Goal: Task Accomplishment & Management: Complete application form

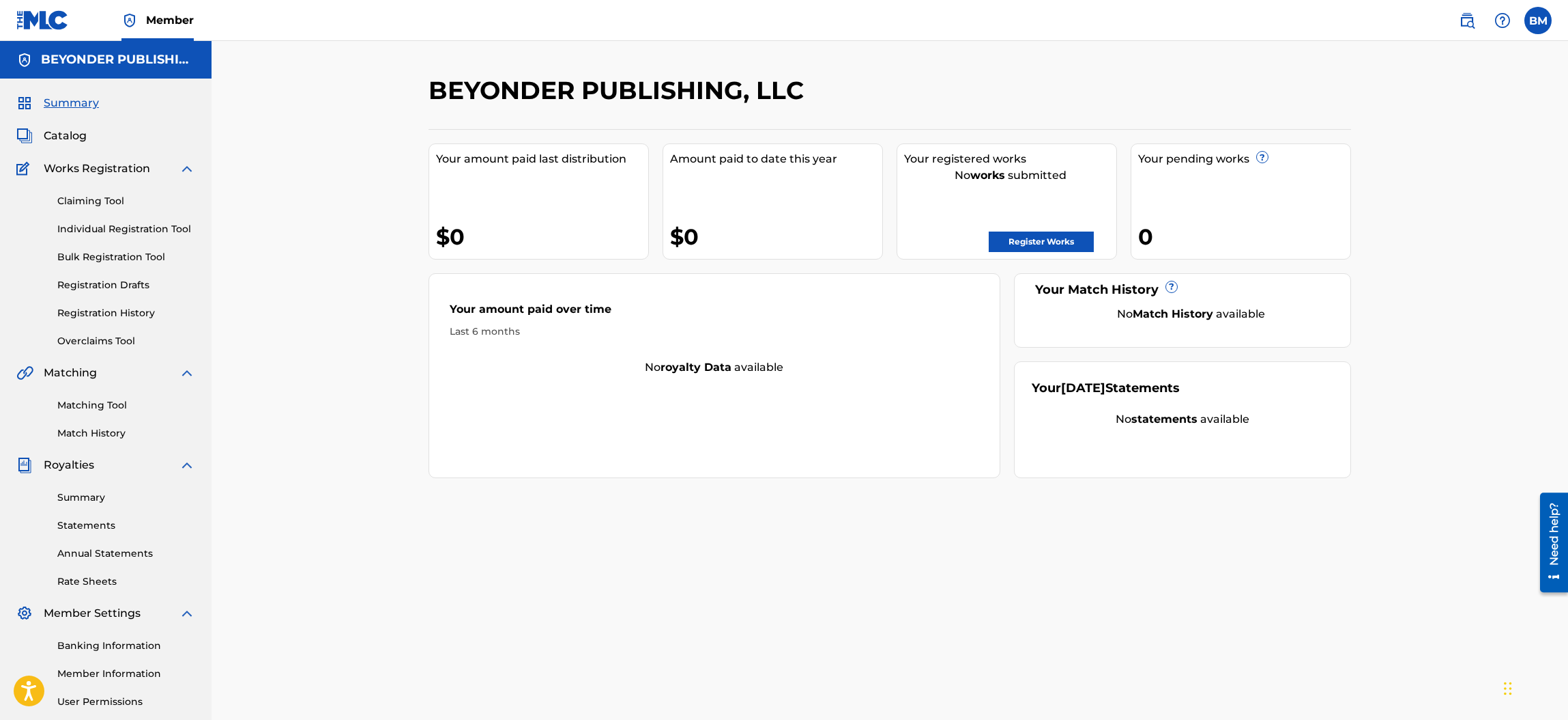
click at [1039, 236] on link "Register Works" at bounding box center [1041, 242] width 105 height 20
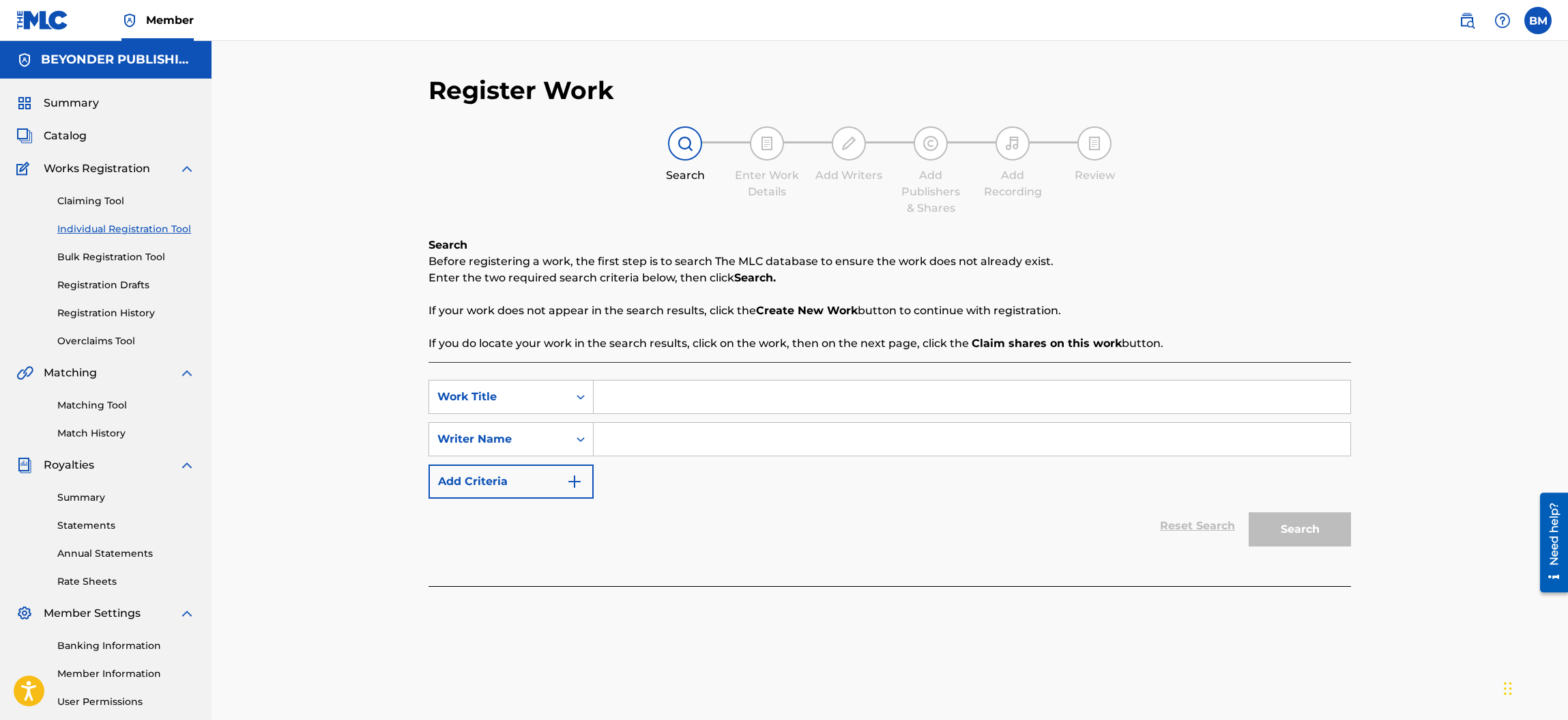
click at [631, 393] on input "Search Form" at bounding box center [972, 397] width 757 height 33
type input "Origin"
click at [579, 438] on icon "Search Form" at bounding box center [580, 439] width 8 height 5
click at [617, 433] on input "Search Form" at bounding box center [972, 439] width 757 height 33
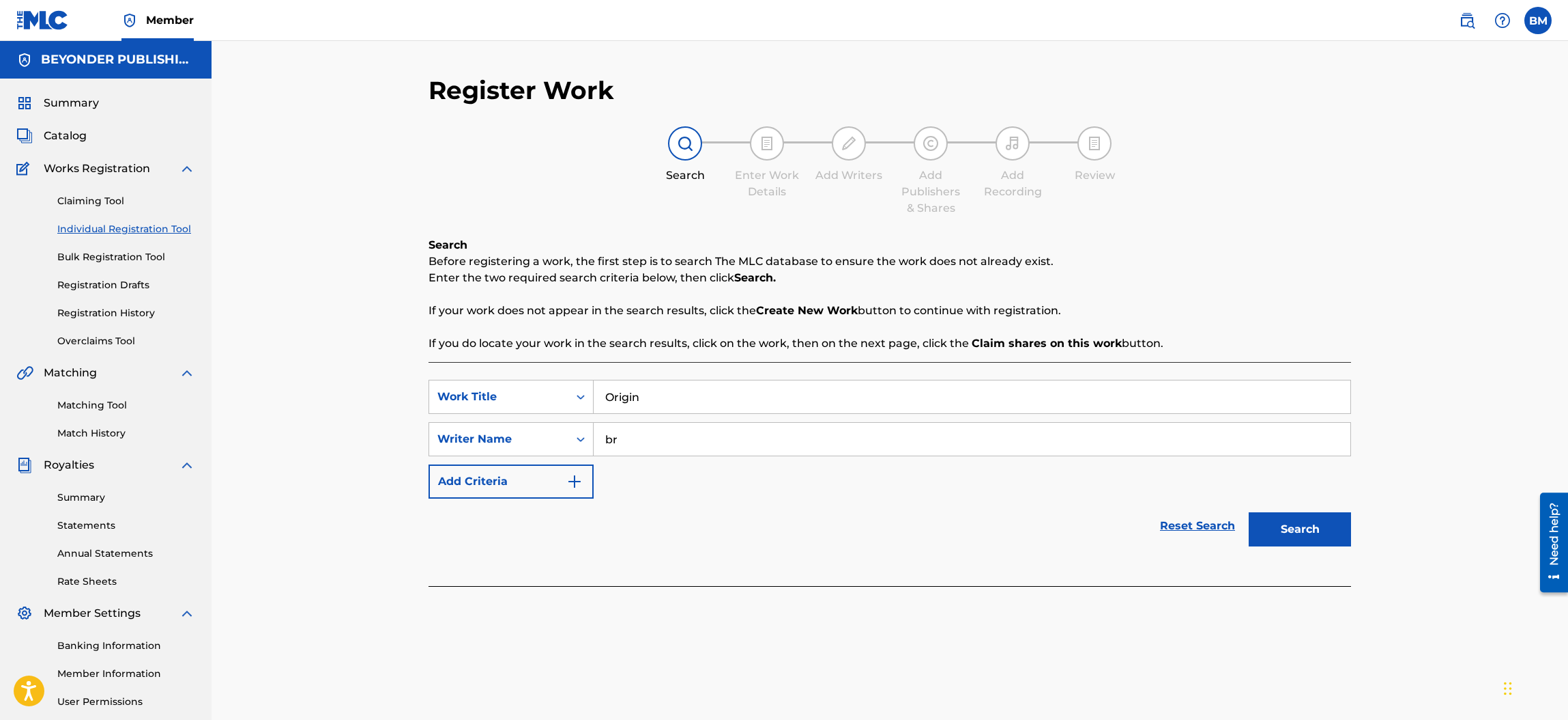
type input "b"
type input "[PERSON_NAME]"
click at [1299, 526] on button "Search" at bounding box center [1299, 529] width 102 height 34
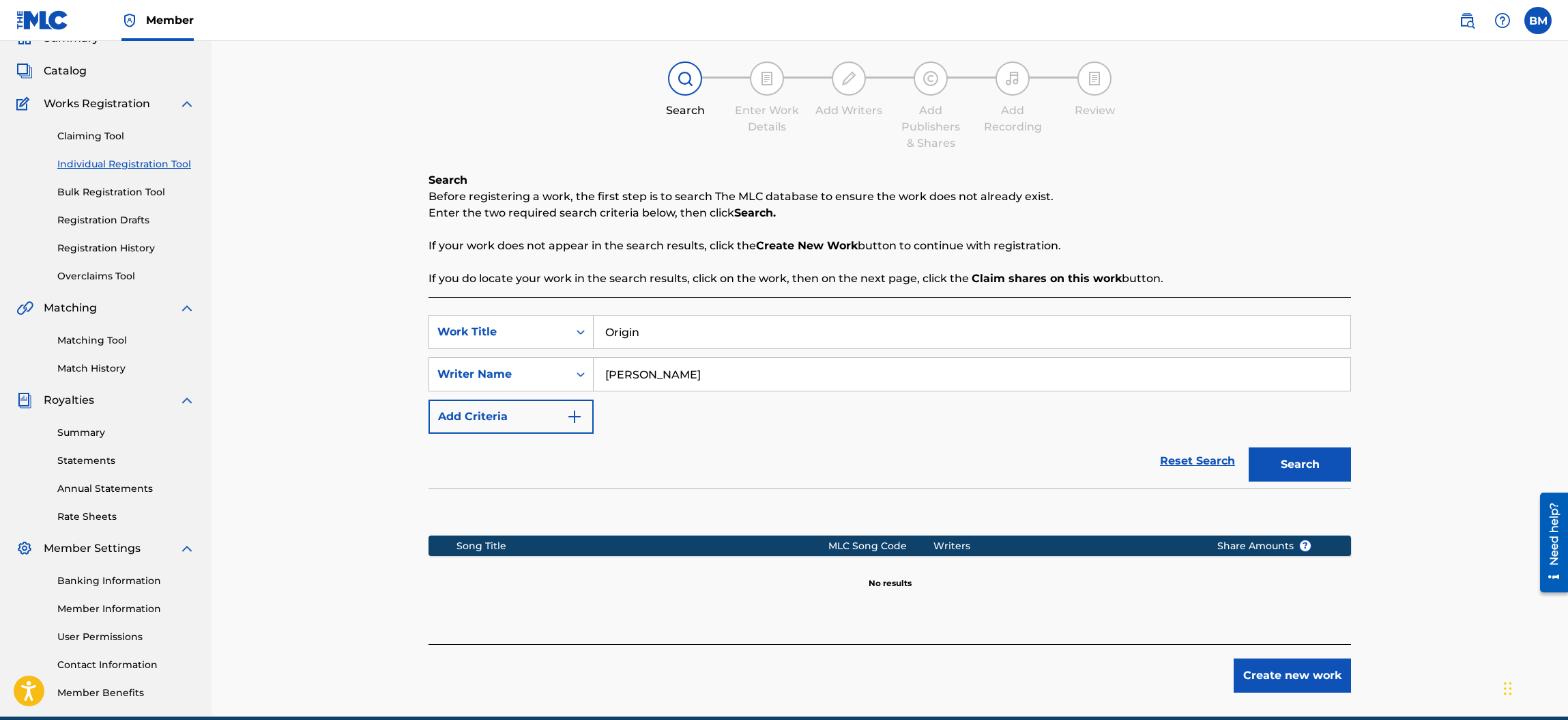
scroll to position [126, 0]
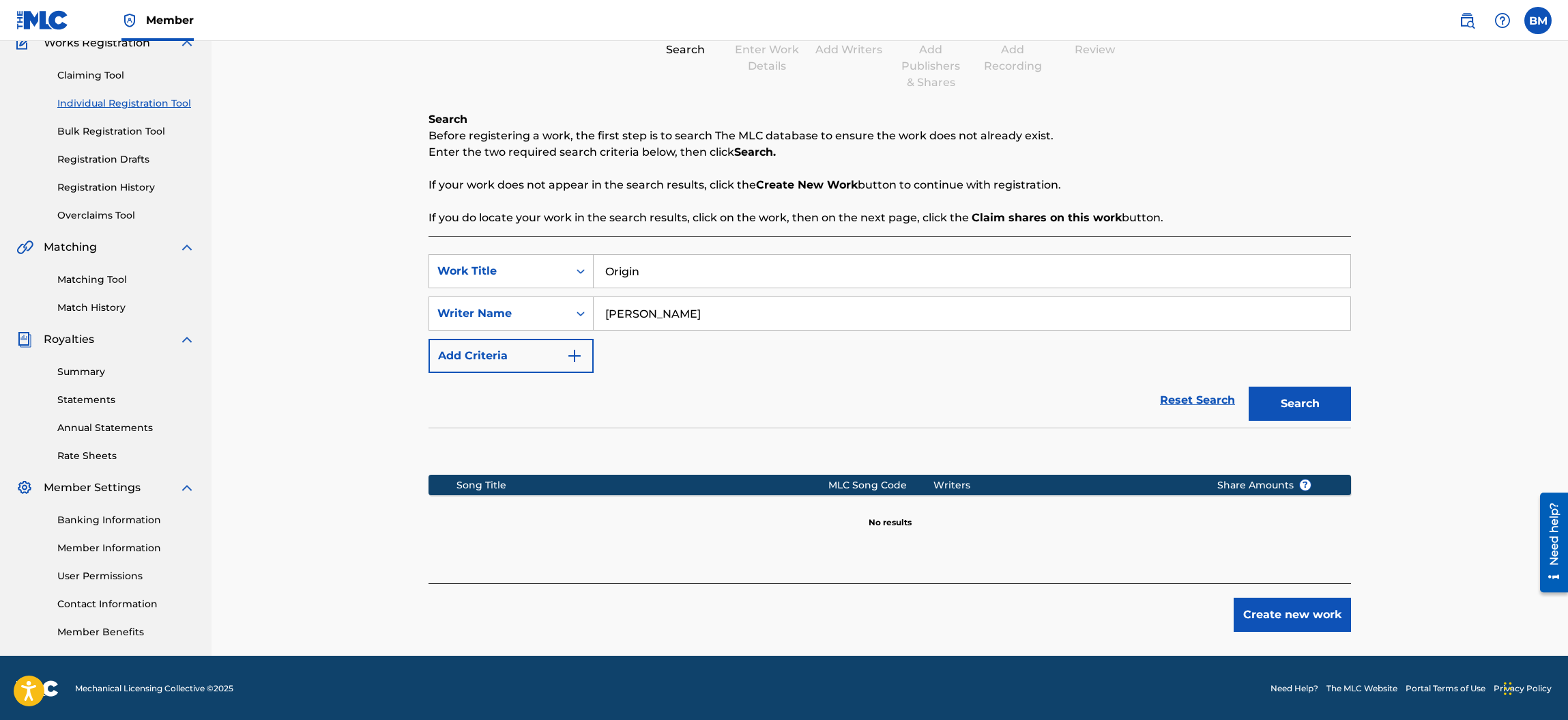
click at [1260, 615] on button "Create new work" at bounding box center [1292, 614] width 118 height 34
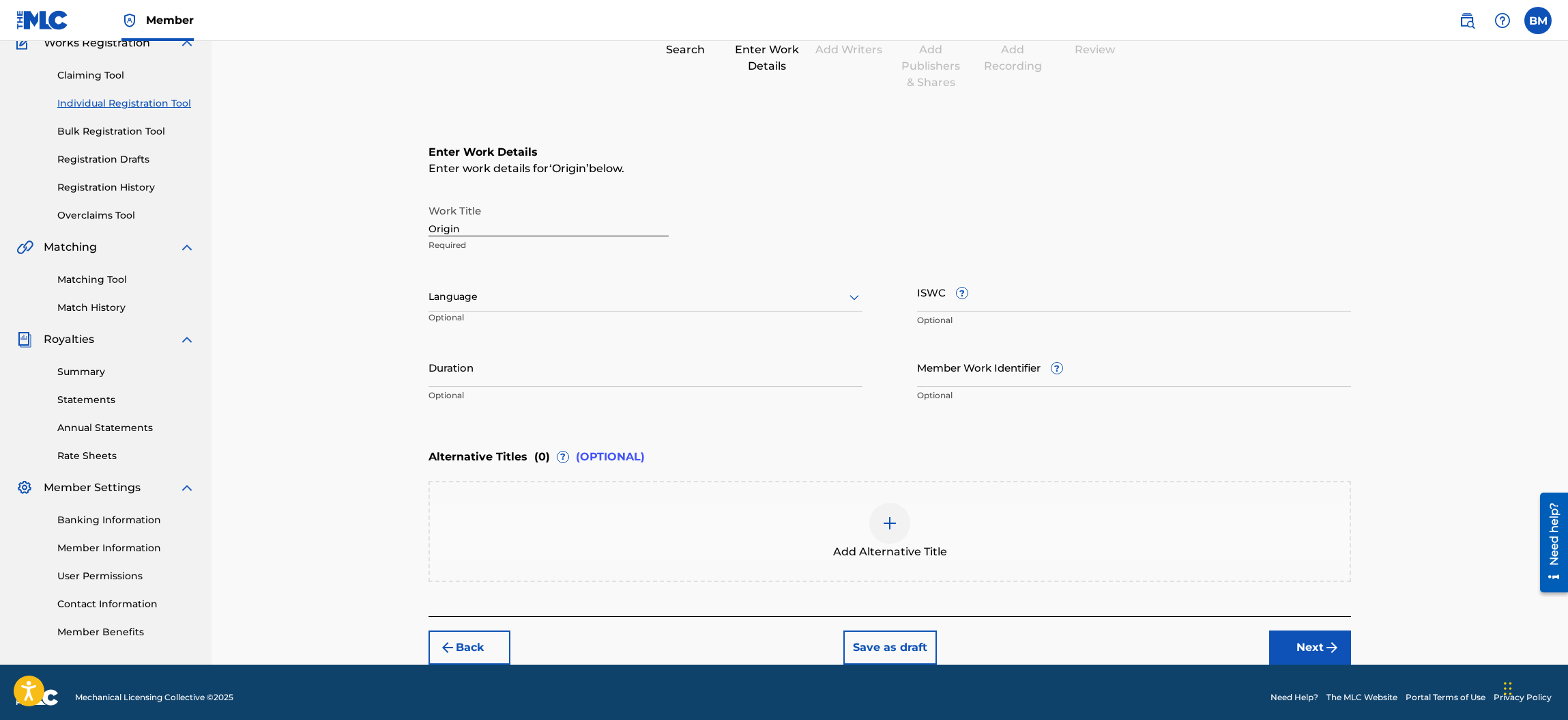
click at [854, 298] on icon at bounding box center [854, 296] width 17 height 17
click at [617, 322] on div "English" at bounding box center [646, 327] width 432 height 31
click at [1308, 640] on button "Next" at bounding box center [1310, 647] width 82 height 34
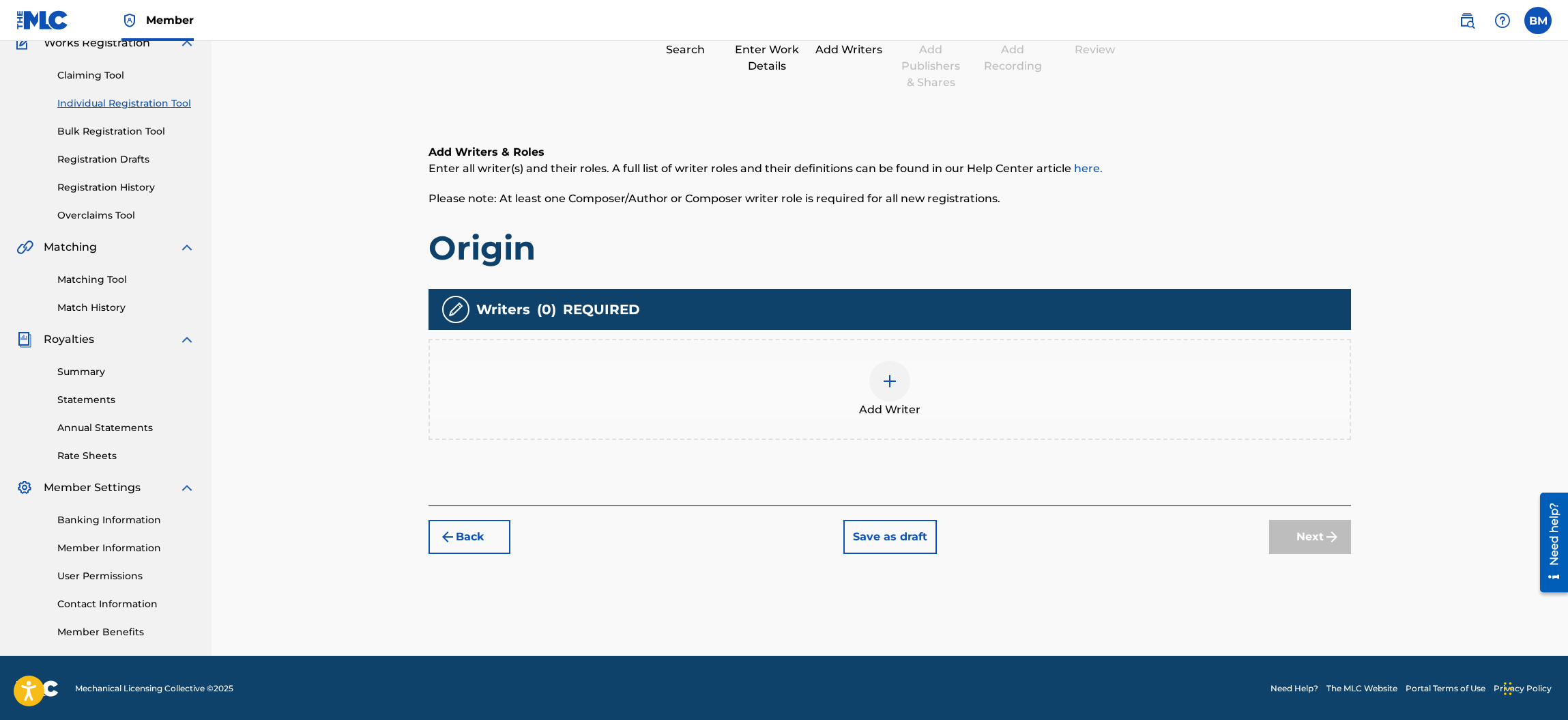
scroll to position [60, 0]
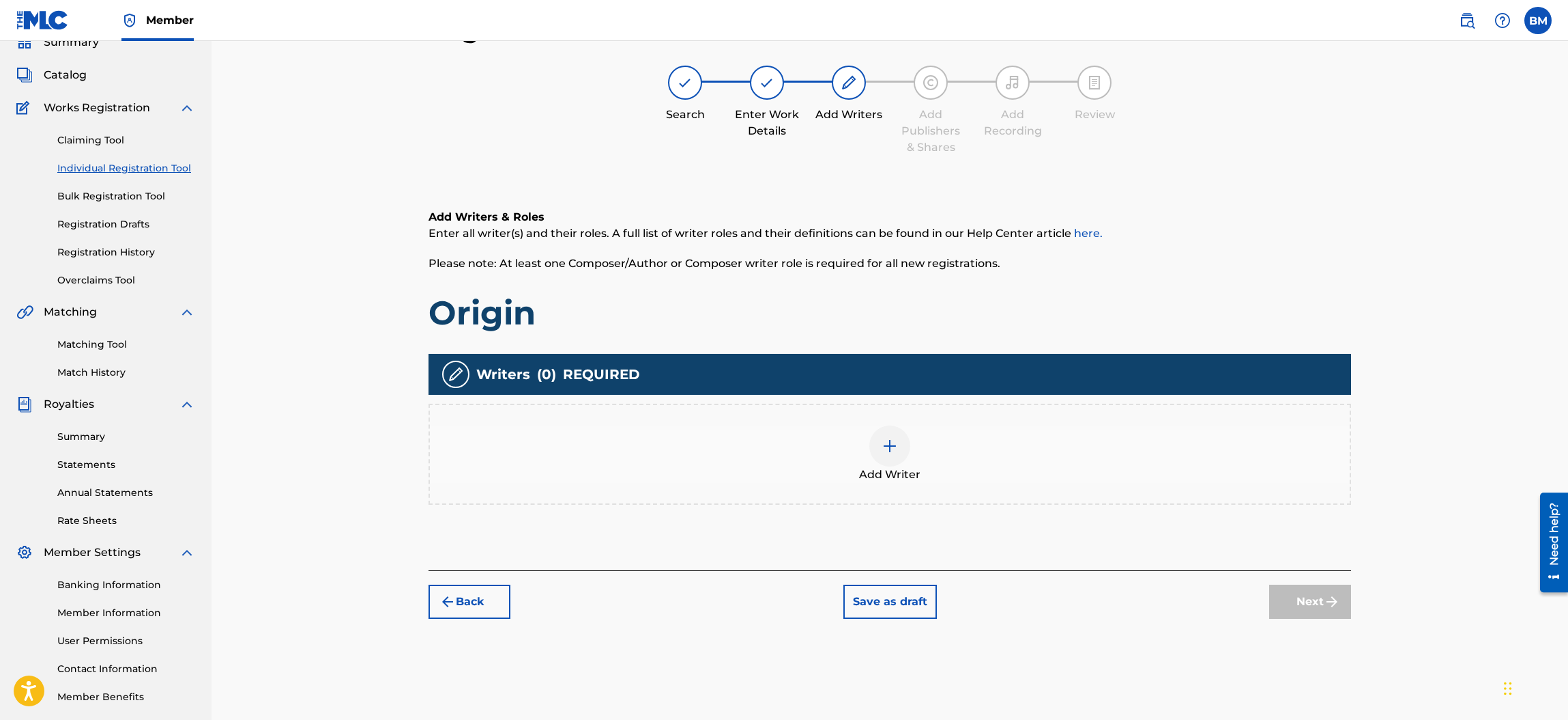
click at [883, 444] on img at bounding box center [889, 445] width 17 height 17
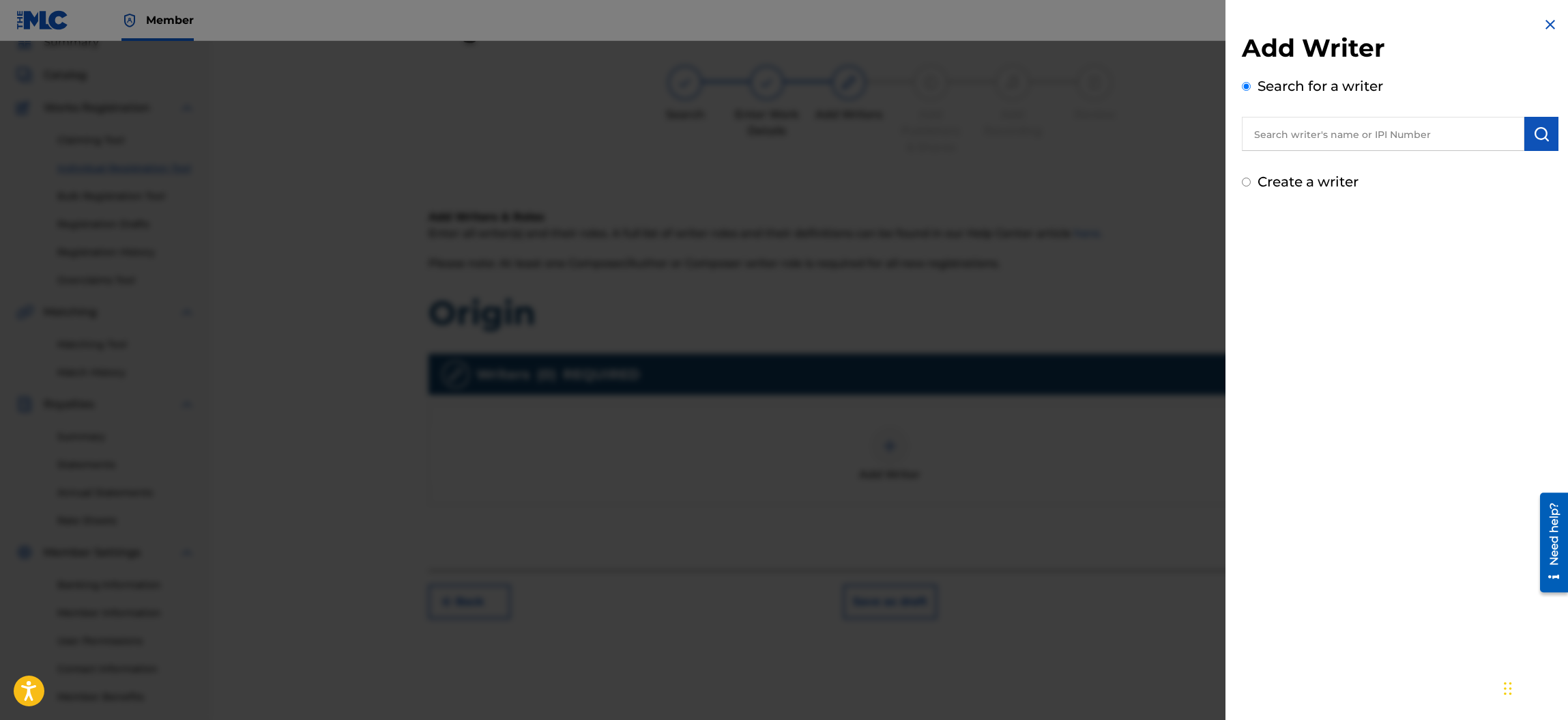
click at [1303, 130] on input "text" at bounding box center [1383, 133] width 282 height 34
type input "b"
type input "[PERSON_NAME]"
click at [1244, 181] on input "Create a writer" at bounding box center [1246, 181] width 9 height 9
radio input "false"
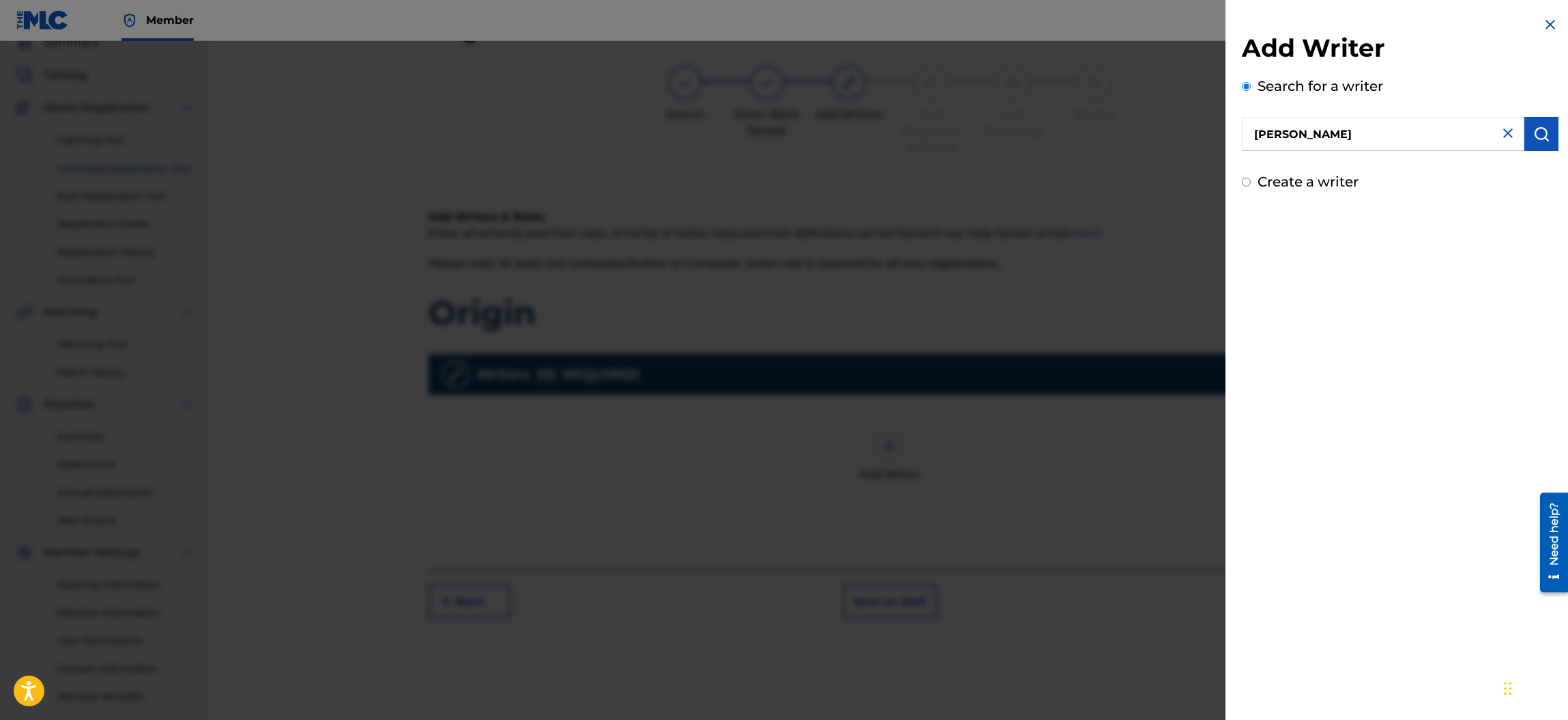
radio input "true"
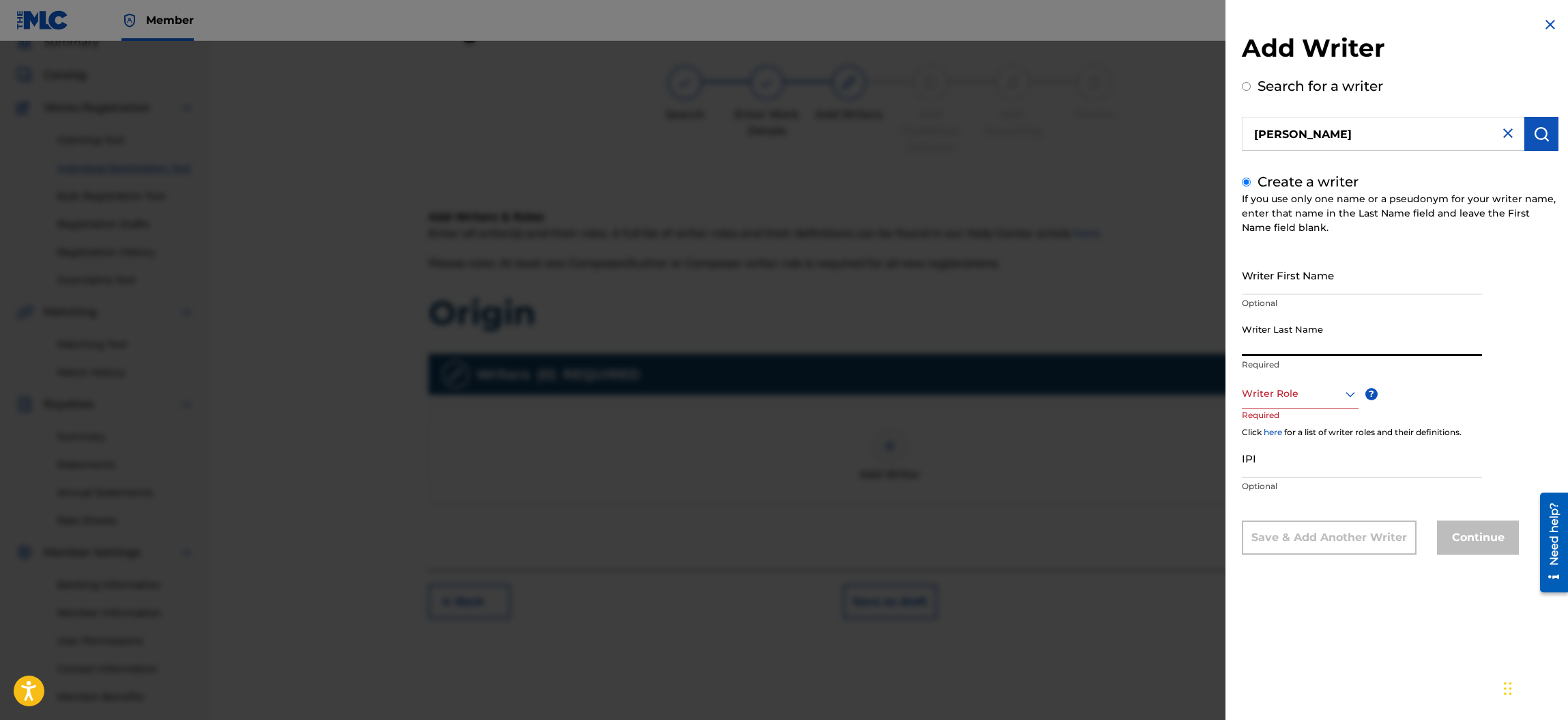
click at [1297, 337] on input "Writer Last Name" at bounding box center [1362, 336] width 241 height 39
type input "[PERSON_NAME] Eclectic"
click at [1347, 391] on icon at bounding box center [1350, 394] width 17 height 17
click at [1281, 426] on div "Composer/Author" at bounding box center [1300, 425] width 115 height 31
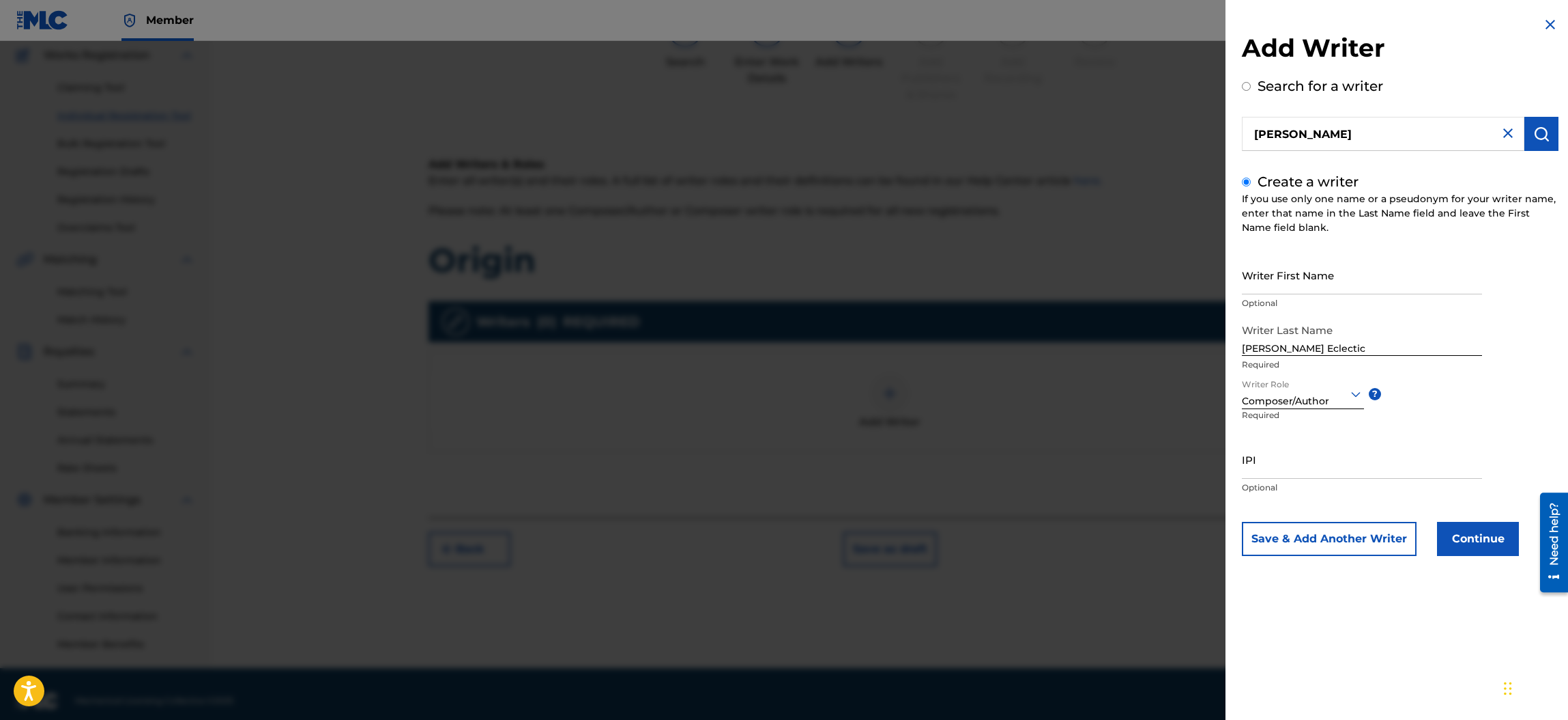
scroll to position [124, 0]
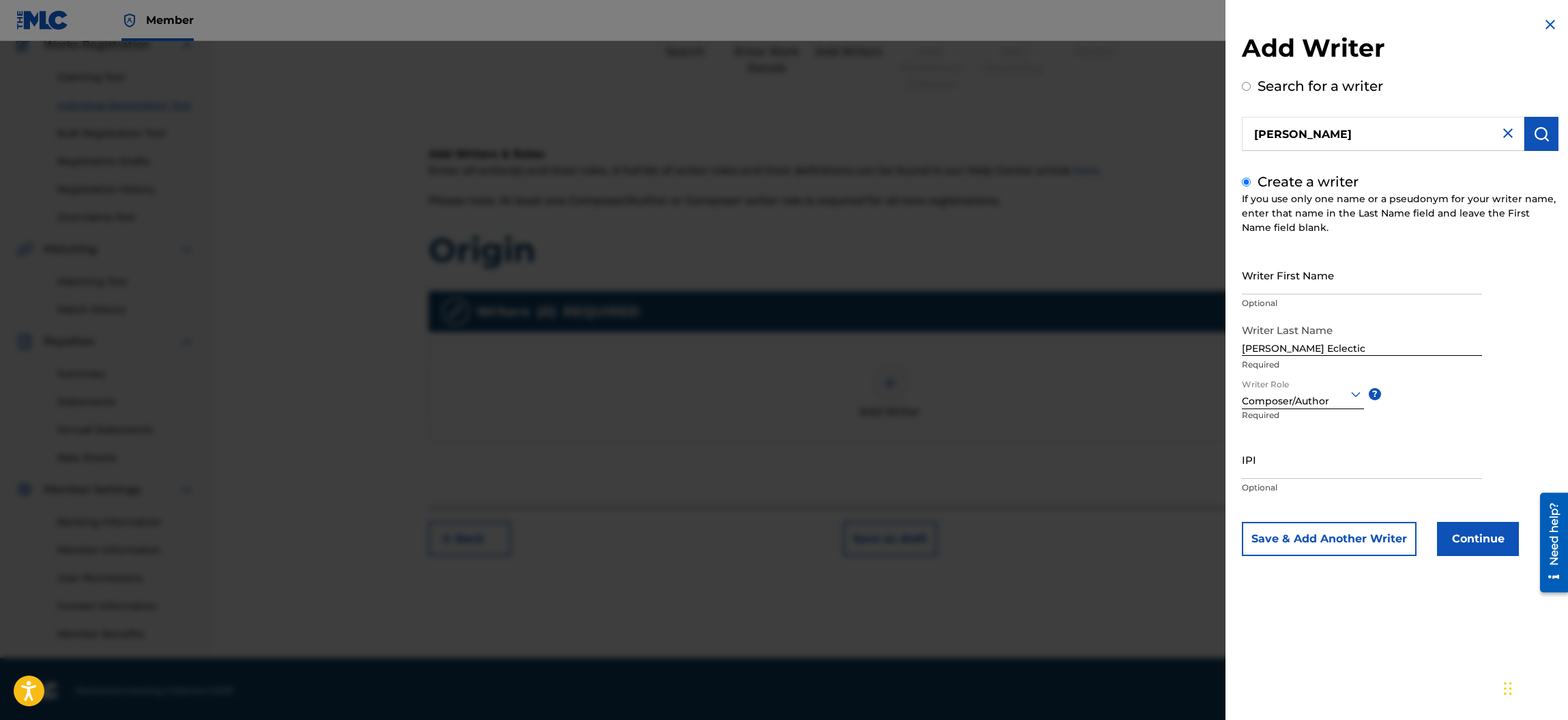
click at [1469, 534] on button "Continue" at bounding box center [1478, 538] width 82 height 34
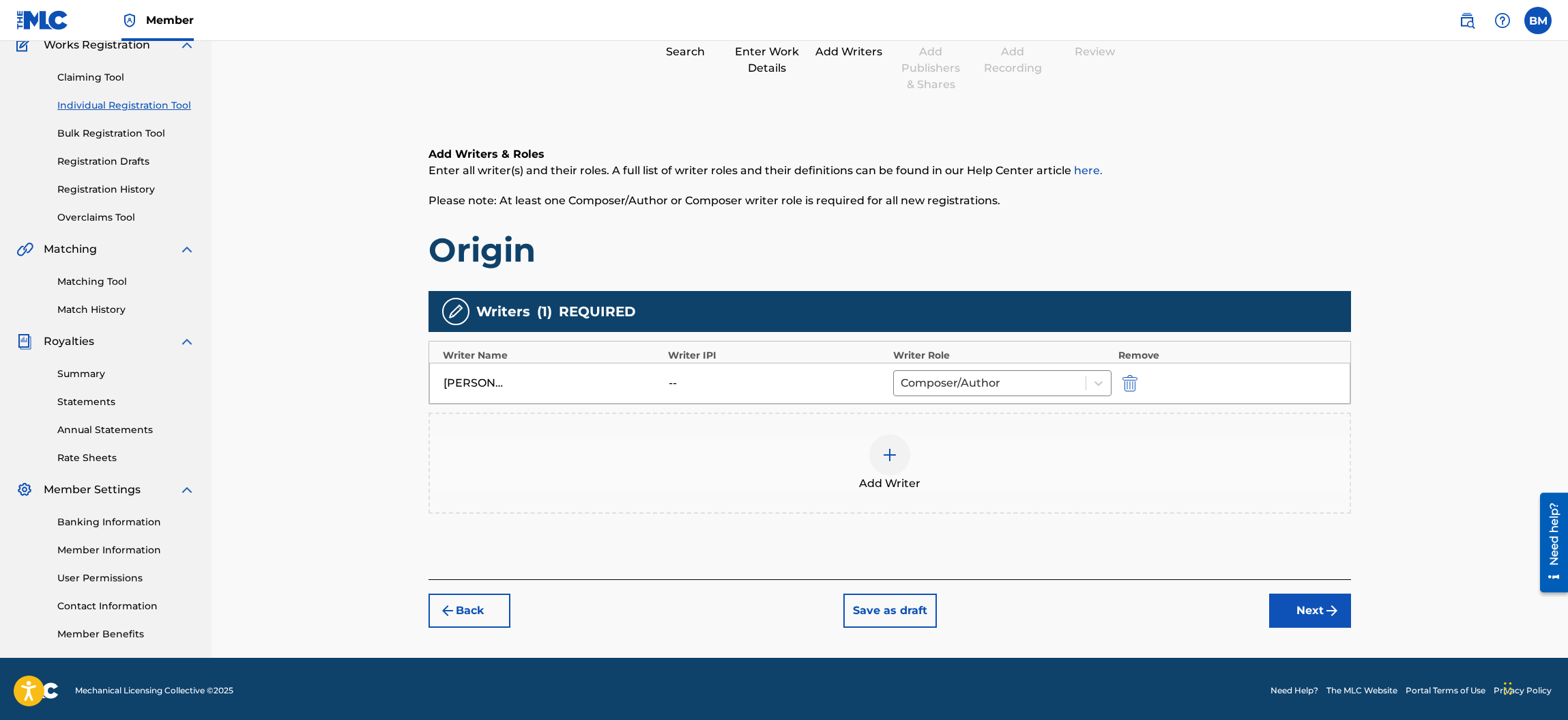
click at [1293, 608] on button "Next" at bounding box center [1310, 610] width 82 height 34
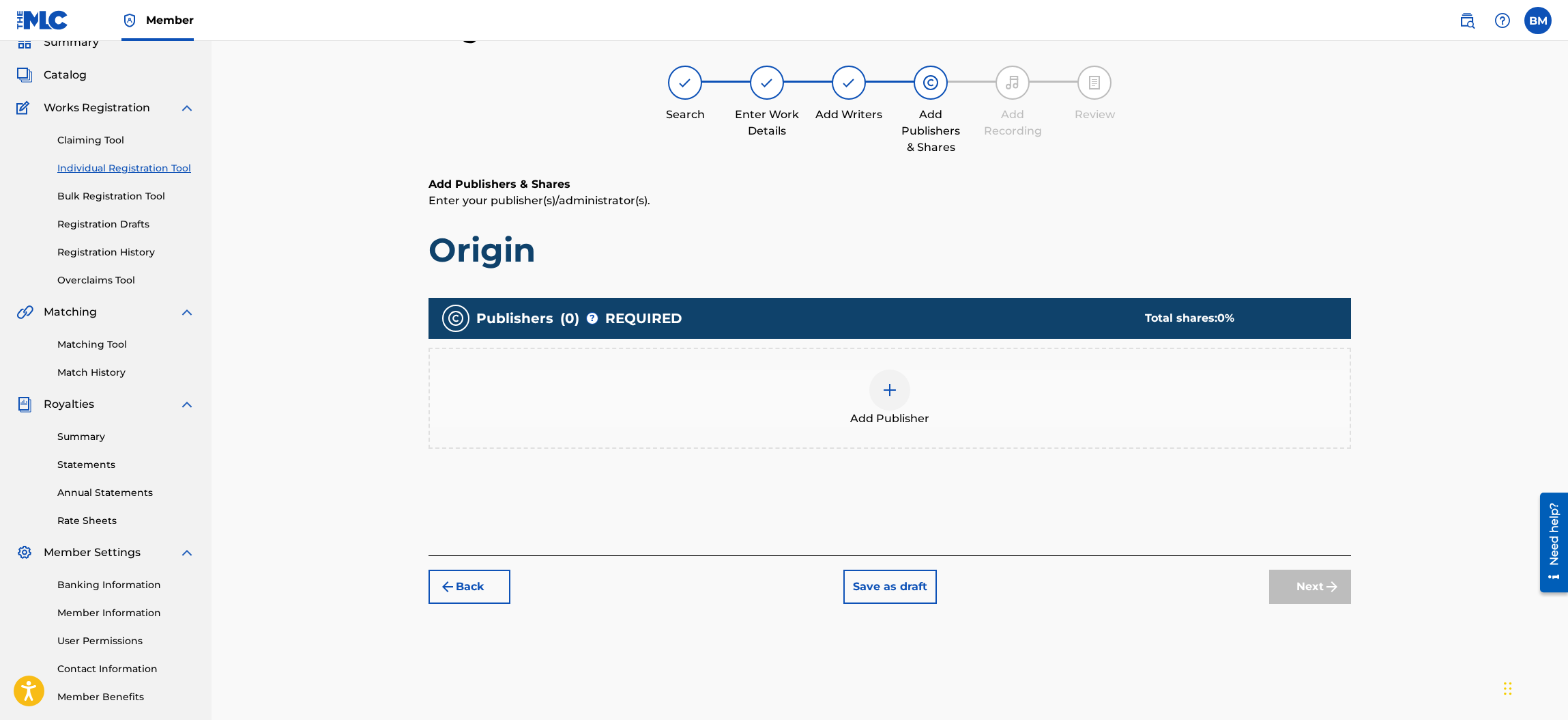
click at [888, 392] on img at bounding box center [889, 390] width 17 height 17
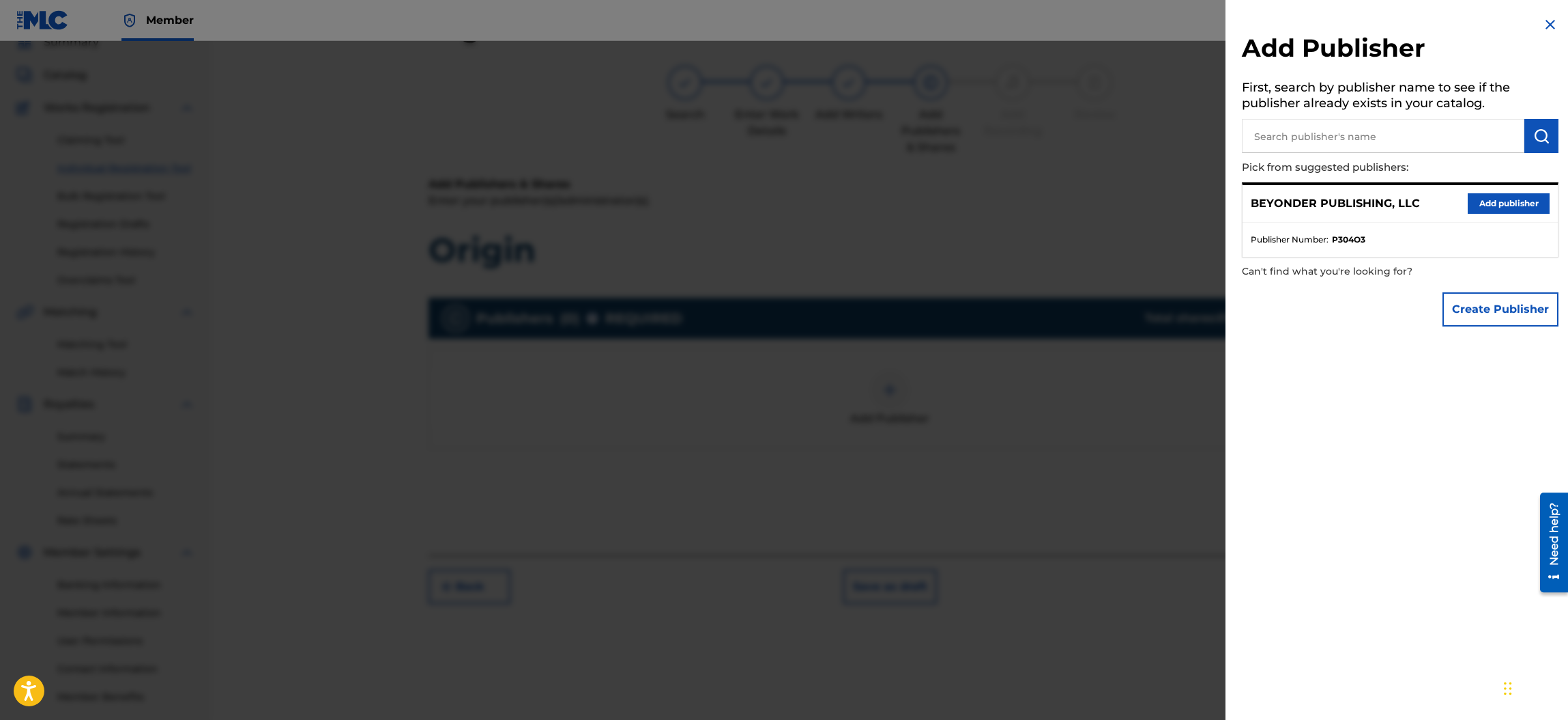
click at [1501, 198] on button "Add publisher" at bounding box center [1509, 203] width 82 height 20
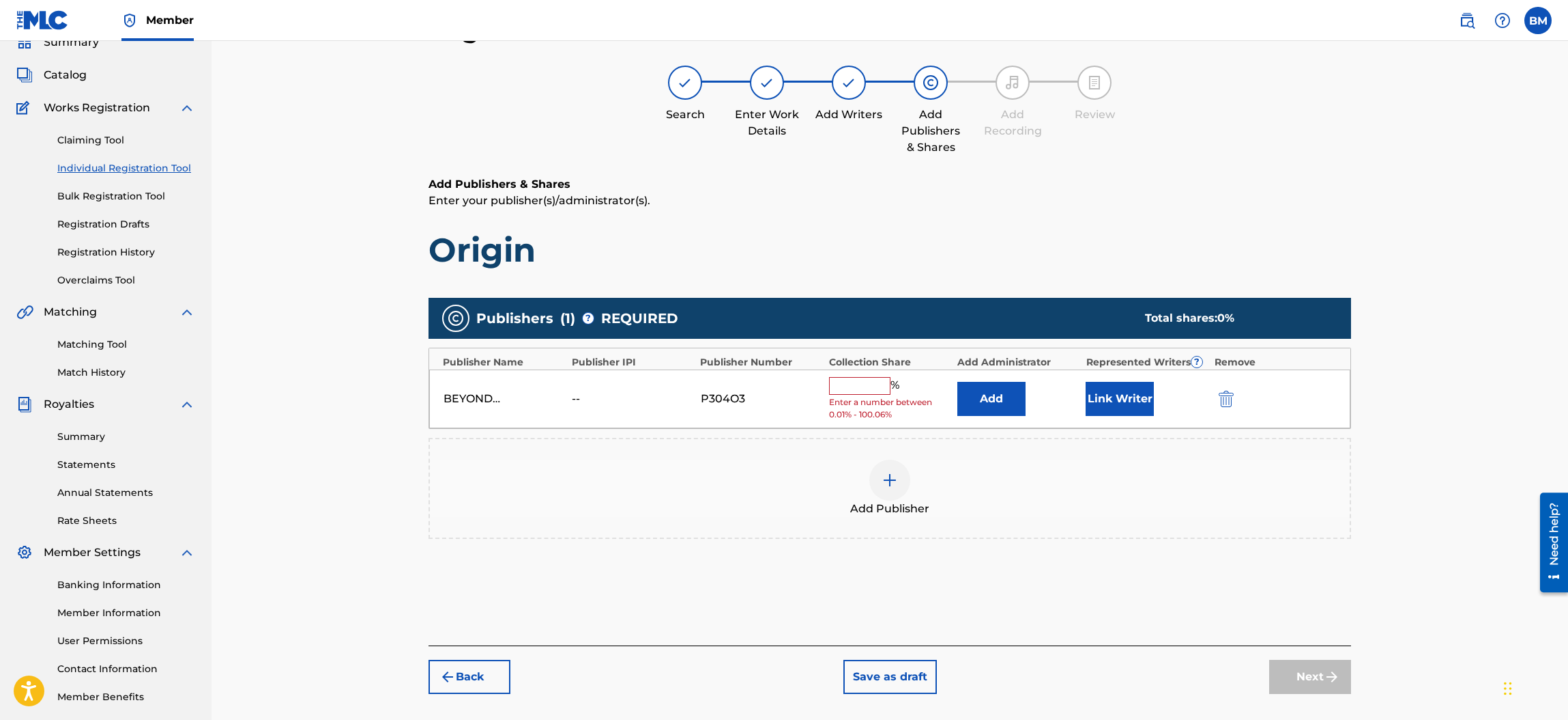
click at [874, 387] on input "text" at bounding box center [859, 386] width 61 height 18
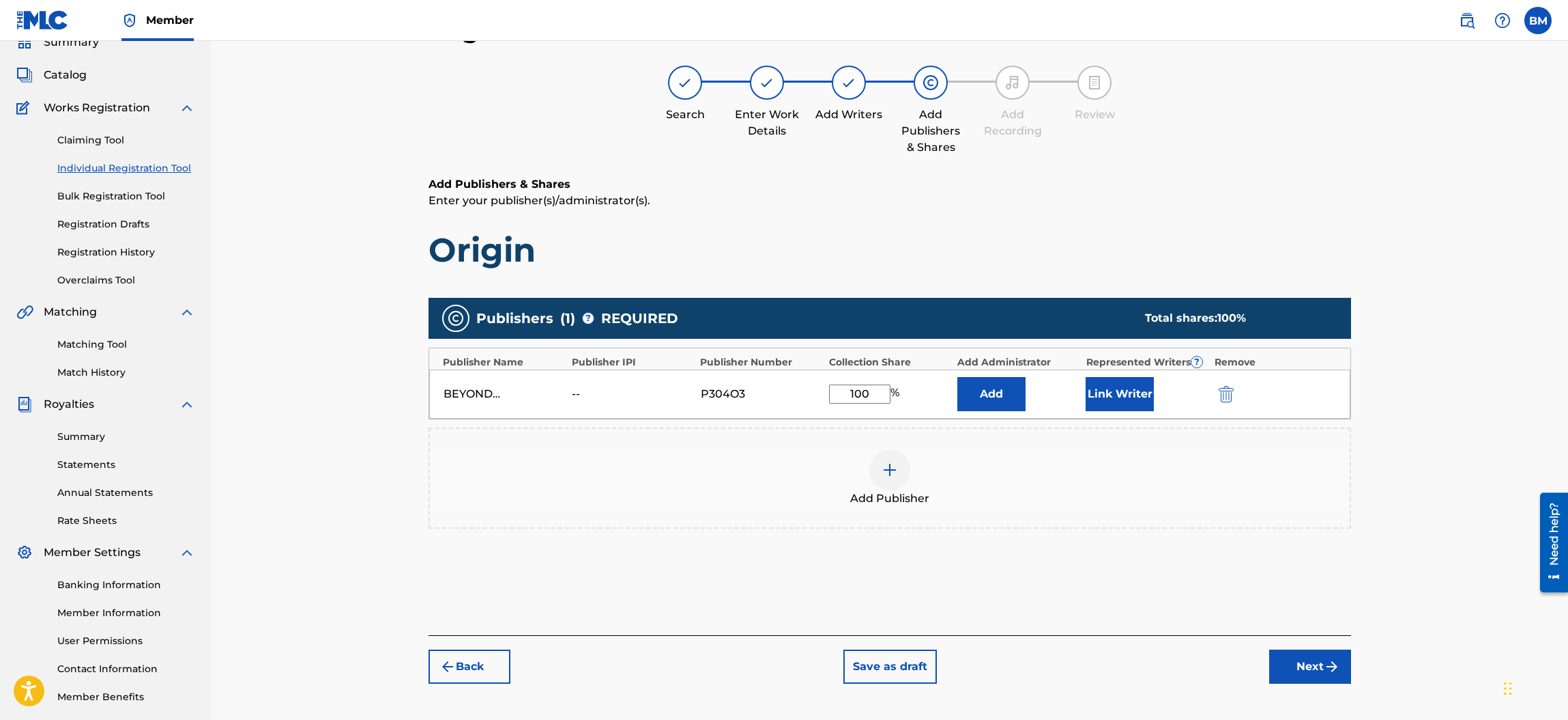
type input "100"
click at [980, 394] on button "Add" at bounding box center [991, 394] width 68 height 34
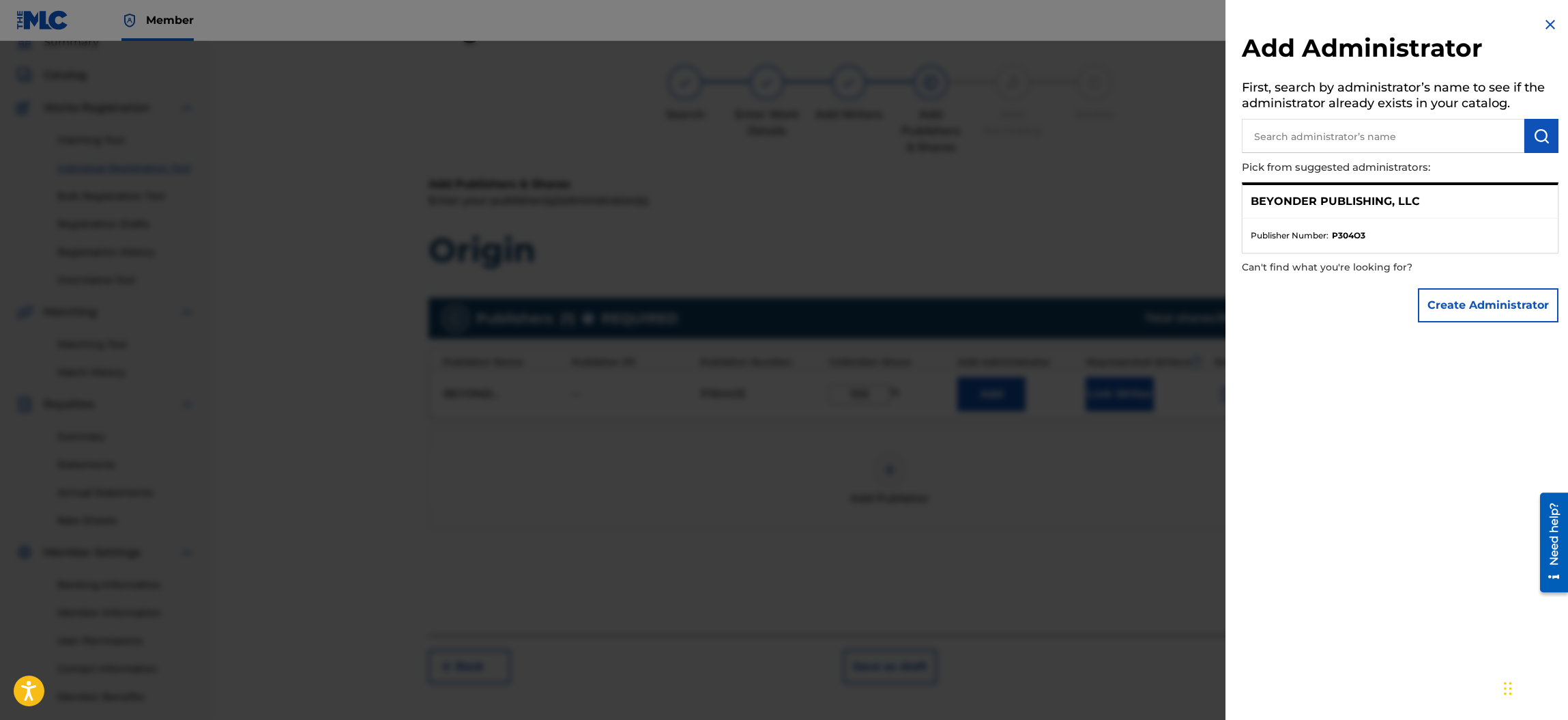
click at [1390, 205] on p "BEYONDER PUBLISHING, LLC" at bounding box center [1336, 201] width 169 height 17
click at [1301, 137] on input "text" at bounding box center [1383, 135] width 282 height 34
type input "Beyonder Publishing, LLC"
click at [1537, 128] on img "submit" at bounding box center [1542, 135] width 17 height 17
click at [1268, 202] on p "BEYONDER PUBLISHING, LLC" at bounding box center [1336, 201] width 169 height 17
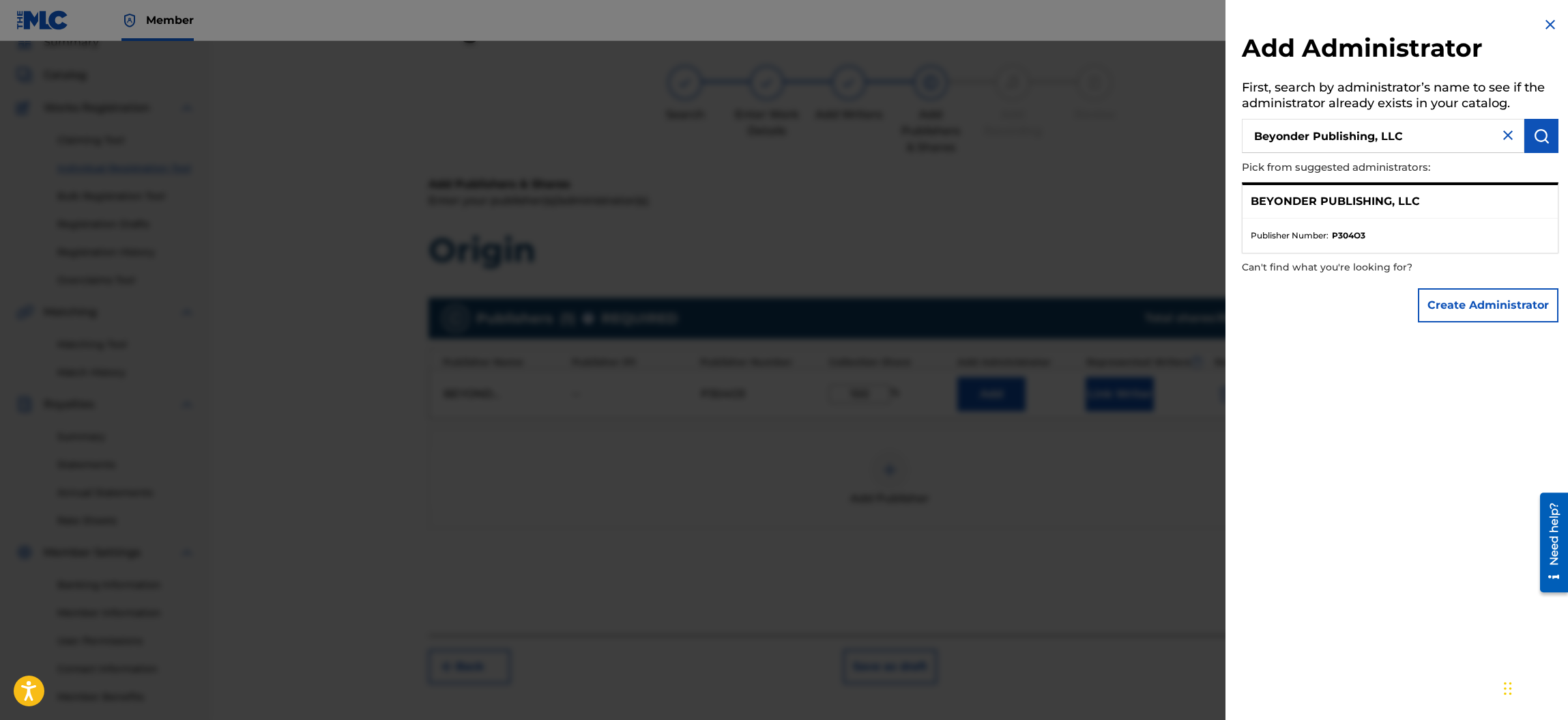
click at [1274, 237] on span "Publisher Number :" at bounding box center [1290, 235] width 78 height 13
click at [1354, 201] on p "BEYONDER PUBLISHING, LLC" at bounding box center [1336, 201] width 169 height 17
click at [1548, 24] on img at bounding box center [1550, 24] width 17 height 17
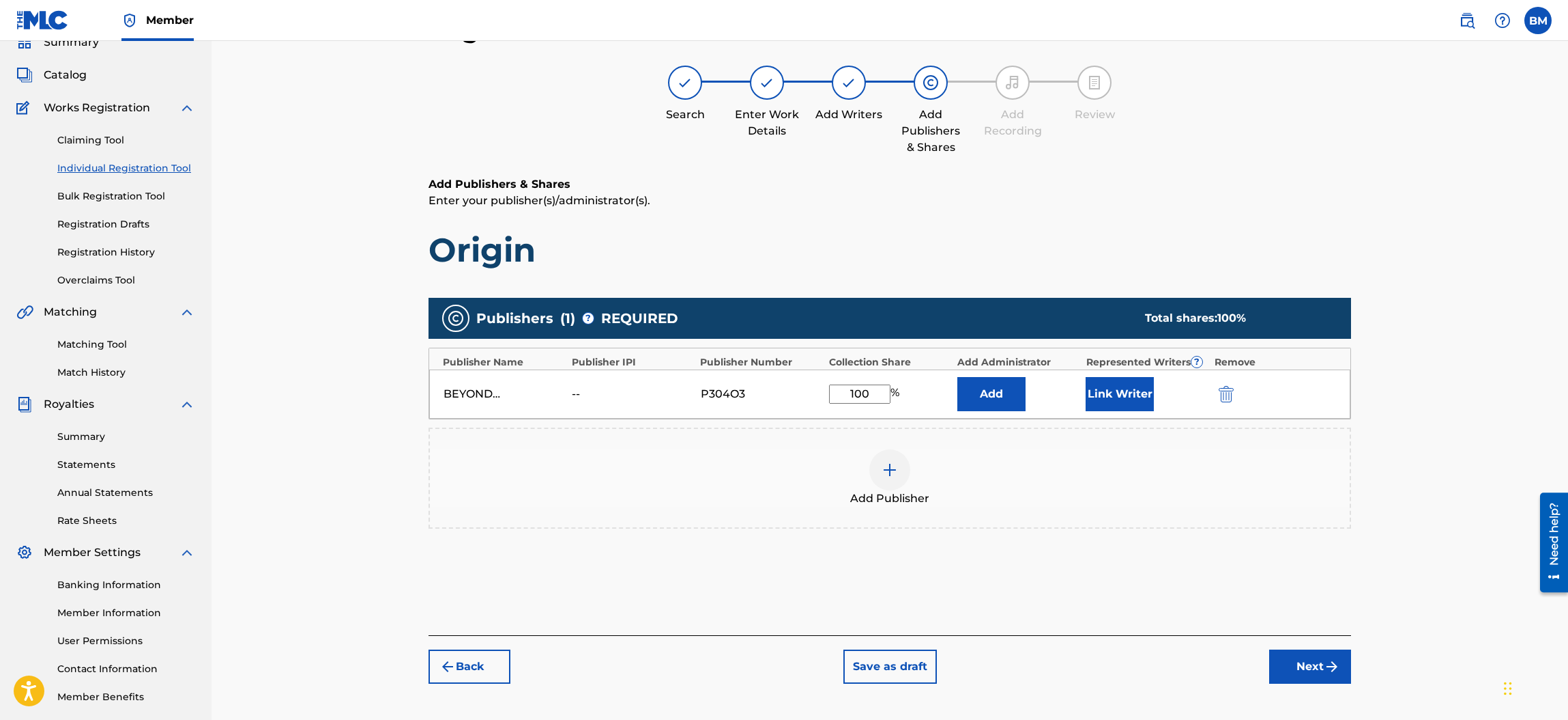
click at [1120, 399] on button "Link Writer" at bounding box center [1120, 394] width 68 height 34
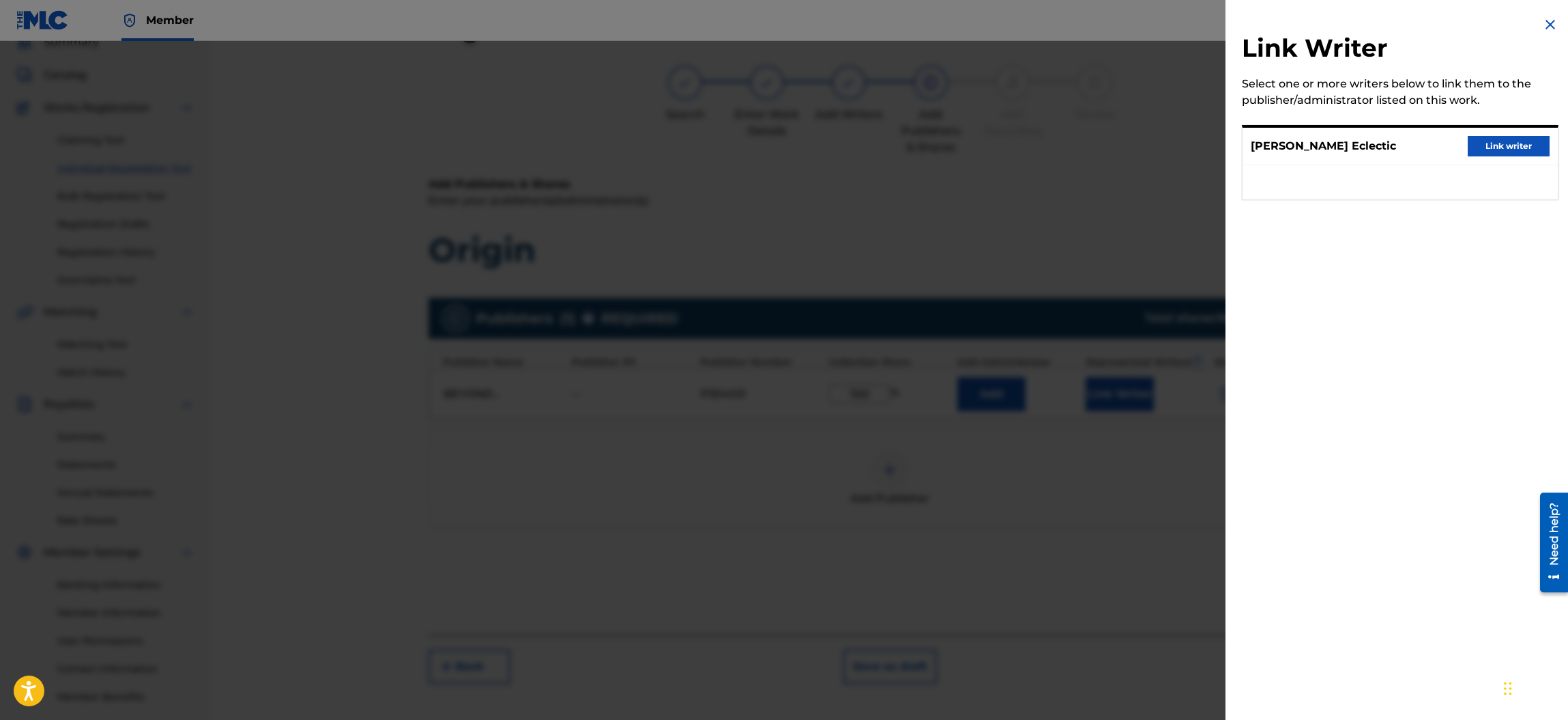
click at [1493, 141] on button "Link writer" at bounding box center [1509, 145] width 82 height 20
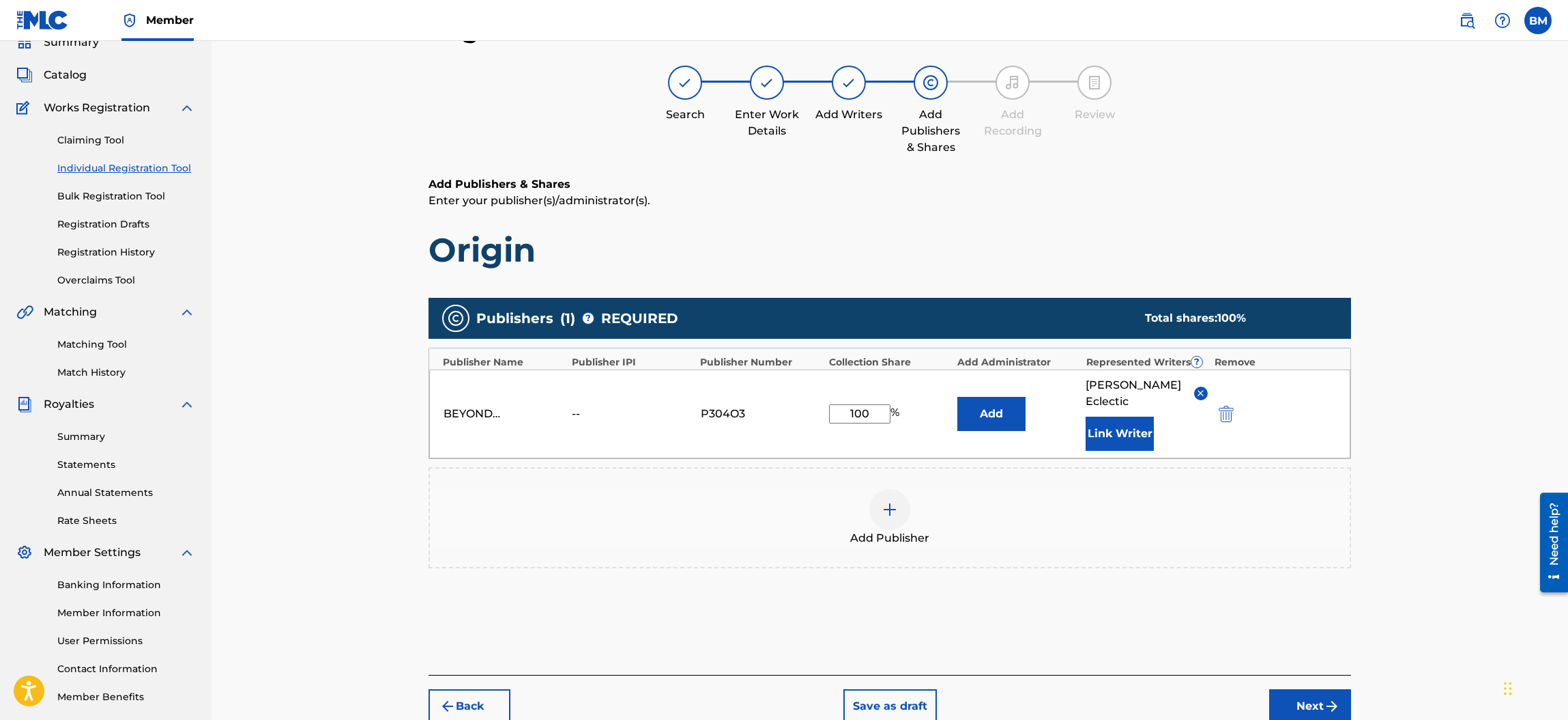
click at [1299, 689] on button "Next" at bounding box center [1310, 705] width 82 height 34
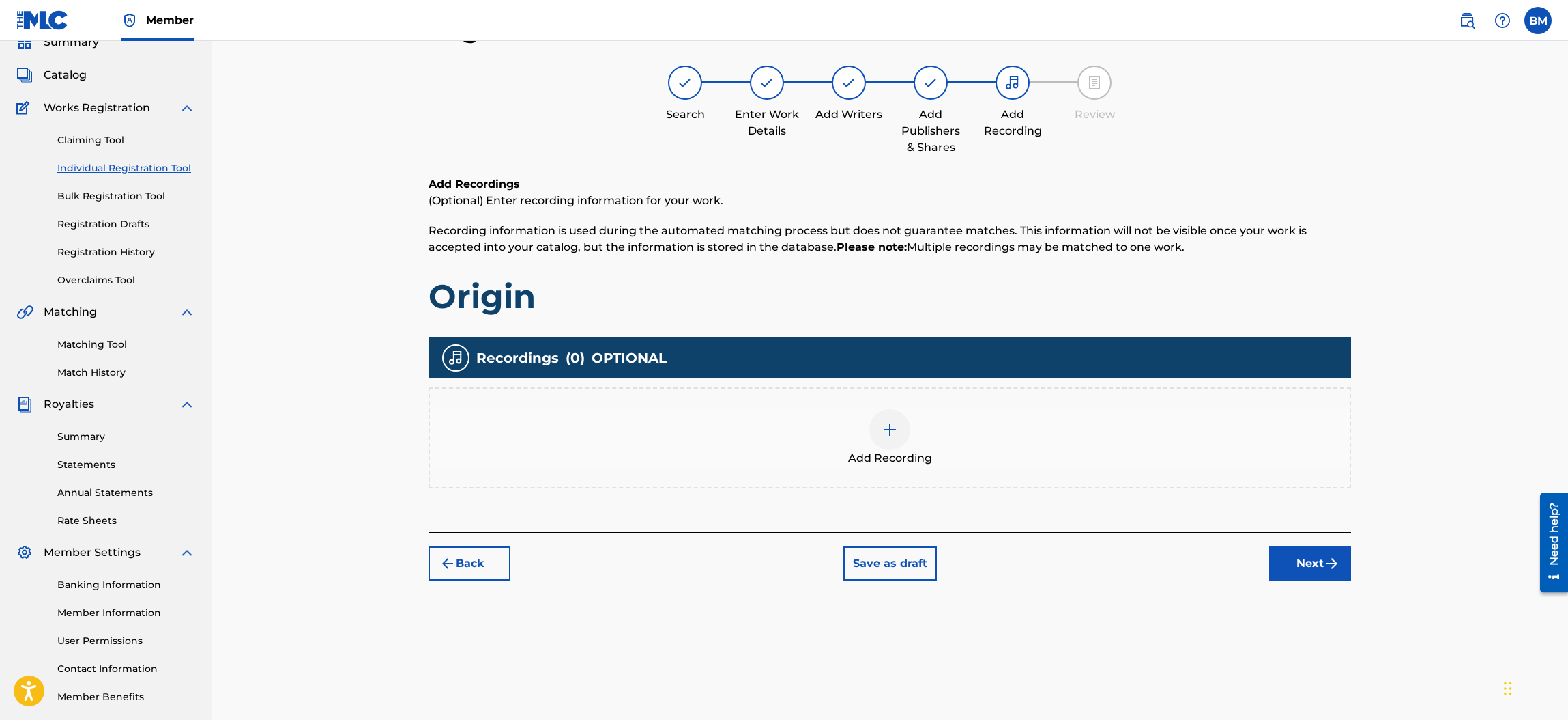
click at [887, 428] on img at bounding box center [889, 429] width 17 height 17
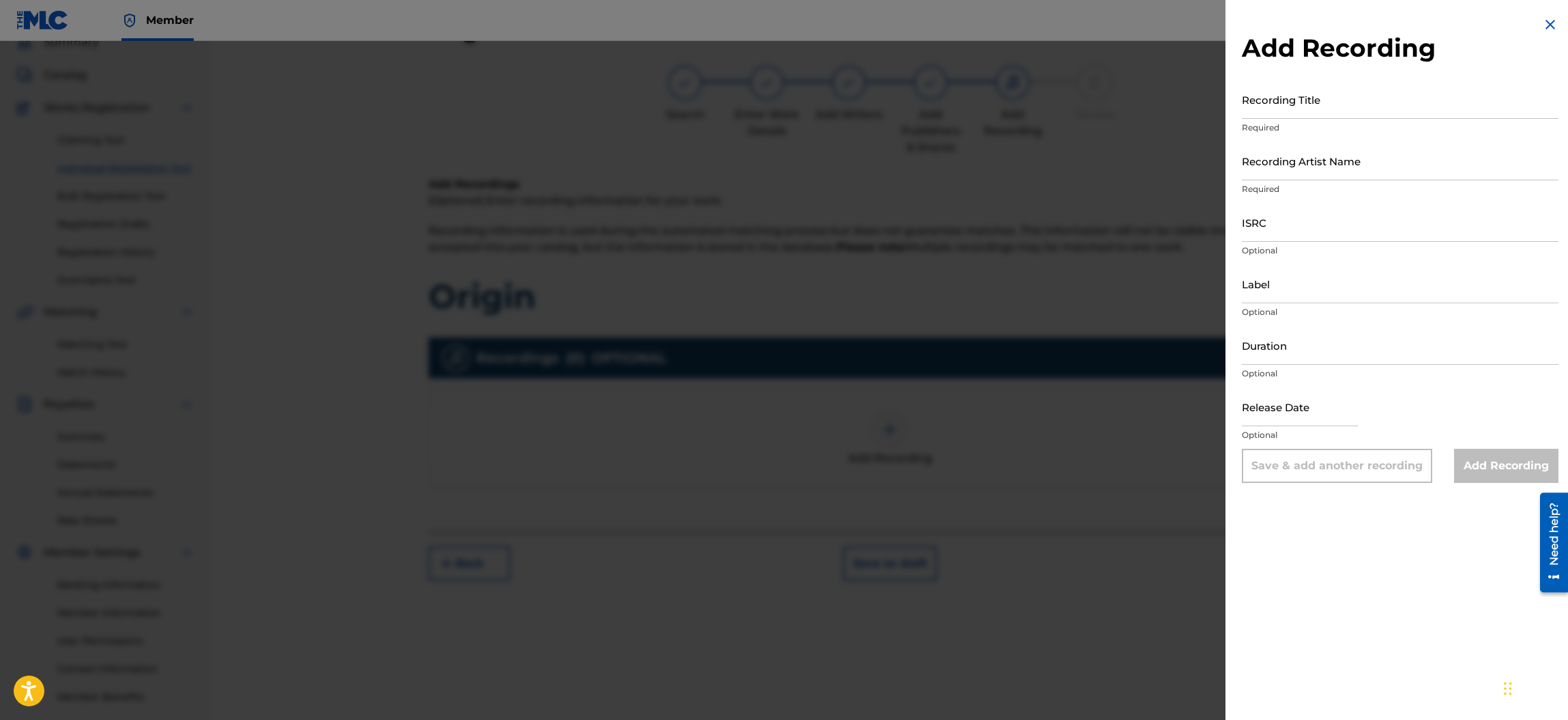
click at [1549, 20] on img at bounding box center [1550, 24] width 17 height 17
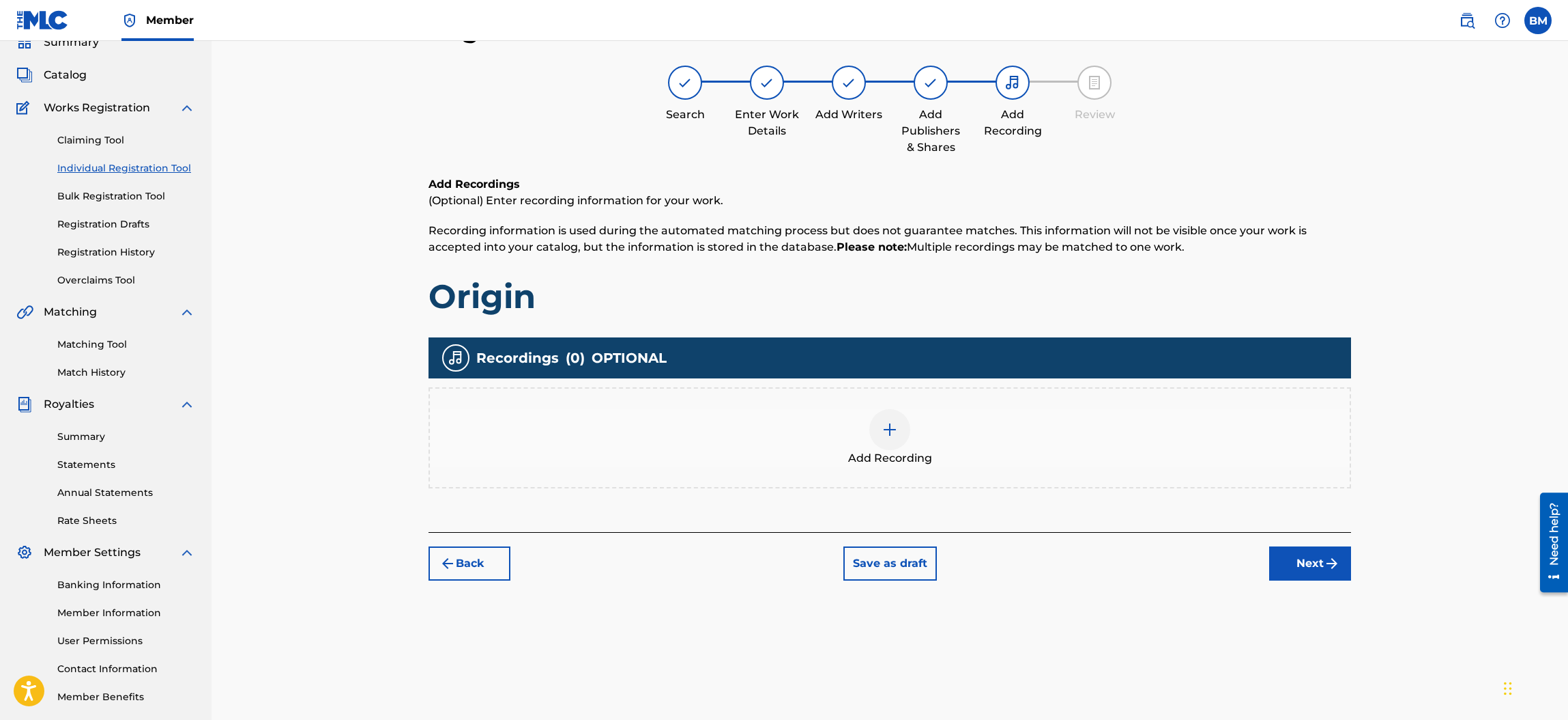
click at [887, 429] on img at bounding box center [889, 429] width 17 height 17
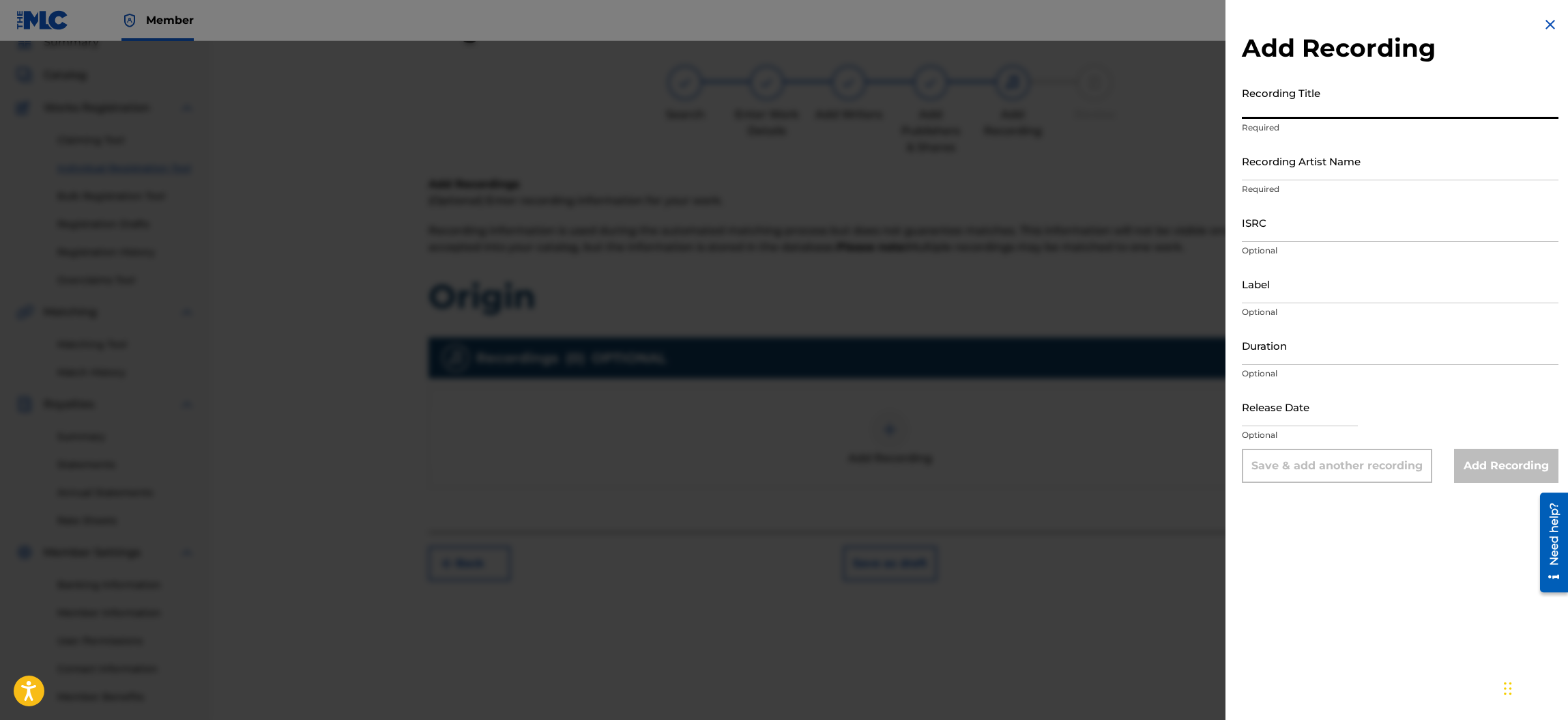
click at [1287, 106] on input "Recording Title" at bounding box center [1400, 99] width 317 height 39
type input "Origin"
click at [1281, 164] on input "Recording Artist Name" at bounding box center [1400, 161] width 317 height 39
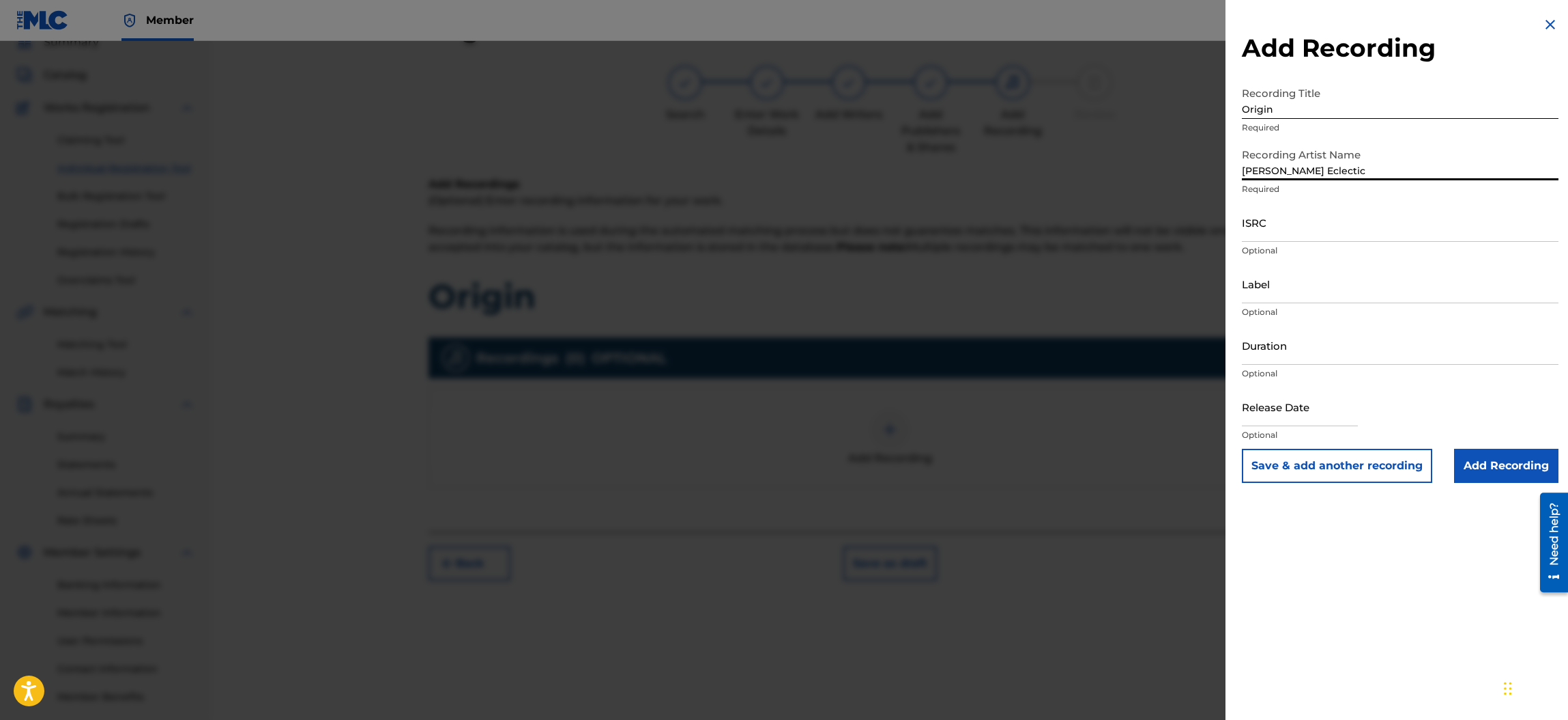
type input "[PERSON_NAME] Eclectic"
click at [1271, 235] on input "ISRC" at bounding box center [1400, 222] width 317 height 39
paste input "QZ-2UP-24-00390"
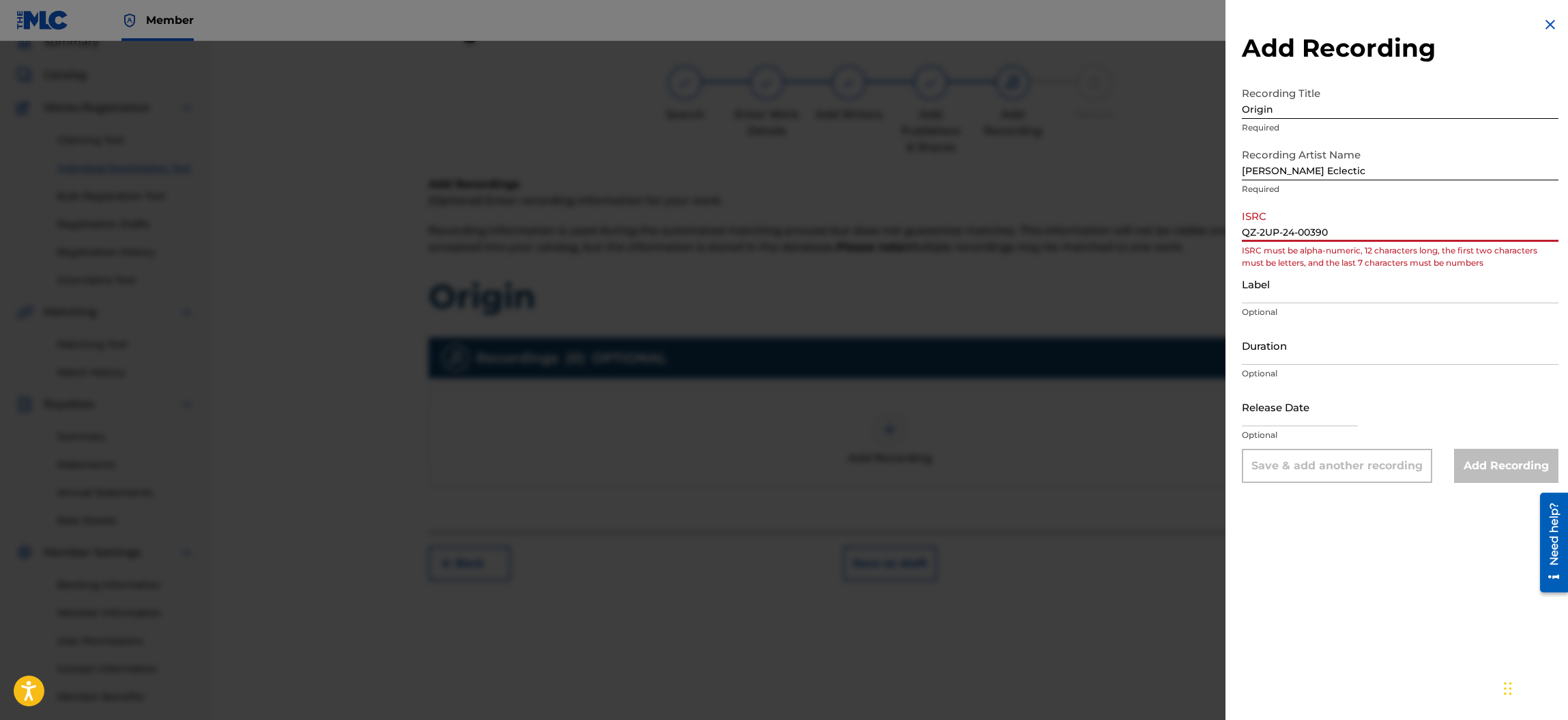
click at [1259, 233] on input "QZ-2UP-24-00390" at bounding box center [1400, 222] width 317 height 39
click at [1279, 234] on input "QZ2UP-24-00390" at bounding box center [1400, 222] width 317 height 39
click at [1292, 232] on input "QZ2UP24-00390" at bounding box center [1400, 222] width 317 height 39
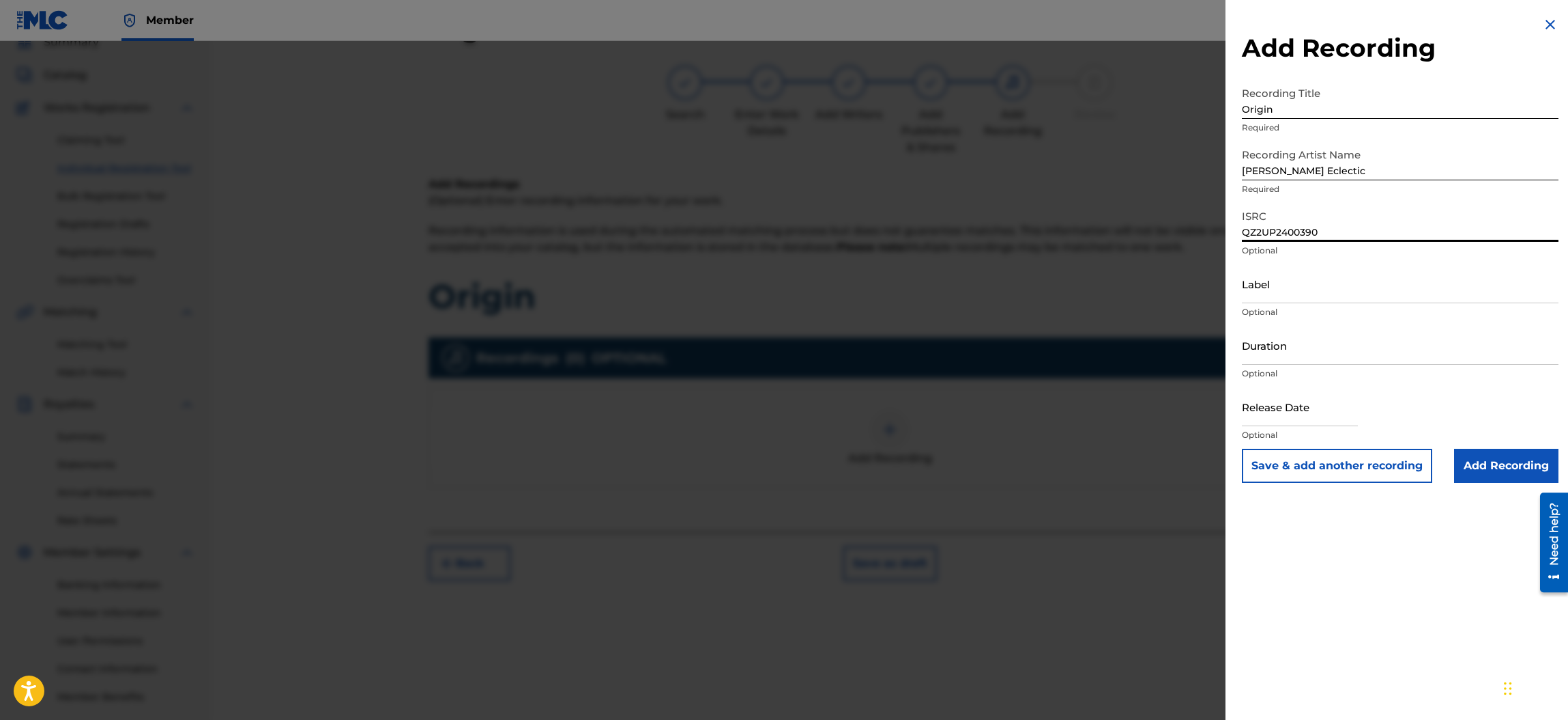
type input "QZ2UP2400390"
click at [1288, 289] on input "Label" at bounding box center [1400, 284] width 317 height 39
type input "Sneer Records"
click at [1299, 409] on input "text" at bounding box center [1299, 406] width 116 height 39
select select "7"
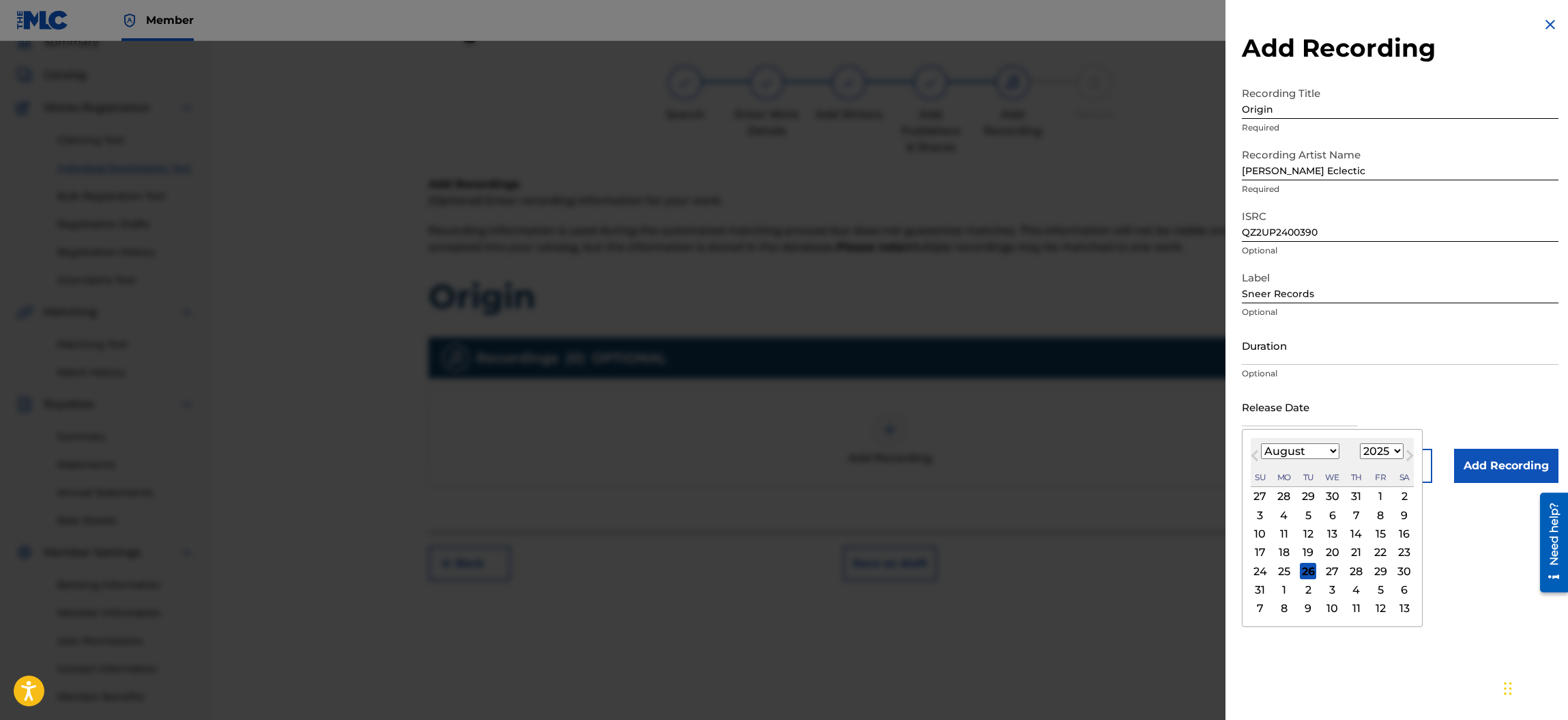
click at [1401, 448] on select "1899 1900 1901 1902 1903 1904 1905 1906 1907 1908 1909 1910 1911 1912 1913 1914…" at bounding box center [1382, 451] width 44 height 16
select select "2024"
click at [1363, 443] on select "1899 1900 1901 1902 1903 1904 1905 1906 1907 1908 1909 1910 1911 1912 1913 1914…" at bounding box center [1382, 451] width 44 height 16
click at [1328, 451] on select "January February March April May June July August September October November De…" at bounding box center [1300, 451] width 79 height 16
select select "9"
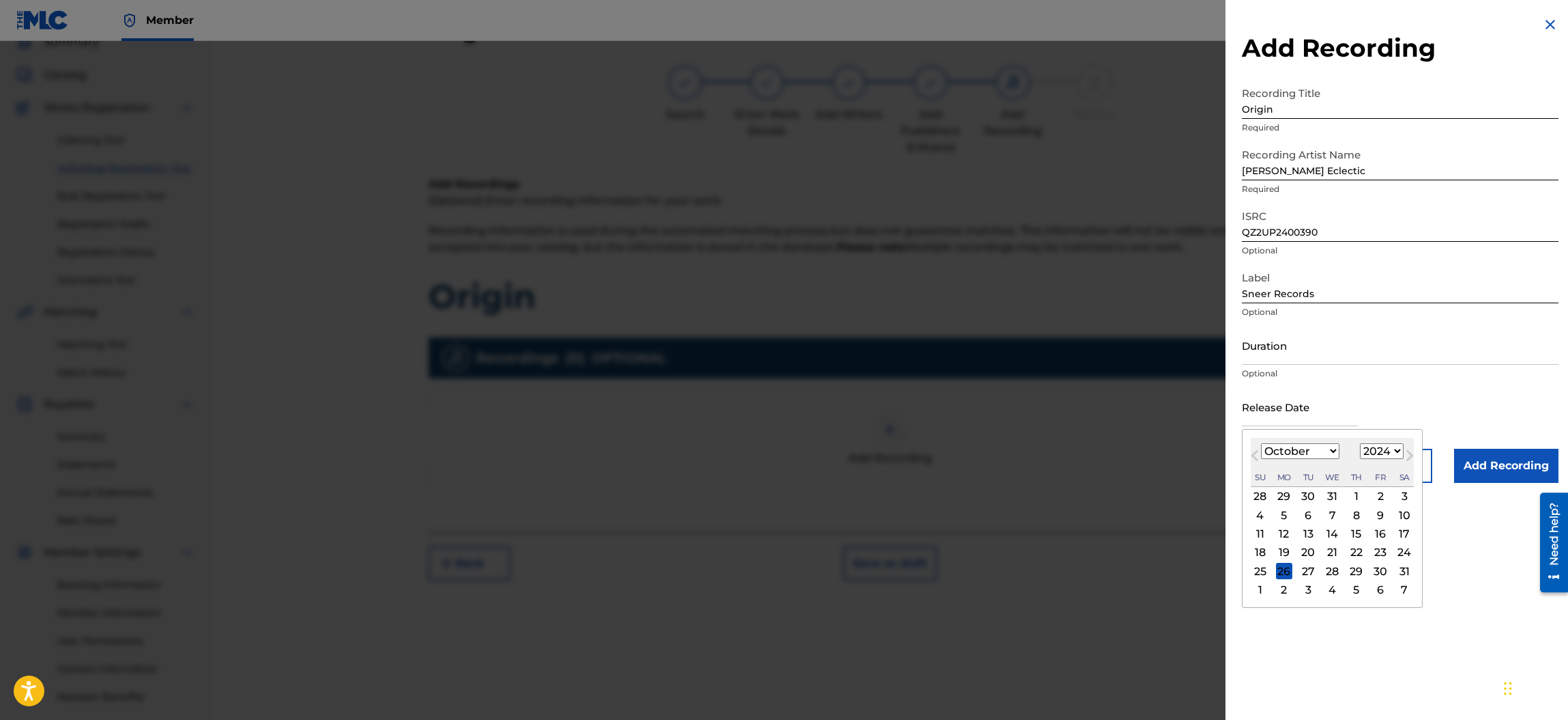
click at [1261, 443] on select "January February March April May June July August September October November De…" at bounding box center [1300, 451] width 79 height 16
click at [1363, 571] on div "31" at bounding box center [1357, 570] width 17 height 17
type input "[DATE]"
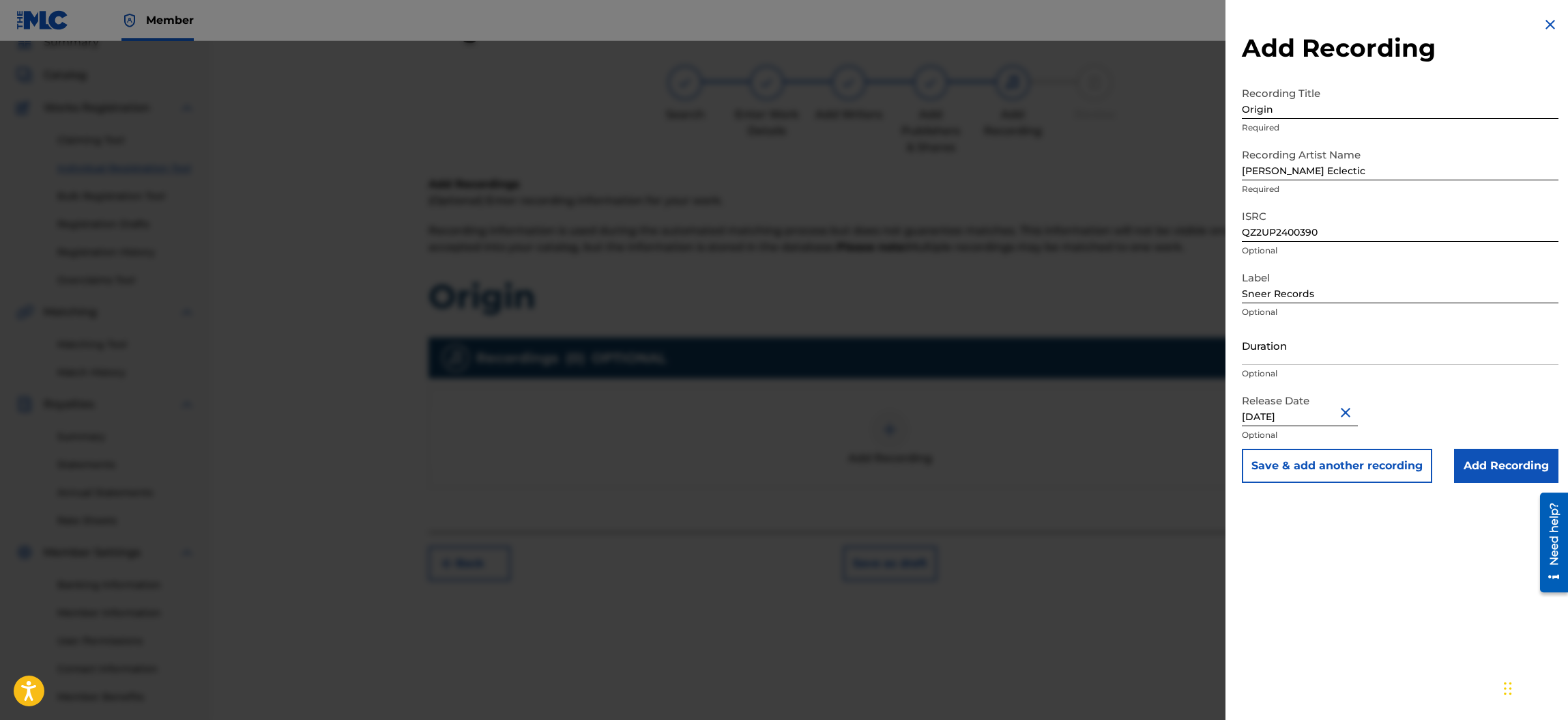
click at [1488, 465] on input "Add Recording" at bounding box center [1506, 465] width 104 height 34
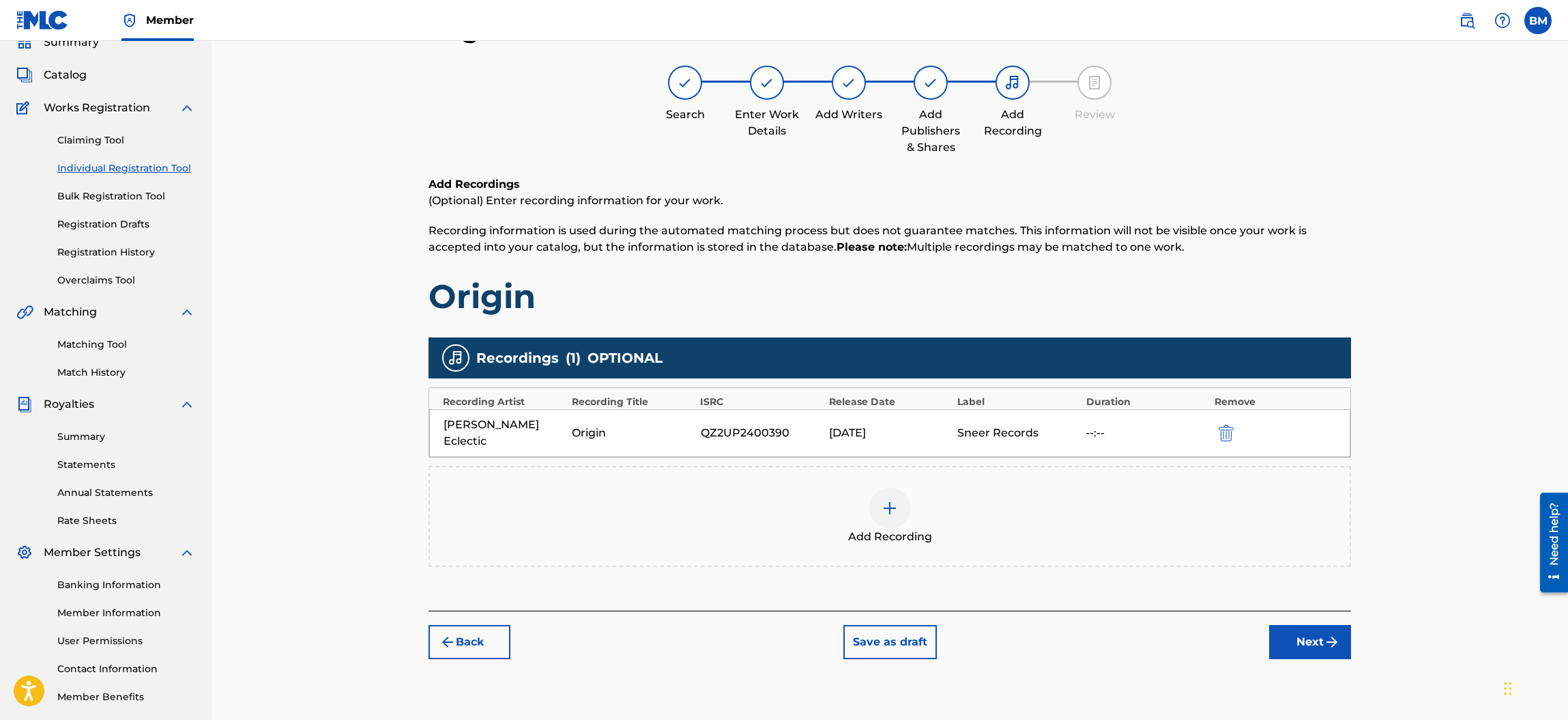
click at [1305, 633] on button "Next" at bounding box center [1310, 641] width 82 height 34
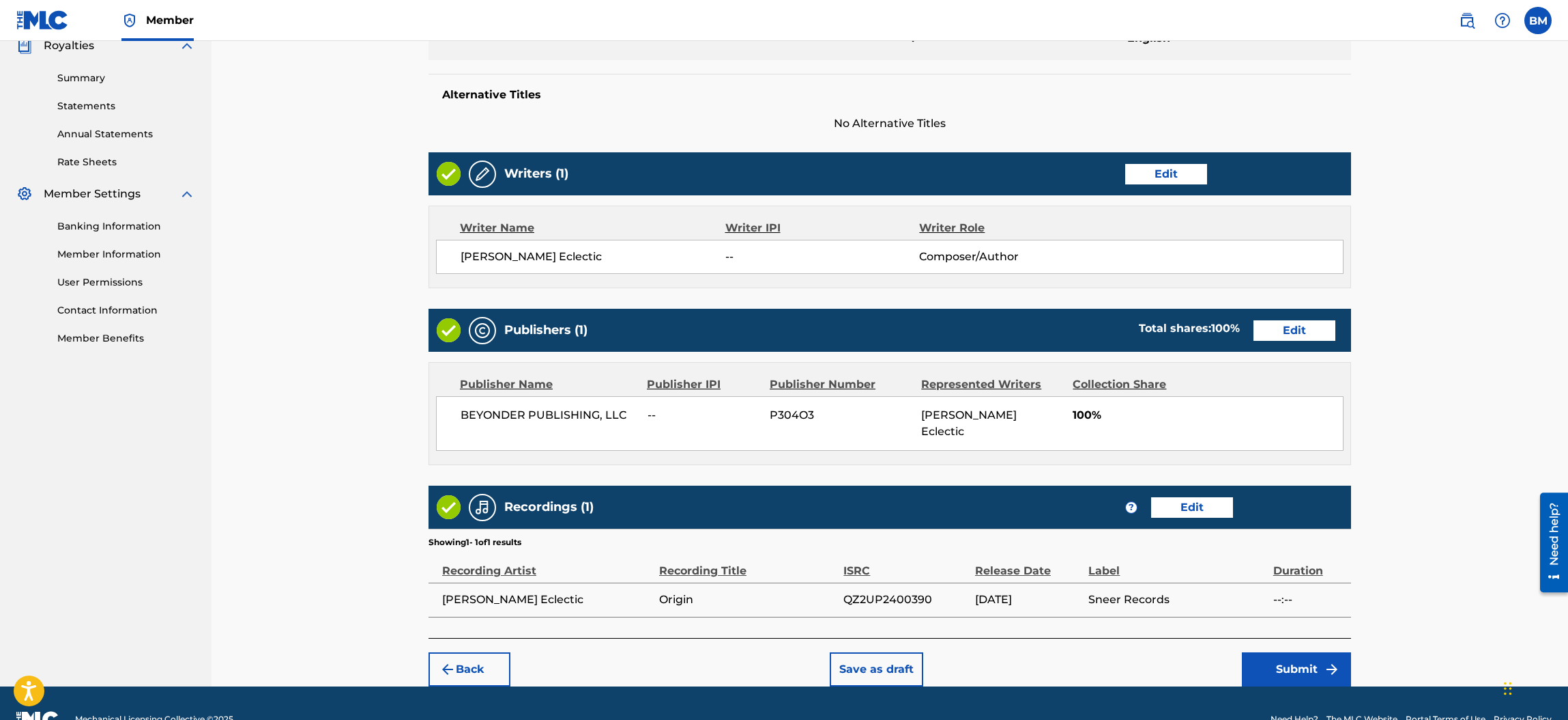
scroll to position [435, 0]
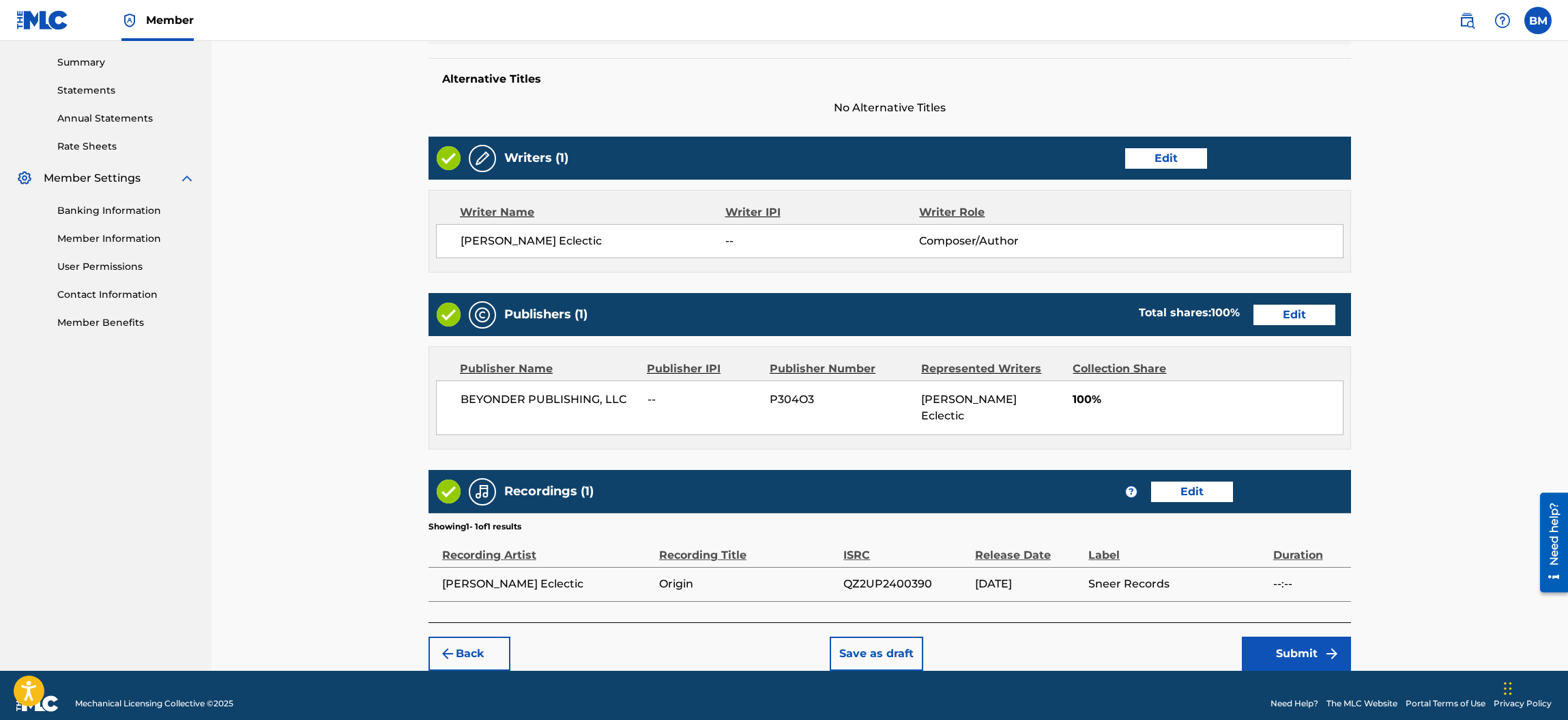
click at [1296, 640] on button "Submit" at bounding box center [1296, 653] width 109 height 34
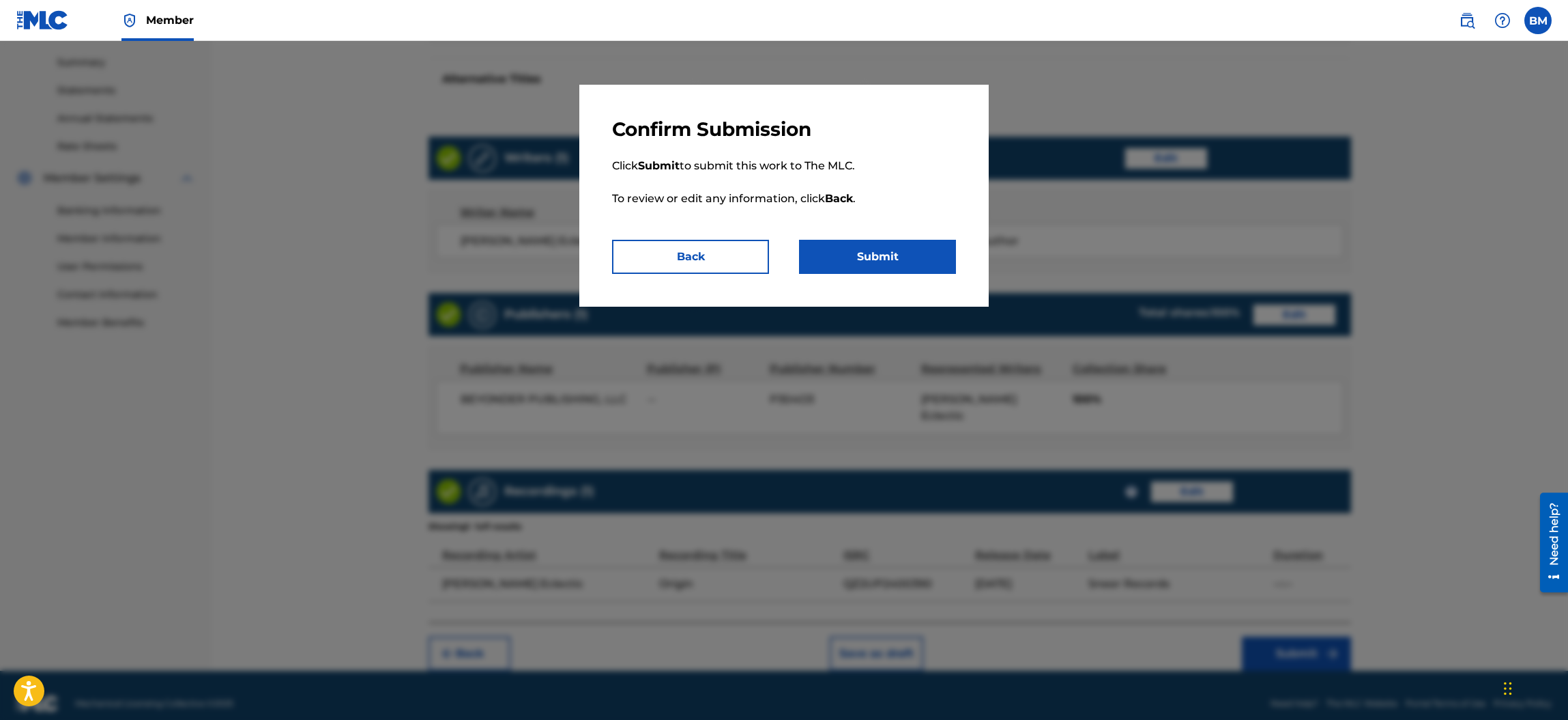
click at [875, 248] on button "Submit" at bounding box center [877, 256] width 157 height 34
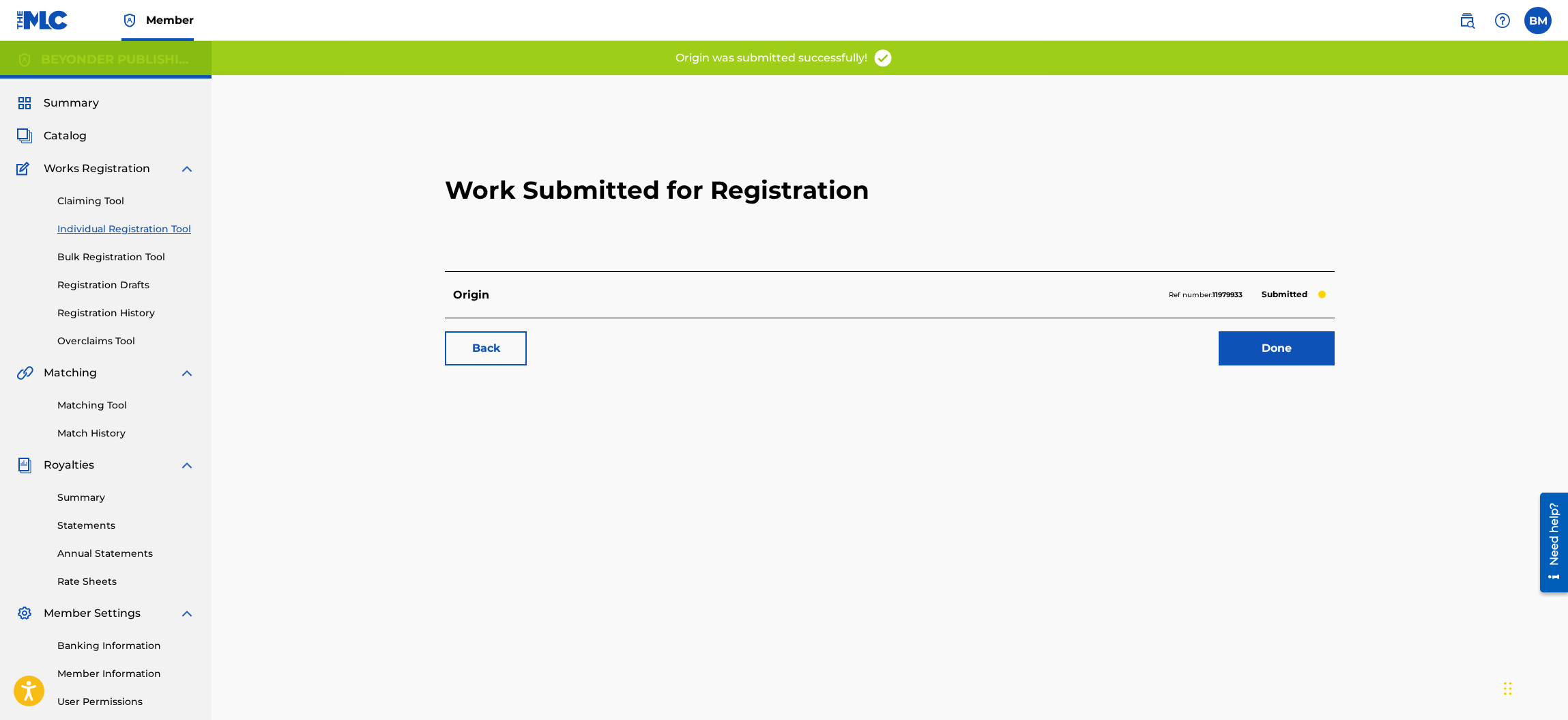
click at [1277, 348] on link "Done" at bounding box center [1277, 348] width 116 height 34
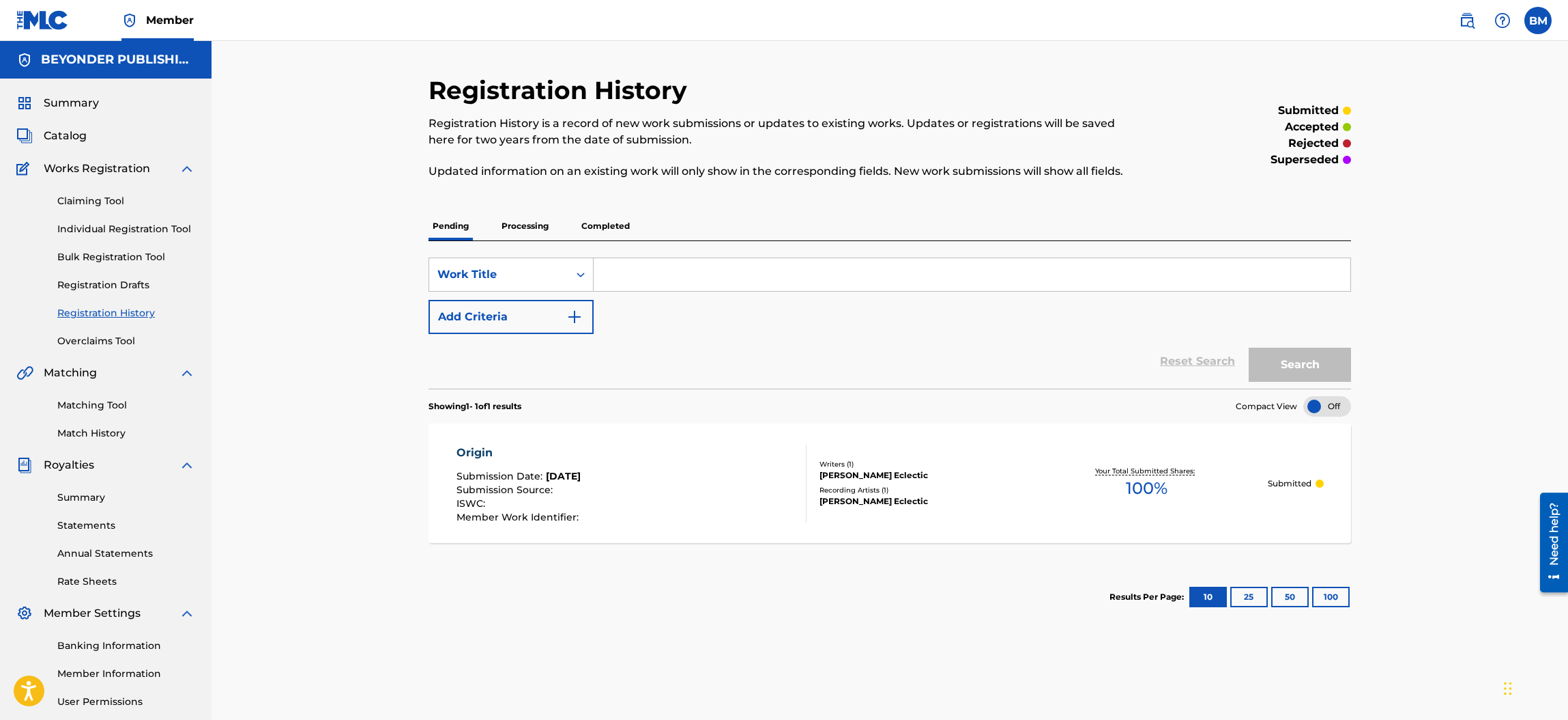
click at [182, 18] on span "Member" at bounding box center [169, 20] width 48 height 16
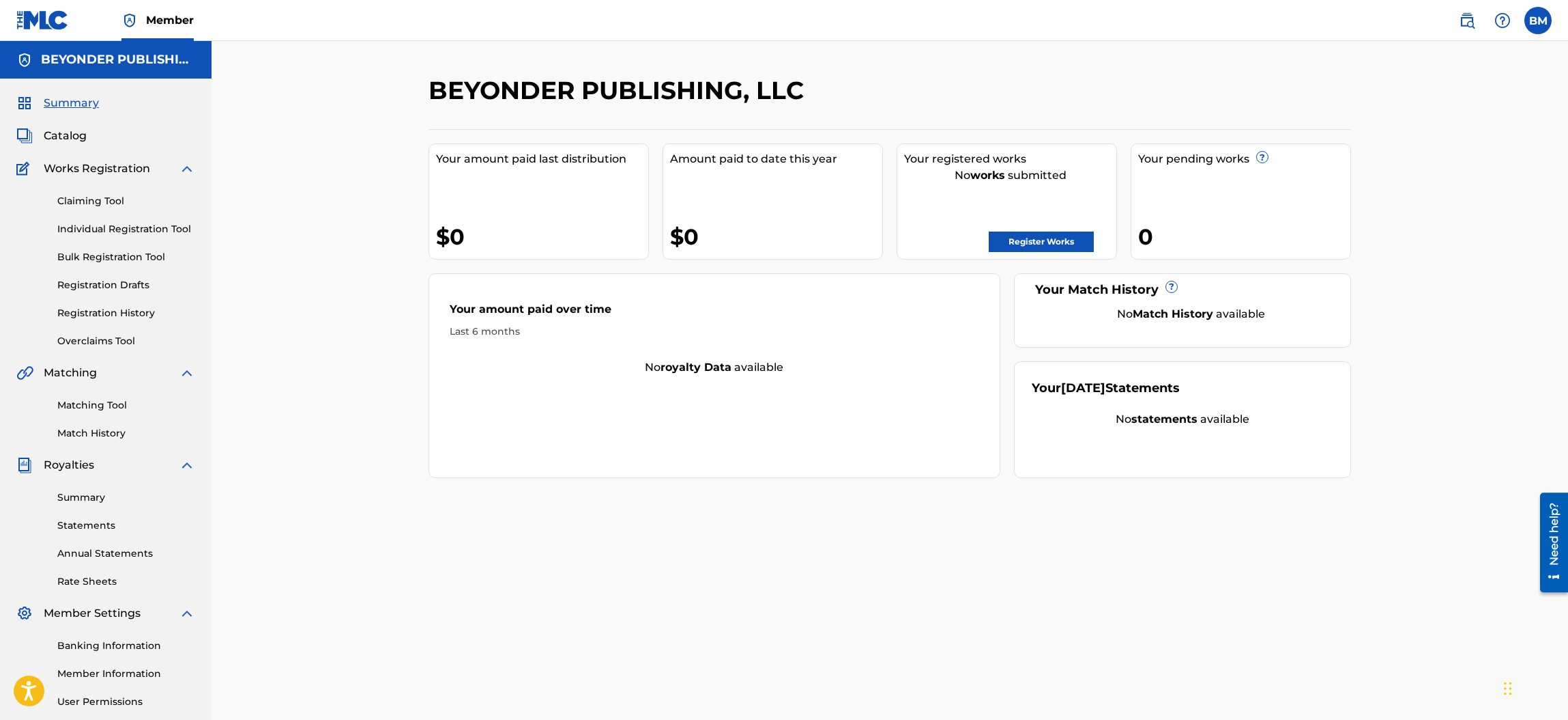
click at [1004, 245] on link "Register Works" at bounding box center [1041, 242] width 105 height 20
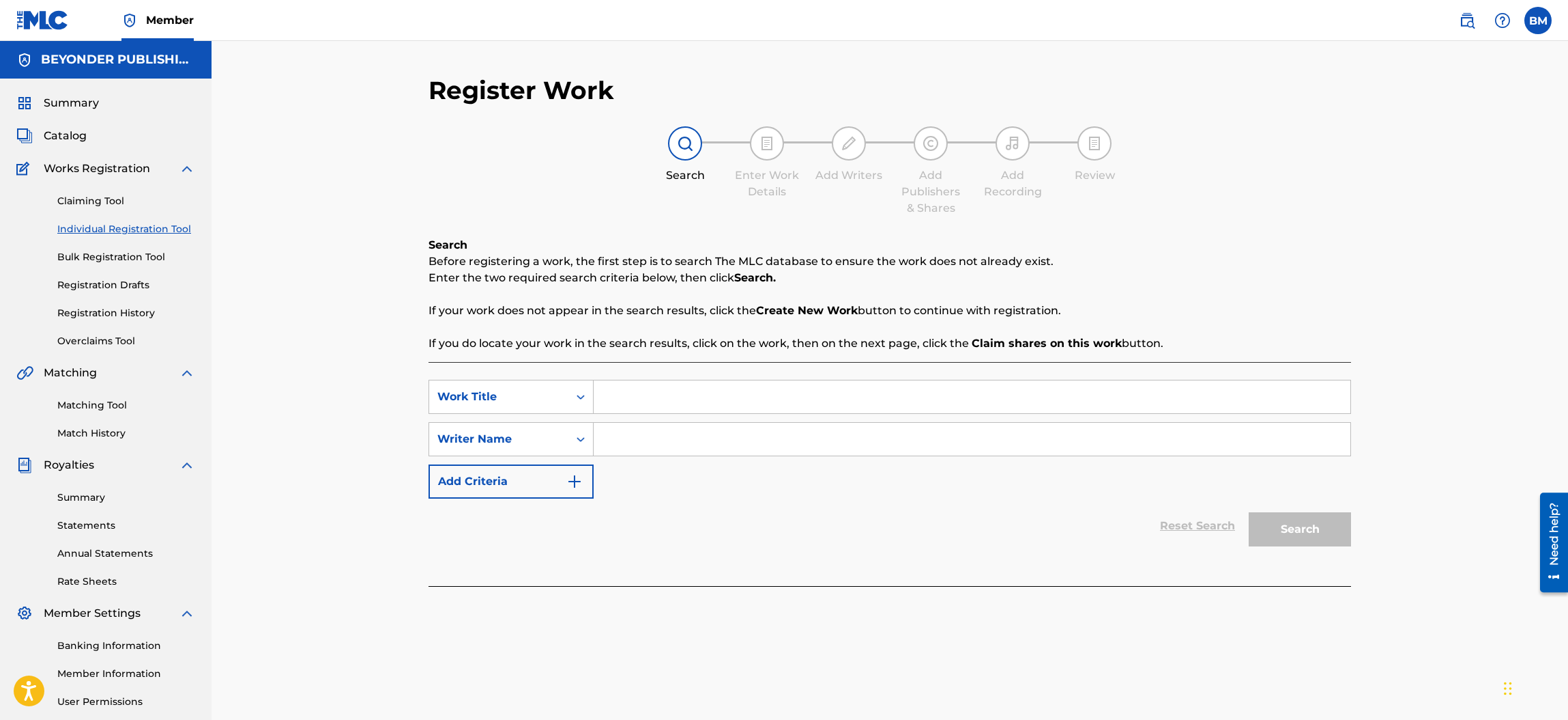
click at [628, 402] on input "Search Form" at bounding box center [972, 397] width 757 height 33
type input "I Want U To Know"
click at [579, 440] on icon "Search Form" at bounding box center [580, 439] width 14 height 14
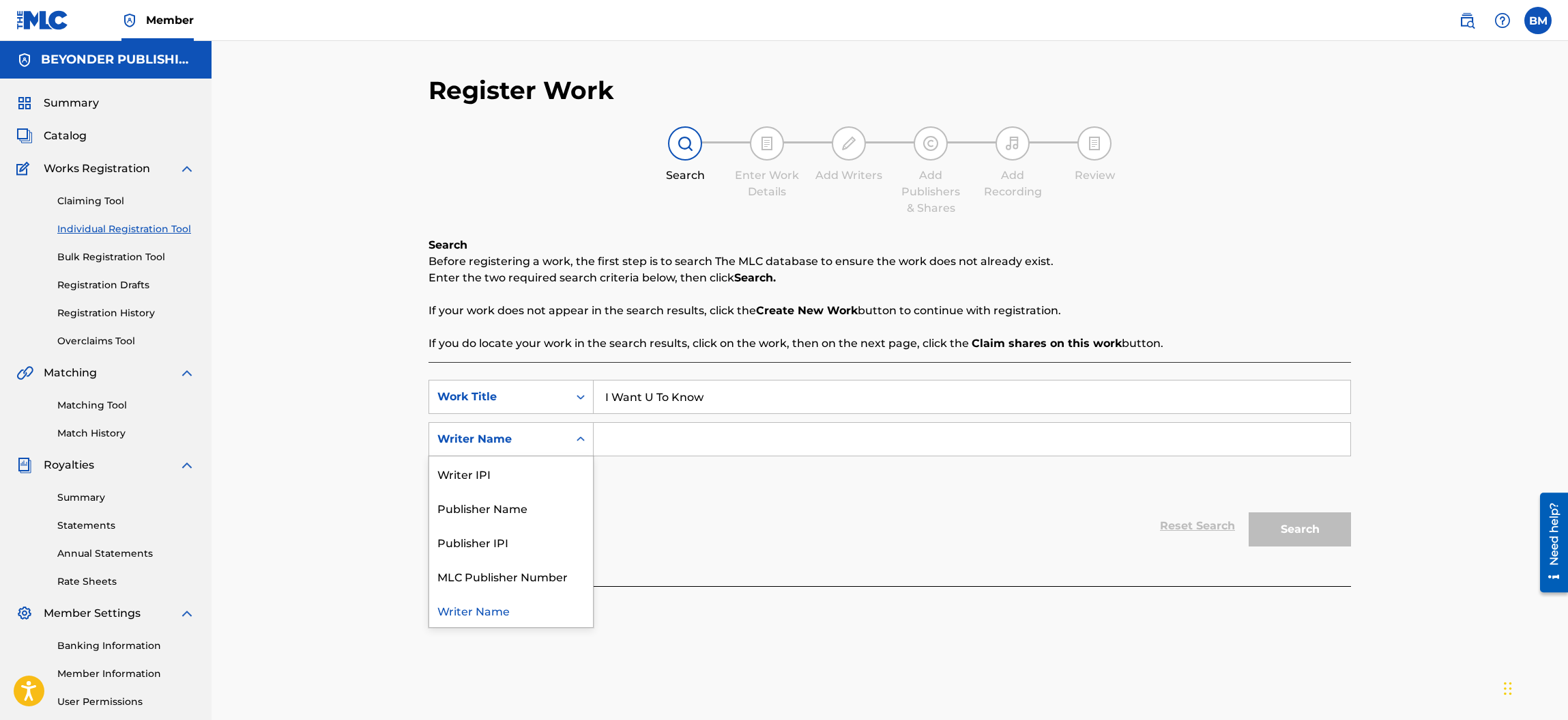
click at [617, 438] on input "Search Form" at bounding box center [972, 439] width 757 height 33
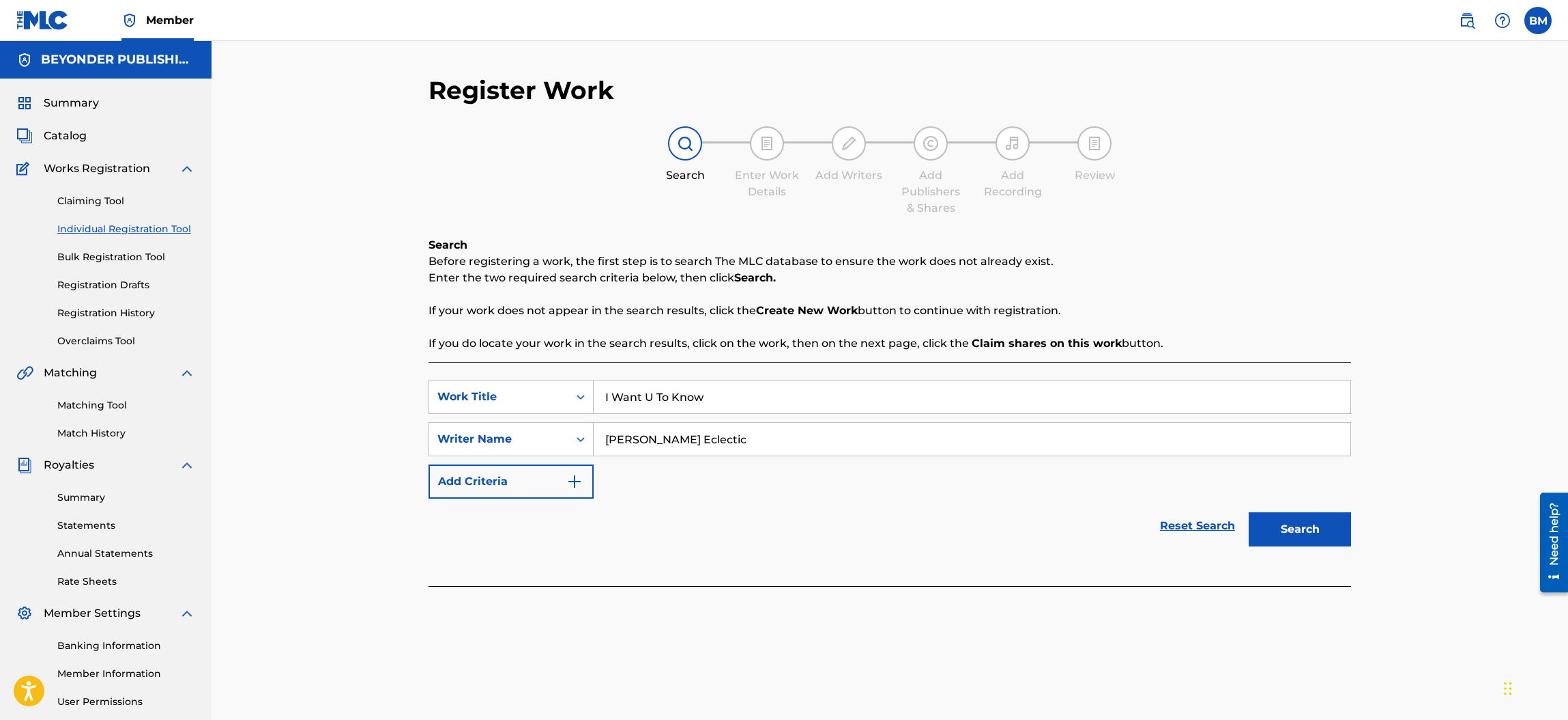
type input "[PERSON_NAME] Eclectic"
click at [1283, 531] on button "Search" at bounding box center [1299, 529] width 102 height 34
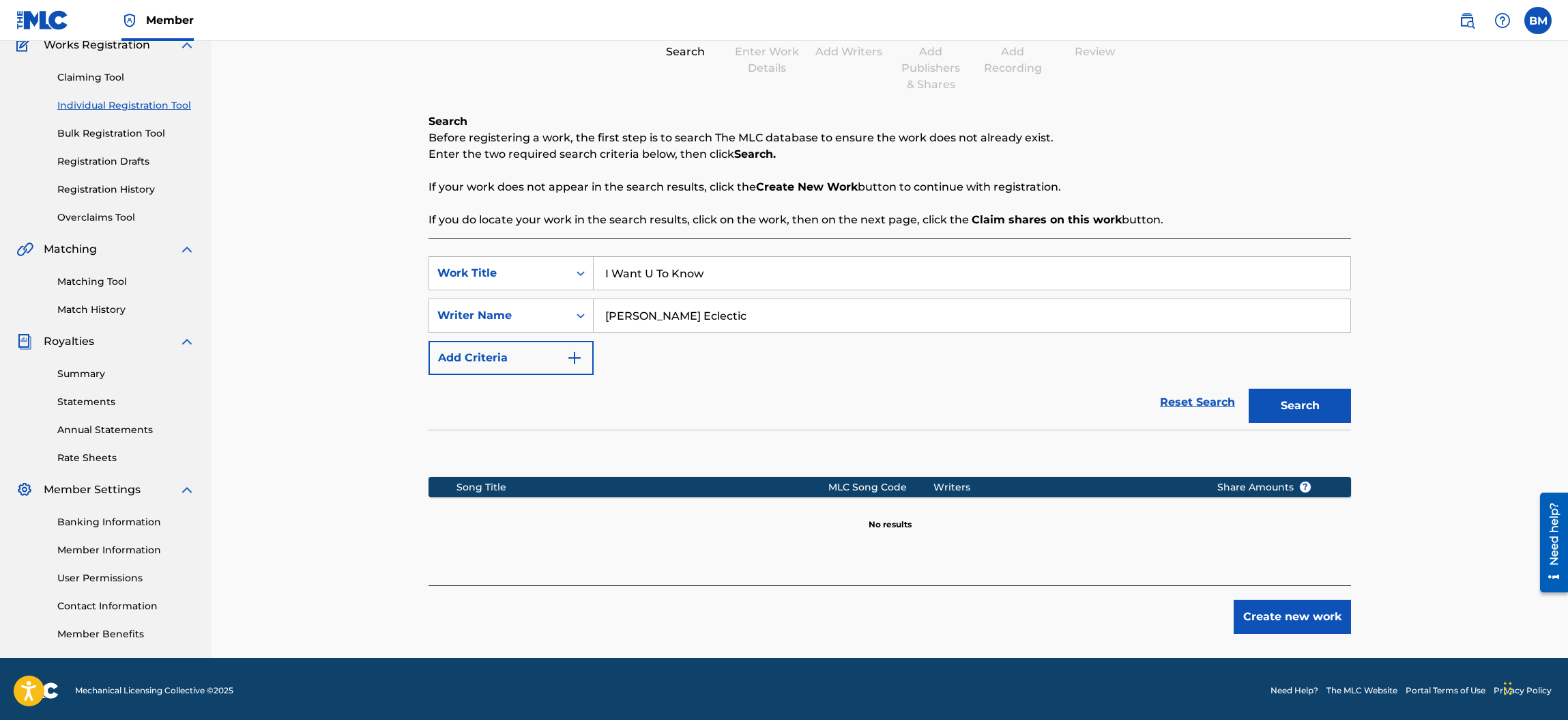
scroll to position [126, 0]
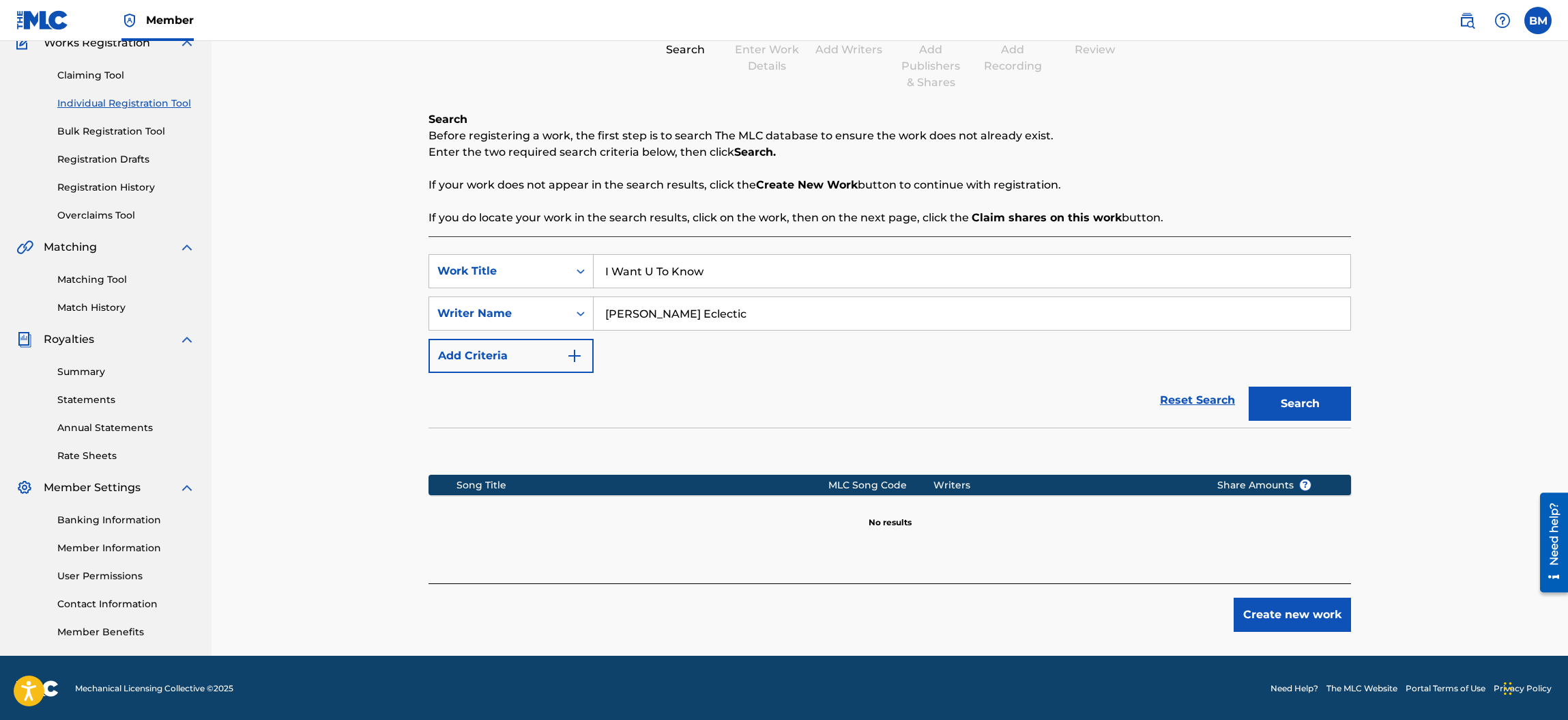
click at [1307, 615] on button "Create new work" at bounding box center [1292, 614] width 118 height 34
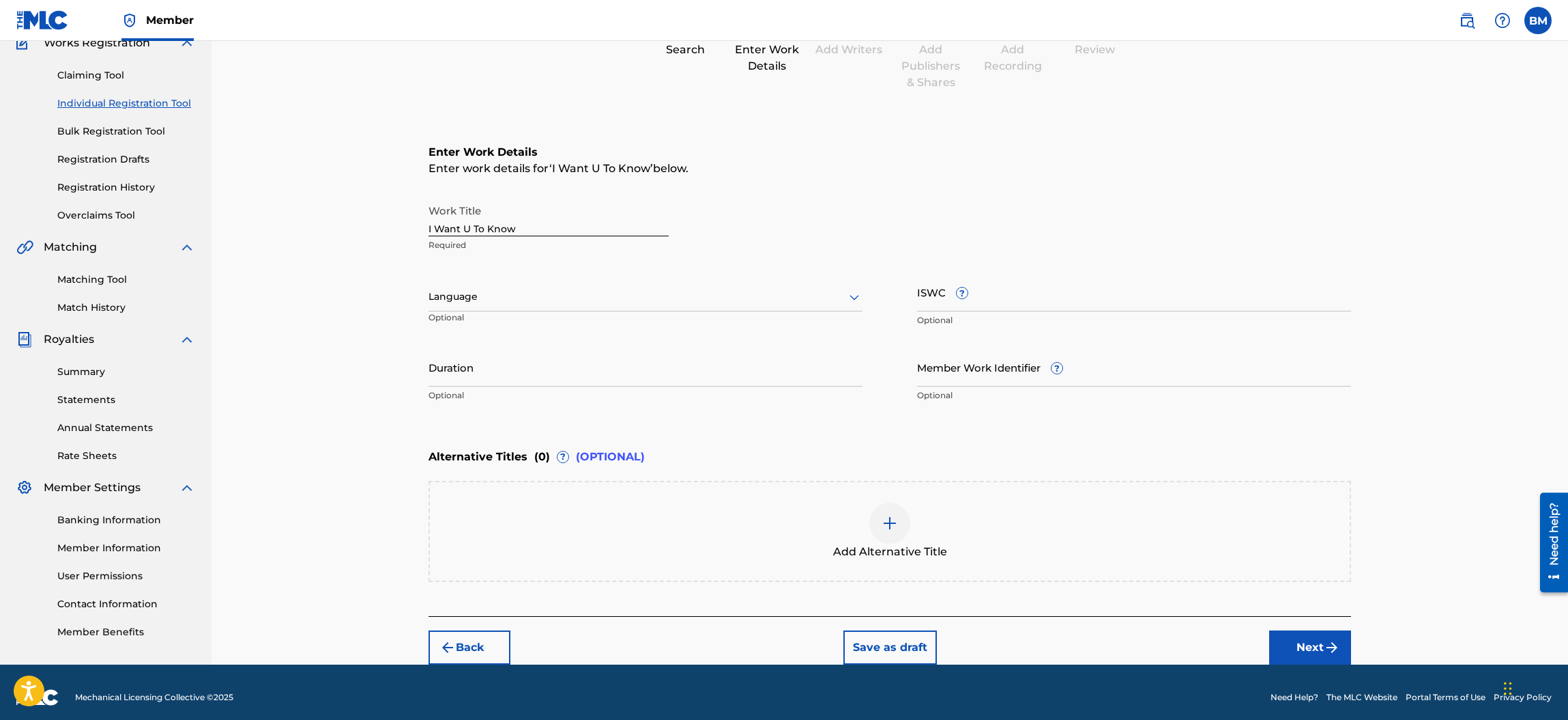
click at [854, 293] on icon at bounding box center [854, 296] width 17 height 17
click at [510, 320] on div "English" at bounding box center [646, 327] width 432 height 31
click at [982, 301] on input "ISWC ?" at bounding box center [1135, 292] width 434 height 39
paste input "QZ-2UP-24-00391"
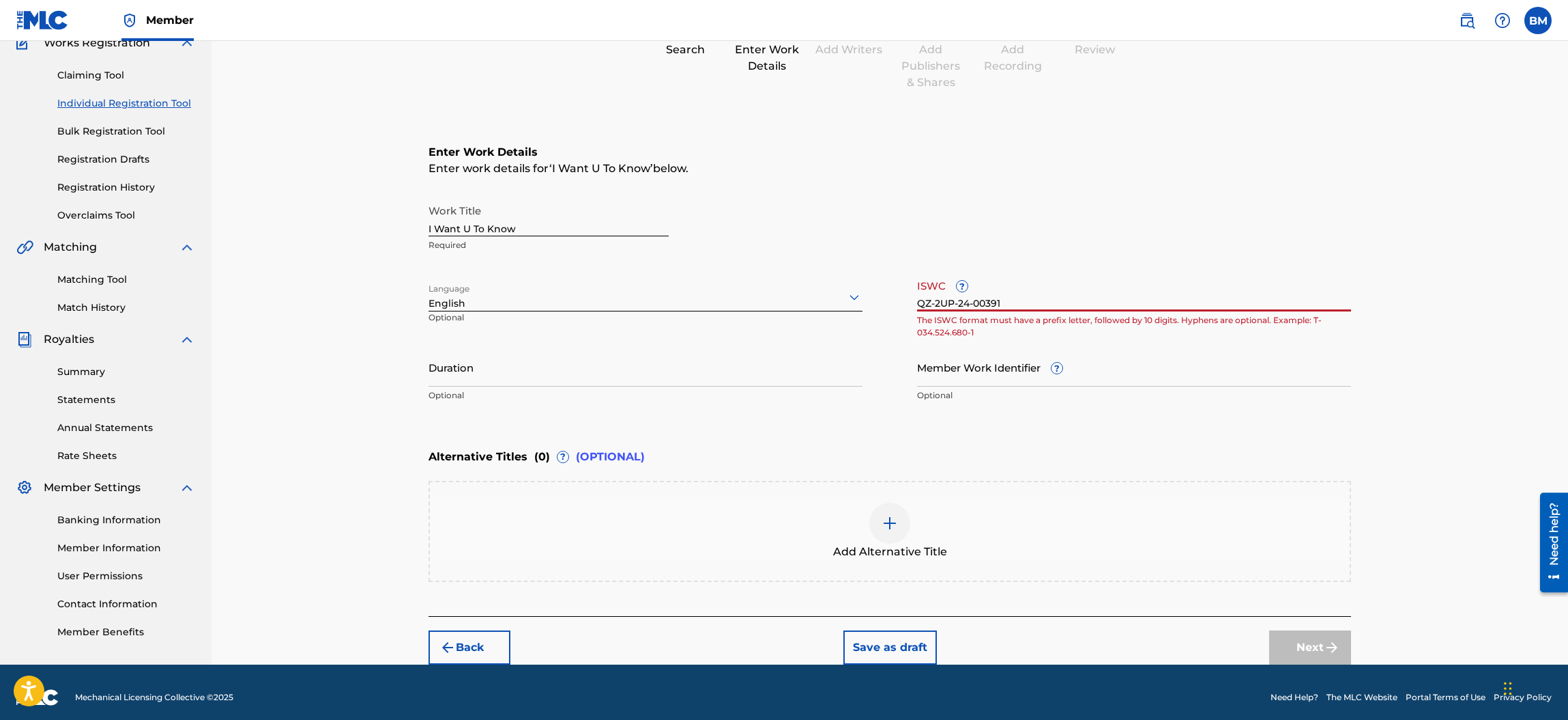
click at [936, 302] on input "QZ-2UP-24-00391" at bounding box center [1135, 292] width 434 height 39
click at [953, 305] on input "QZ2UP-24-00391" at bounding box center [1135, 292] width 434 height 39
click at [967, 306] on input "QZ2UP24-00391" at bounding box center [1135, 292] width 434 height 39
click at [825, 371] on input "Duration" at bounding box center [646, 367] width 434 height 39
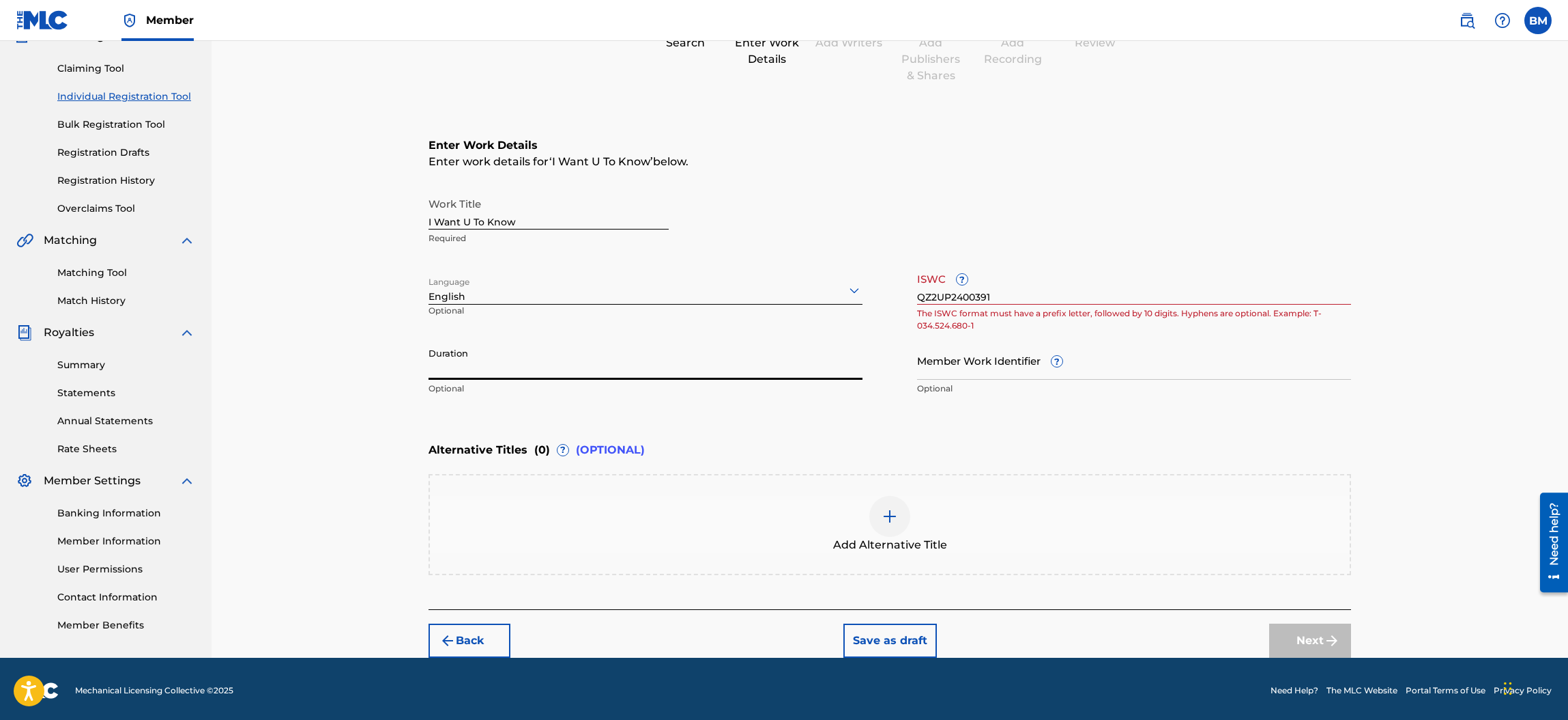
scroll to position [133, 0]
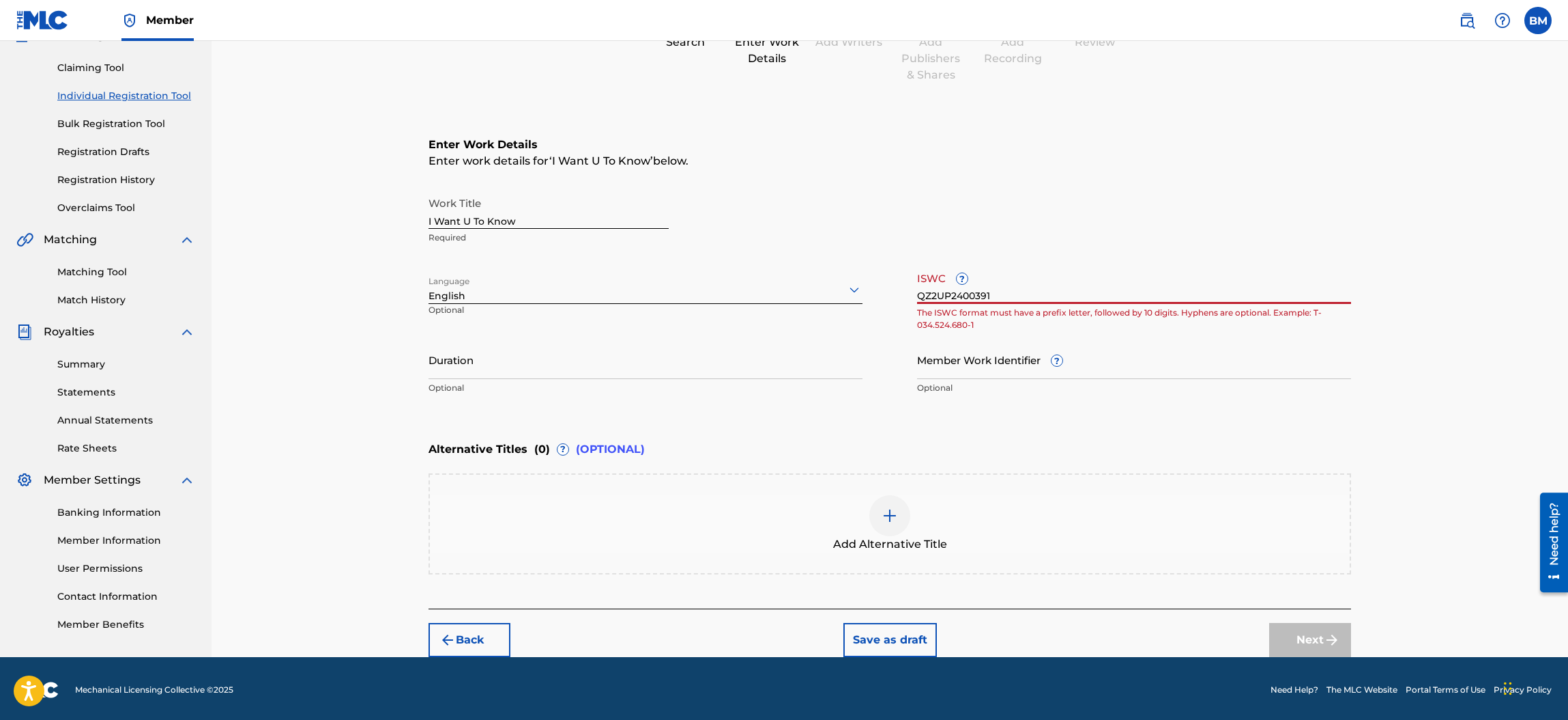
click at [1000, 297] on input "QZ2UP2400391" at bounding box center [1135, 284] width 434 height 39
type input "Q"
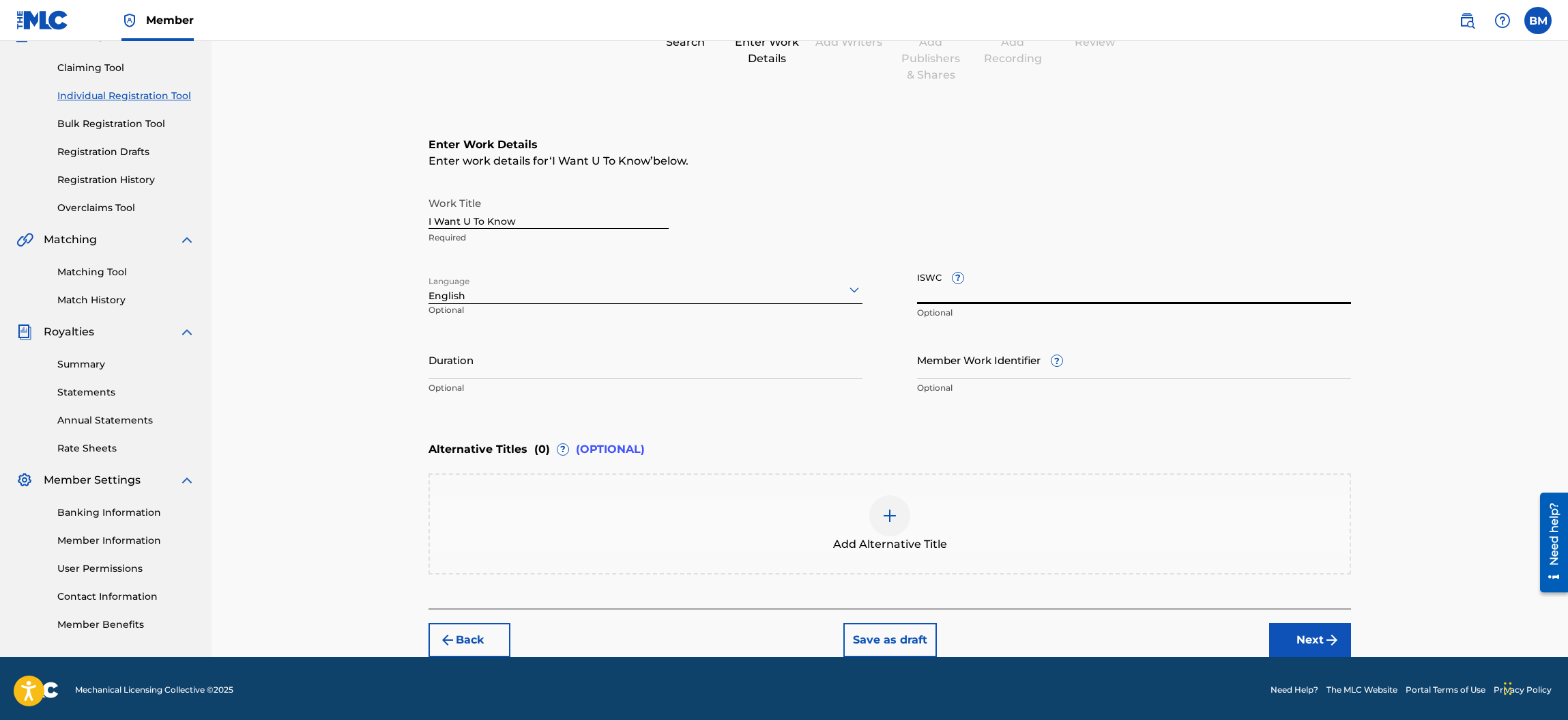
click at [1296, 628] on button "Next" at bounding box center [1310, 639] width 82 height 34
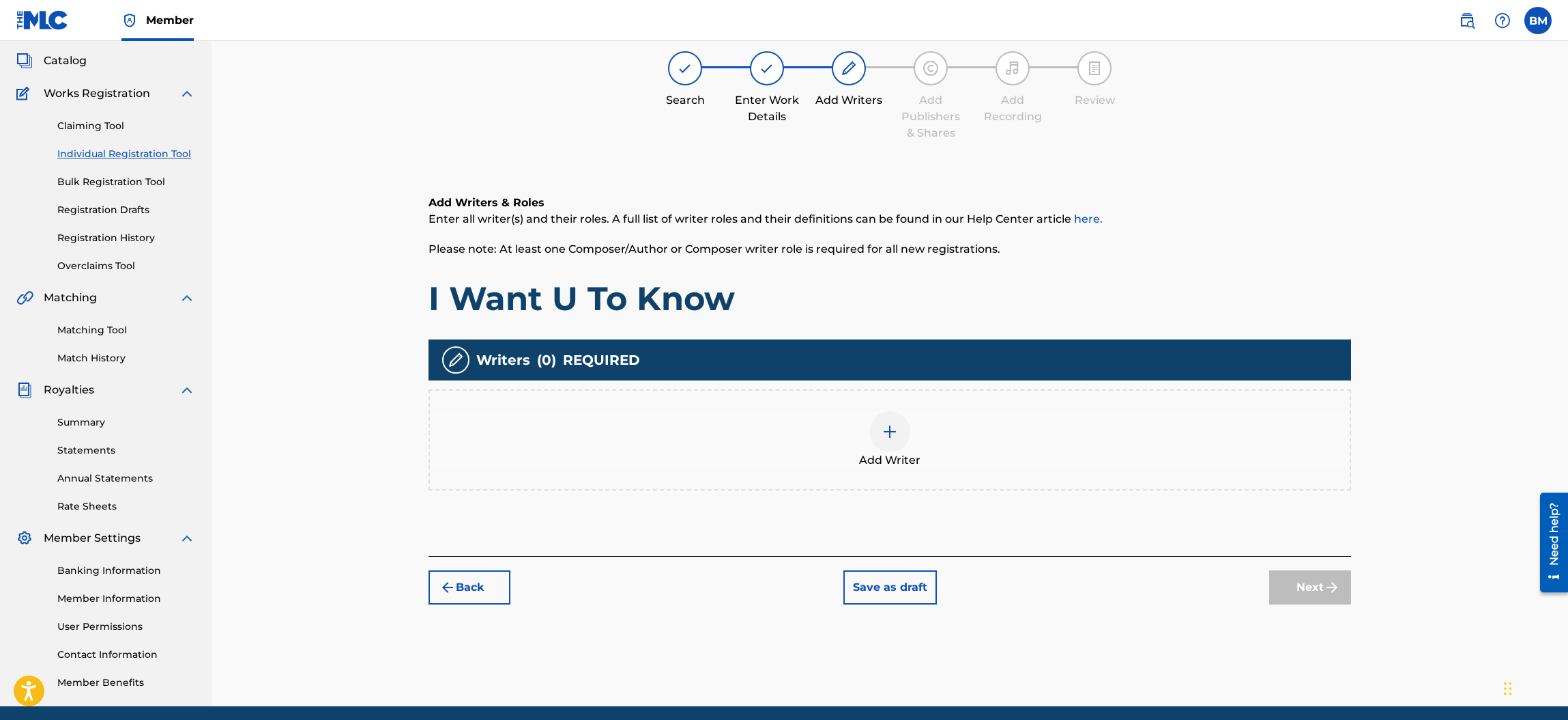
scroll to position [60, 0]
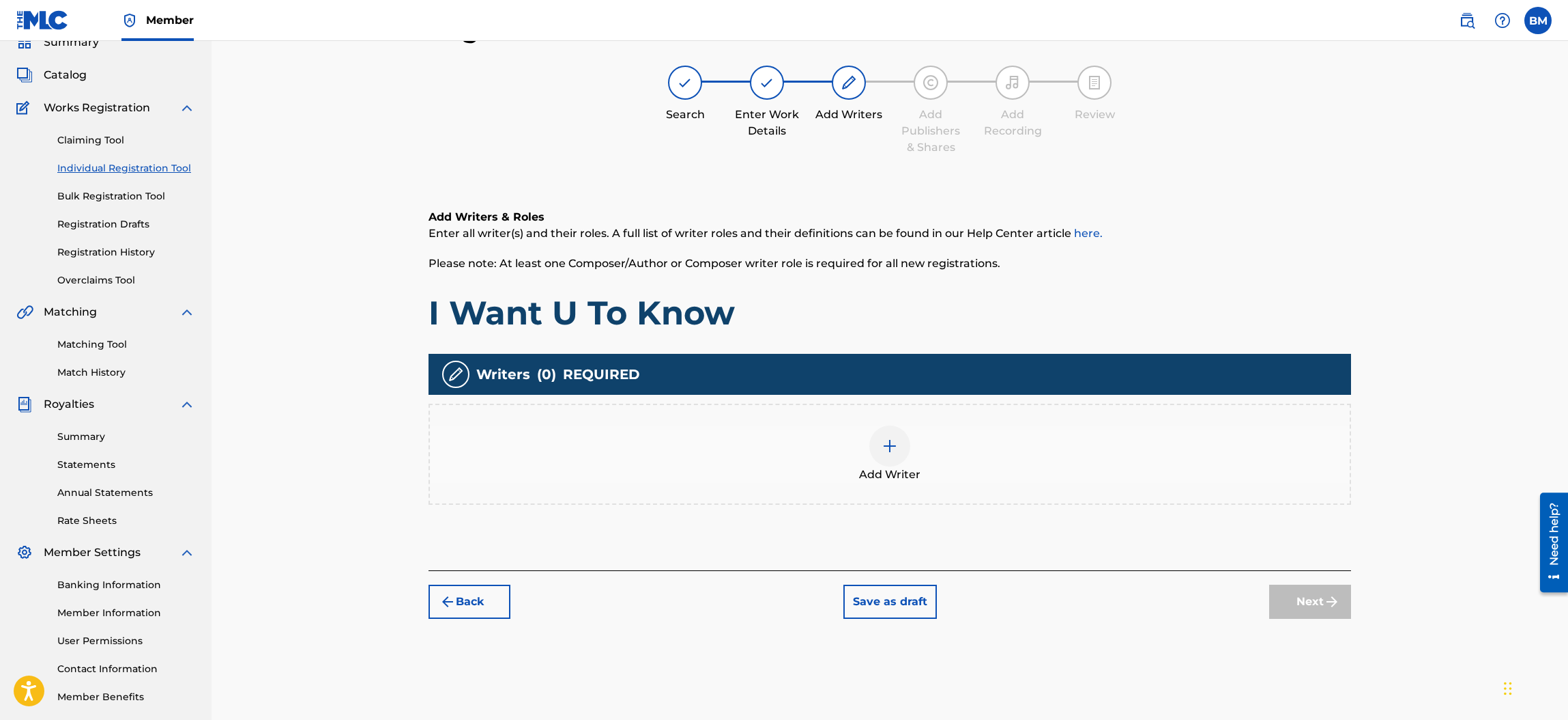
click at [886, 441] on img at bounding box center [889, 445] width 17 height 17
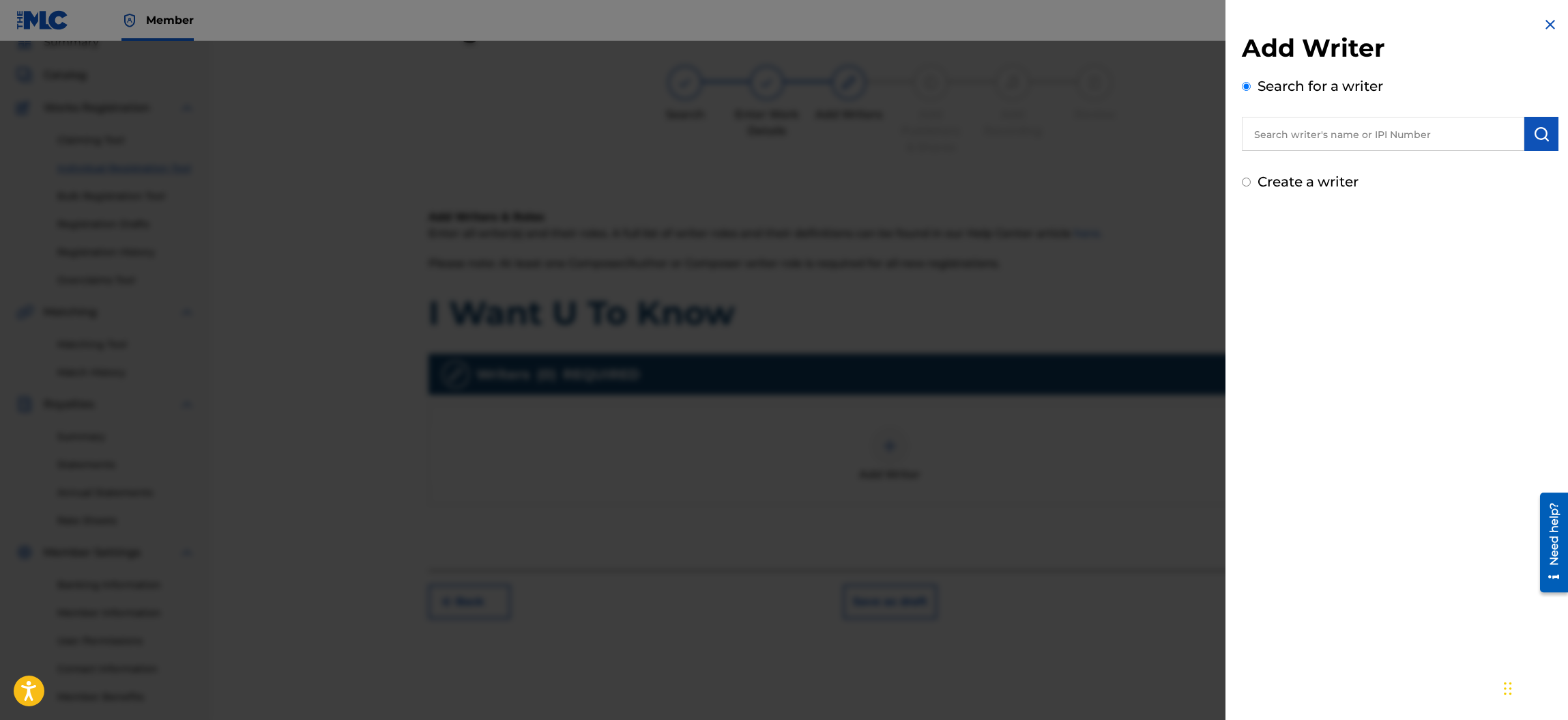
click at [1295, 130] on input "text" at bounding box center [1383, 133] width 282 height 34
type input "[PERSON_NAME] Eclectic"
click at [1538, 142] on button "submit" at bounding box center [1542, 133] width 34 height 34
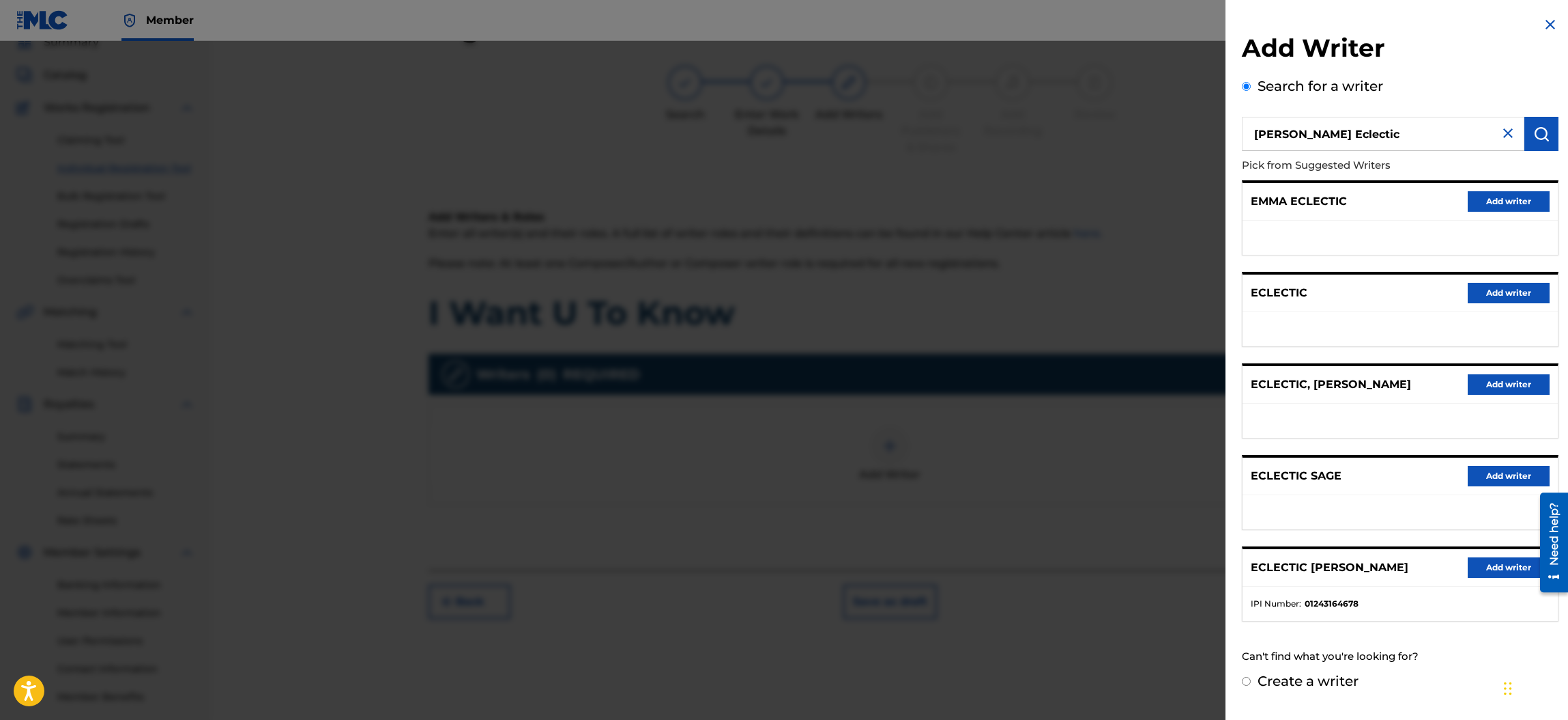
scroll to position [0, 0]
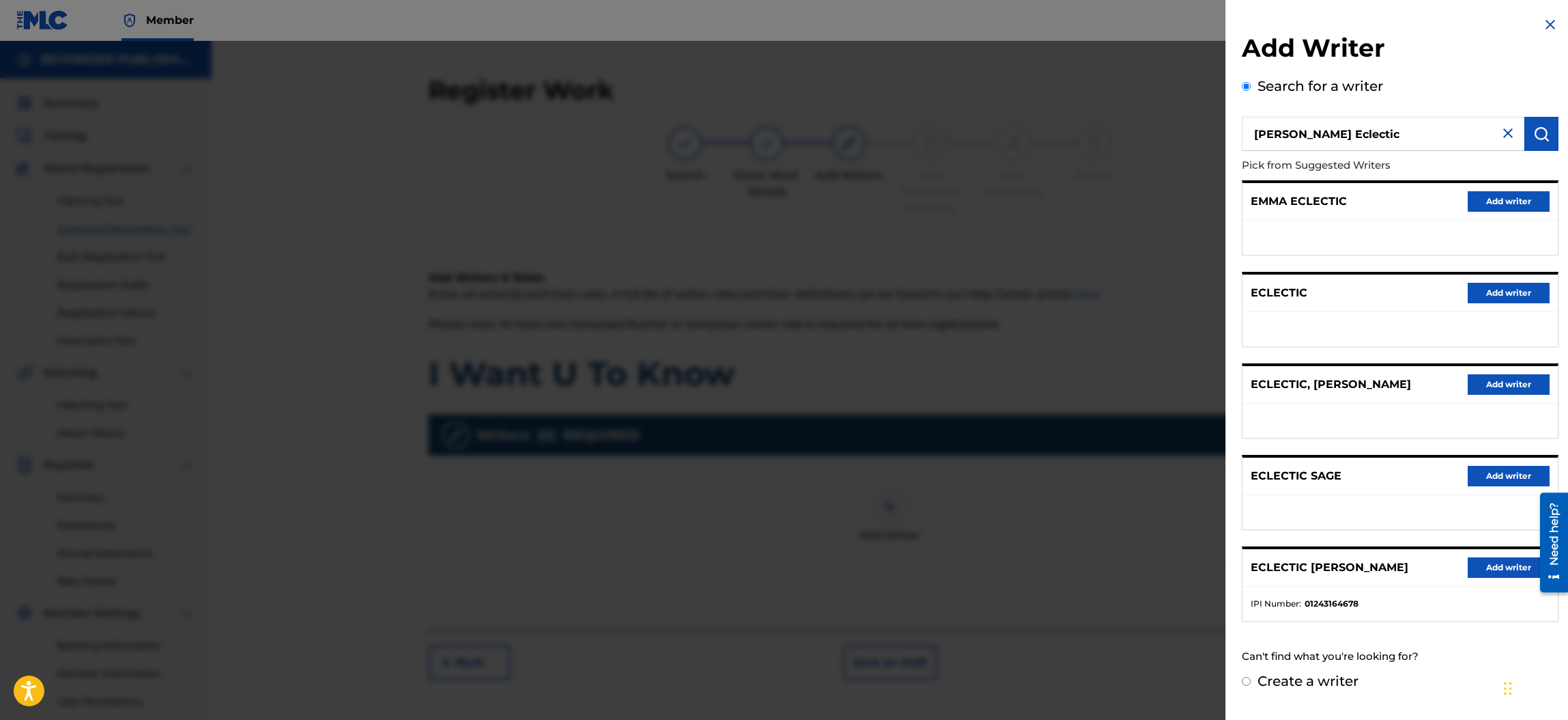
click at [1505, 134] on img at bounding box center [1508, 133] width 17 height 17
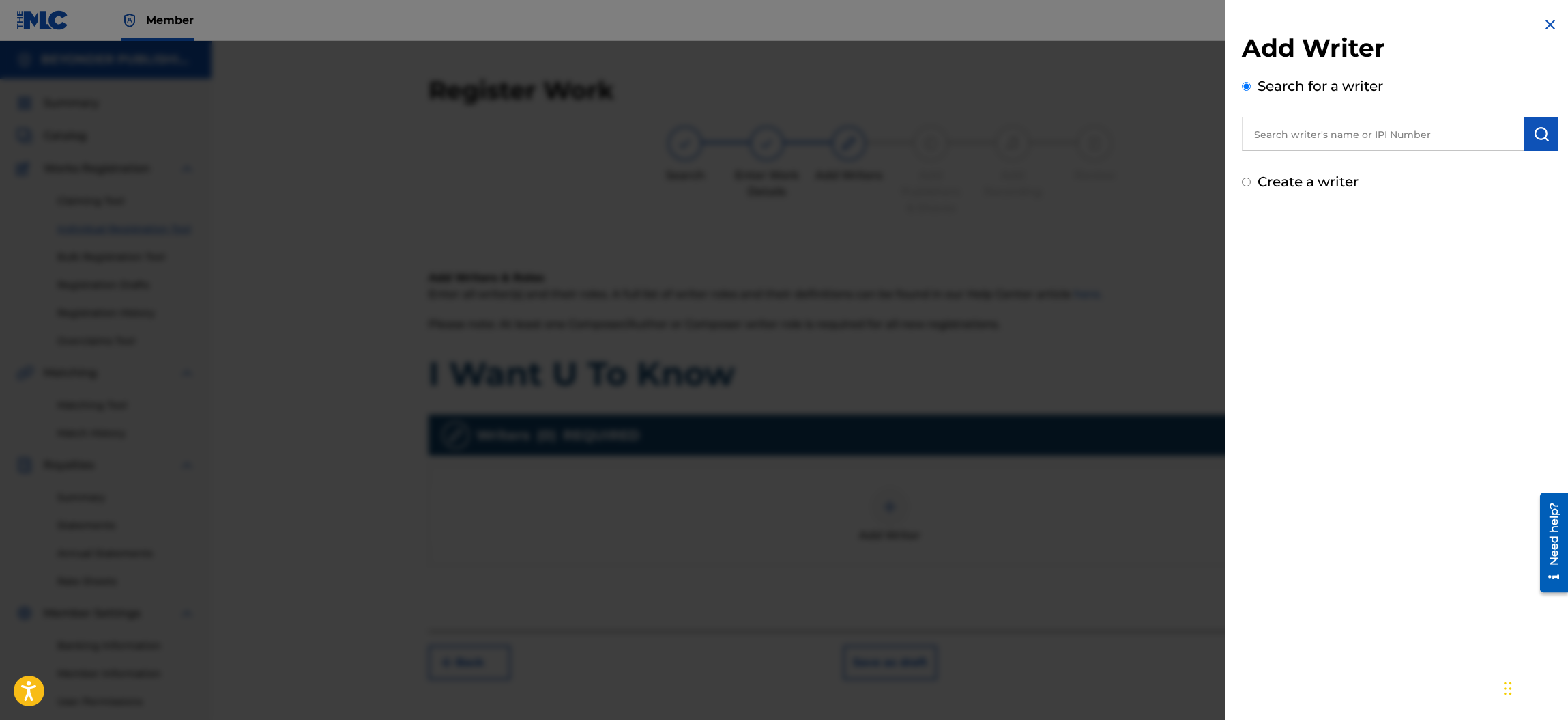
click at [1385, 134] on input "text" at bounding box center [1383, 133] width 282 height 34
type input "[PERSON_NAME]"
click at [1538, 138] on img "submit" at bounding box center [1542, 133] width 17 height 17
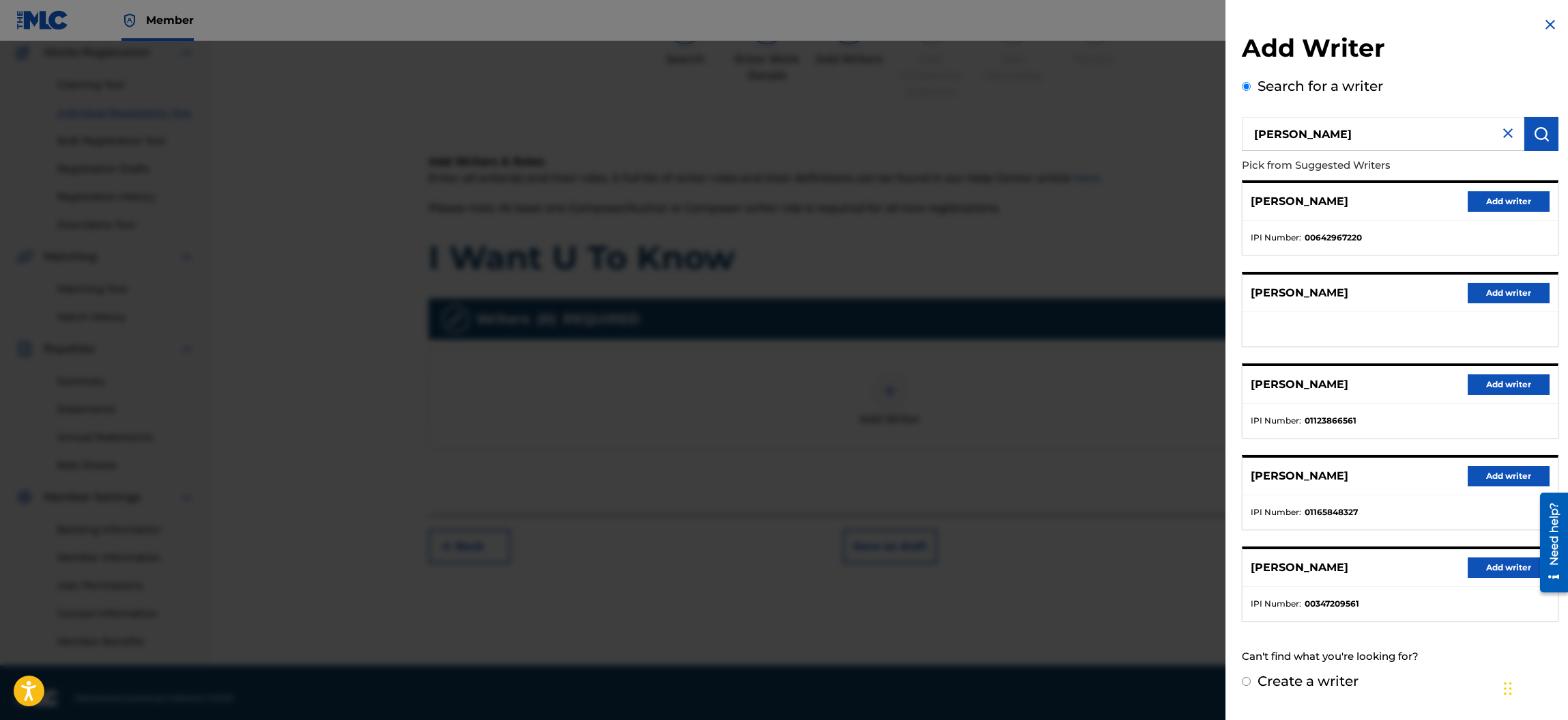
scroll to position [126, 0]
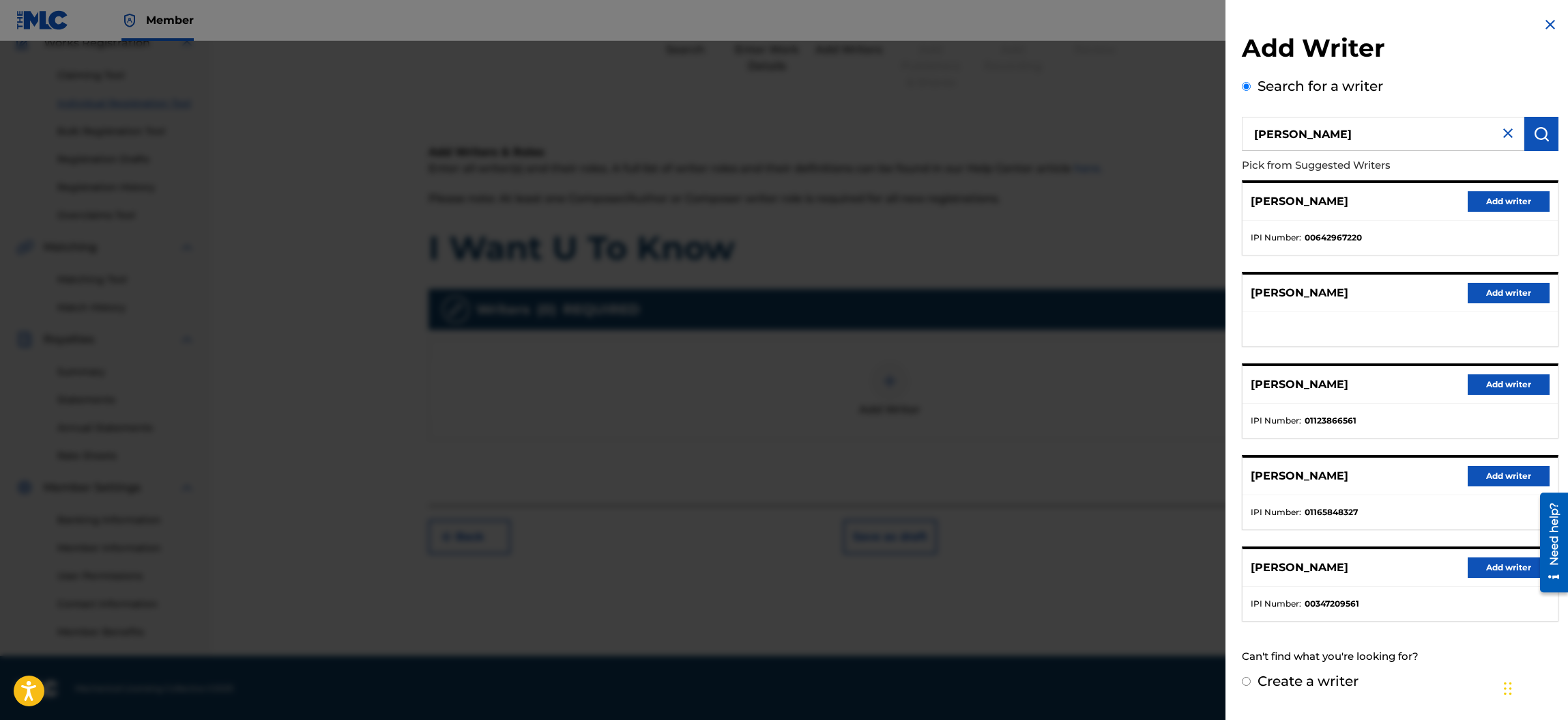
click at [1247, 681] on input "Create a writer" at bounding box center [1246, 680] width 9 height 9
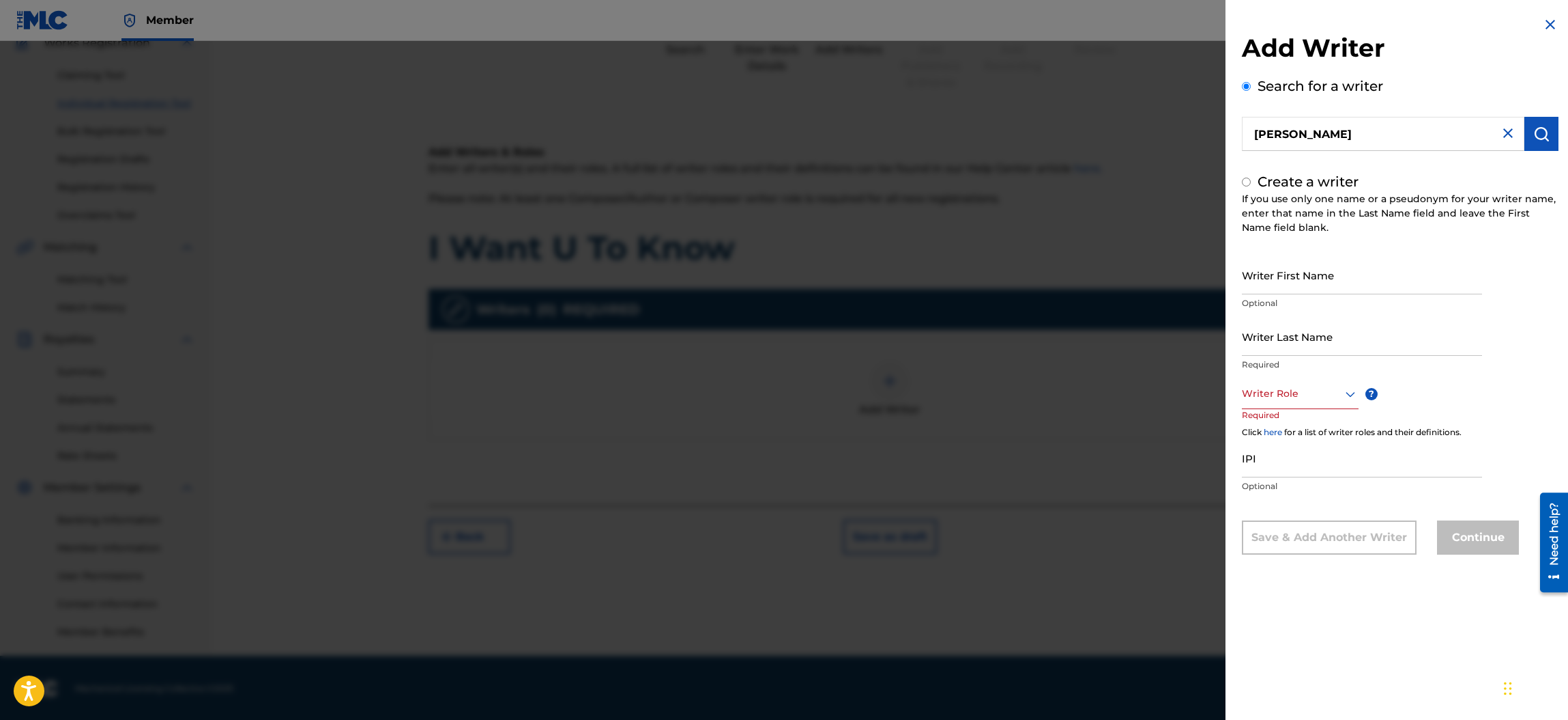
radio input "false"
radio input "true"
click at [1281, 339] on input "Writer Last Name" at bounding box center [1362, 336] width 241 height 39
type input "[PERSON_NAME] Eclectic"
click at [1350, 392] on icon at bounding box center [1350, 394] width 17 height 17
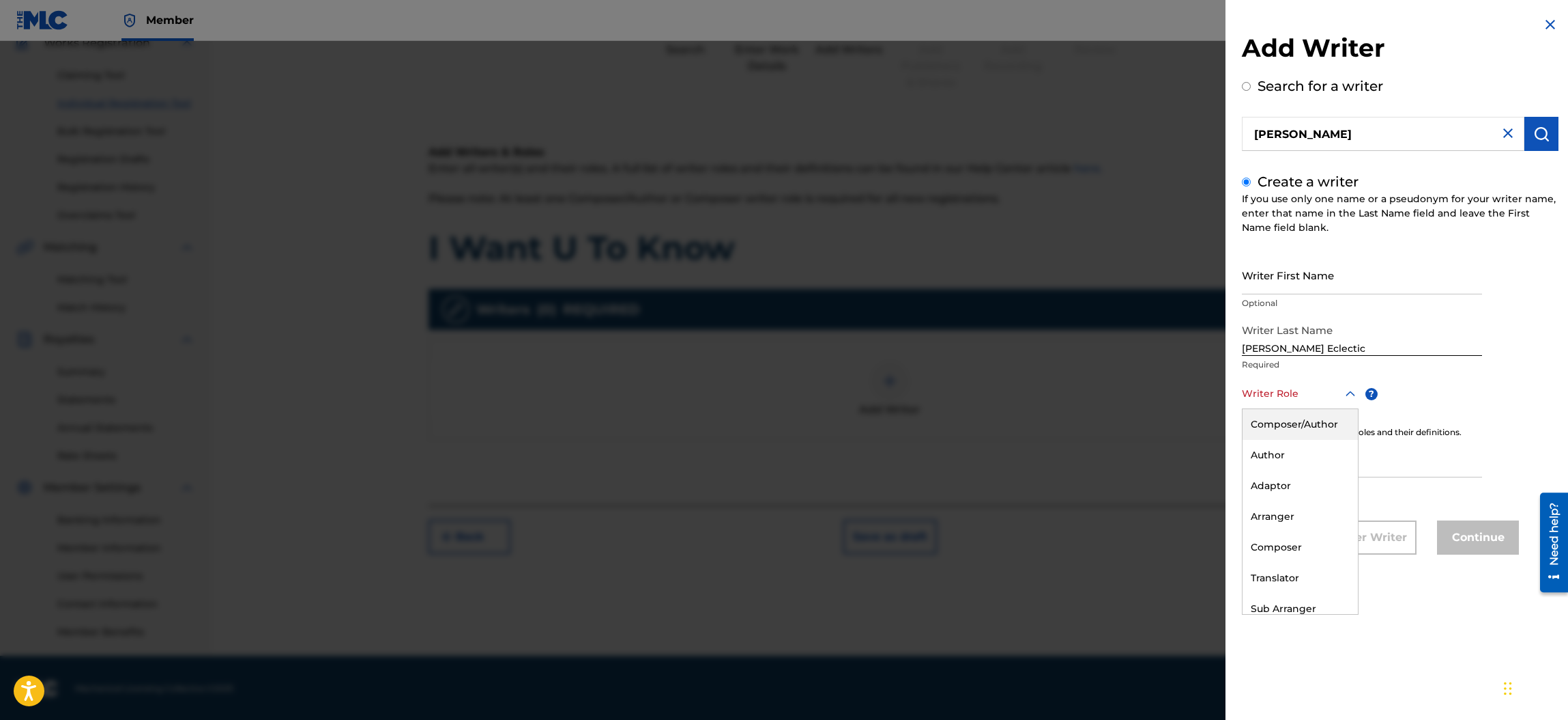
click at [1308, 430] on div "Composer/Author" at bounding box center [1300, 425] width 115 height 31
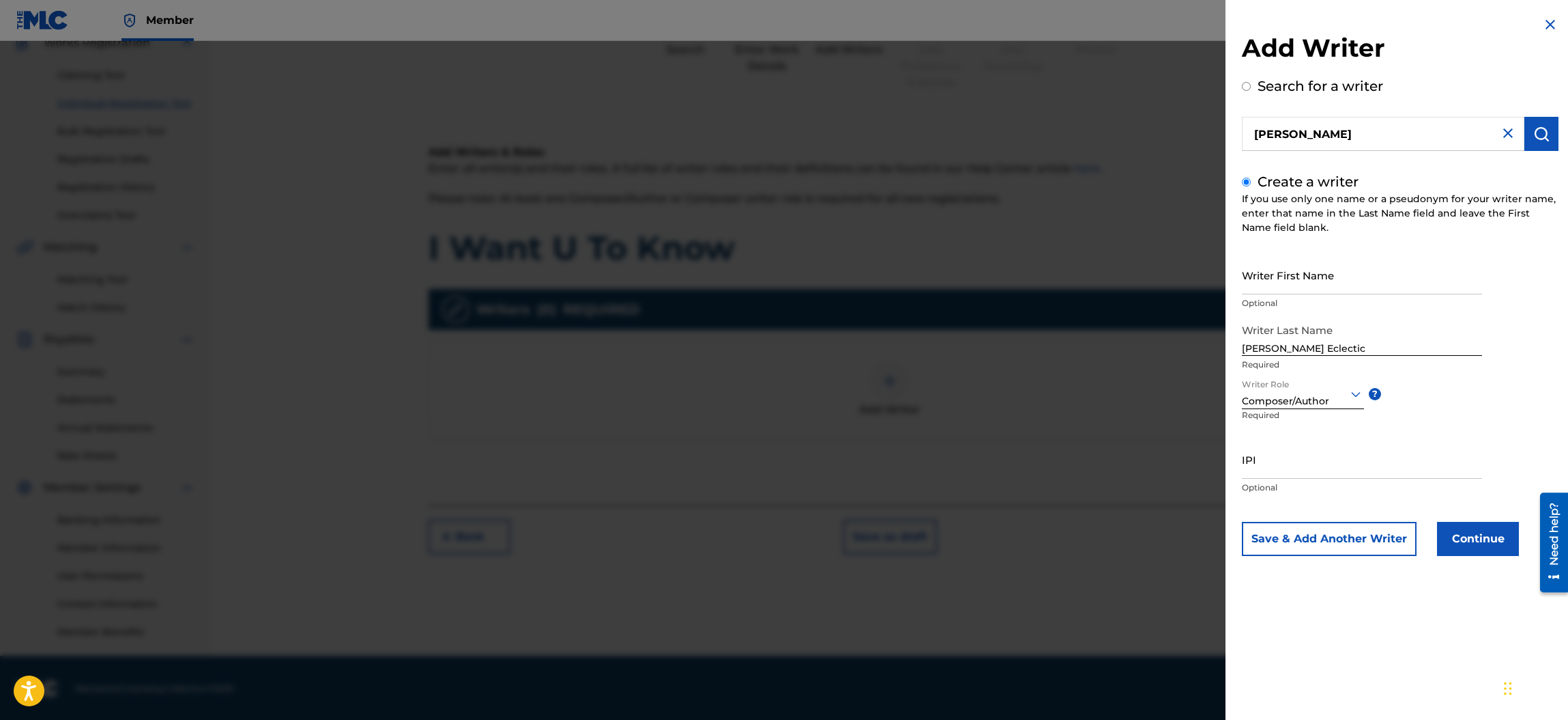
click at [1455, 543] on button "Continue" at bounding box center [1478, 538] width 82 height 34
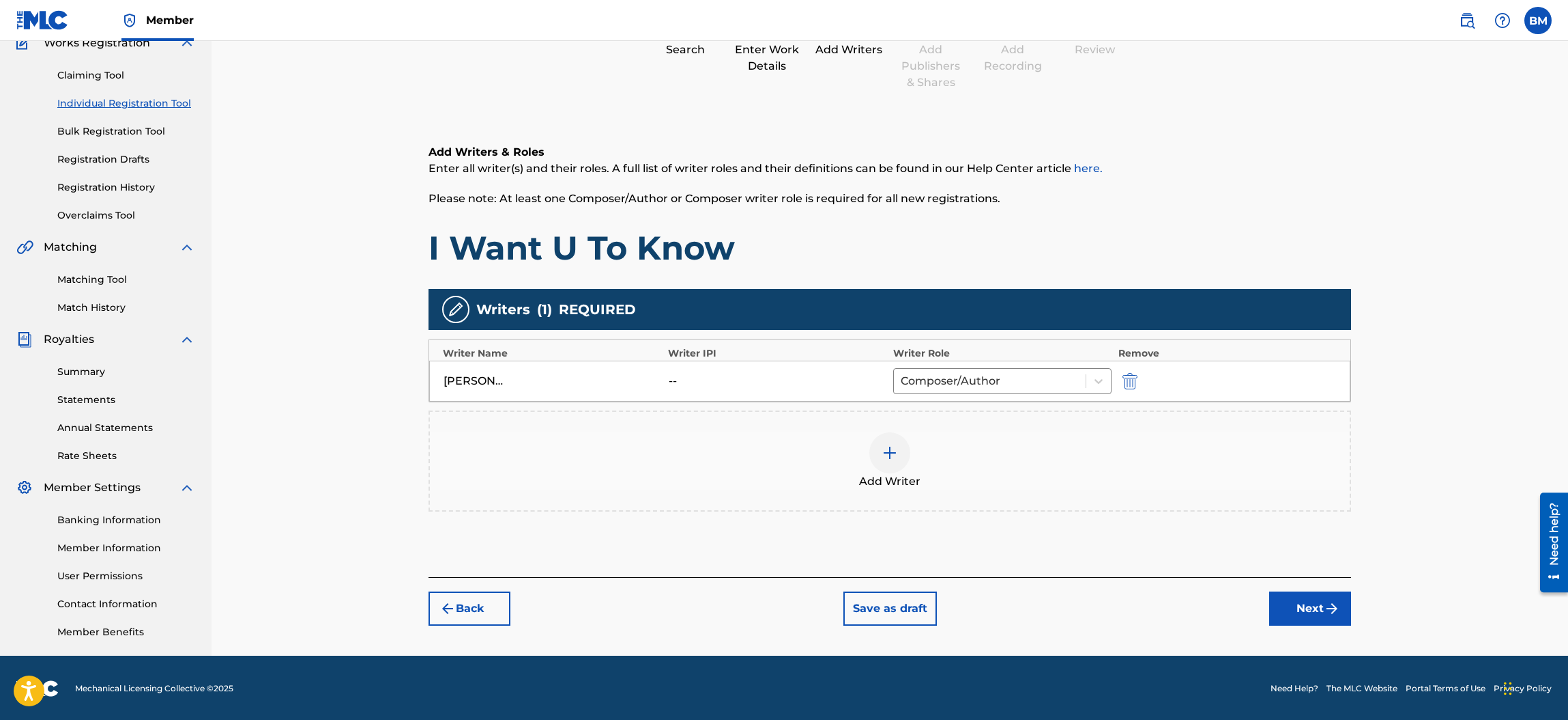
click at [1318, 602] on button "Next" at bounding box center [1310, 608] width 82 height 34
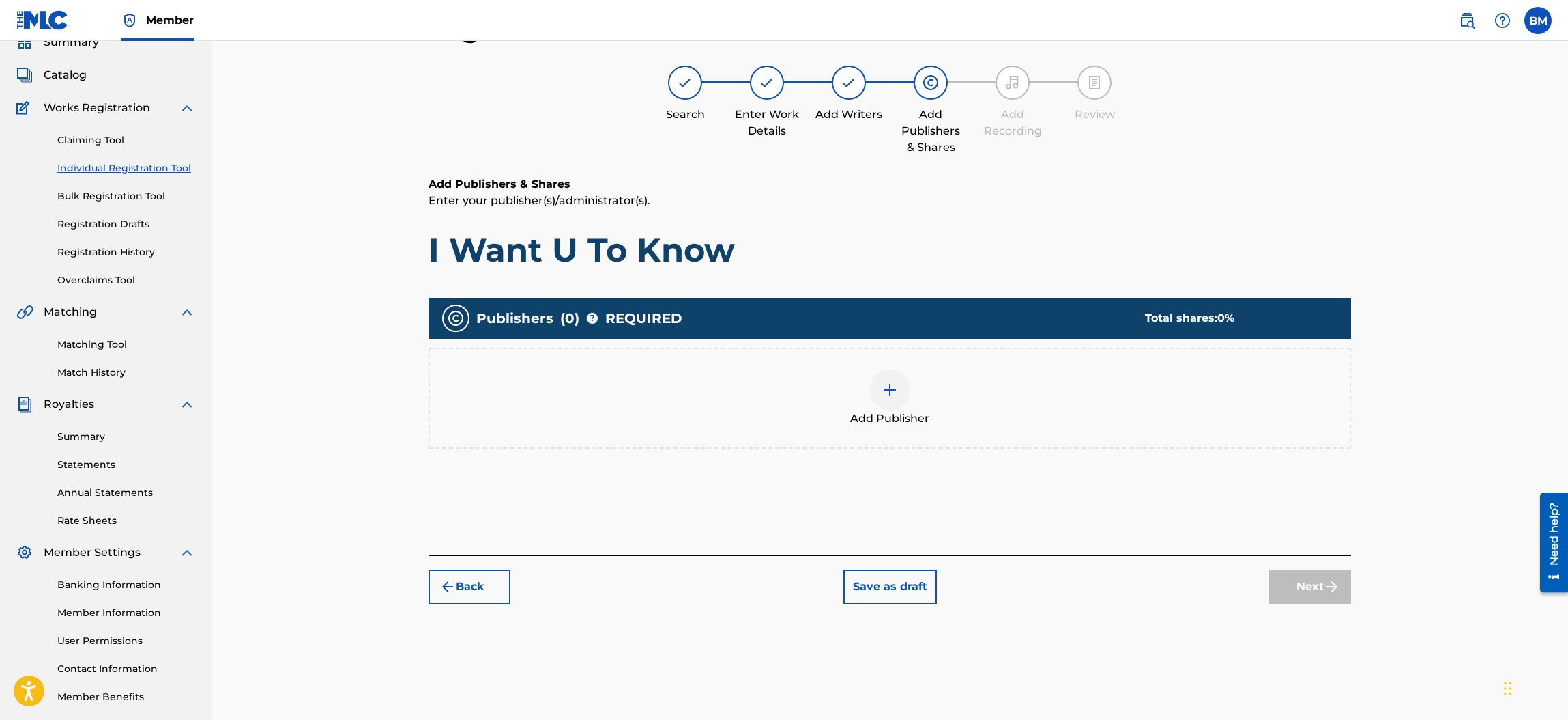
click at [891, 378] on div at bounding box center [890, 390] width 41 height 41
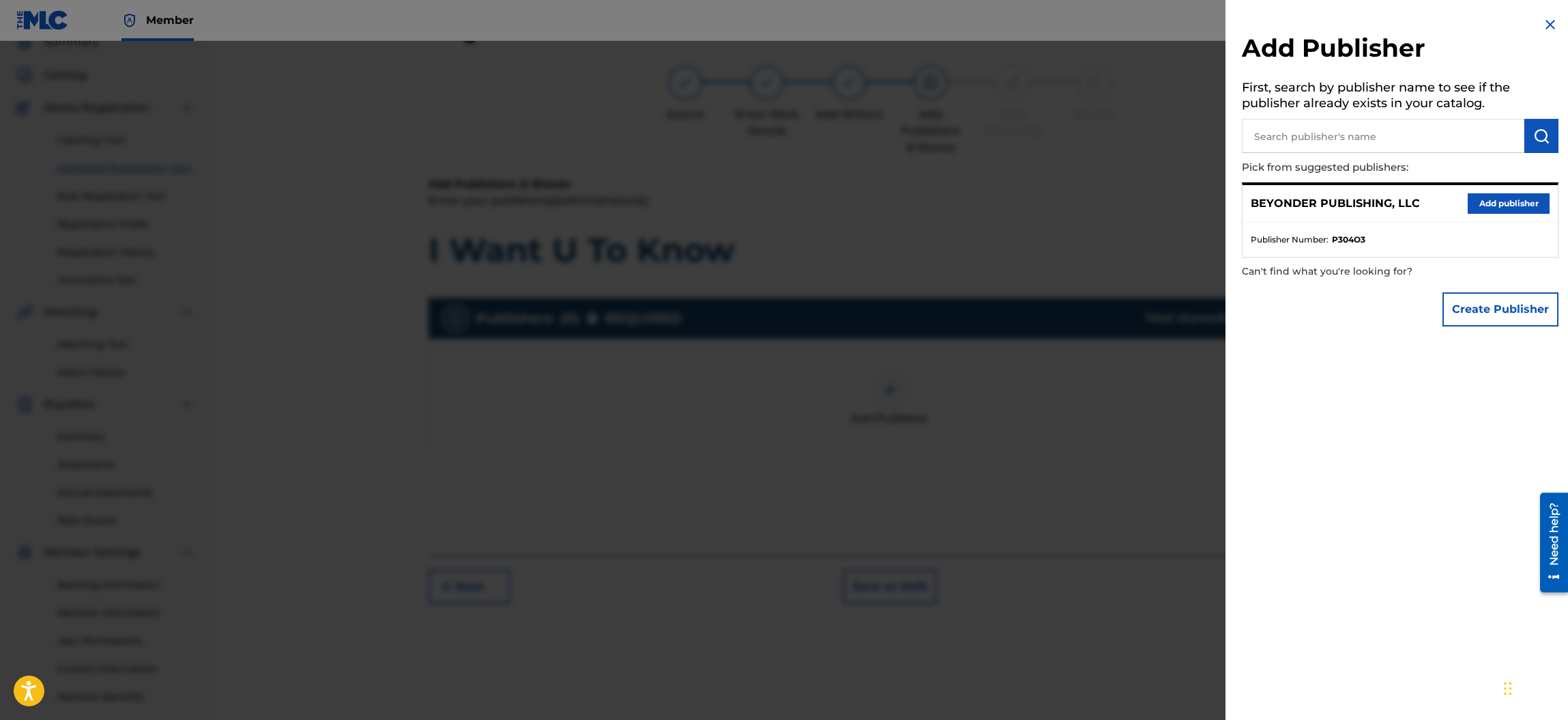
click at [1514, 200] on button "Add publisher" at bounding box center [1509, 203] width 82 height 20
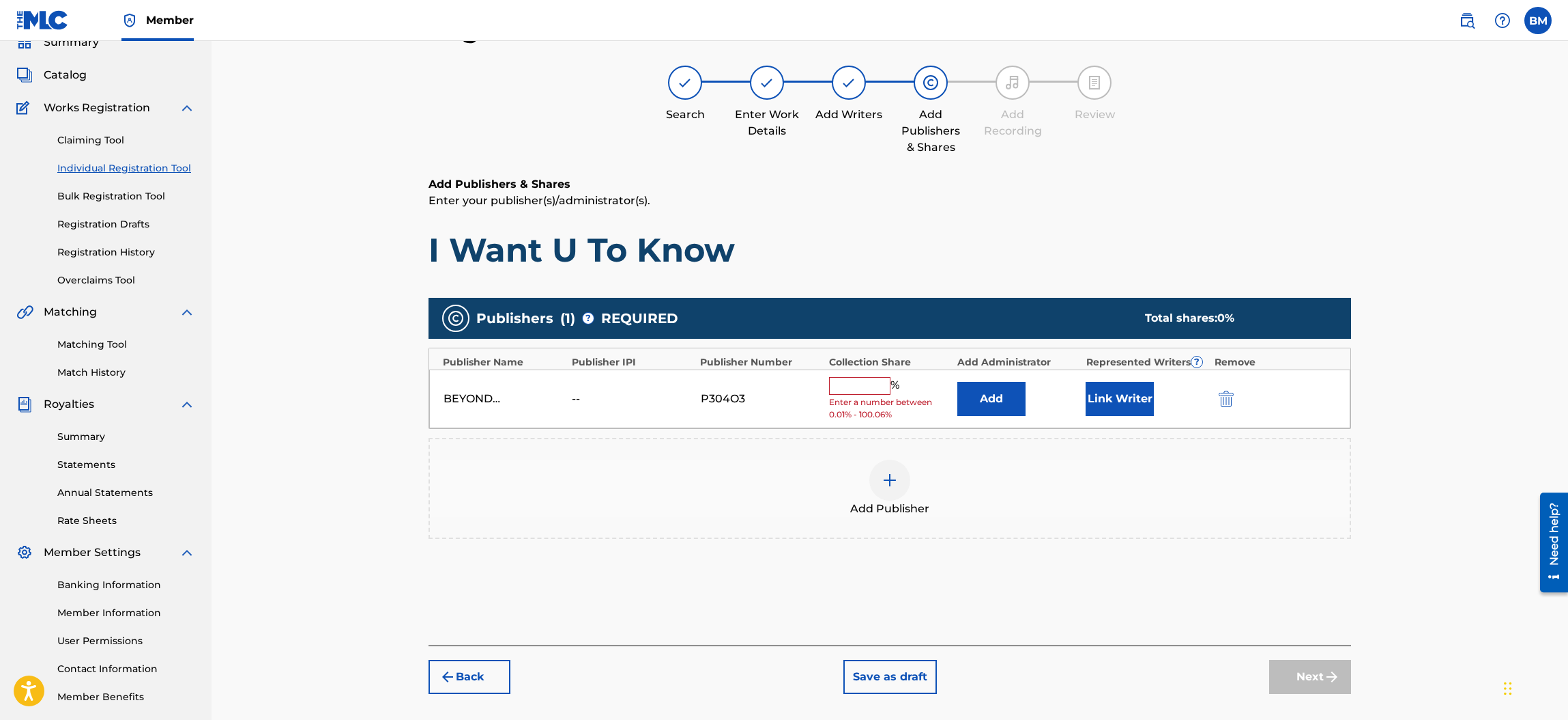
click at [878, 387] on input "text" at bounding box center [859, 386] width 61 height 18
type input "100"
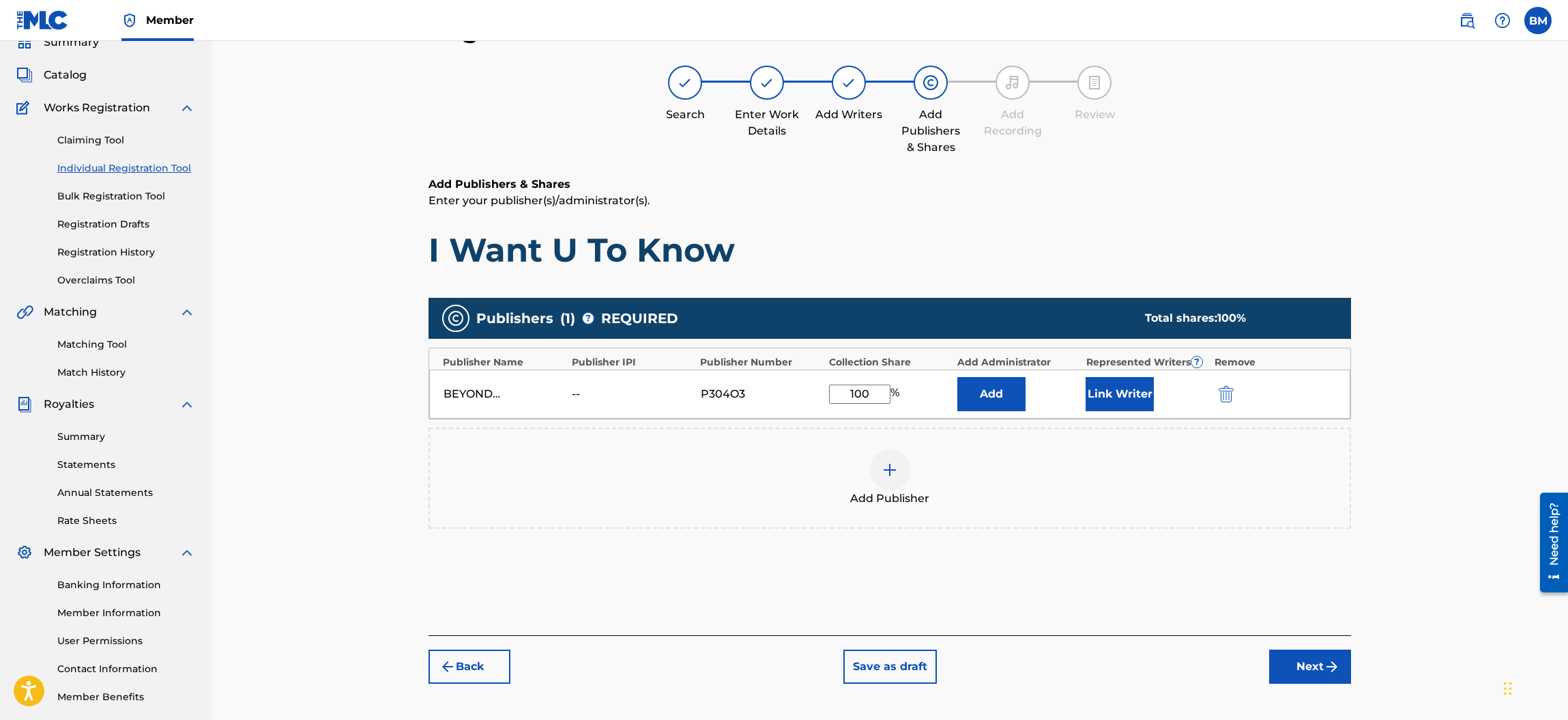
click at [1014, 474] on div "Add Publisher" at bounding box center [889, 477] width 920 height 57
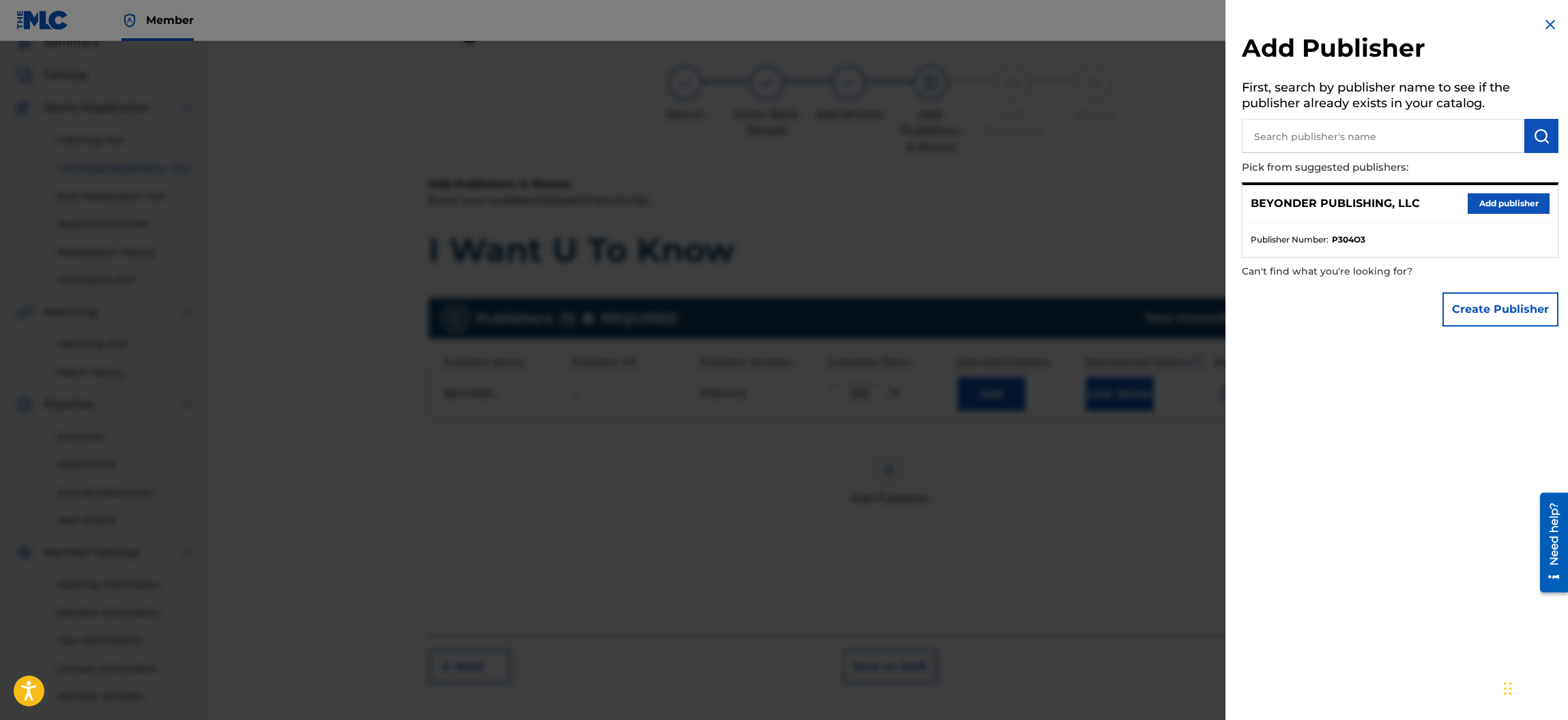
click at [1543, 22] on img at bounding box center [1550, 24] width 17 height 17
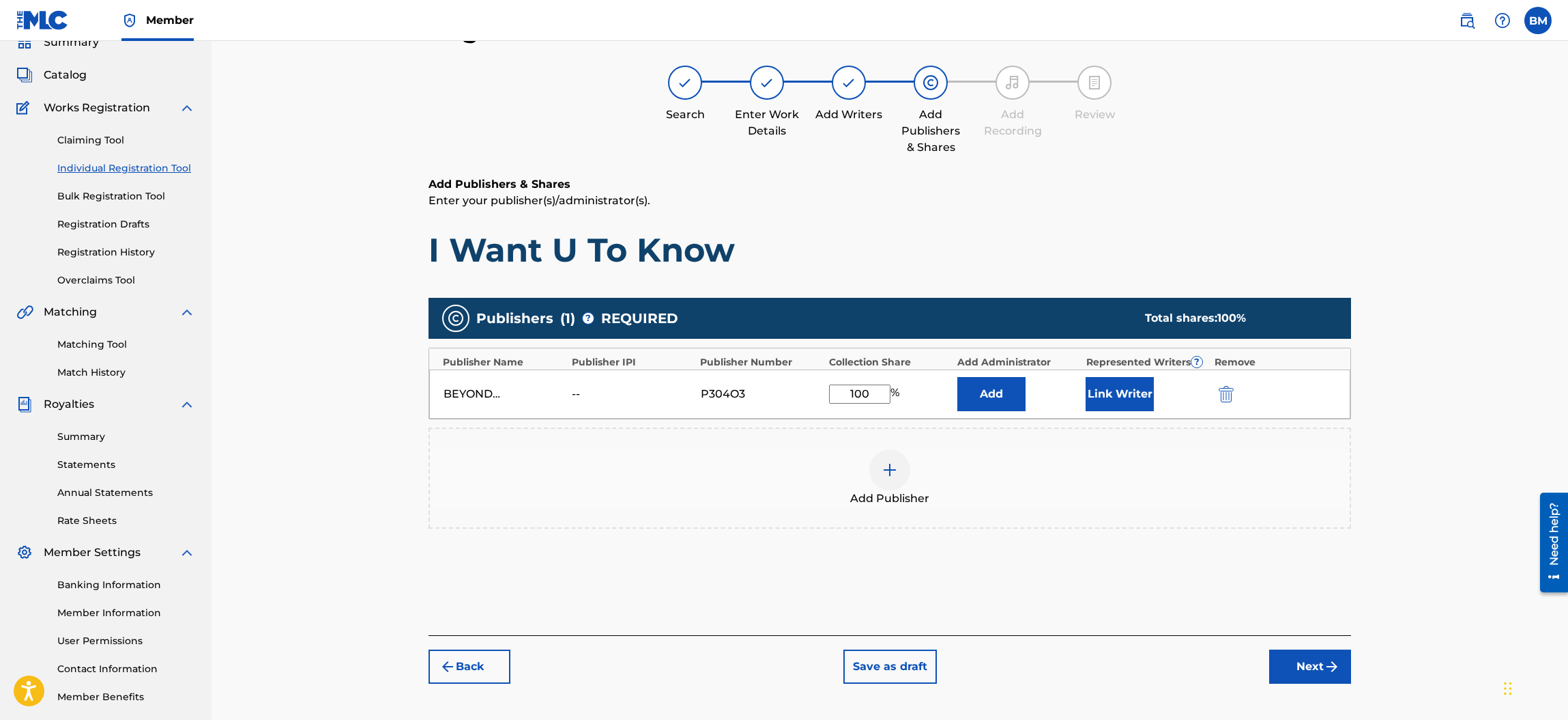
click at [1123, 392] on button "Link Writer" at bounding box center [1120, 394] width 68 height 34
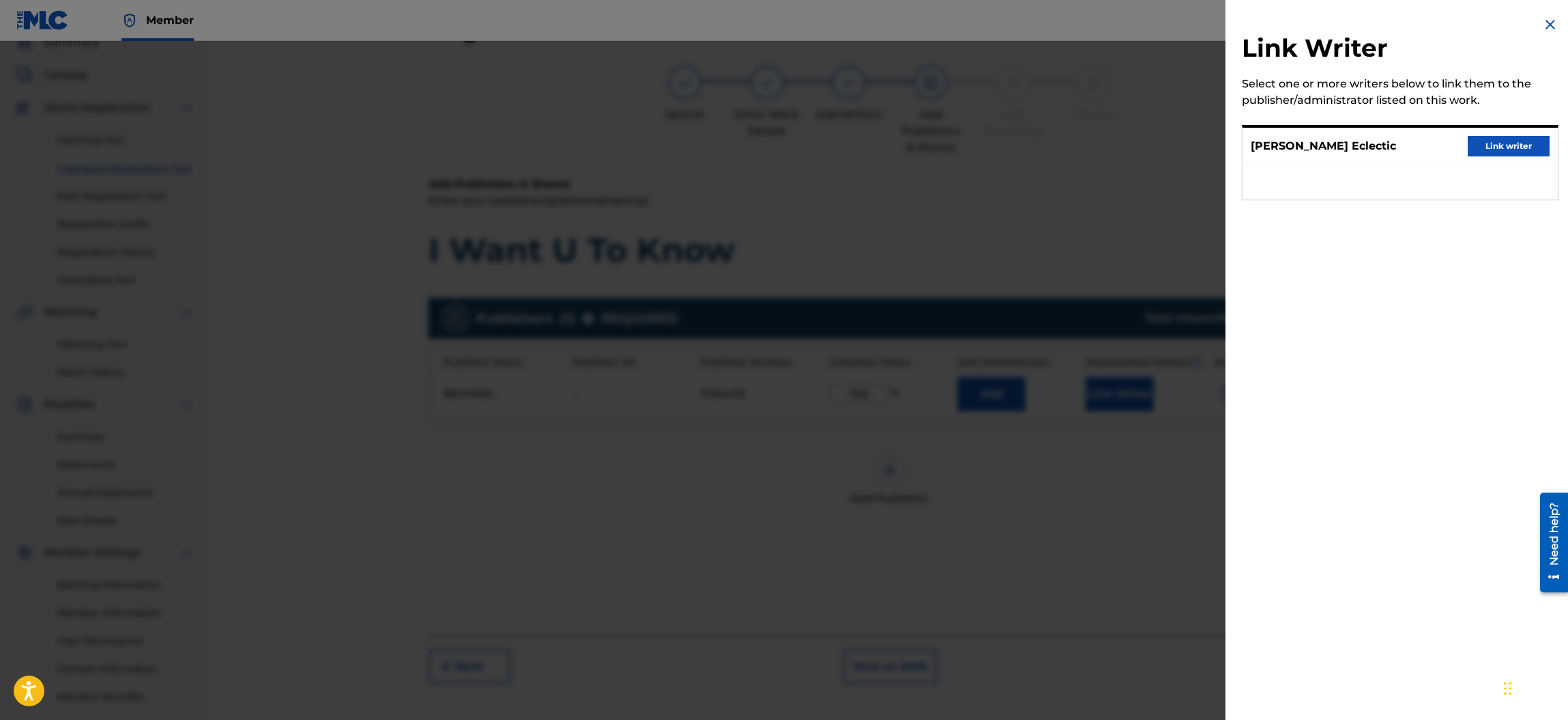
click at [1520, 142] on button "Link writer" at bounding box center [1509, 145] width 82 height 20
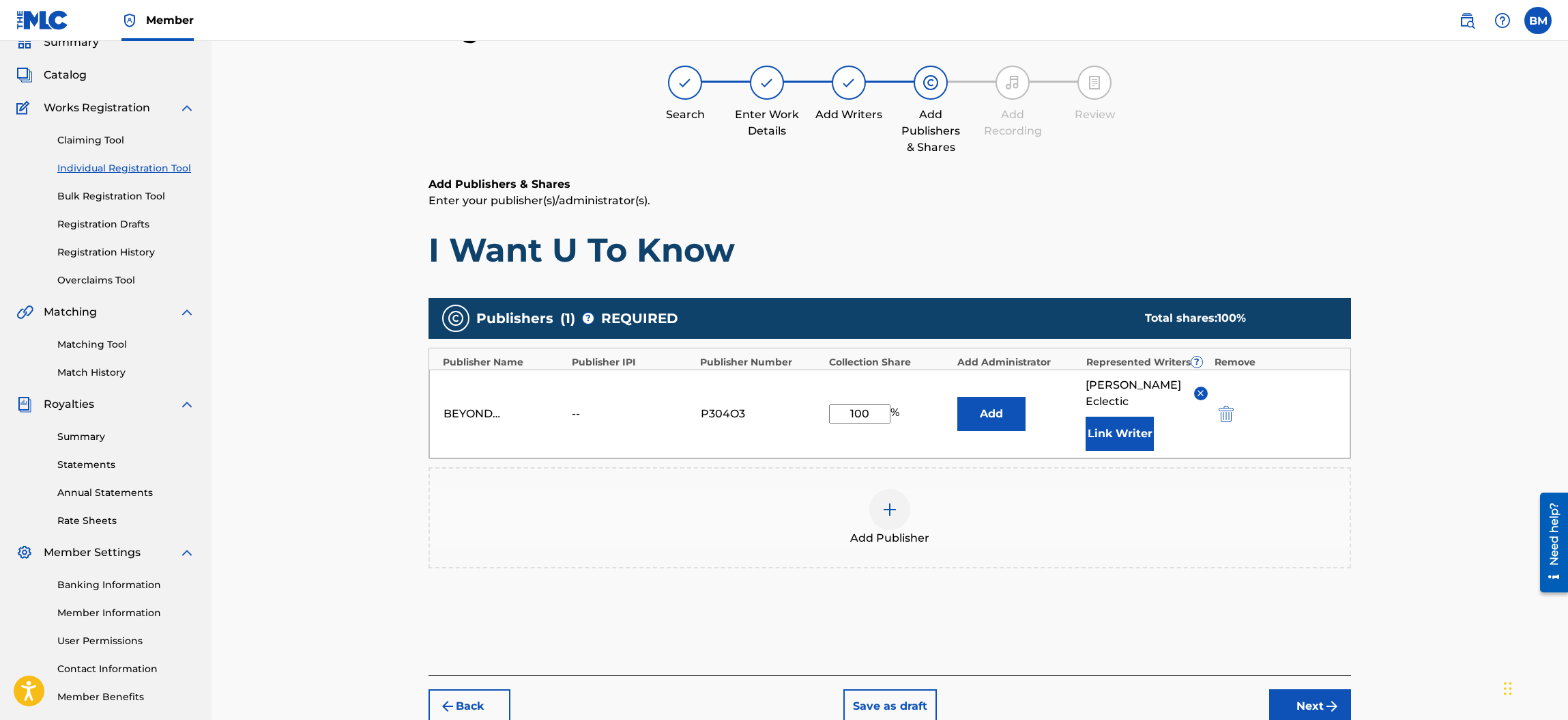
click at [1296, 689] on button "Next" at bounding box center [1310, 705] width 82 height 34
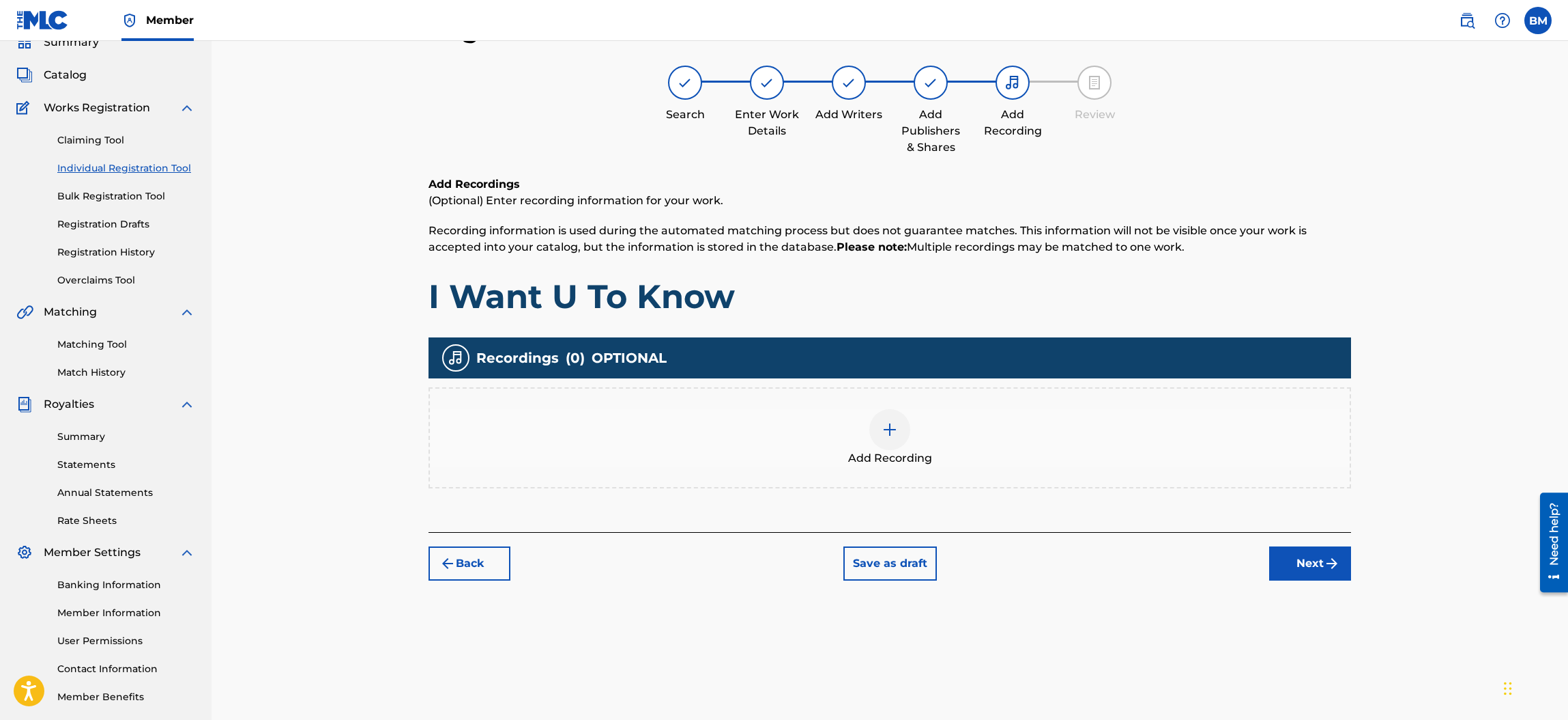
click at [898, 433] on img at bounding box center [889, 429] width 17 height 17
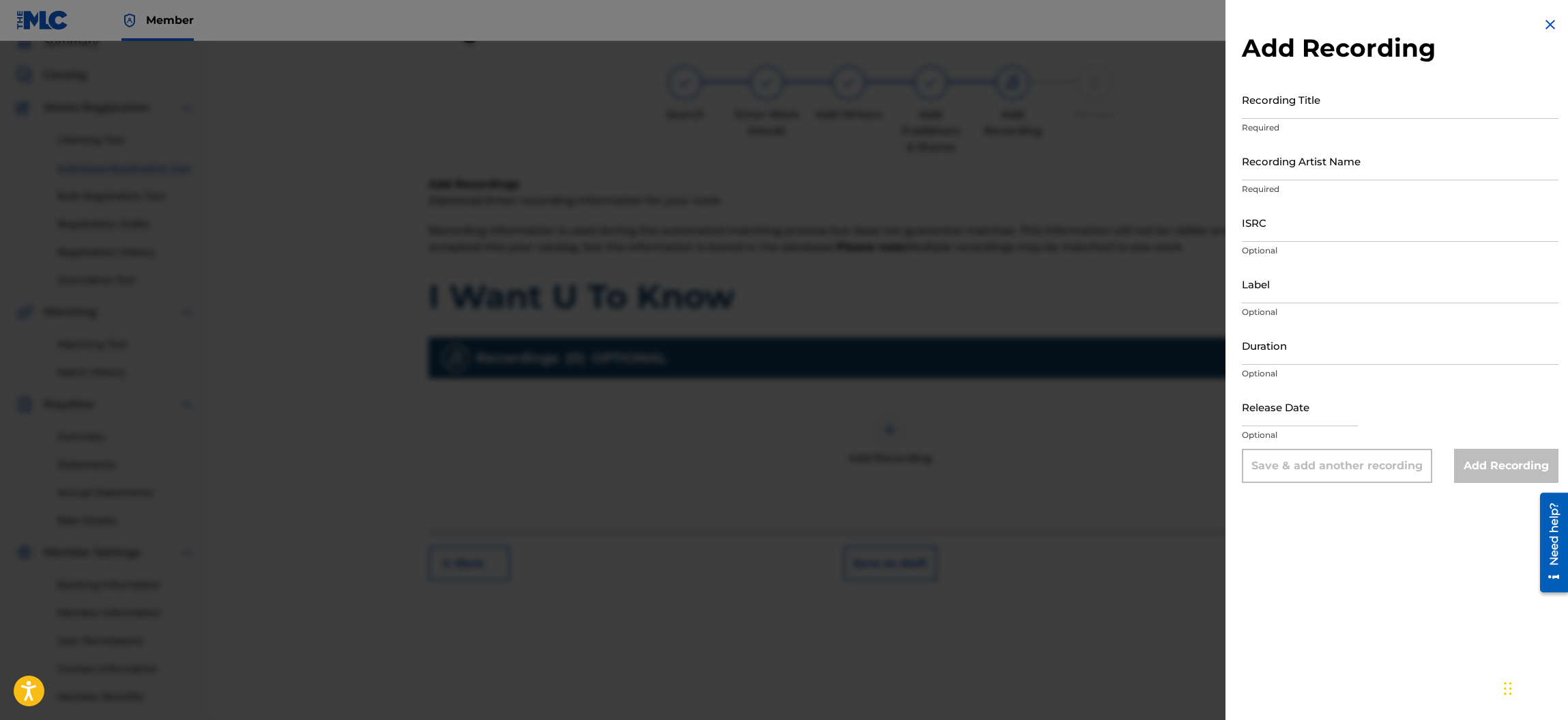
click at [1286, 99] on input "Recording Title" at bounding box center [1400, 99] width 317 height 39
type input "I Want U To Know"
click at [1312, 162] on input "Recording Artist Name" at bounding box center [1400, 161] width 317 height 39
type input "[PERSON_NAME] Eclectic"
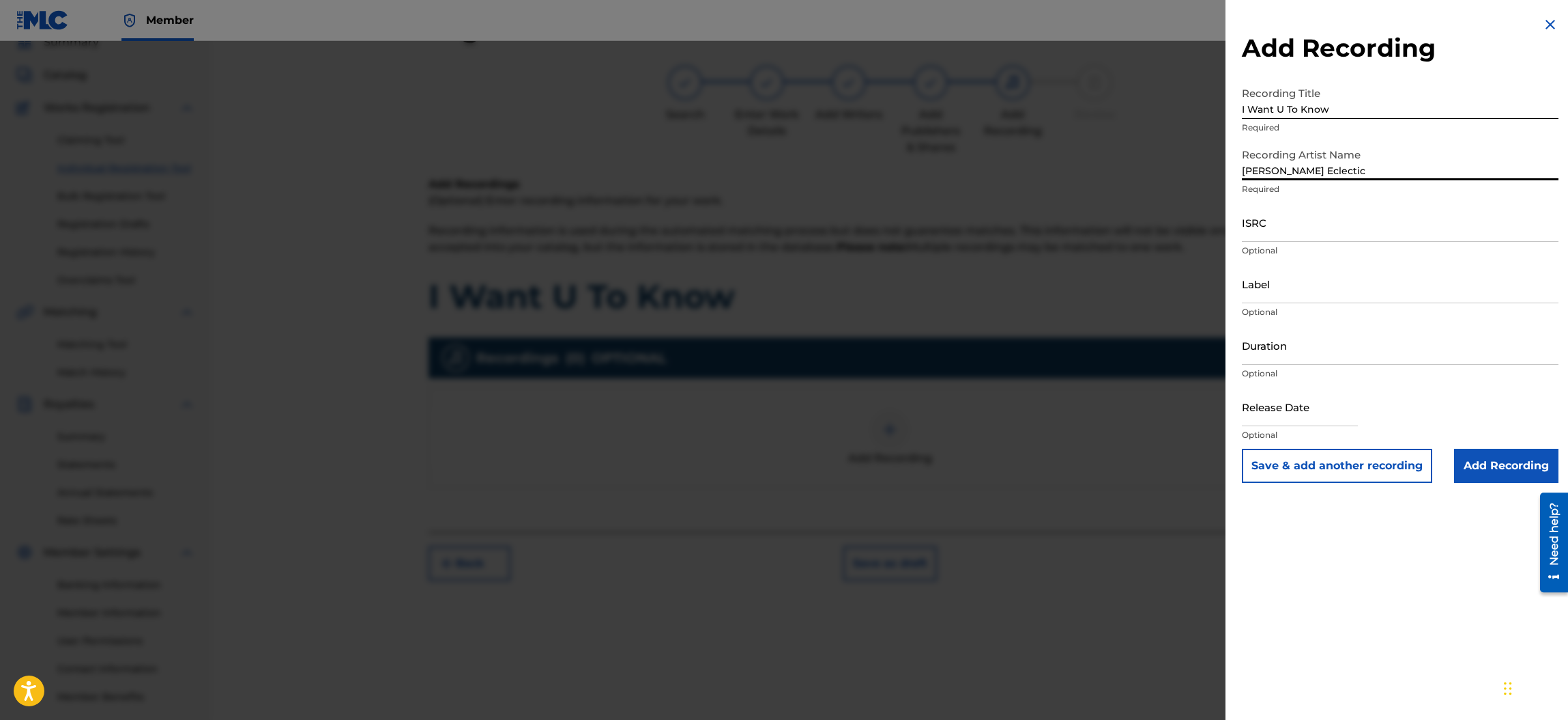
click at [1267, 228] on input "ISRC" at bounding box center [1400, 222] width 317 height 39
paste input "QZ-2UP-24-00391"
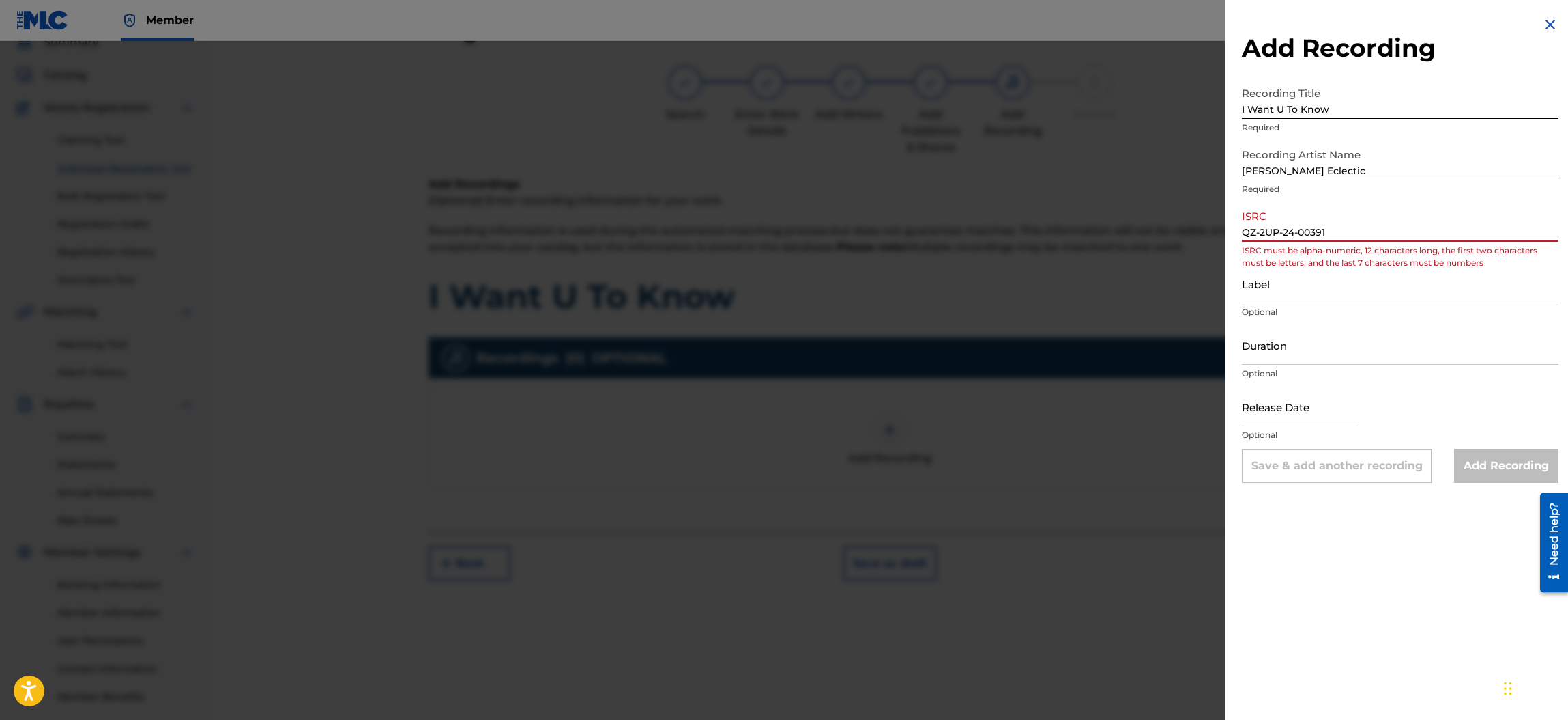
click at [1258, 229] on input "QZ-2UP-24-00391" at bounding box center [1400, 222] width 317 height 39
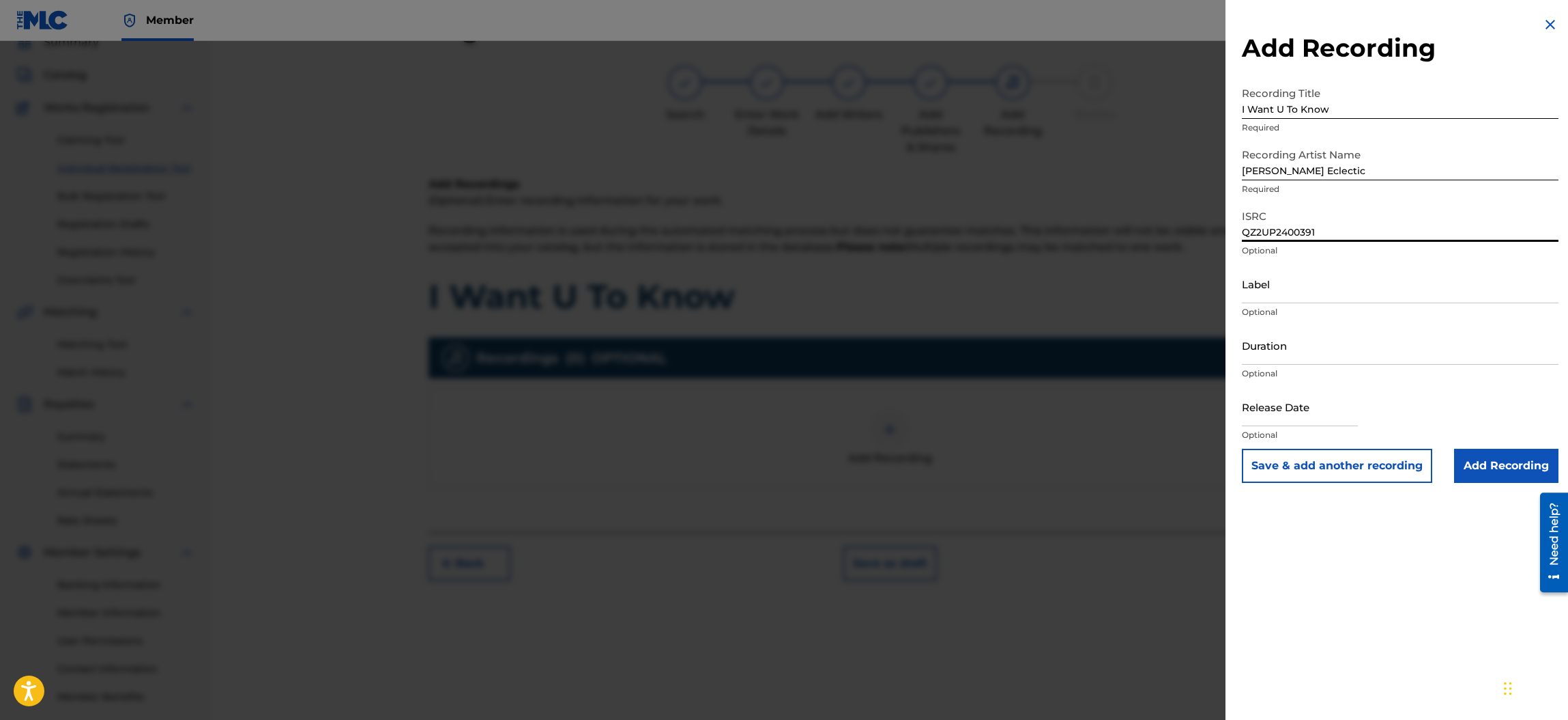
type input "QZ2UP2400391"
click at [1277, 290] on input "Label" at bounding box center [1400, 284] width 317 height 39
type input "Sneer Records"
click at [1280, 415] on input "text" at bounding box center [1299, 406] width 116 height 39
select select "7"
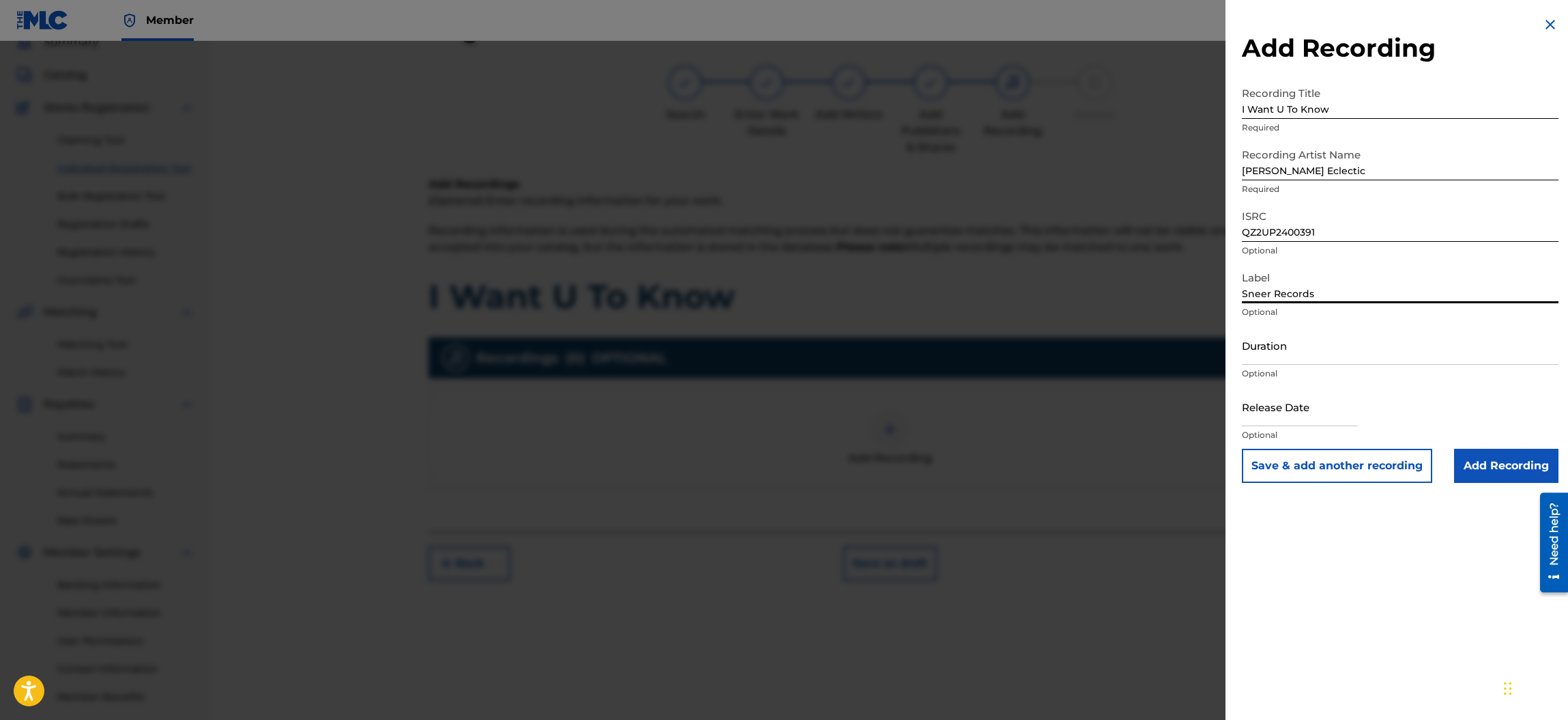
select select "2025"
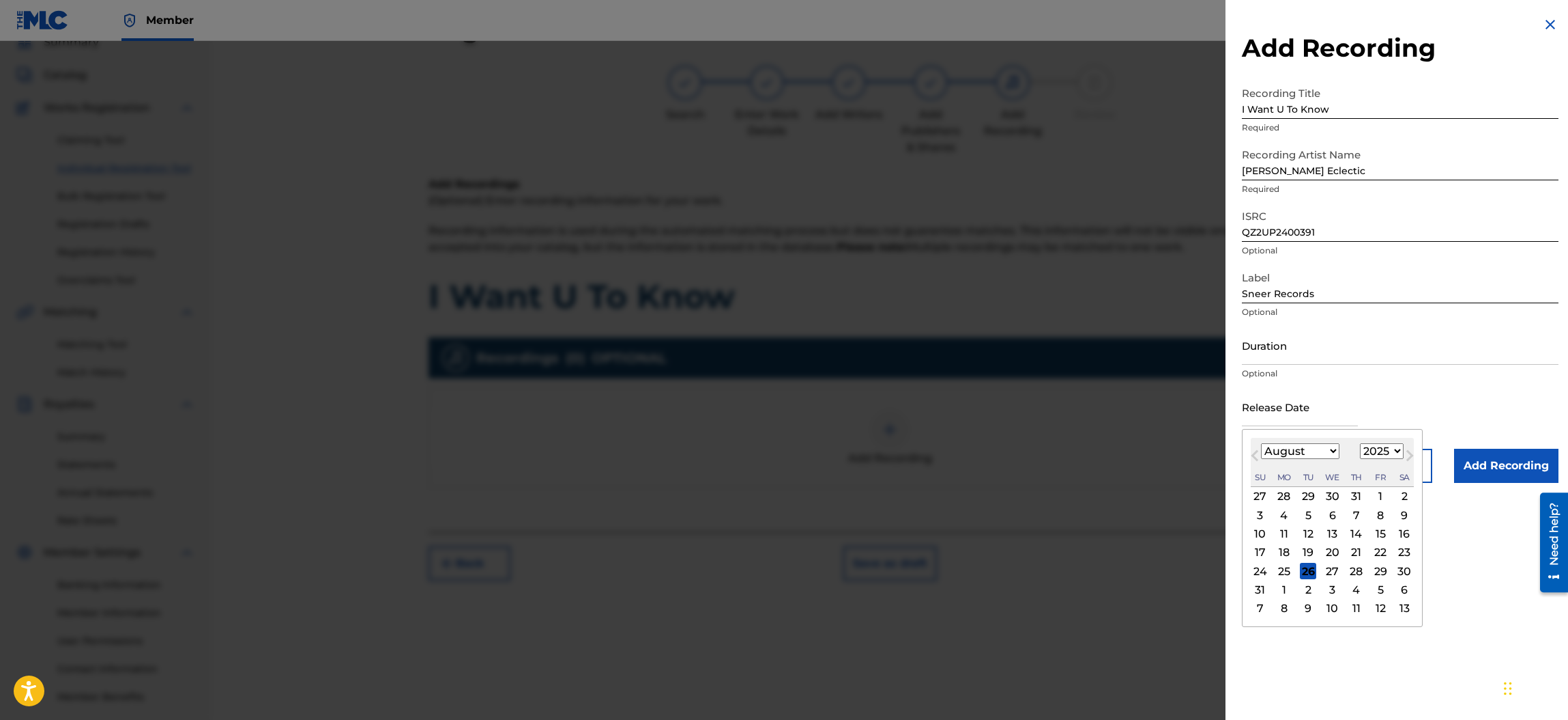
type input "[DATE]"
select select "9"
select select "2024"
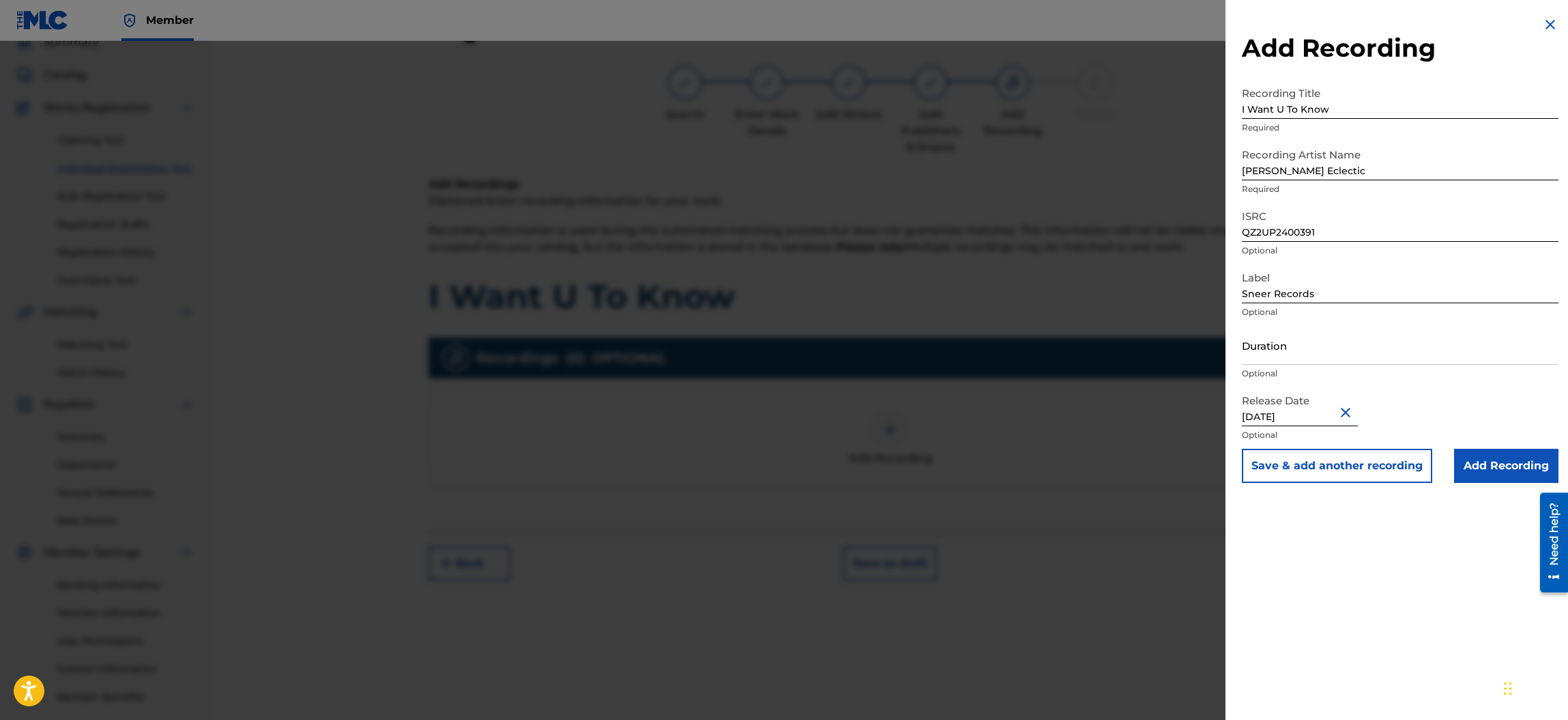
click at [1507, 465] on input "Add Recording" at bounding box center [1506, 465] width 104 height 34
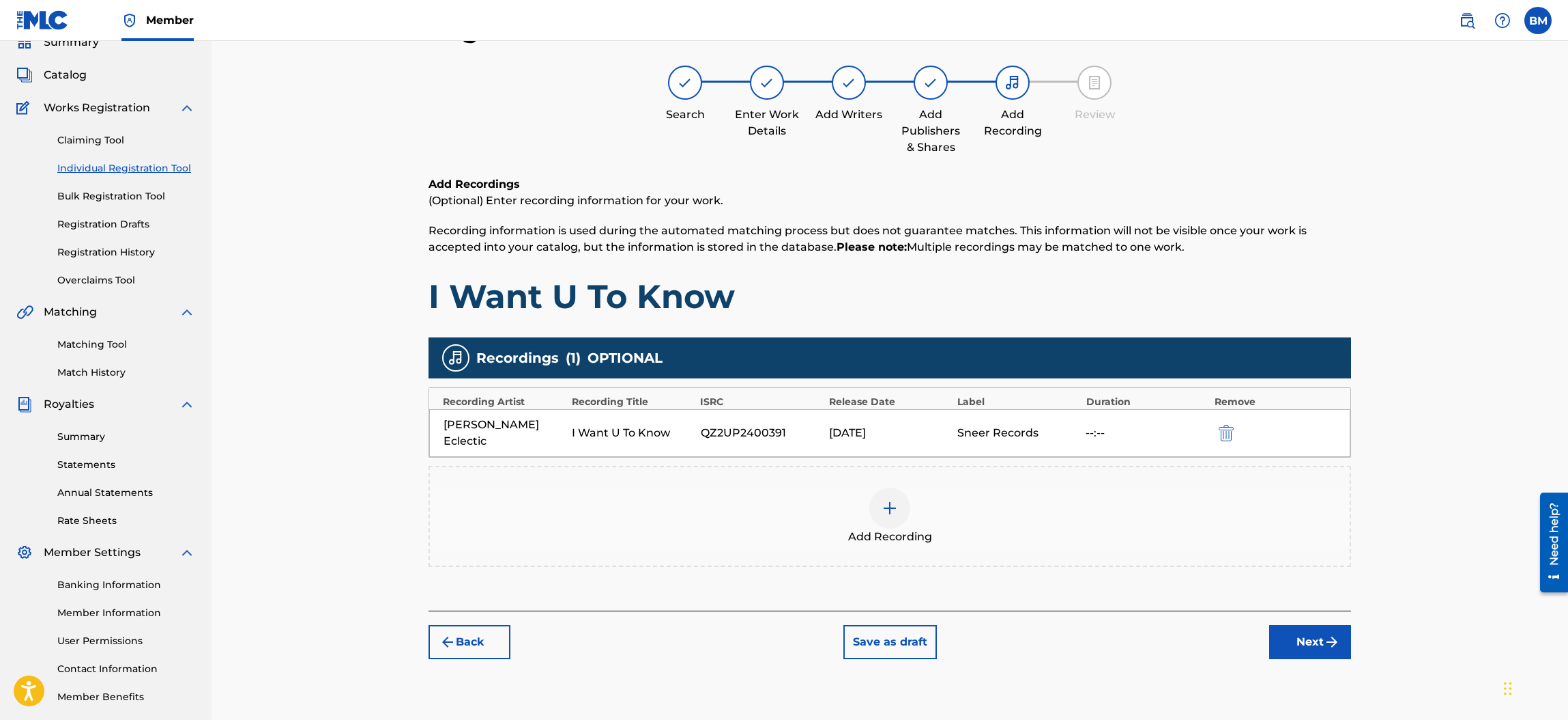
click at [1312, 626] on button "Next" at bounding box center [1310, 641] width 82 height 34
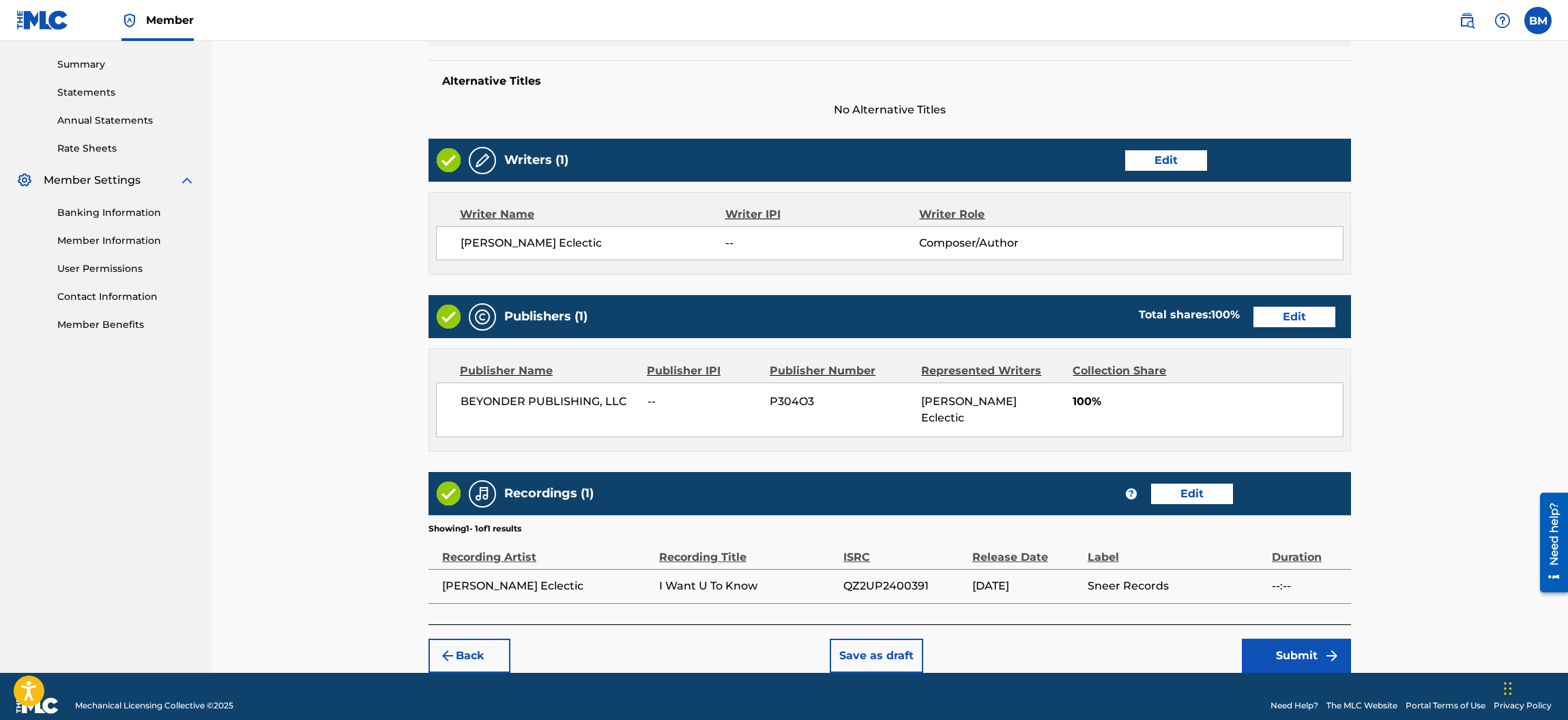
scroll to position [435, 0]
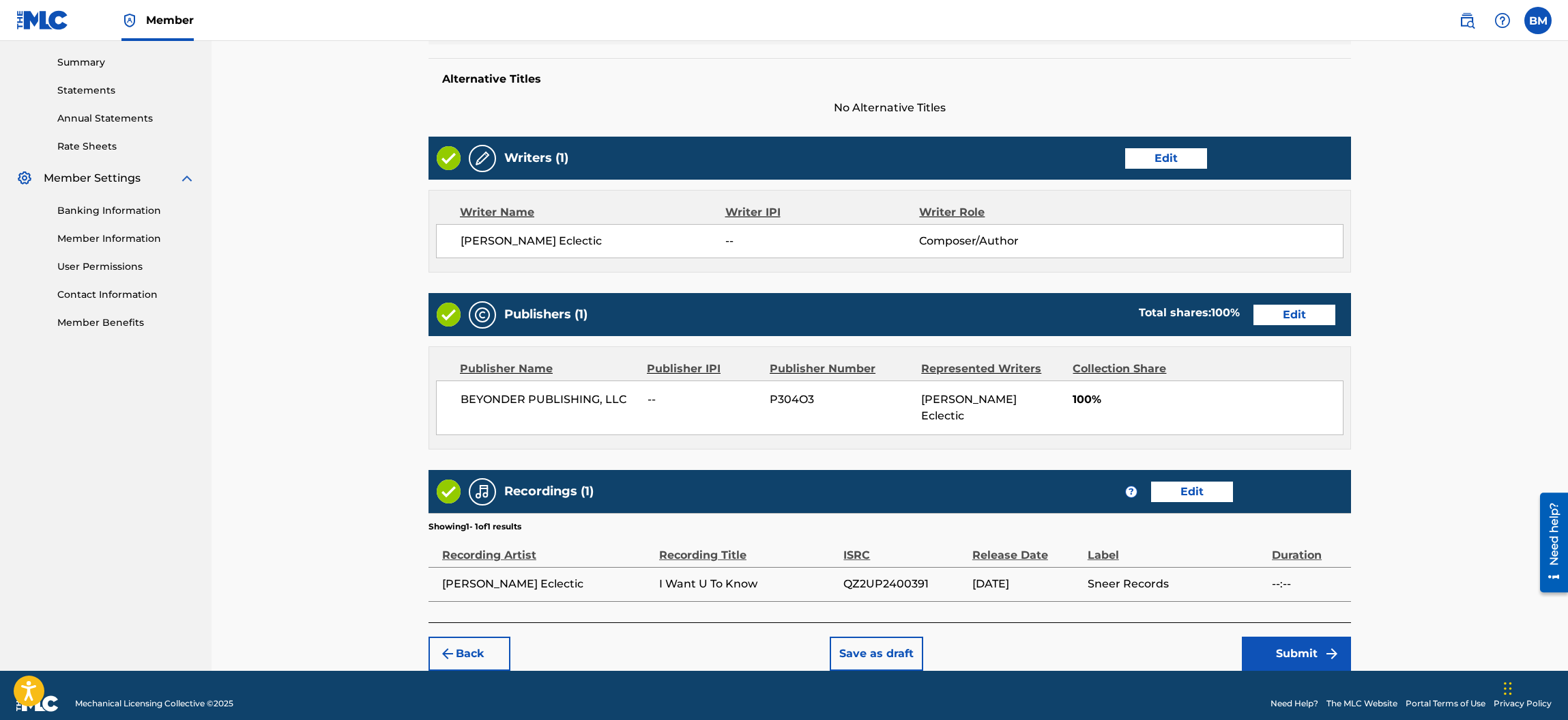
click at [1301, 636] on button "Submit" at bounding box center [1296, 653] width 109 height 34
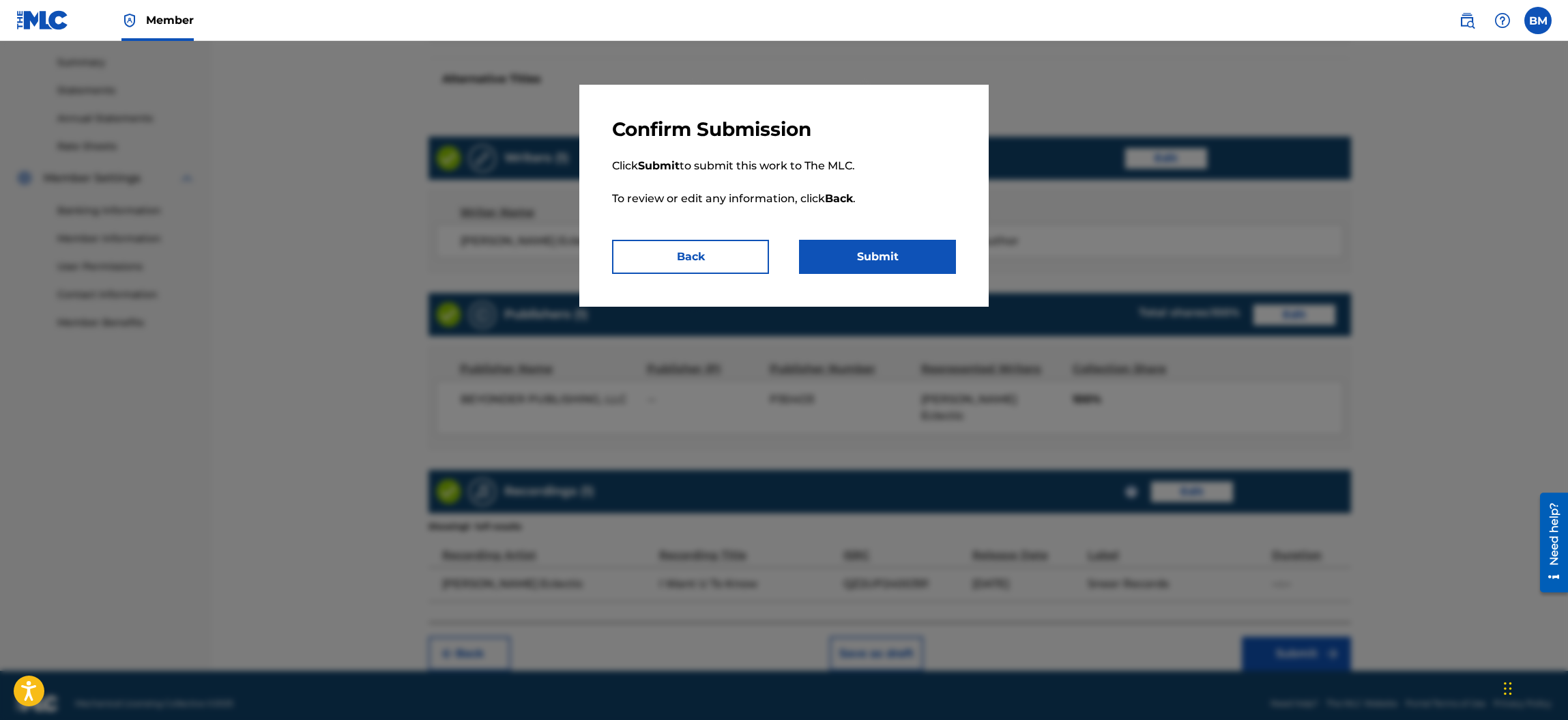
click at [867, 256] on button "Submit" at bounding box center [877, 256] width 157 height 34
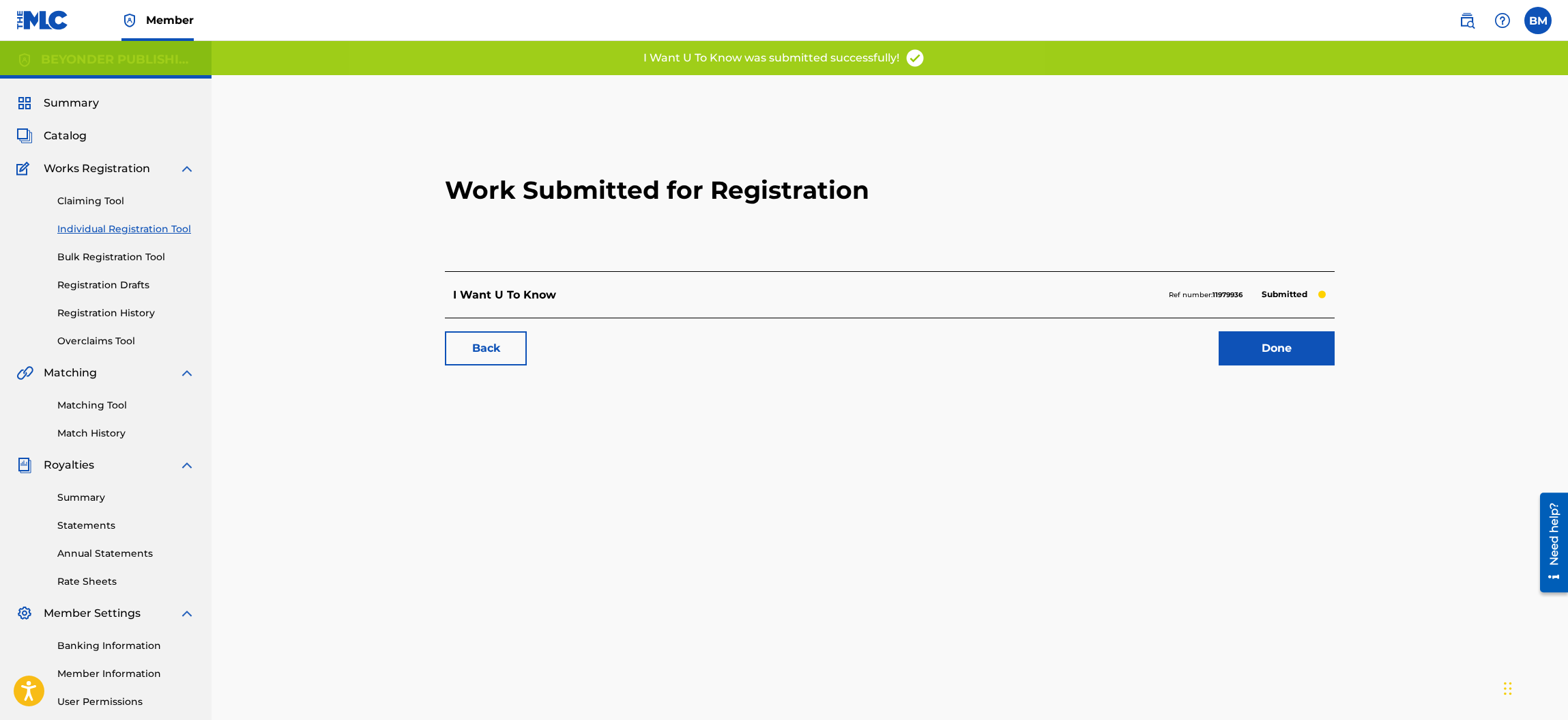
click at [1264, 343] on link "Done" at bounding box center [1277, 348] width 116 height 34
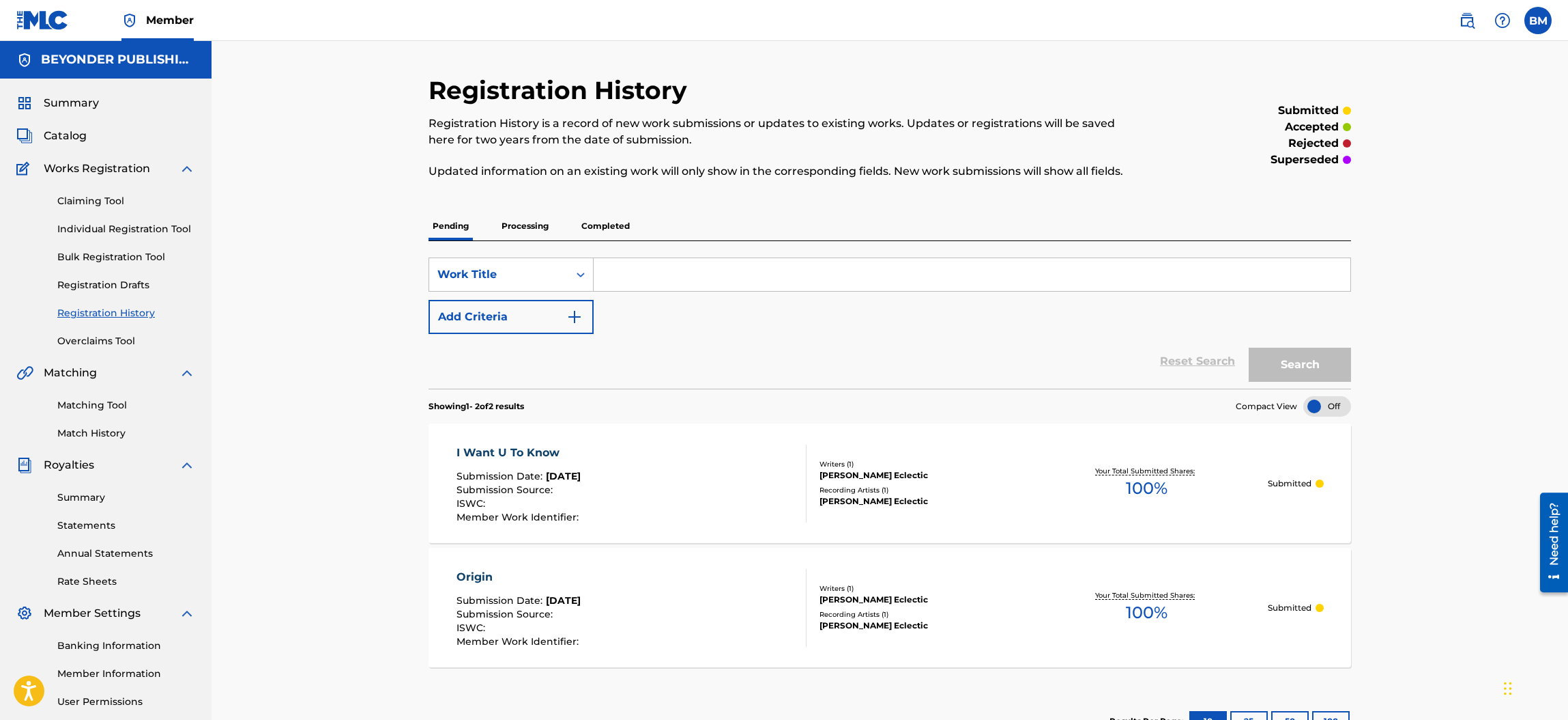
click at [172, 16] on span "Member" at bounding box center [169, 20] width 48 height 16
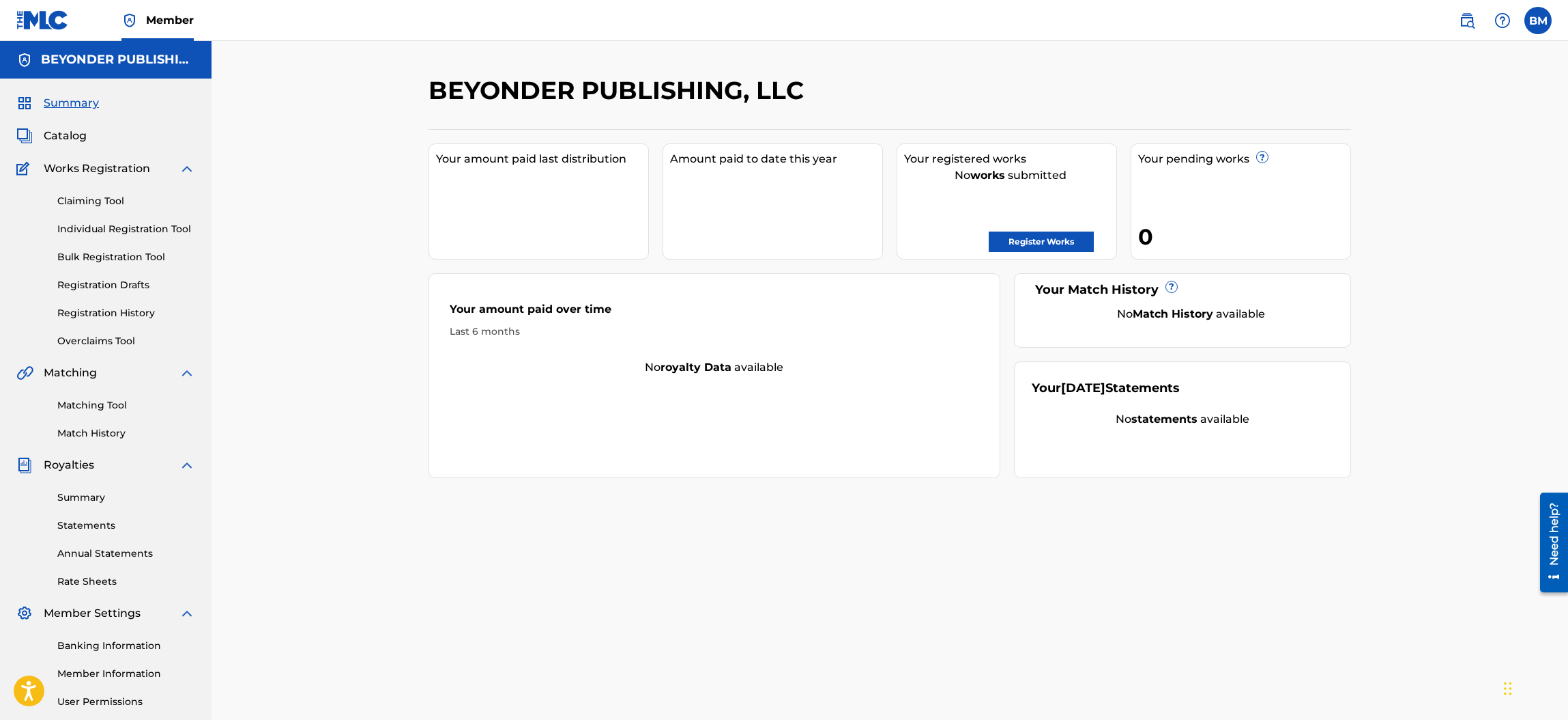
click at [1039, 241] on link "Register Works" at bounding box center [1041, 242] width 105 height 20
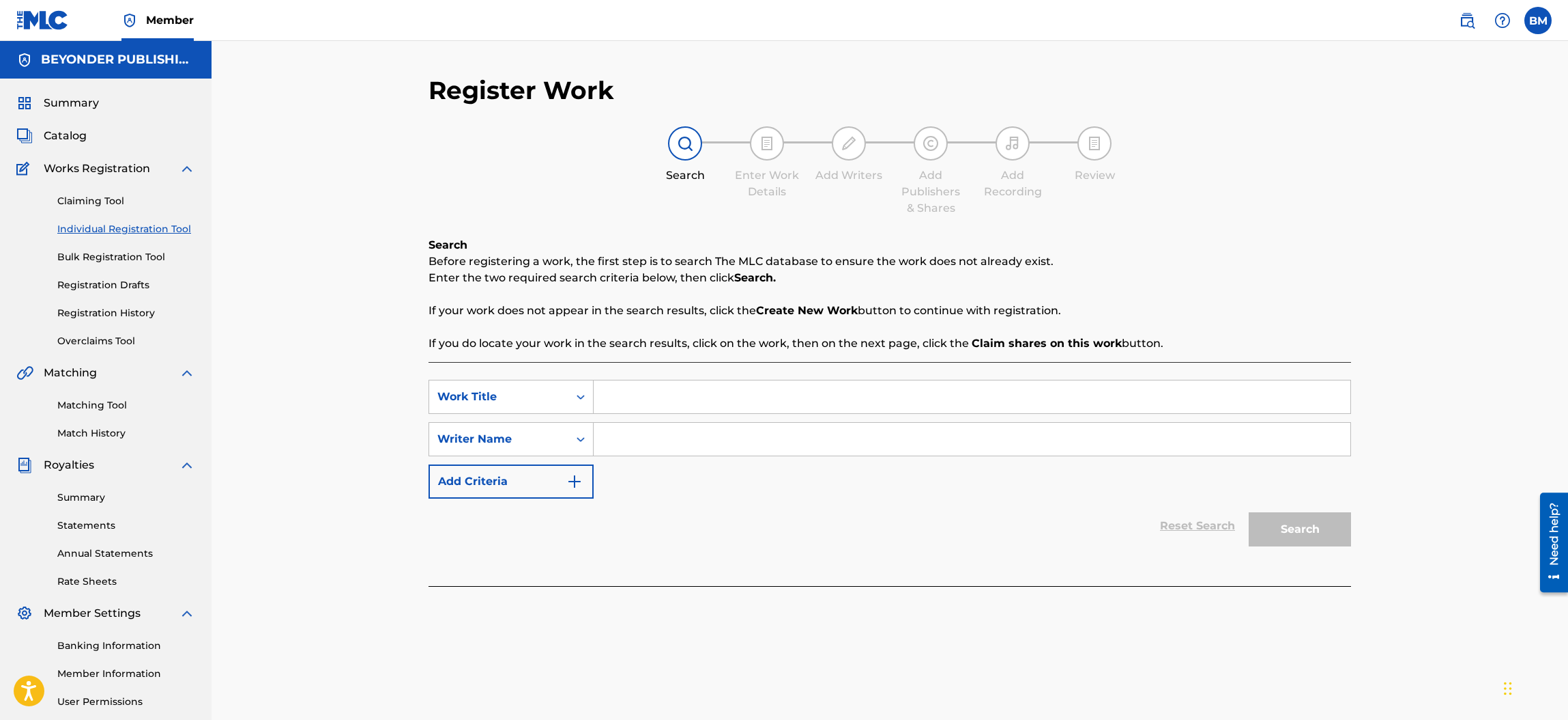
click at [627, 395] on input "Search Form" at bounding box center [972, 397] width 757 height 33
type input "On One"
click at [615, 441] on input "Search Form" at bounding box center [972, 439] width 757 height 33
click at [579, 436] on icon "Search Form" at bounding box center [580, 439] width 14 height 14
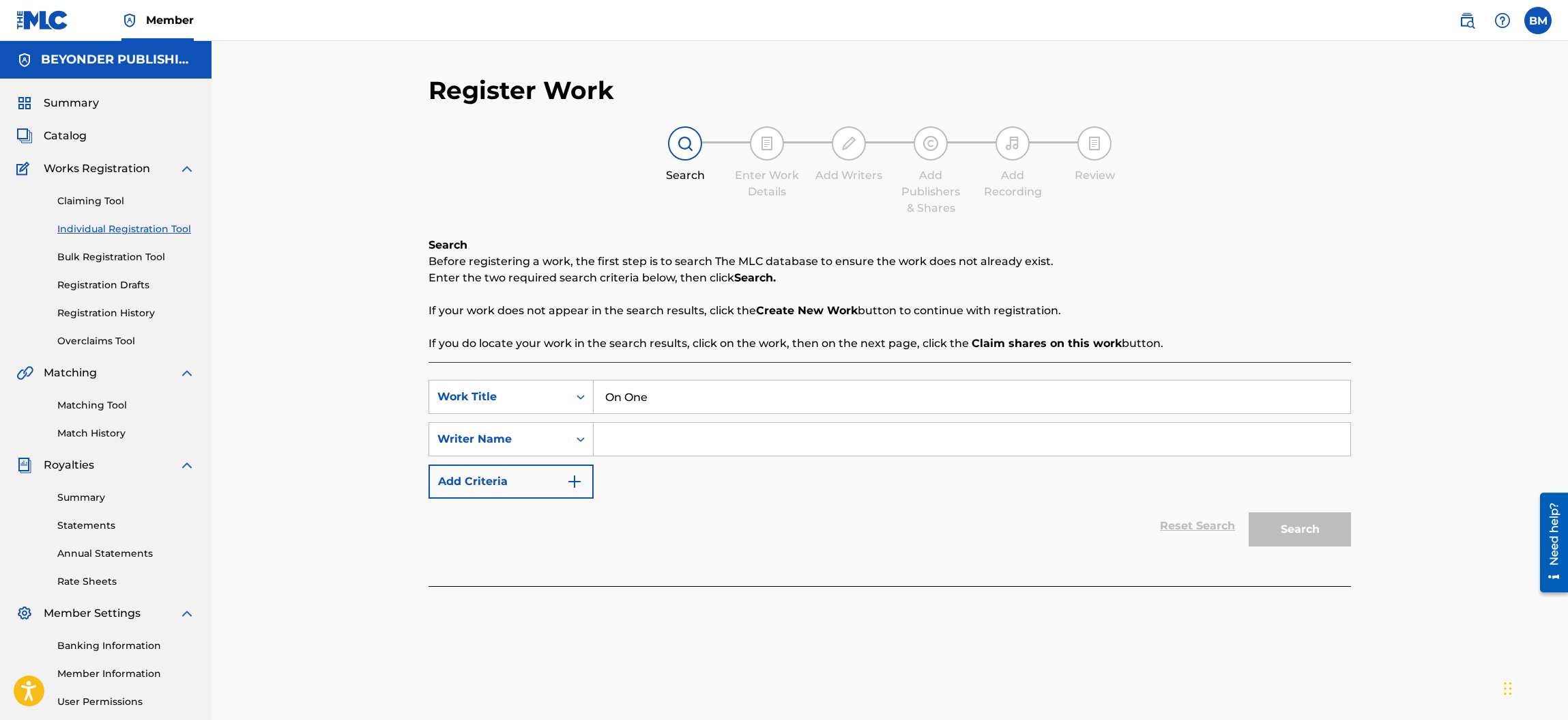
click at [628, 436] on input "Search Form" at bounding box center [972, 439] width 757 height 33
type input "[PERSON_NAME]"
click at [1288, 527] on button "Search" at bounding box center [1299, 529] width 102 height 34
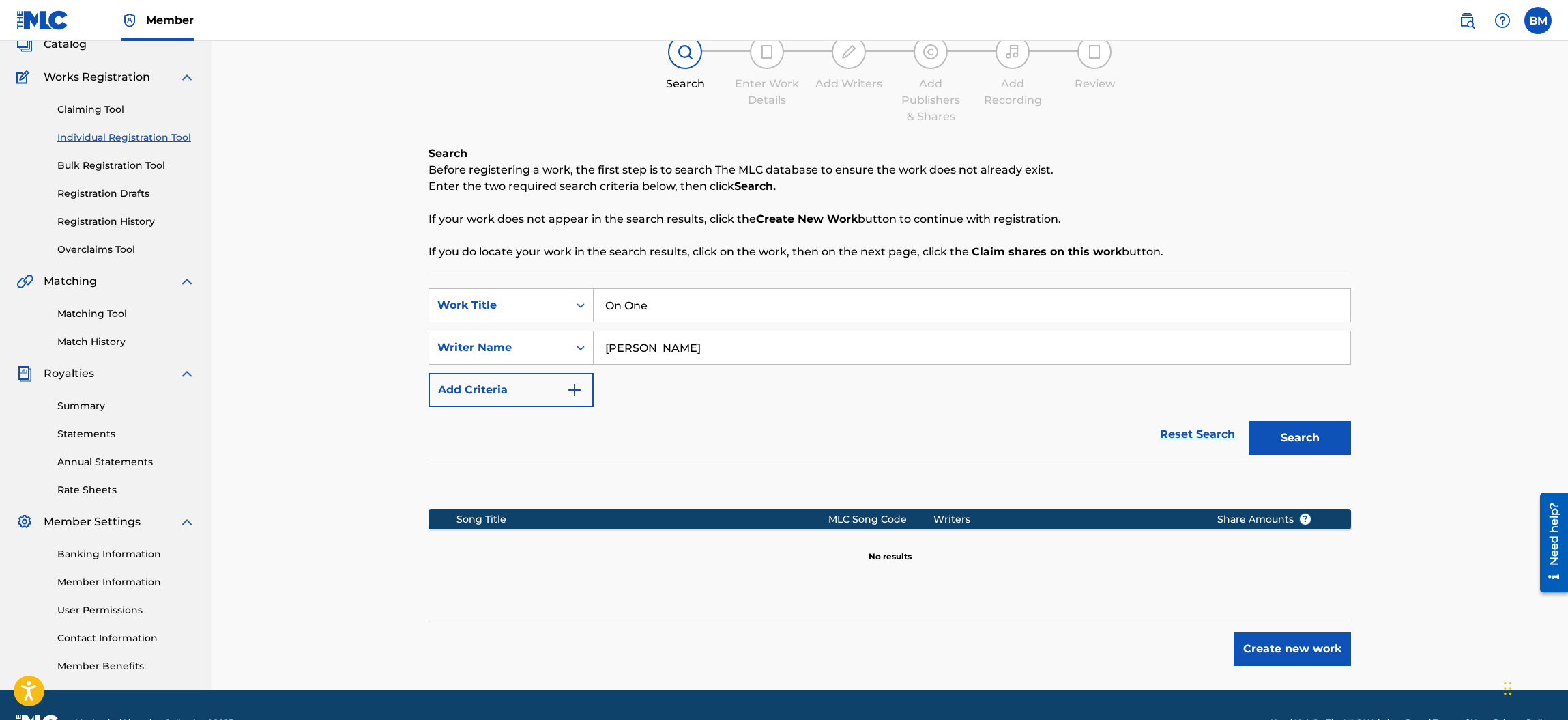
scroll to position [126, 0]
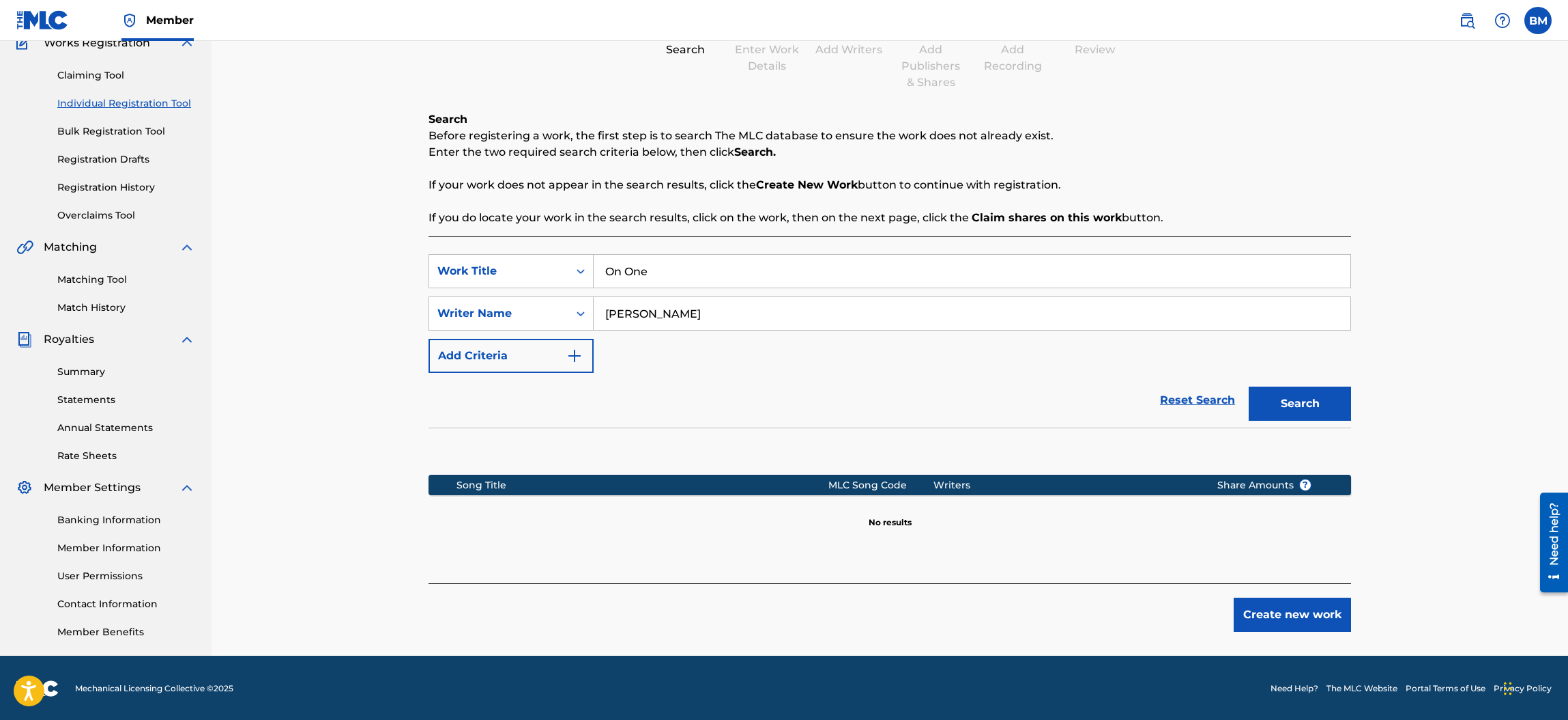
click at [1285, 608] on button "Create new work" at bounding box center [1292, 614] width 118 height 34
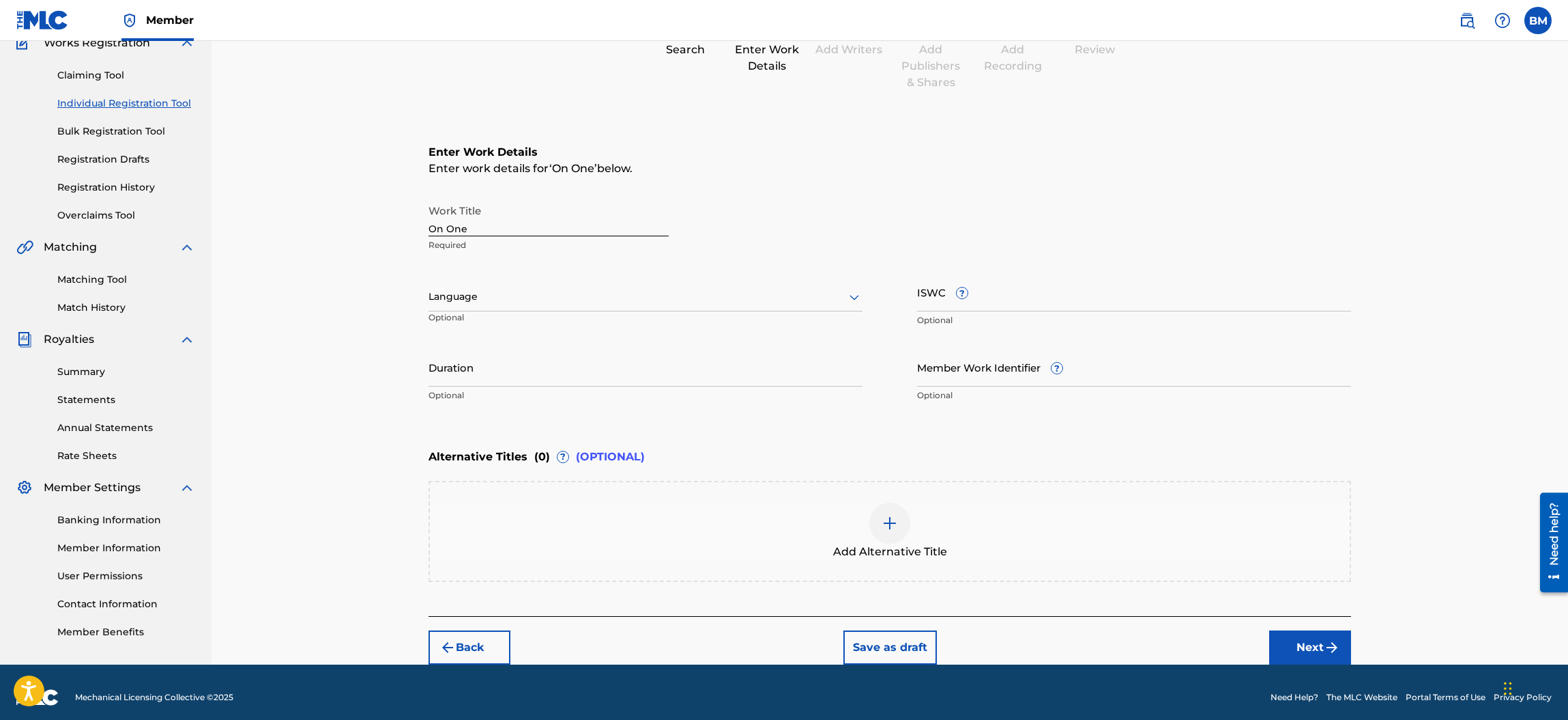
click at [854, 292] on icon at bounding box center [854, 296] width 17 height 17
click at [482, 323] on div "English" at bounding box center [646, 327] width 432 height 31
click at [1293, 633] on button "Next" at bounding box center [1310, 647] width 82 height 34
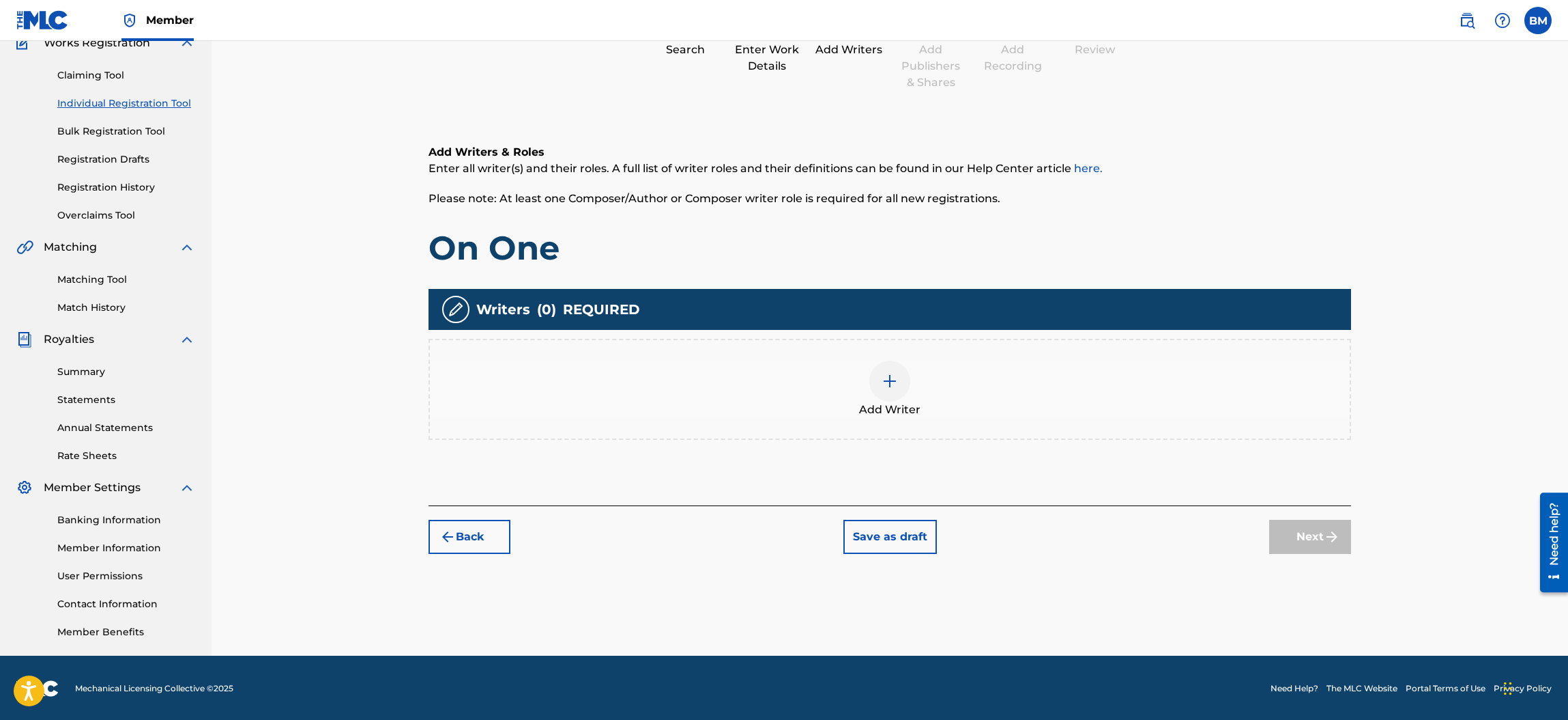
scroll to position [60, 0]
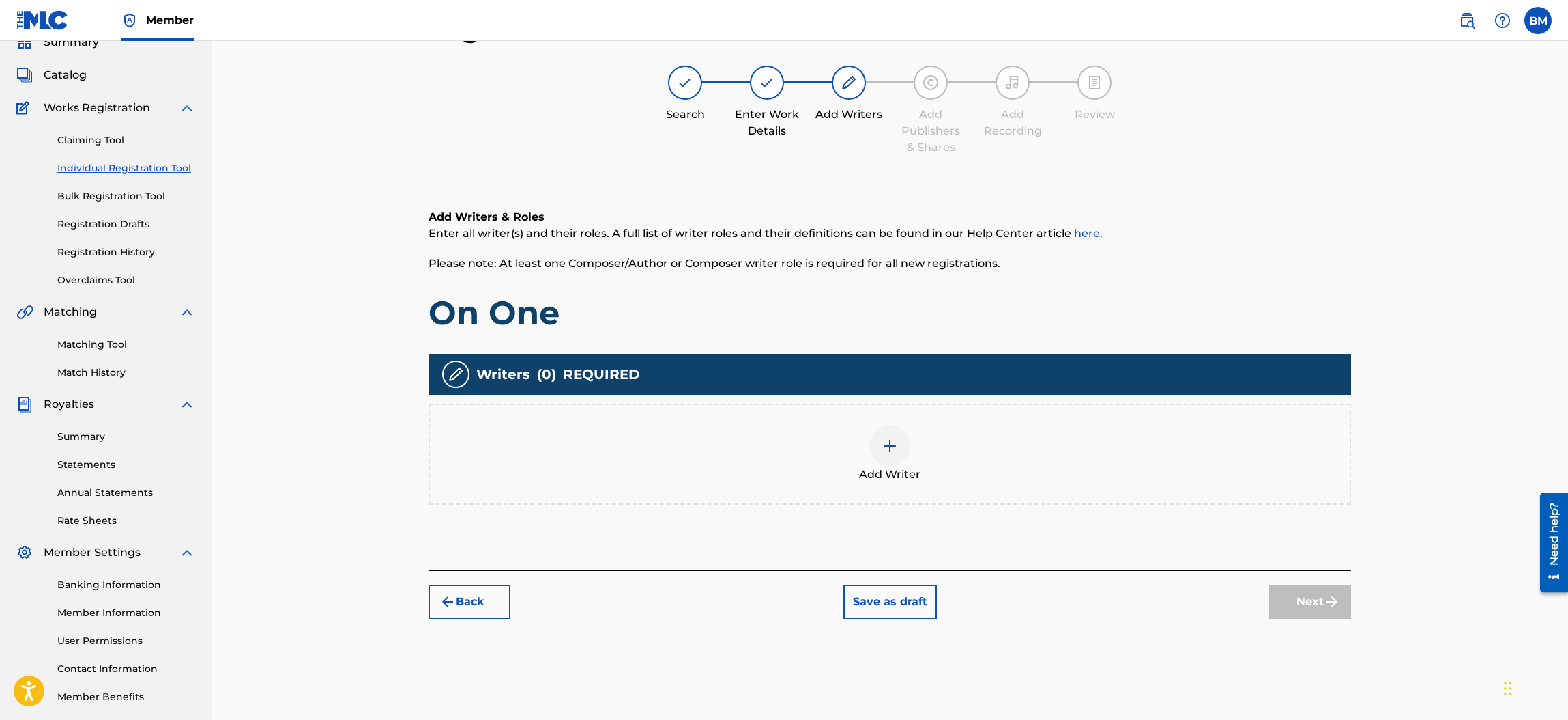
click at [889, 444] on img at bounding box center [889, 445] width 17 height 17
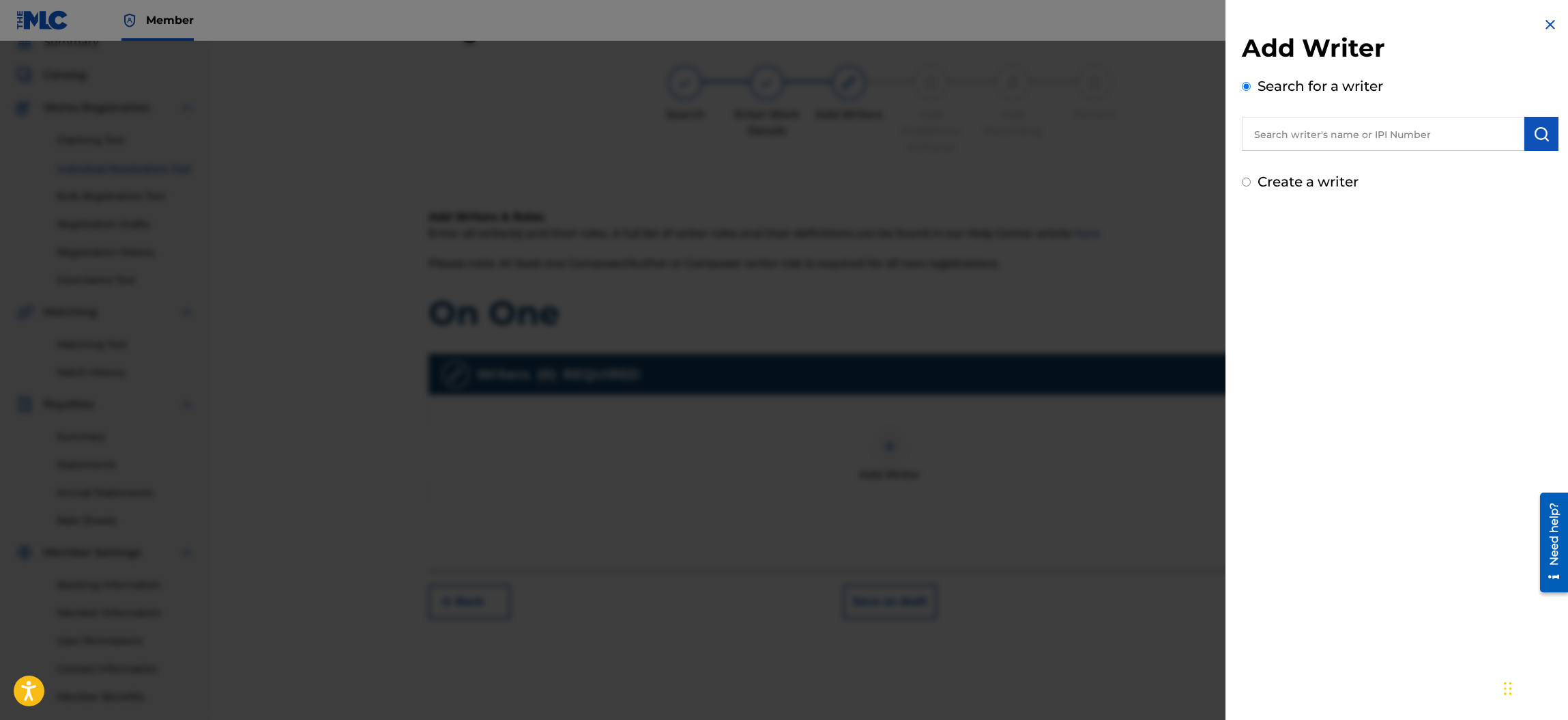
click at [1362, 126] on input "text" at bounding box center [1383, 133] width 282 height 34
type input "[PERSON_NAME]"
click at [1546, 138] on img "submit" at bounding box center [1542, 133] width 17 height 17
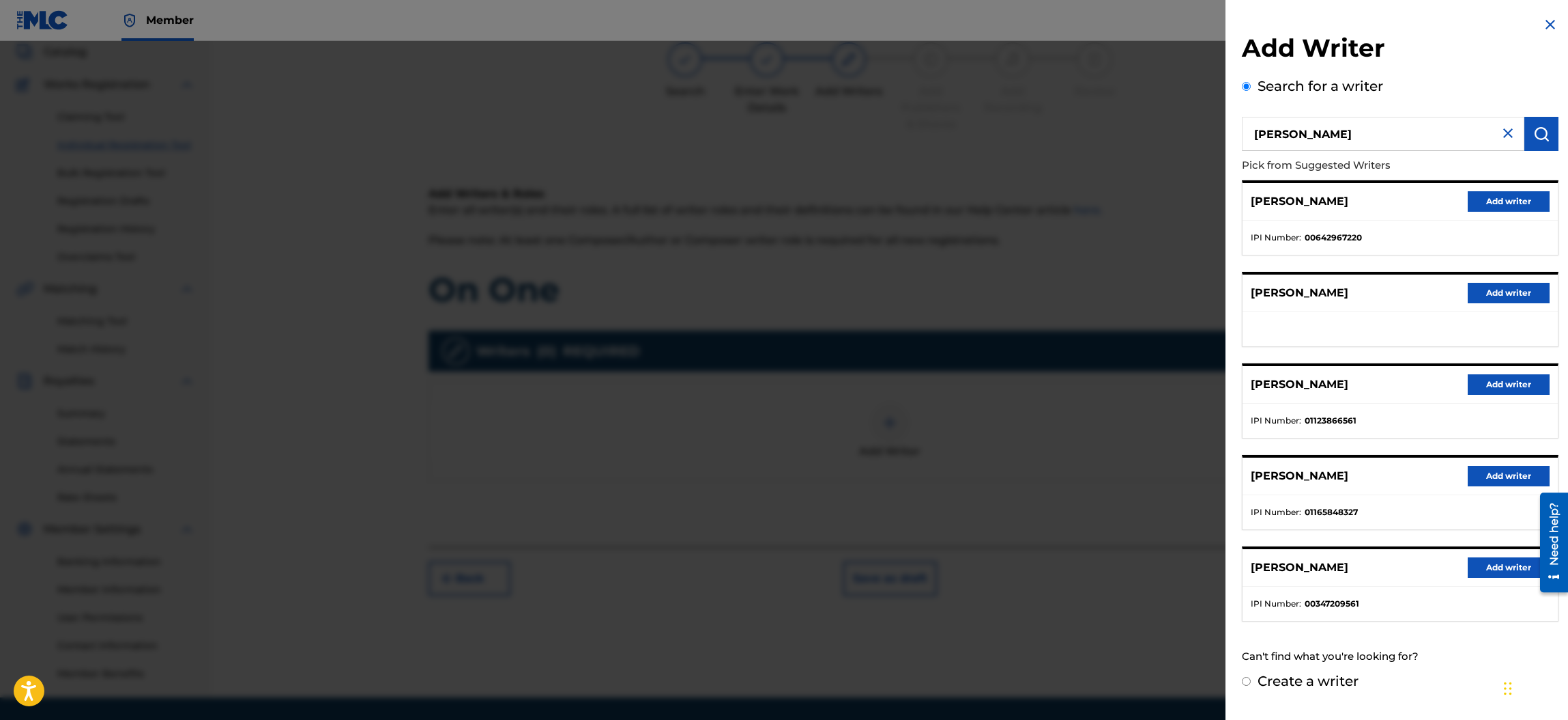
scroll to position [126, 0]
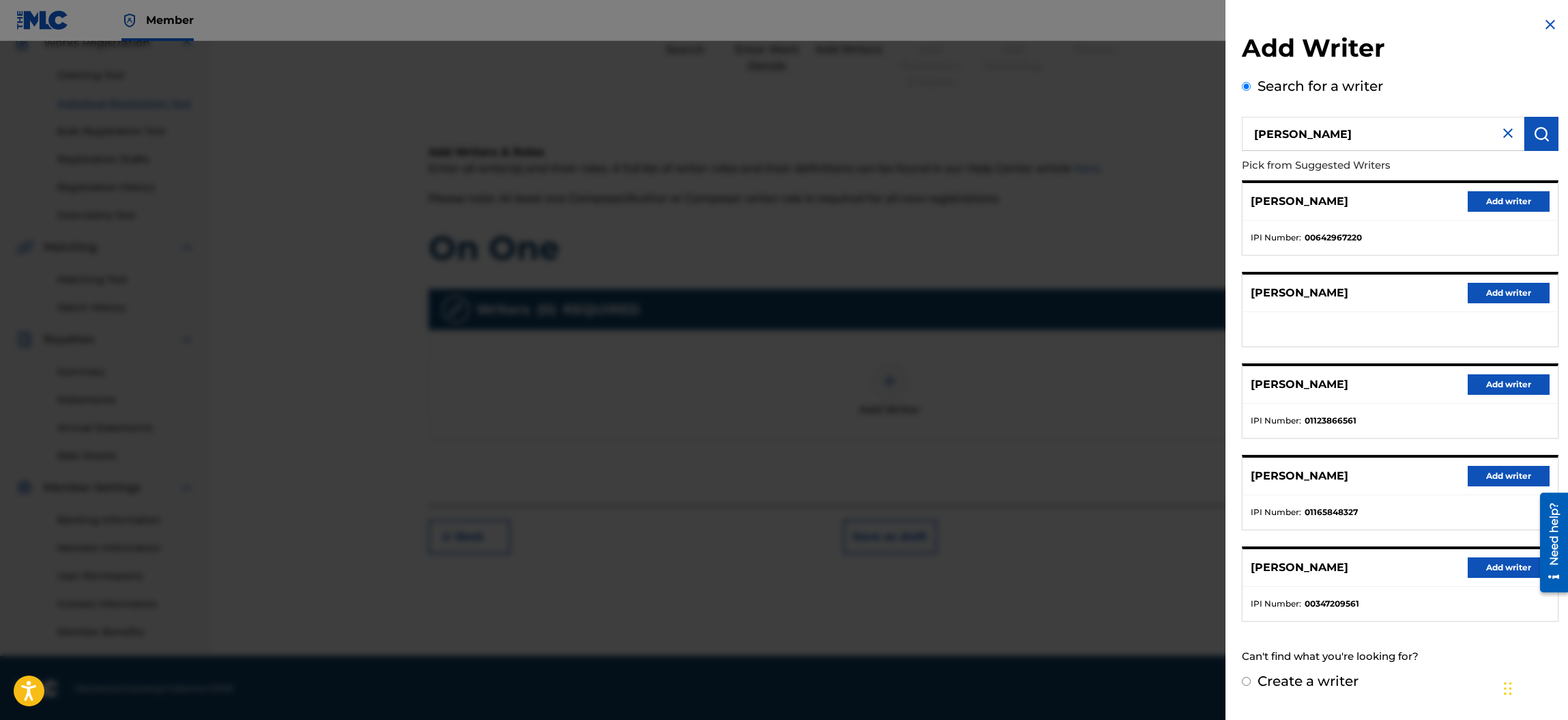
click at [1245, 680] on input "Create a writer" at bounding box center [1246, 680] width 9 height 9
radio input "false"
radio input "true"
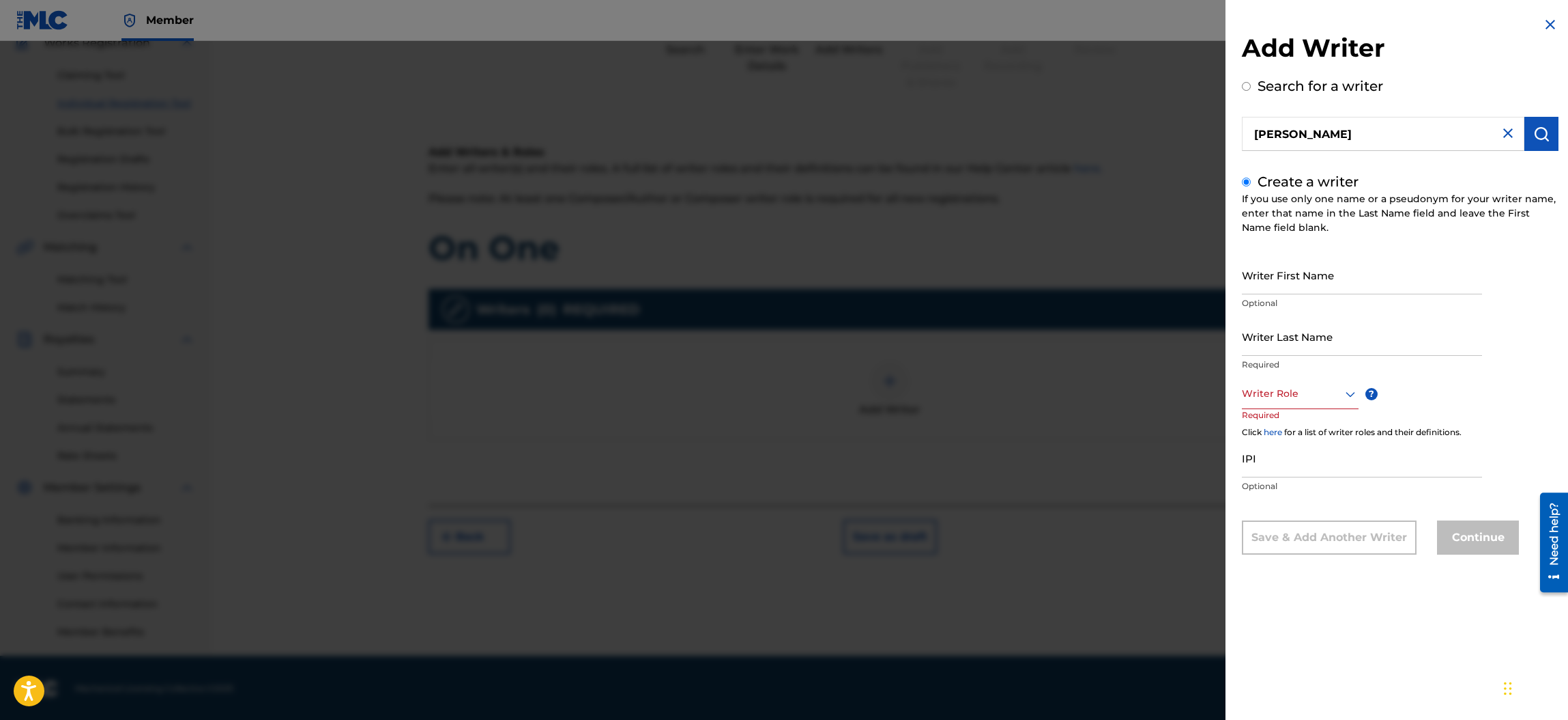
click at [1314, 330] on input "Writer Last Name" at bounding box center [1362, 336] width 241 height 39
type input "[PERSON_NAME] Eclectic"
click at [1349, 391] on icon at bounding box center [1350, 394] width 17 height 17
click at [1317, 421] on div "Composer/Author" at bounding box center [1300, 425] width 115 height 31
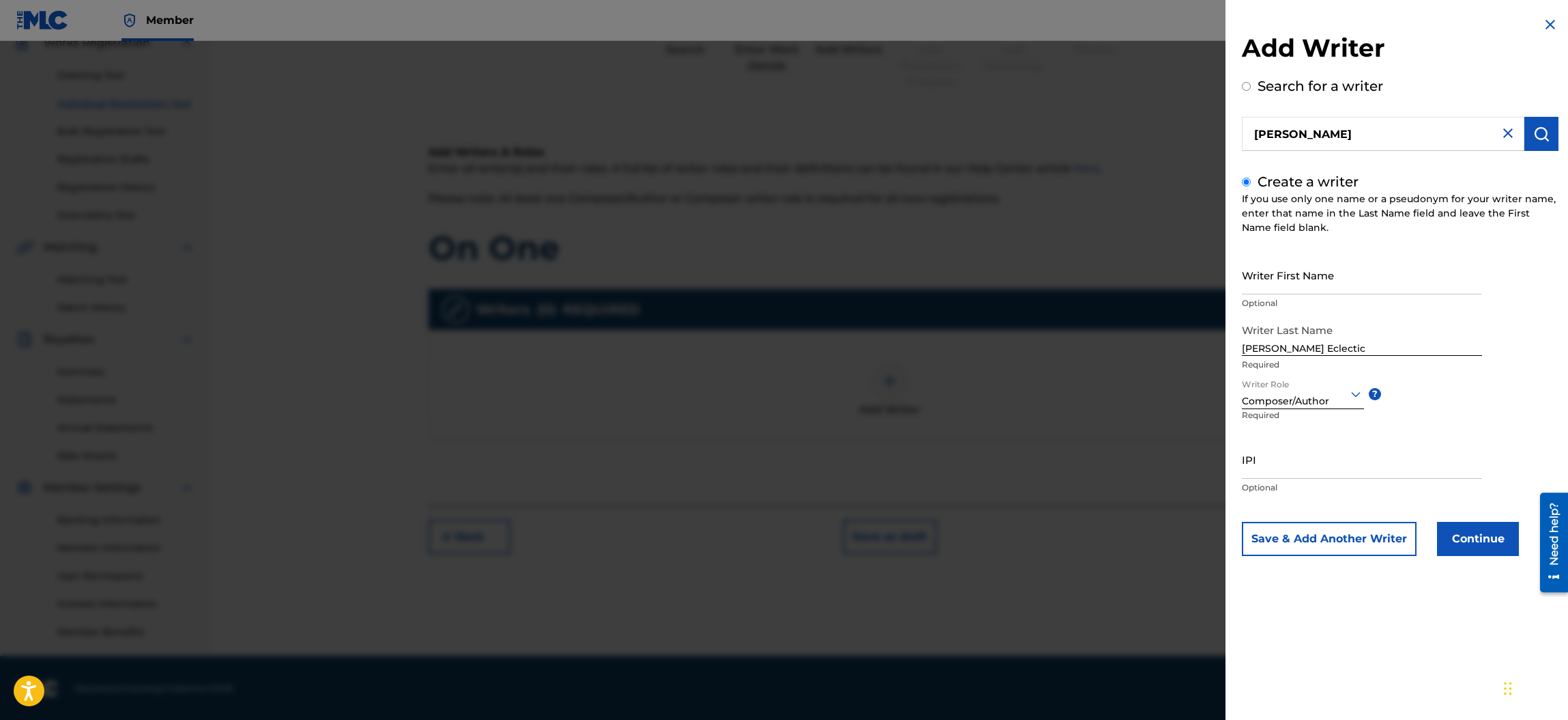
click at [1477, 539] on button "Continue" at bounding box center [1478, 538] width 82 height 34
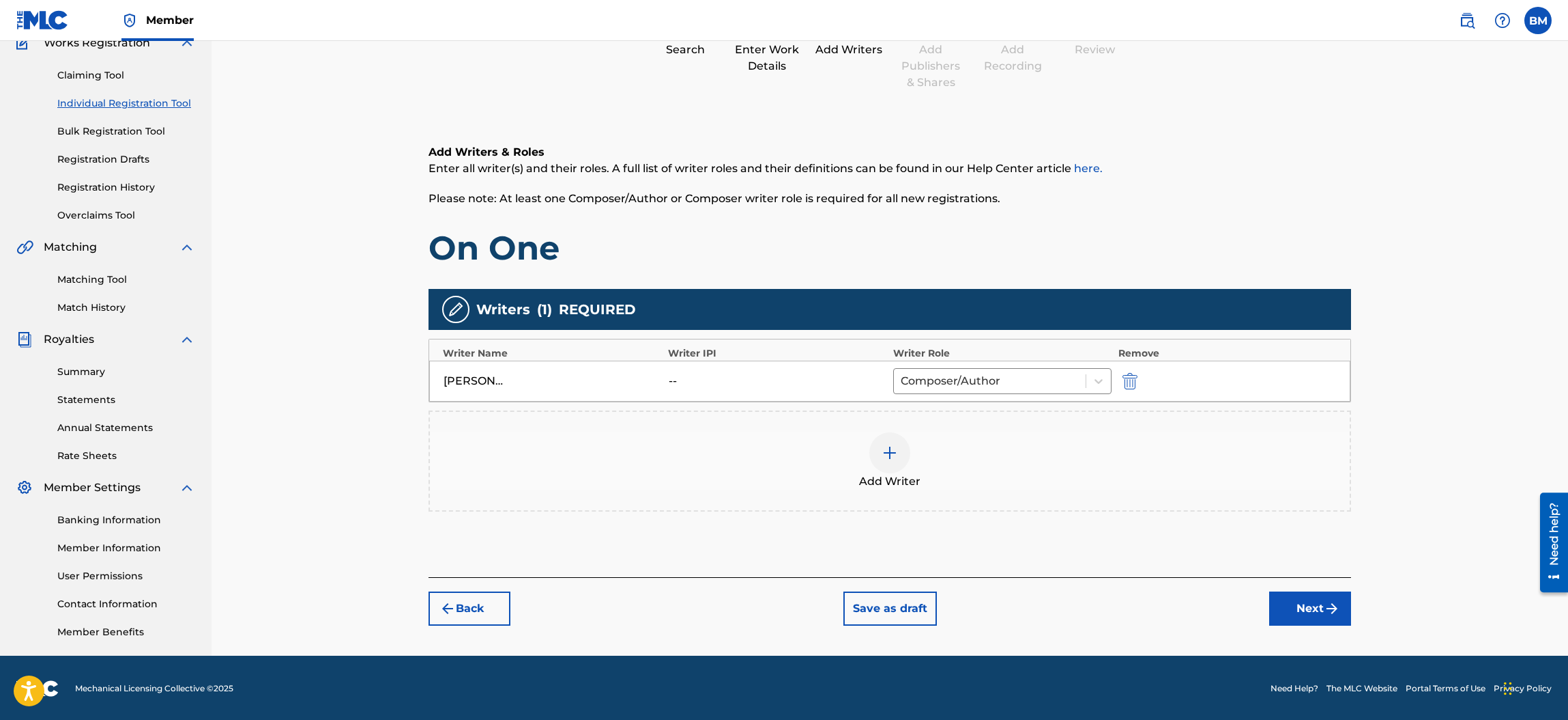
click at [1293, 608] on button "Next" at bounding box center [1310, 608] width 82 height 34
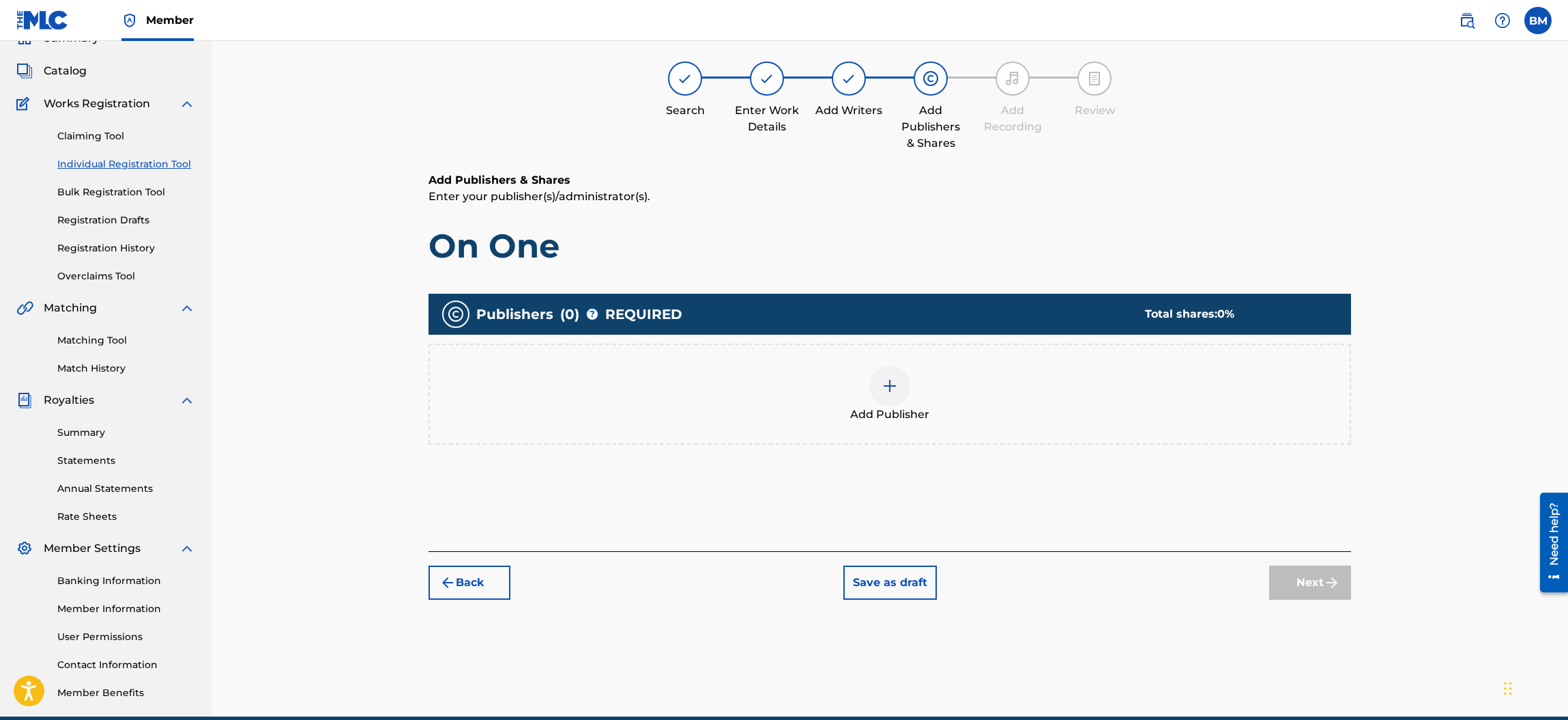
scroll to position [60, 0]
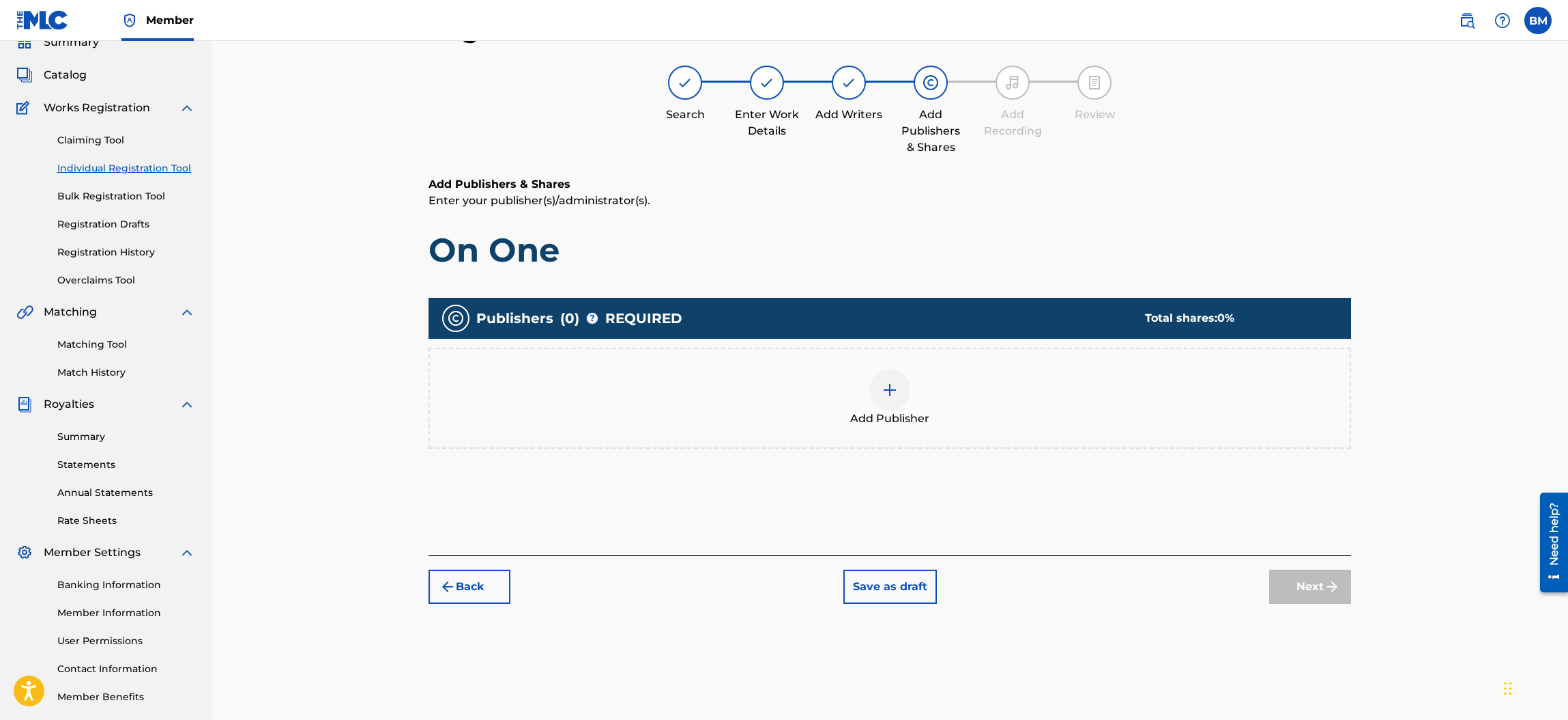
click at [877, 389] on div at bounding box center [890, 390] width 41 height 41
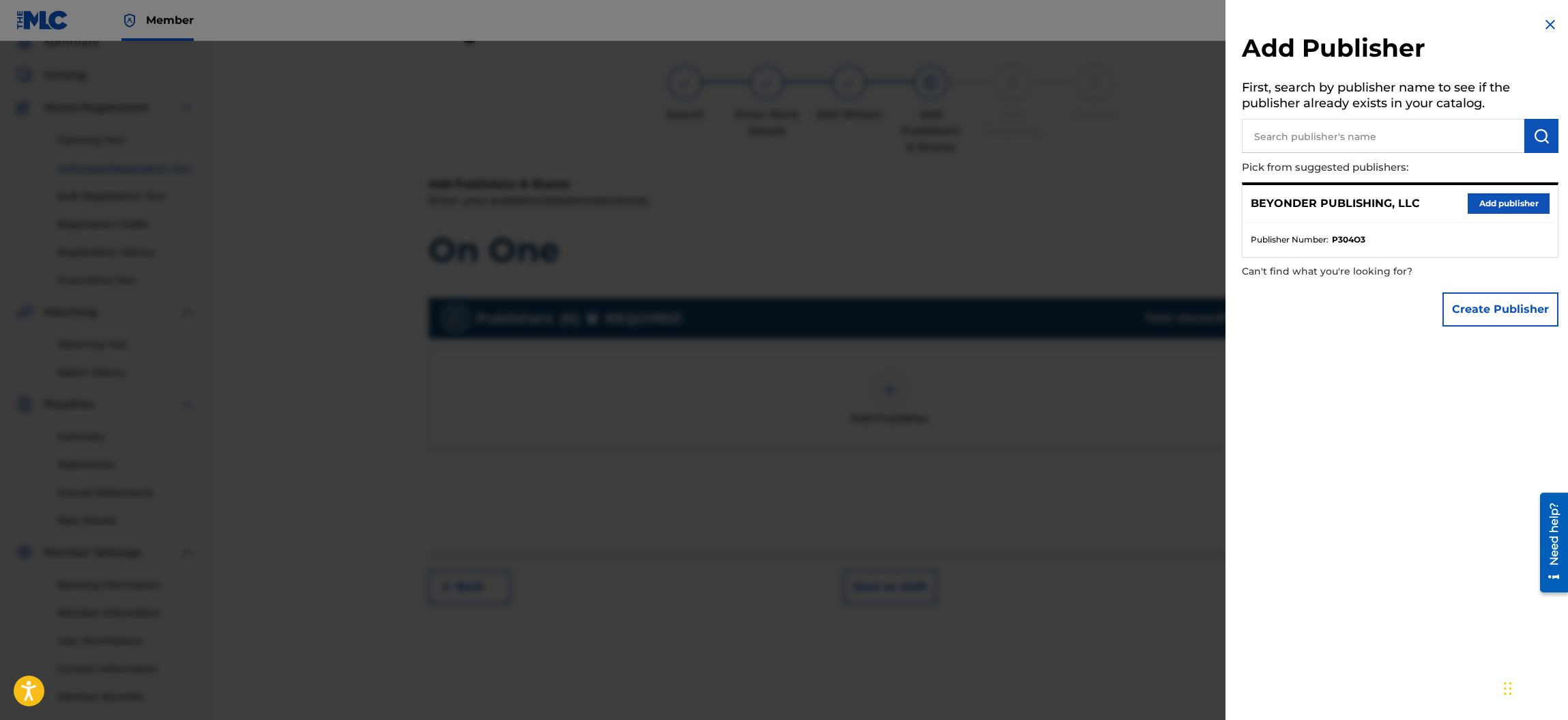
click at [1475, 202] on button "Add publisher" at bounding box center [1509, 203] width 82 height 20
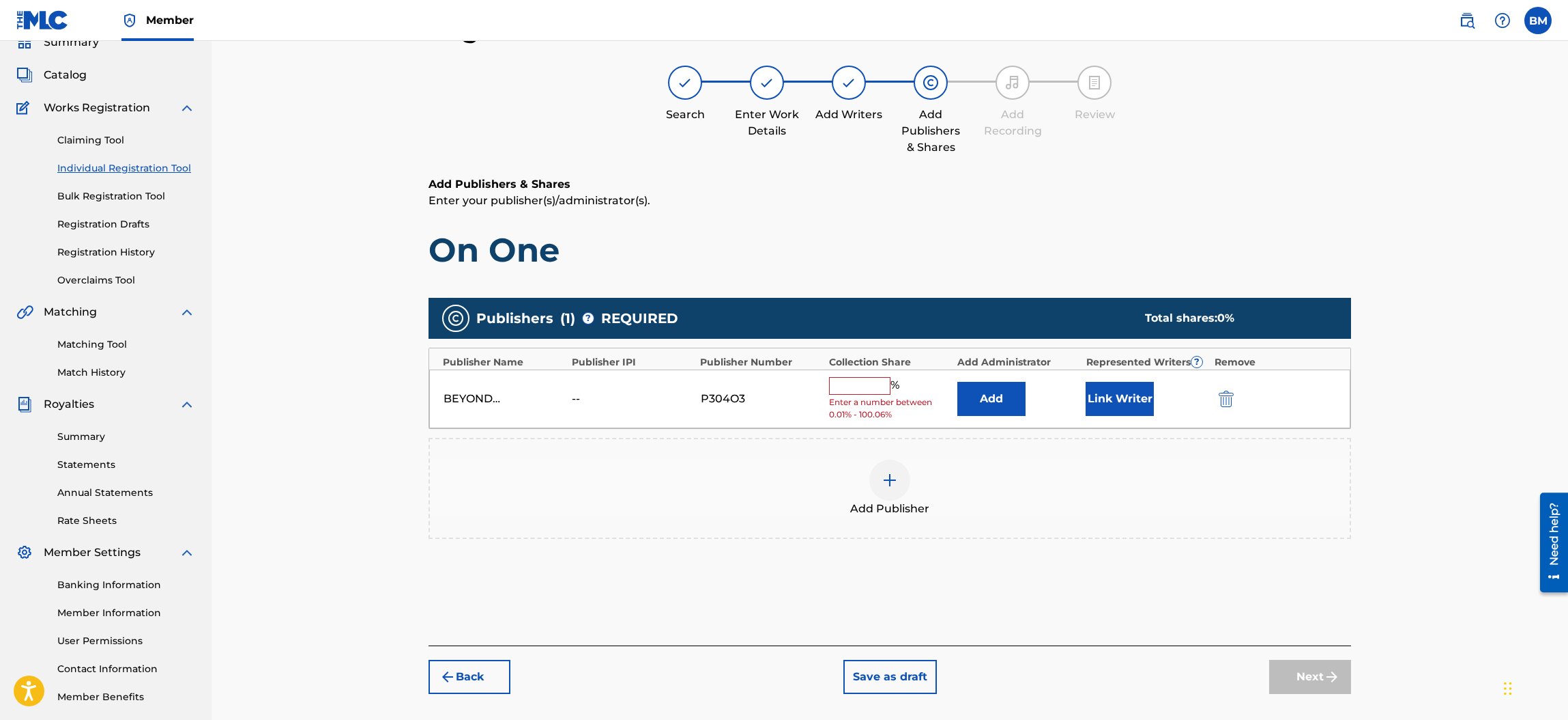
click at [868, 391] on input "text" at bounding box center [859, 386] width 61 height 18
type input "100"
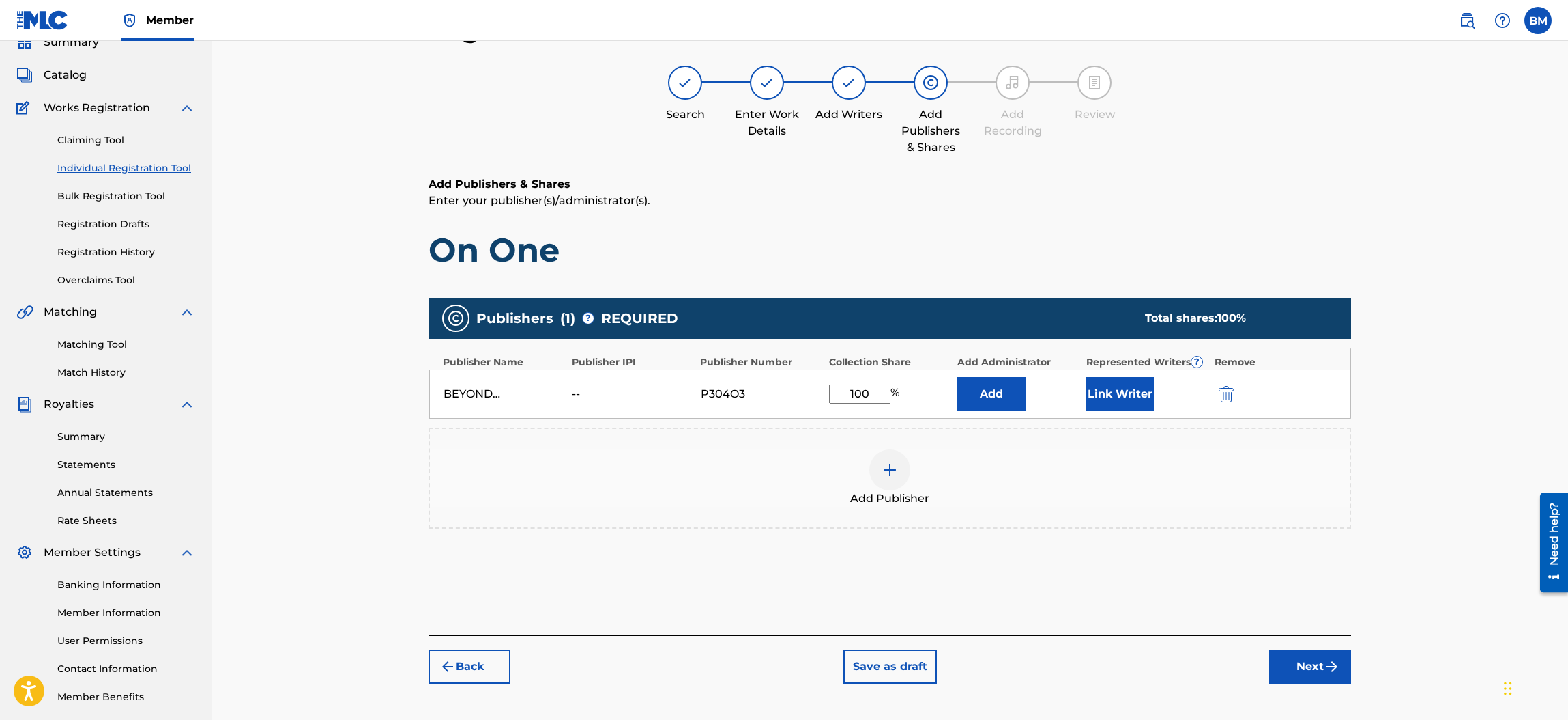
click at [1123, 392] on button "Link Writer" at bounding box center [1120, 394] width 68 height 34
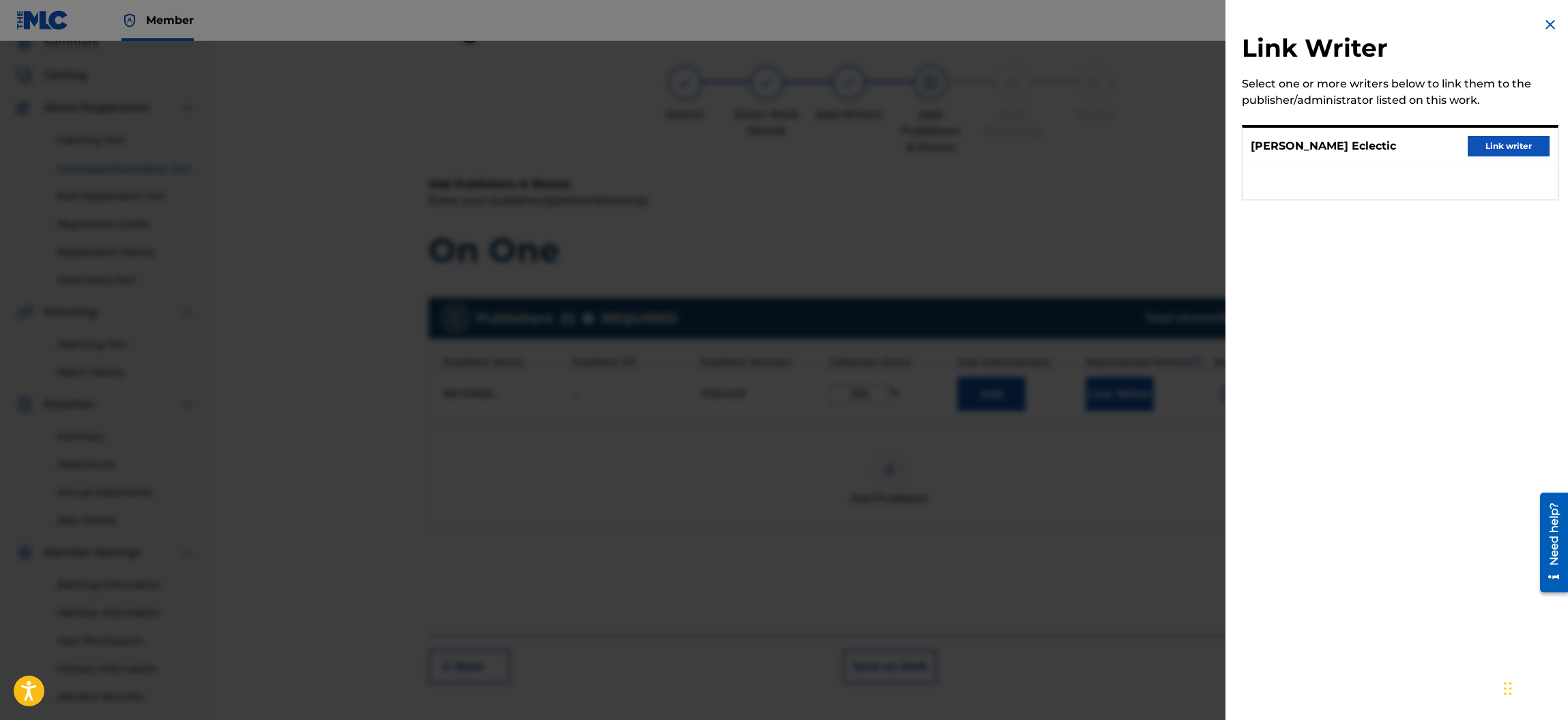
click at [1504, 141] on button "Link writer" at bounding box center [1509, 145] width 82 height 20
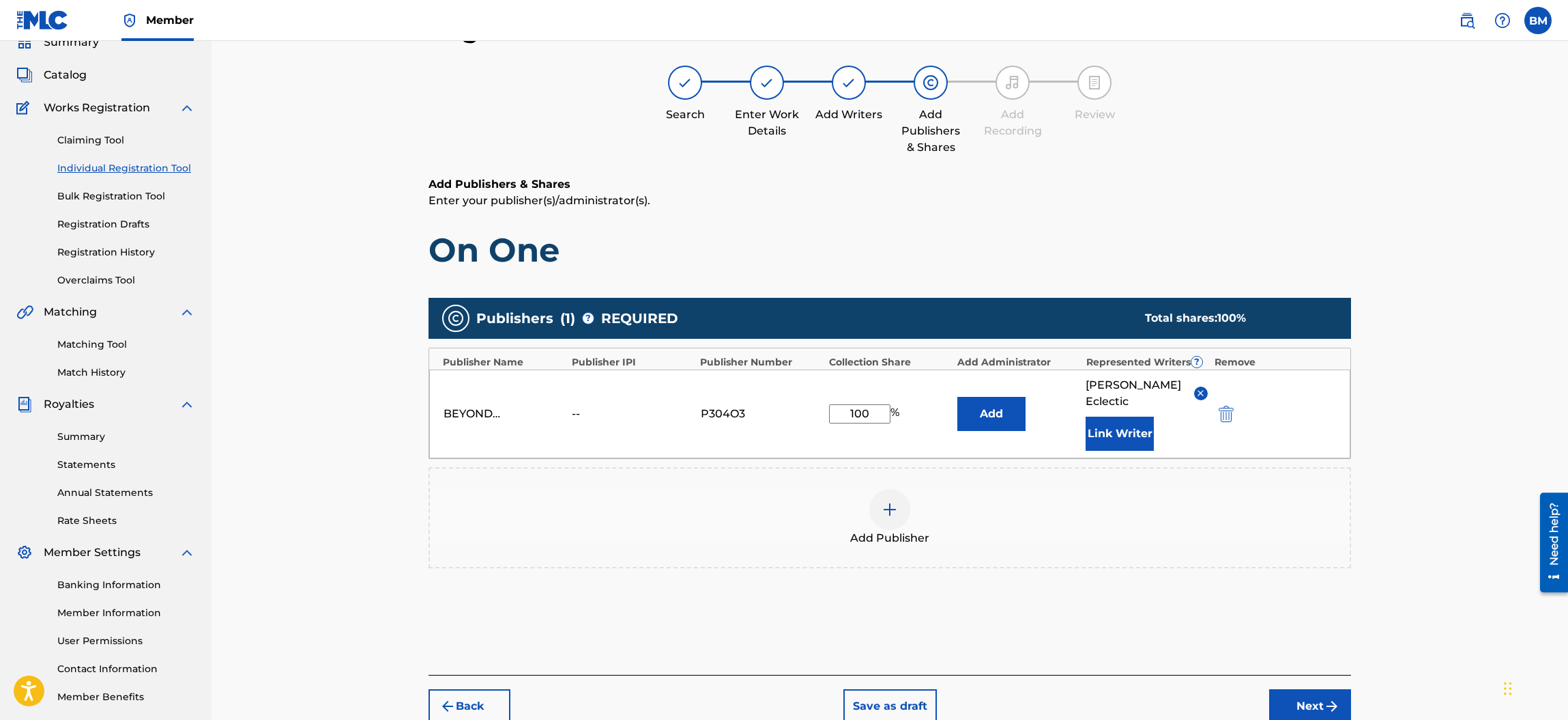
click at [1322, 689] on button "Next" at bounding box center [1310, 705] width 82 height 34
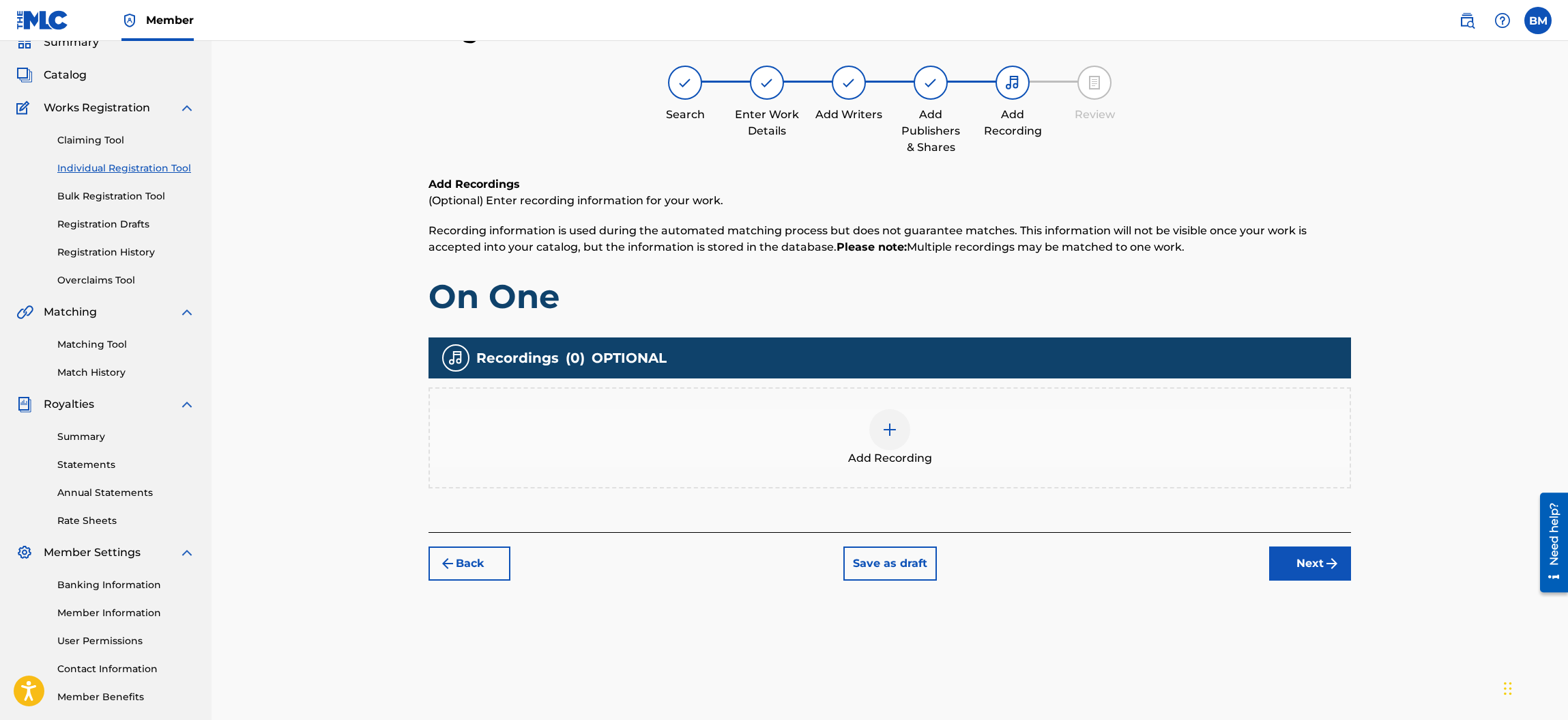
click at [883, 430] on img at bounding box center [889, 429] width 17 height 17
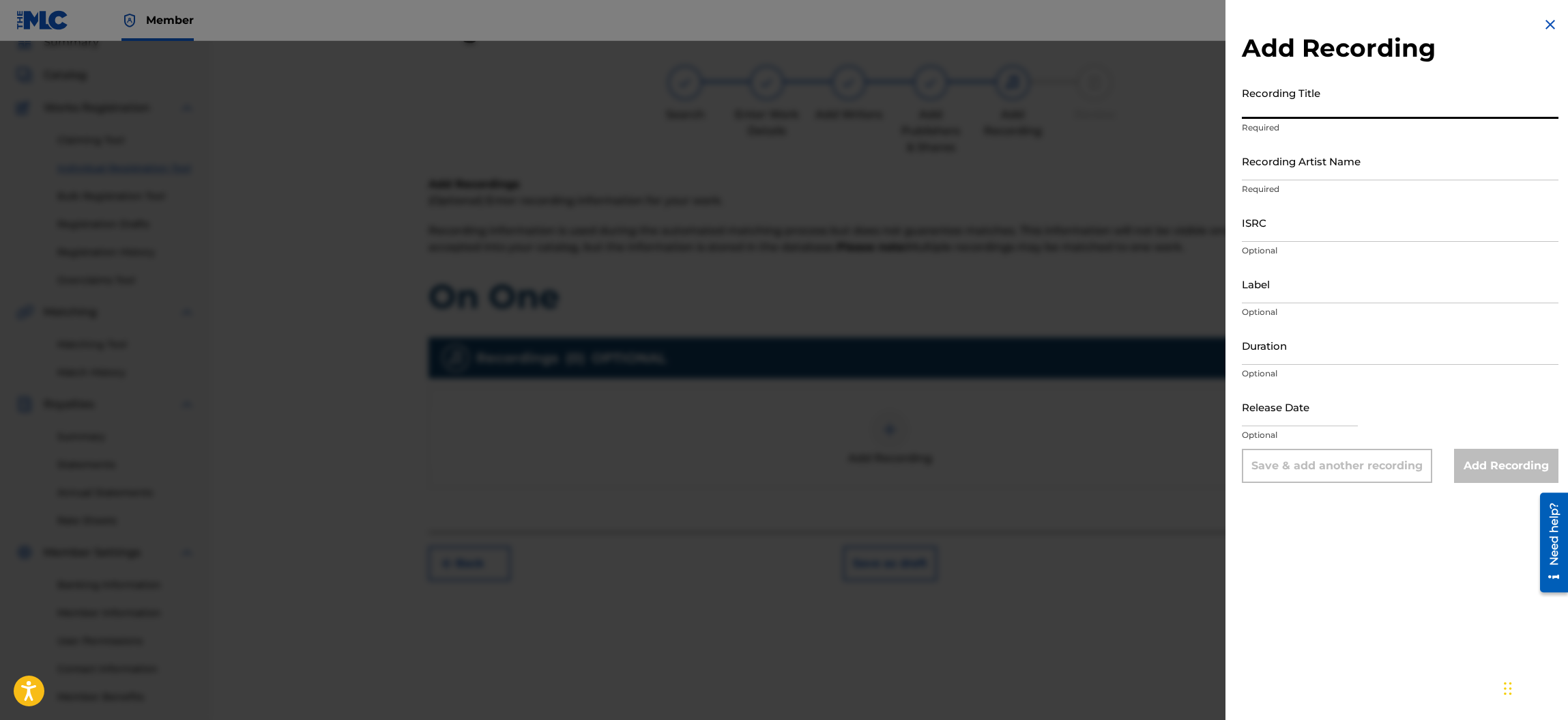
click at [1274, 100] on input "Recording Title" at bounding box center [1400, 99] width 317 height 39
type input "On One"
click at [1304, 163] on input "Recording Artist Name" at bounding box center [1400, 161] width 317 height 39
type input "[PERSON_NAME] Eclectic"
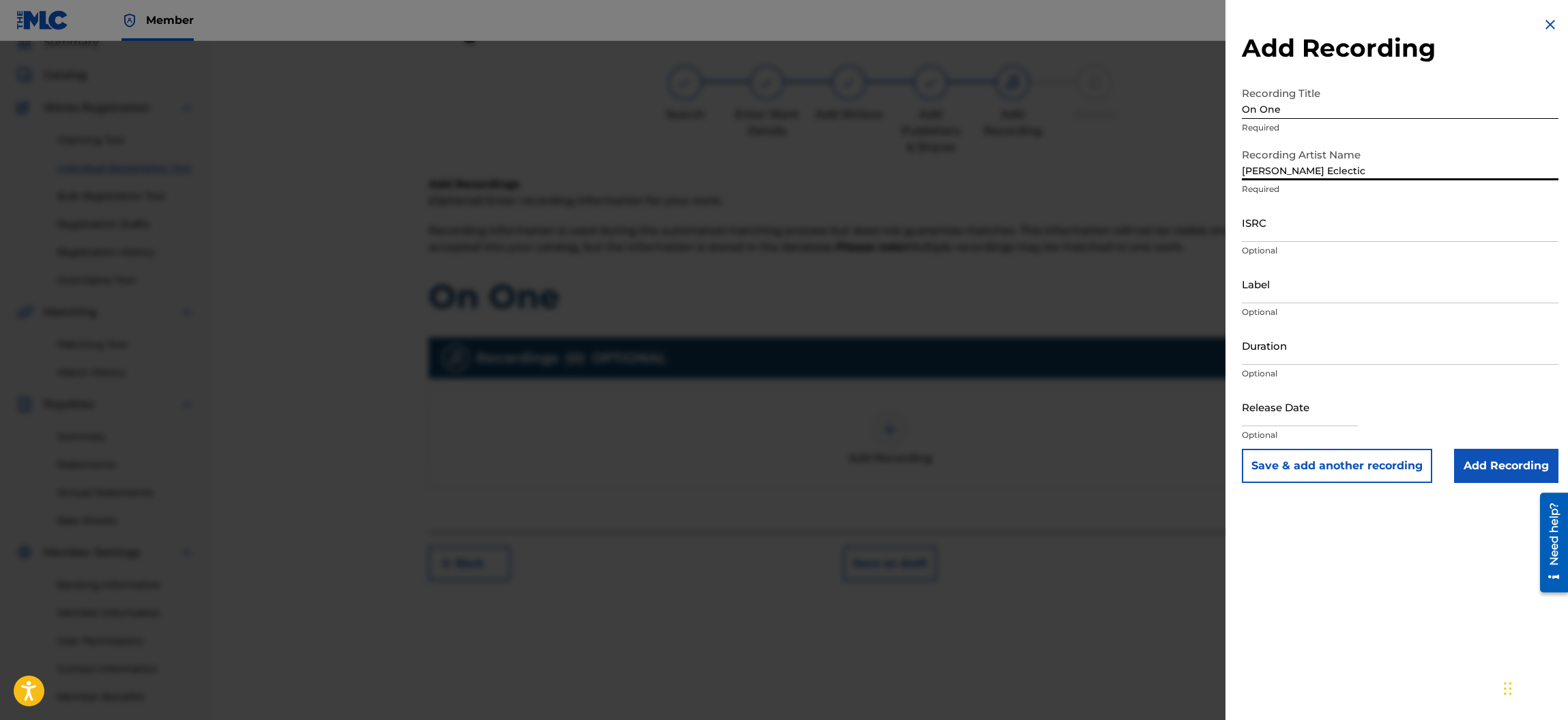
click at [1280, 223] on input "ISRC" at bounding box center [1400, 222] width 317 height 39
paste input "QZ-2UP-24-00392"
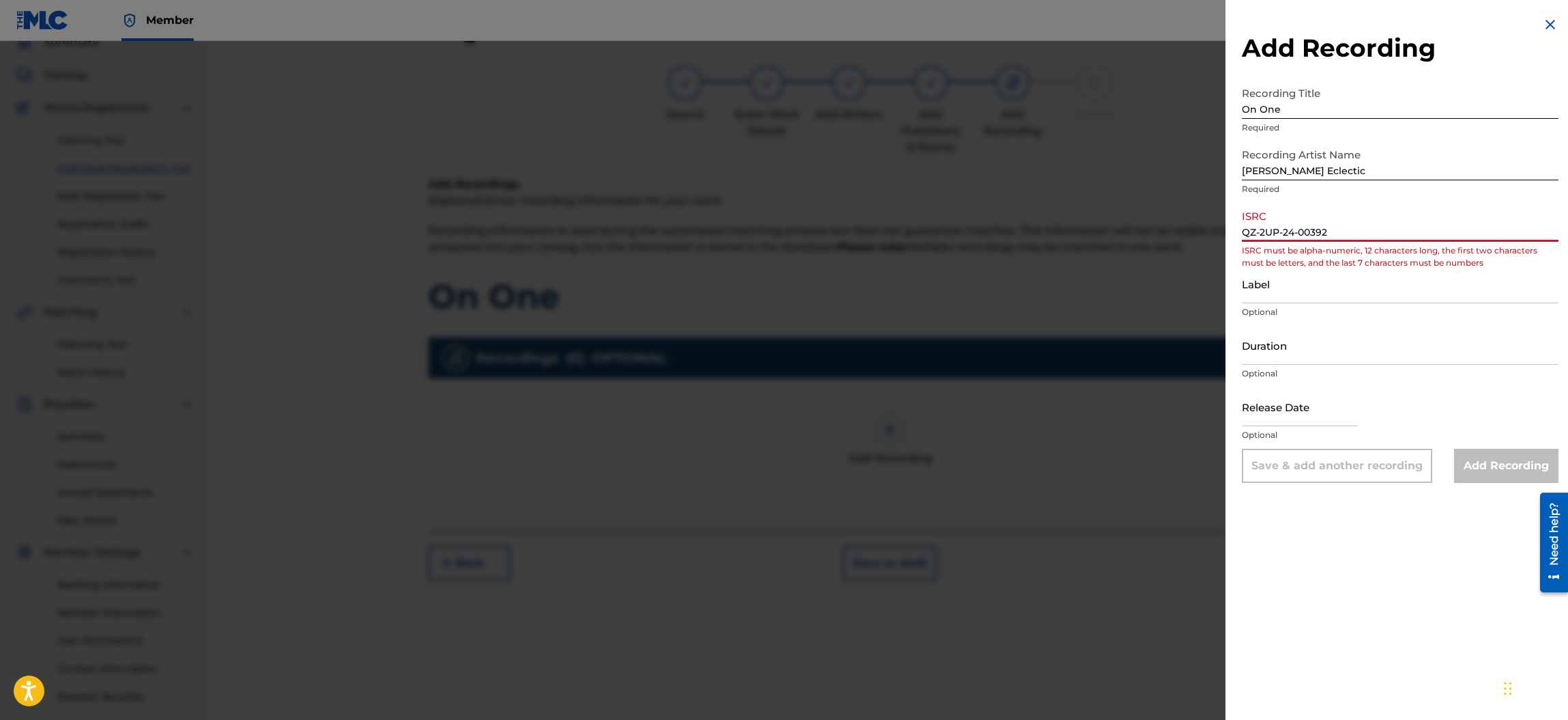
click at [1260, 232] on input "QZ-2UP-24-00392" at bounding box center [1400, 222] width 317 height 39
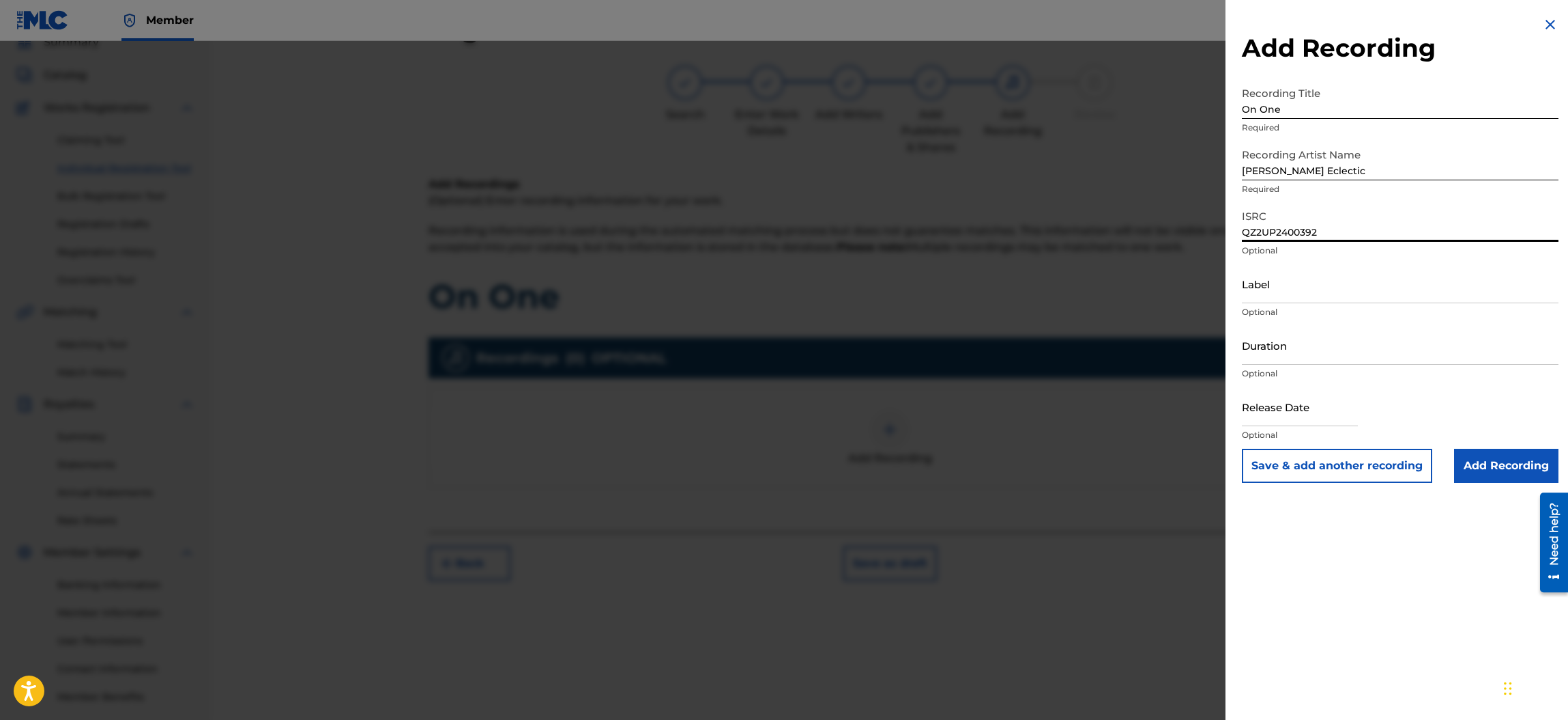
type input "QZ2UP2400392"
click at [1266, 288] on input "Label" at bounding box center [1400, 284] width 317 height 39
type input "Sneer Records"
click at [1272, 404] on input "text" at bounding box center [1299, 406] width 116 height 39
select select "7"
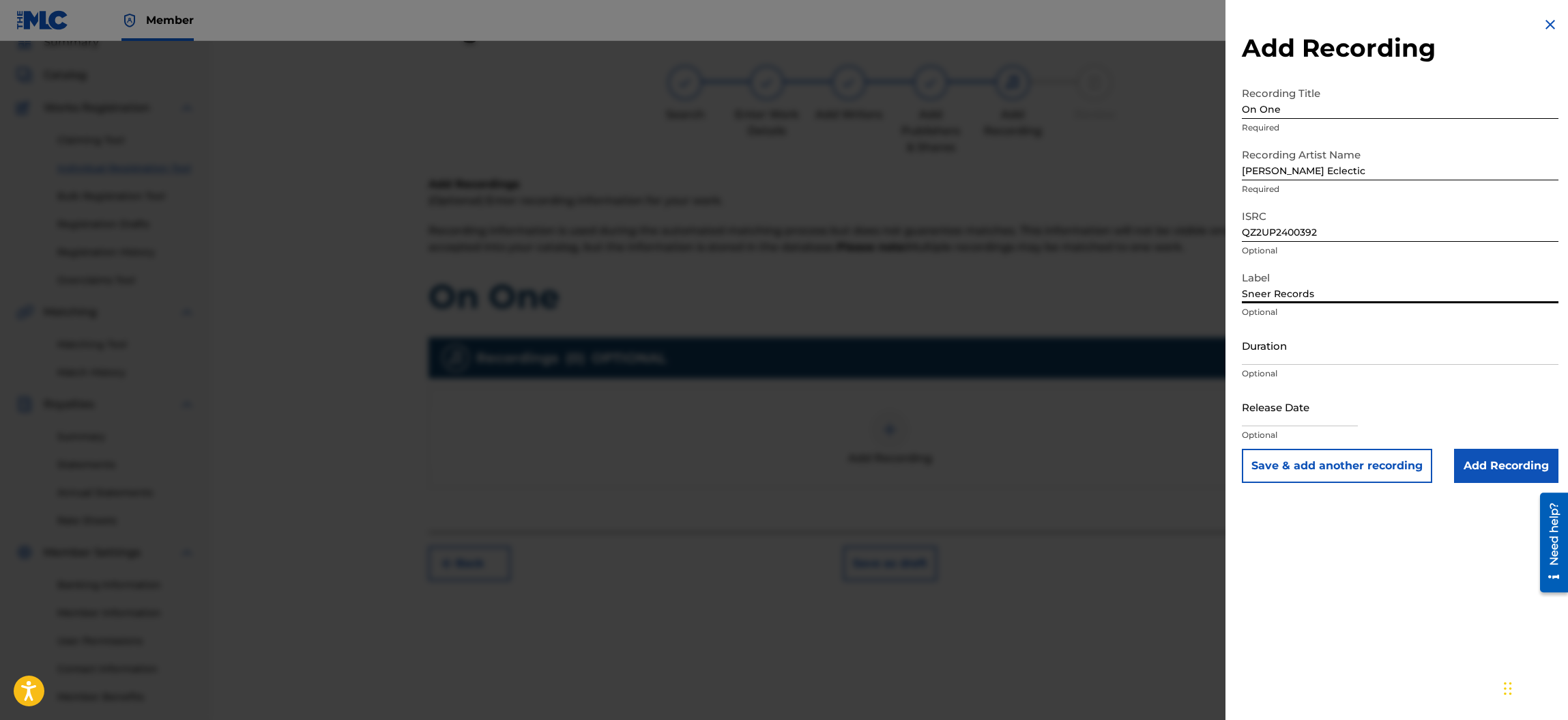
select select "2025"
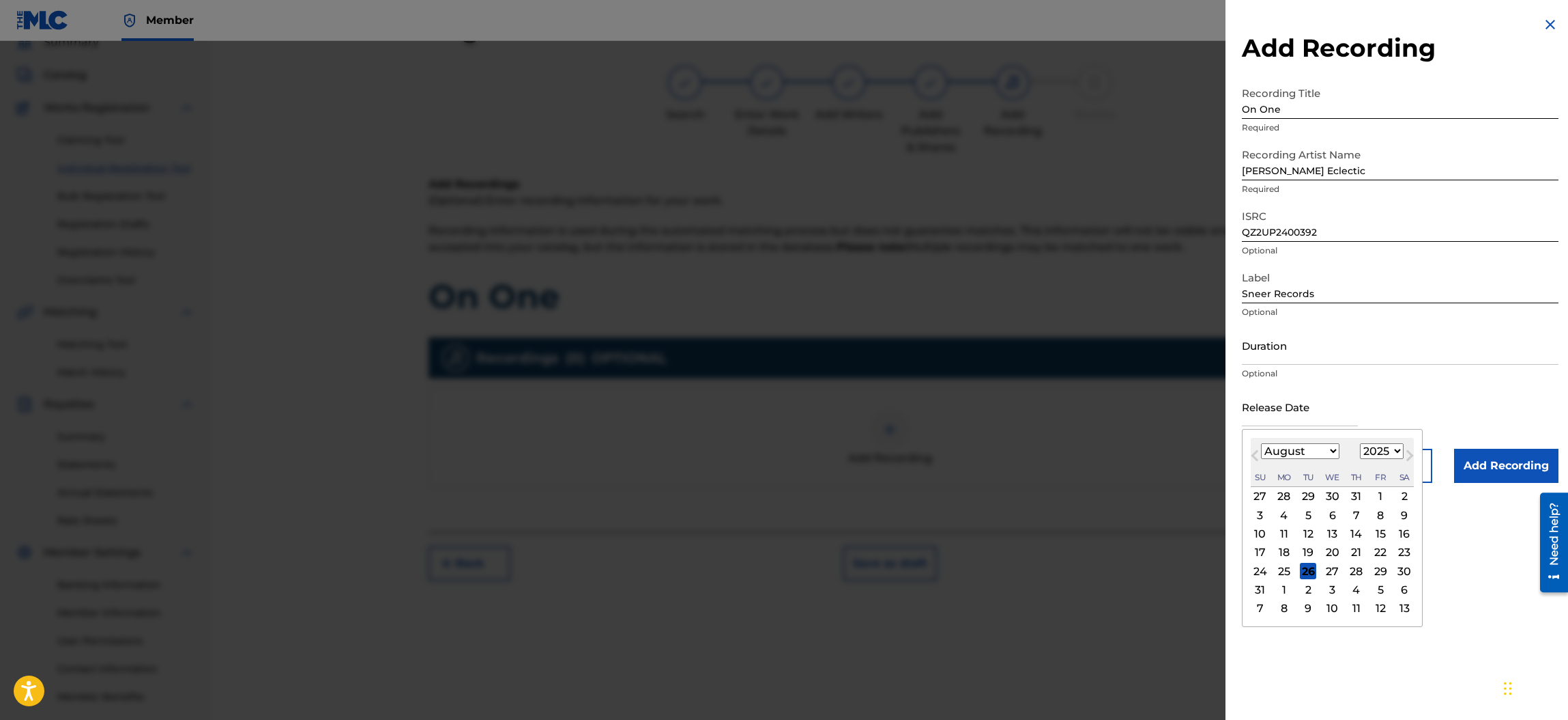
type input "[DATE]"
select select "9"
select select "2024"
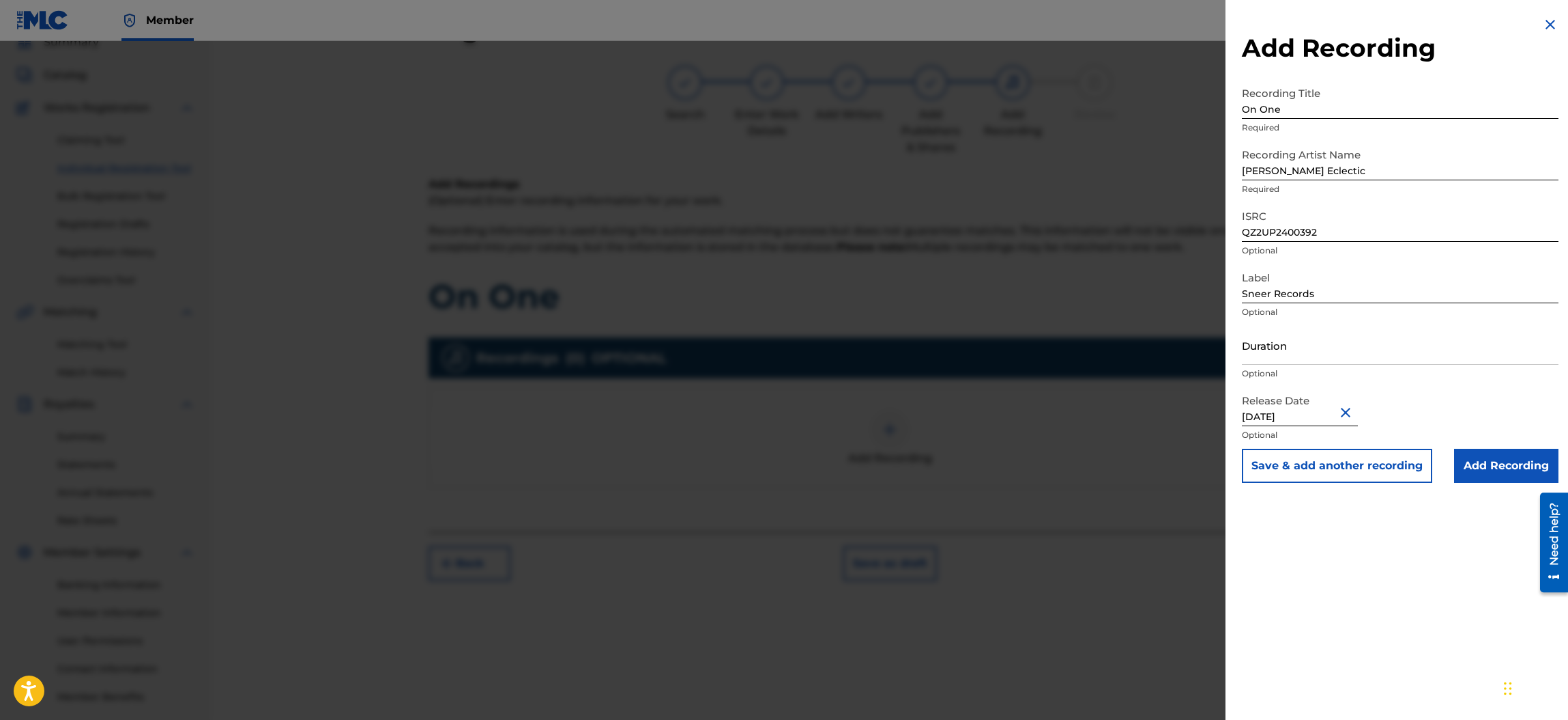
click at [1463, 391] on div "Release Date [DATE] Optional" at bounding box center [1400, 417] width 317 height 61
click at [1495, 460] on input "Add Recording" at bounding box center [1506, 465] width 104 height 34
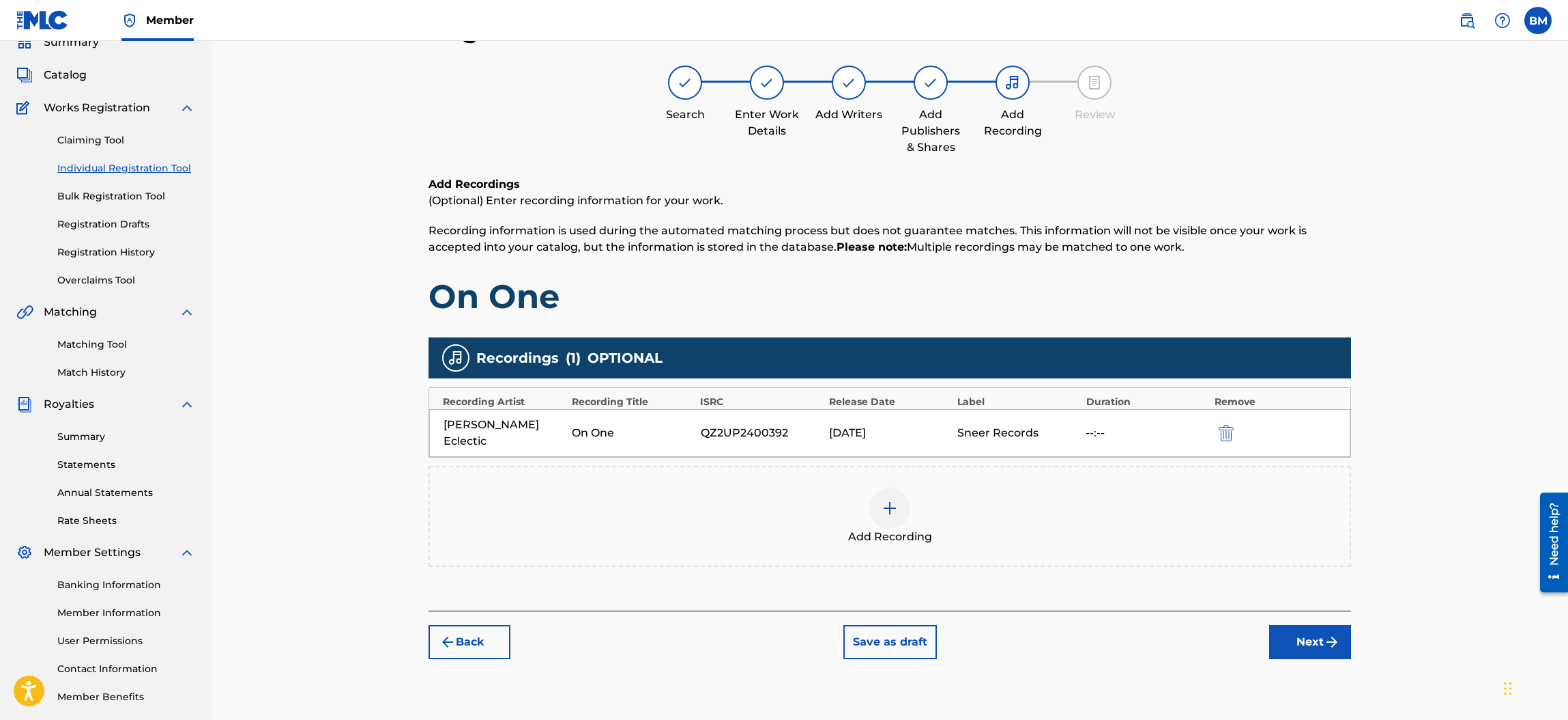
click at [1306, 625] on button "Next" at bounding box center [1310, 641] width 82 height 34
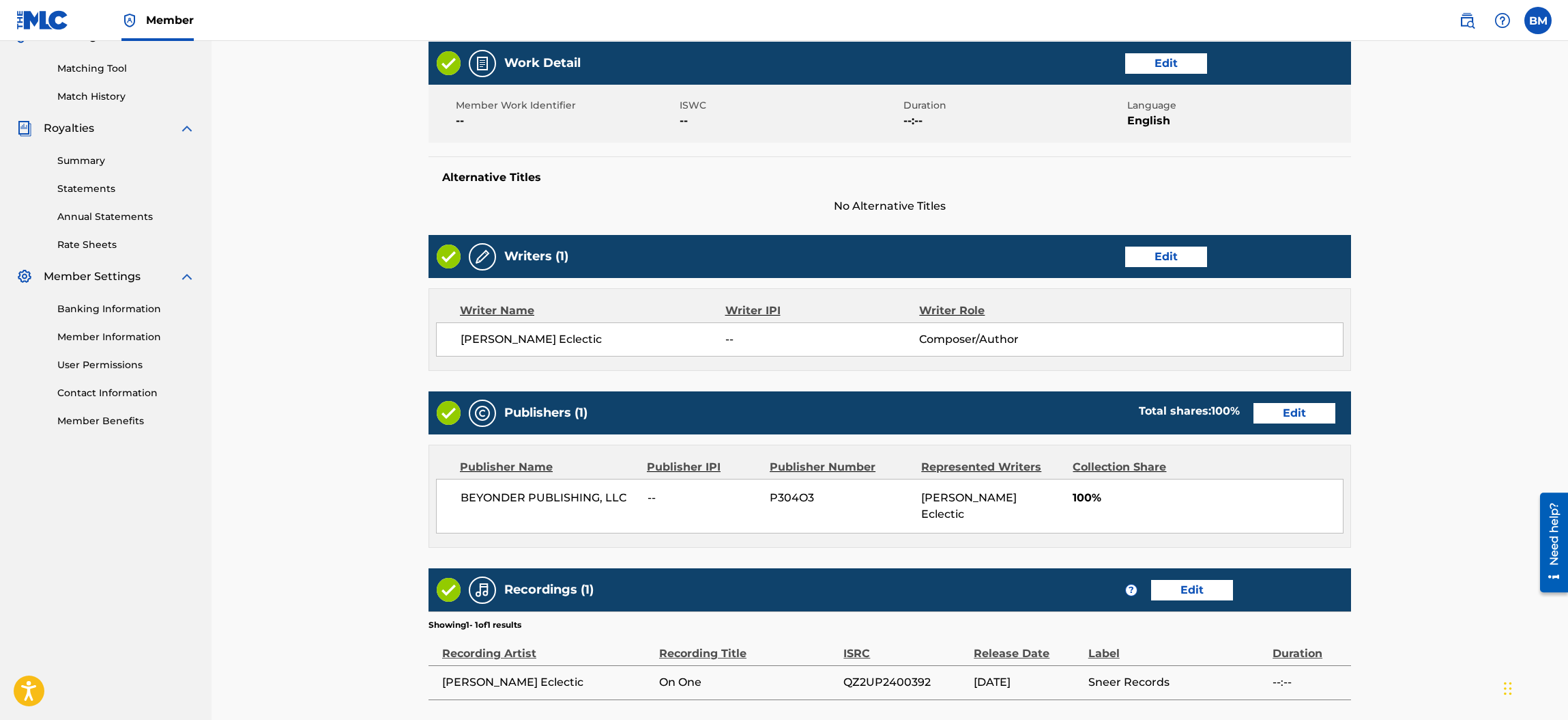
scroll to position [435, 0]
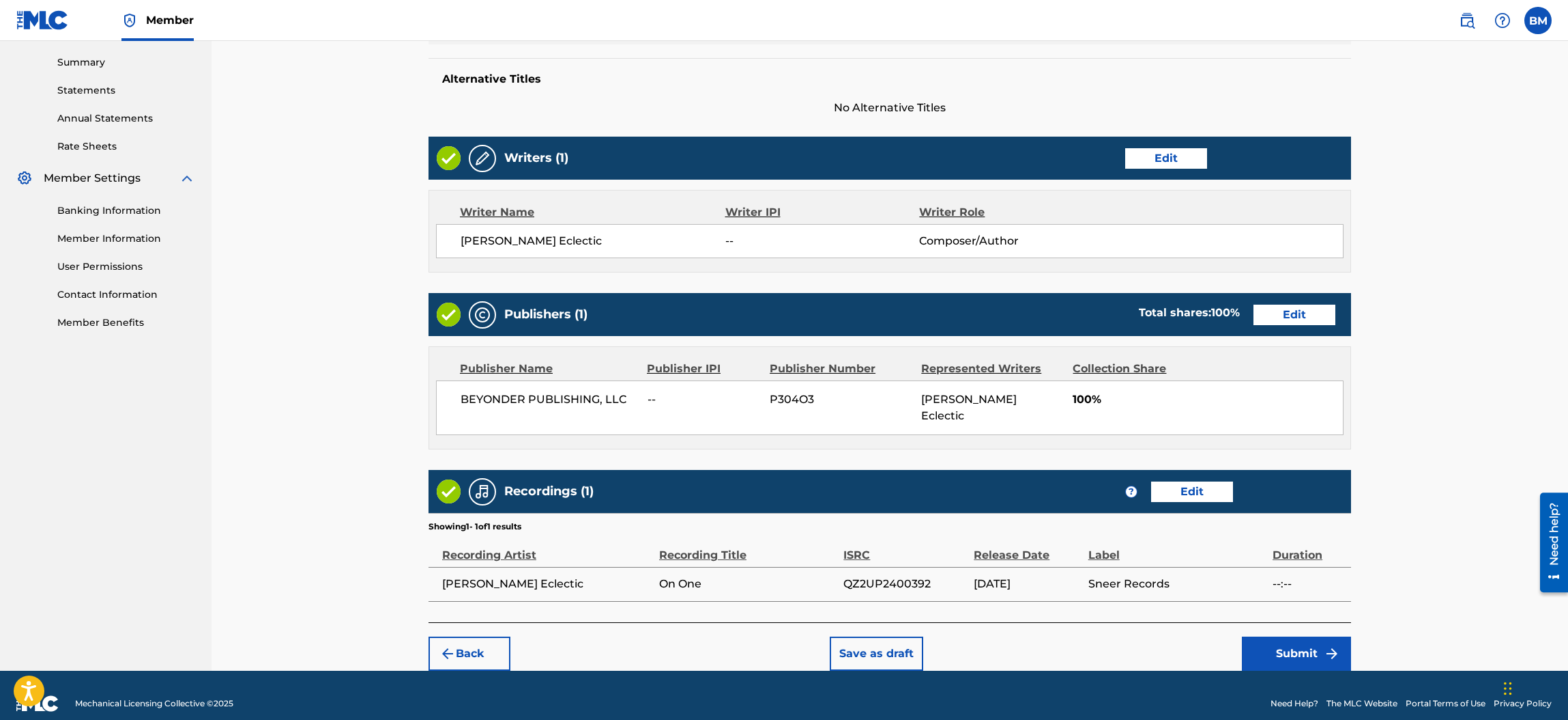
click at [1296, 636] on button "Submit" at bounding box center [1296, 653] width 109 height 34
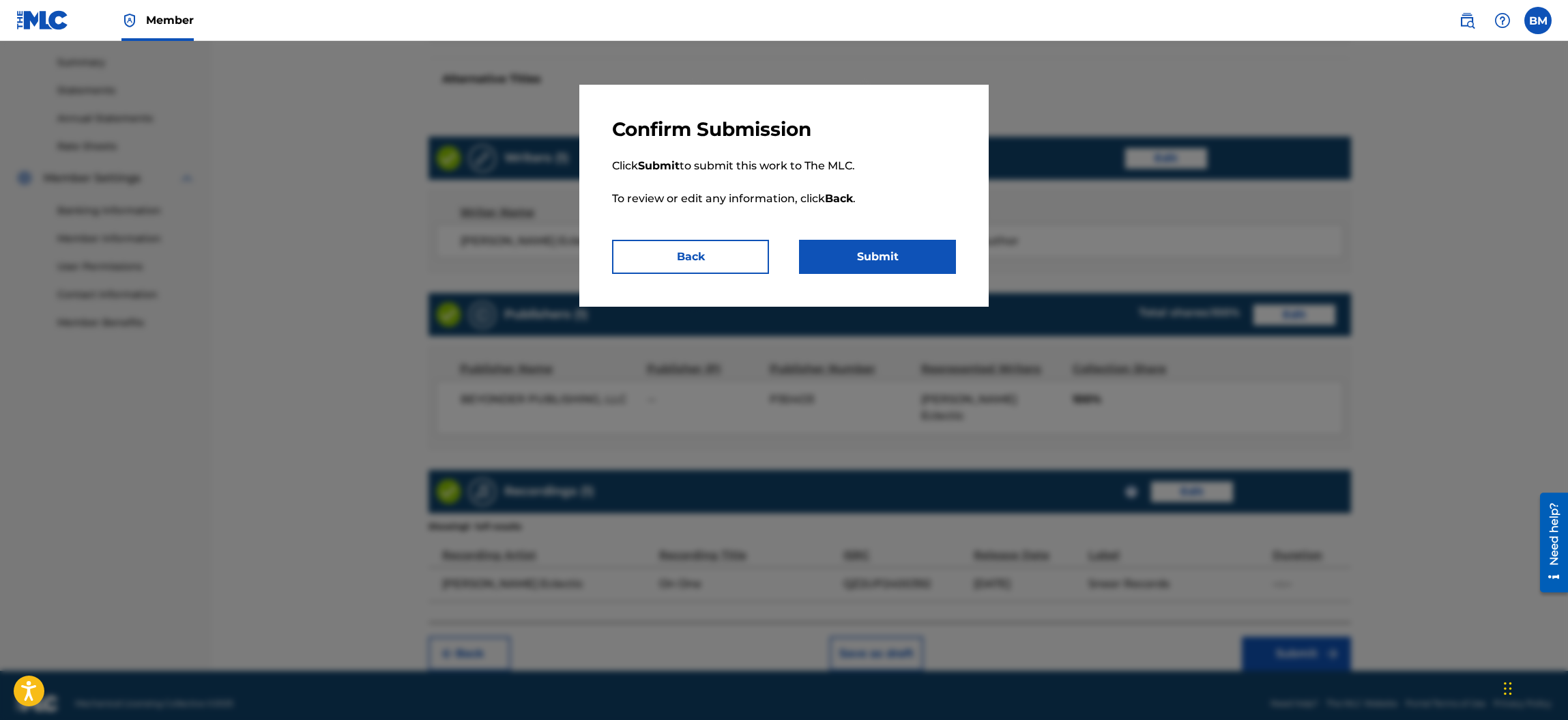
click at [910, 249] on button "Submit" at bounding box center [877, 256] width 157 height 34
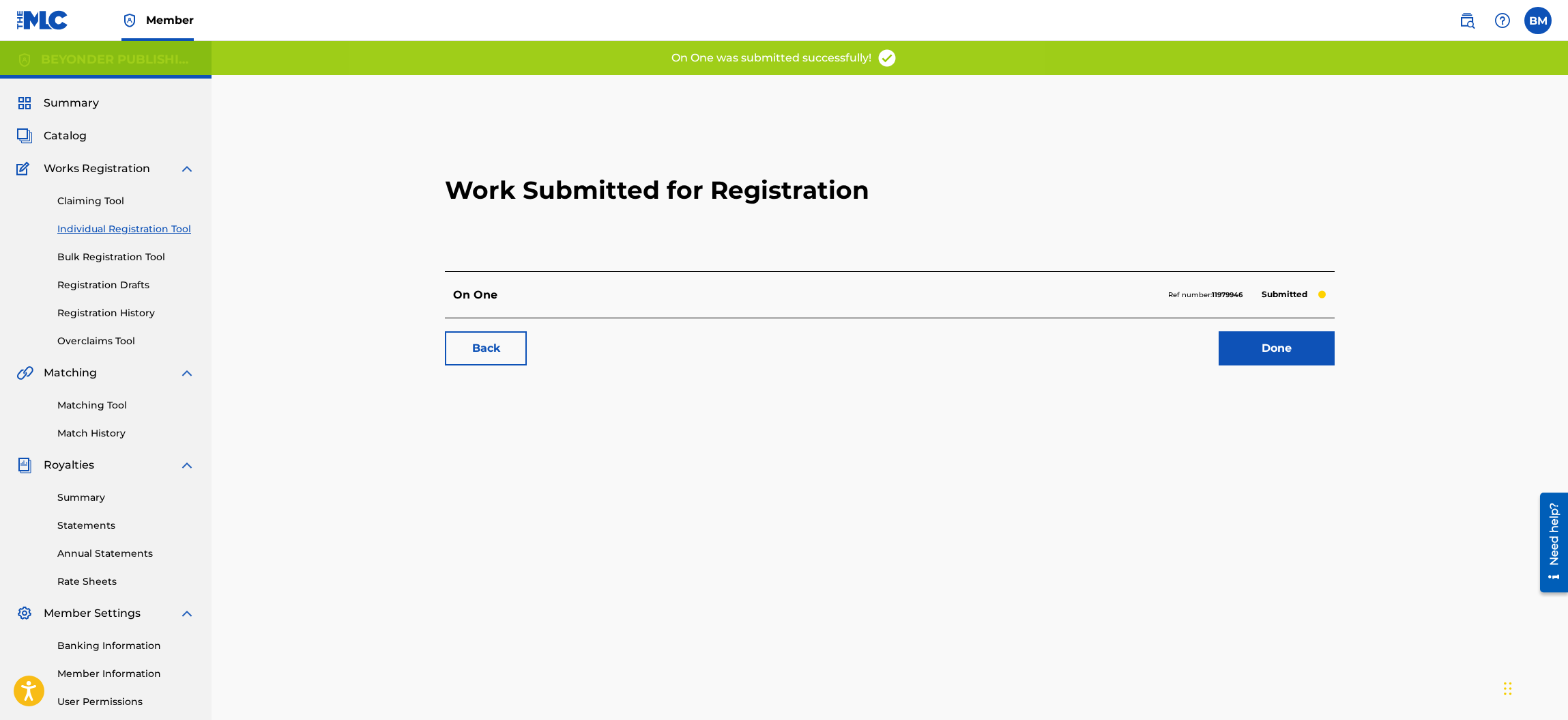
click at [1247, 342] on link "Done" at bounding box center [1277, 348] width 116 height 34
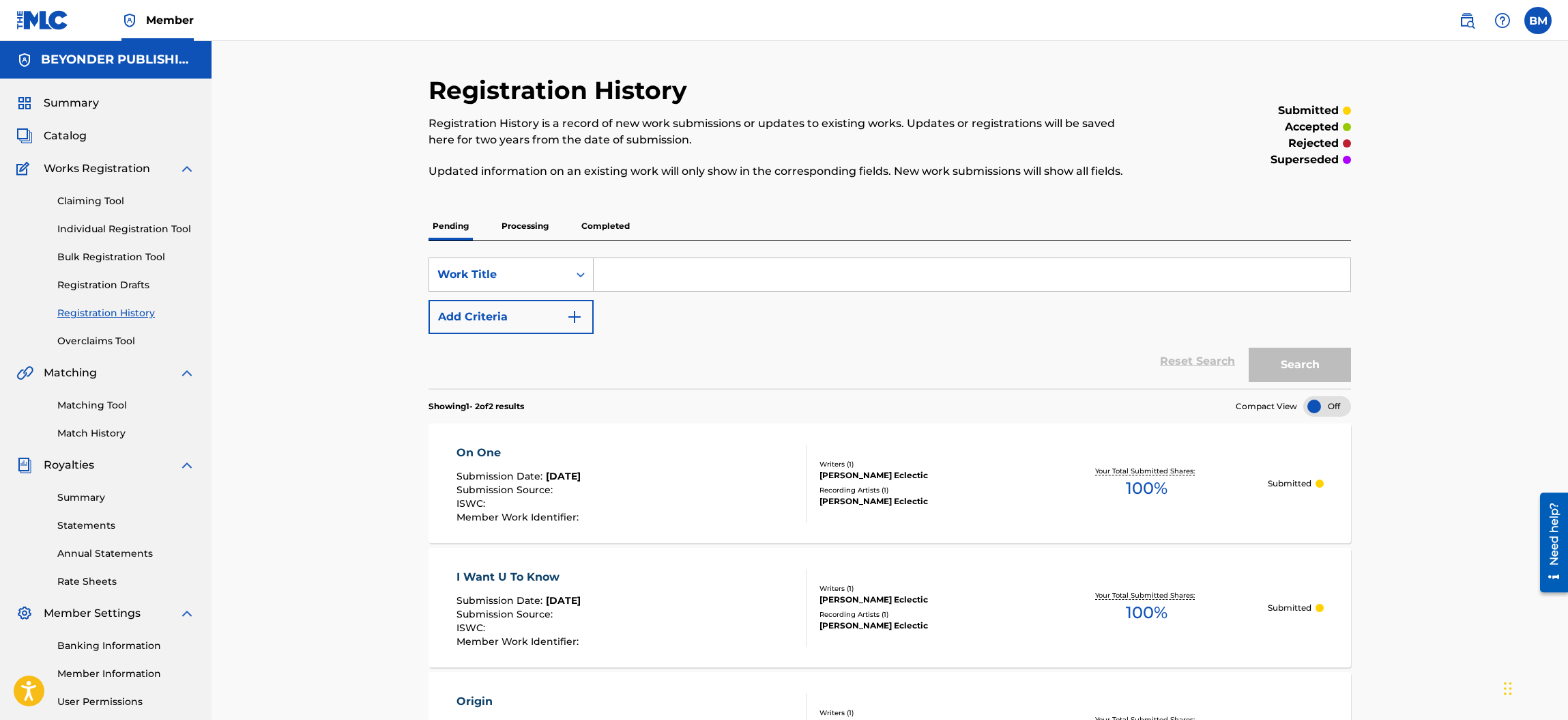
click at [177, 23] on span "Member" at bounding box center [169, 20] width 48 height 16
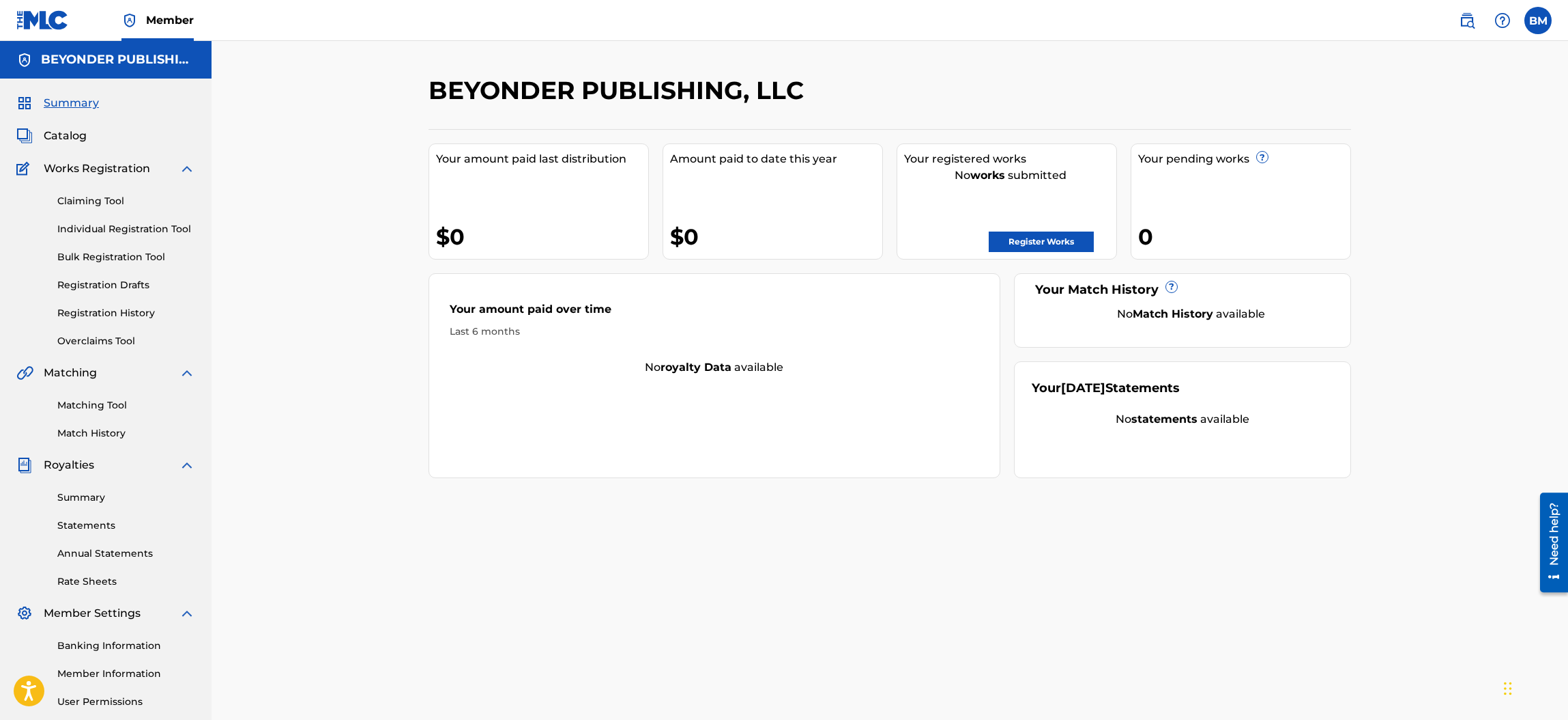
click at [1010, 242] on link "Register Works" at bounding box center [1041, 242] width 105 height 20
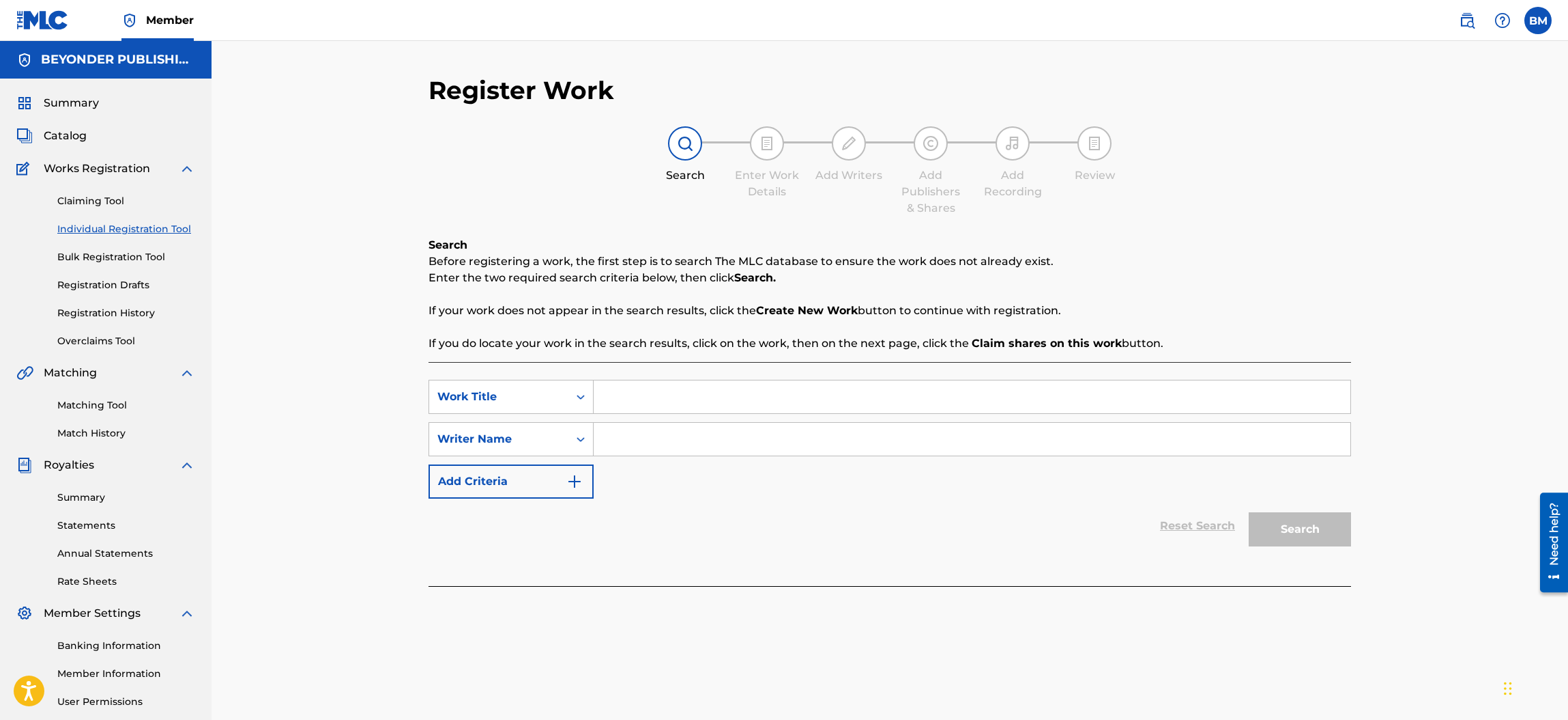
click at [660, 404] on input "Search Form" at bounding box center [972, 397] width 757 height 33
type input "Nuthn Like Ur Love"
click at [624, 444] on input "Search Form" at bounding box center [972, 439] width 757 height 33
type input "[PERSON_NAME]"
click at [1309, 531] on button "Search" at bounding box center [1299, 529] width 102 height 34
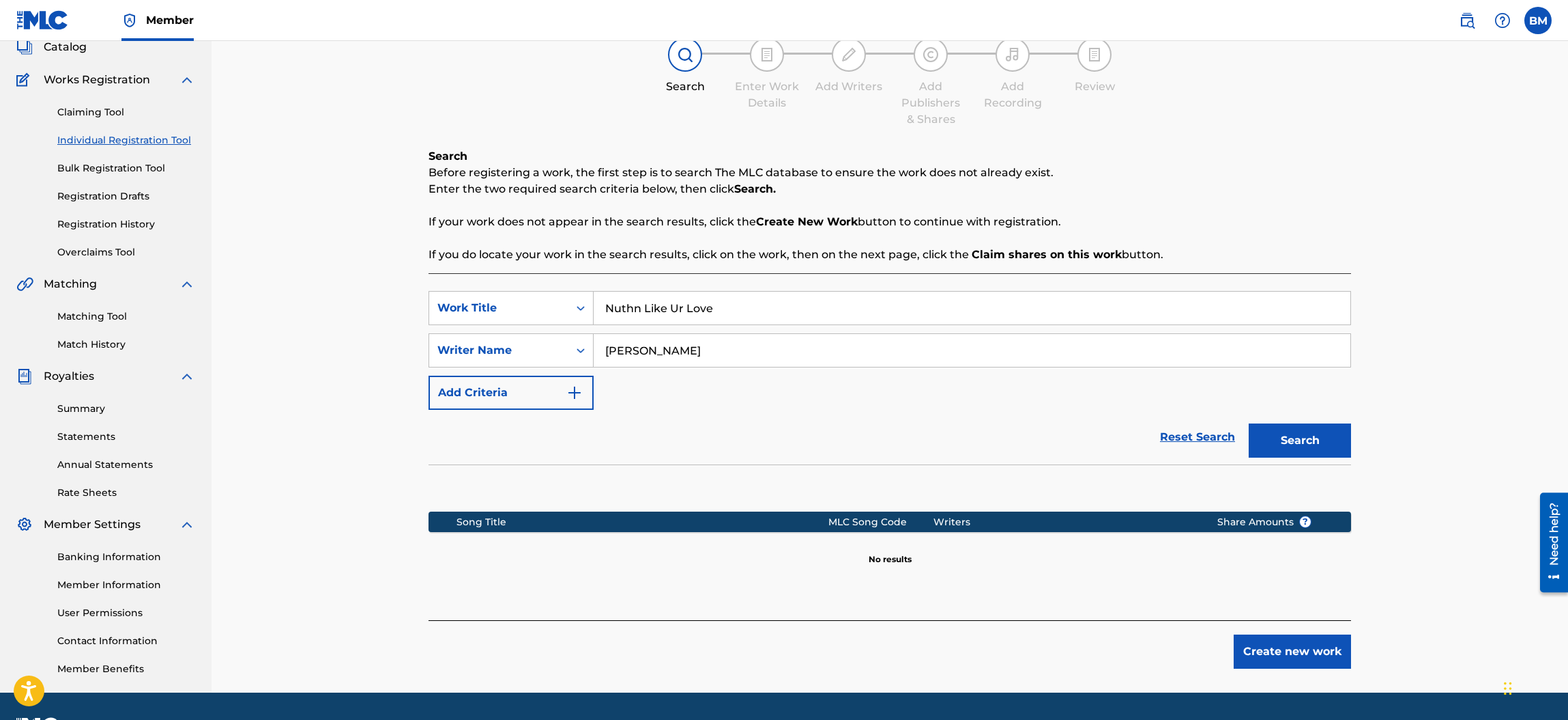
scroll to position [102, 0]
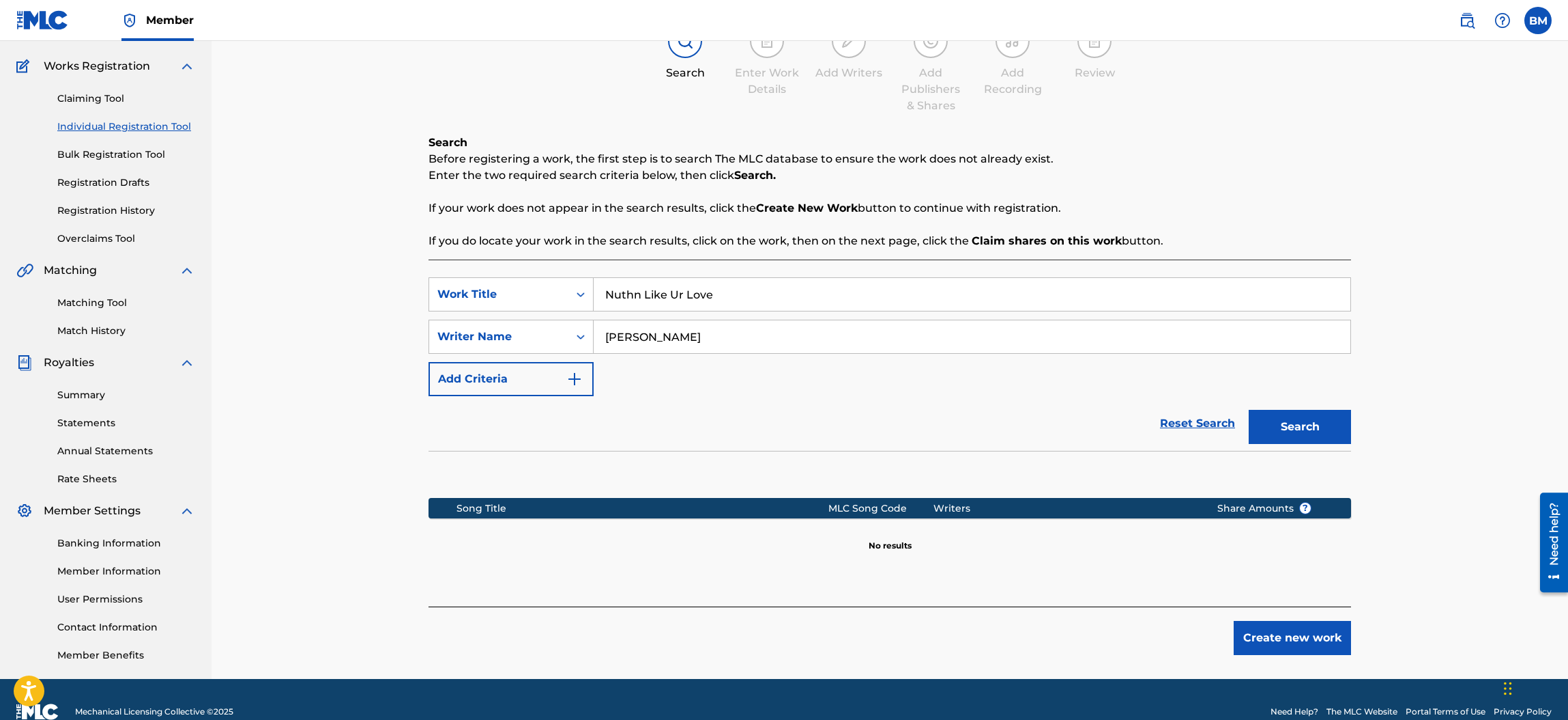
click at [1296, 637] on button "Create new work" at bounding box center [1292, 637] width 118 height 34
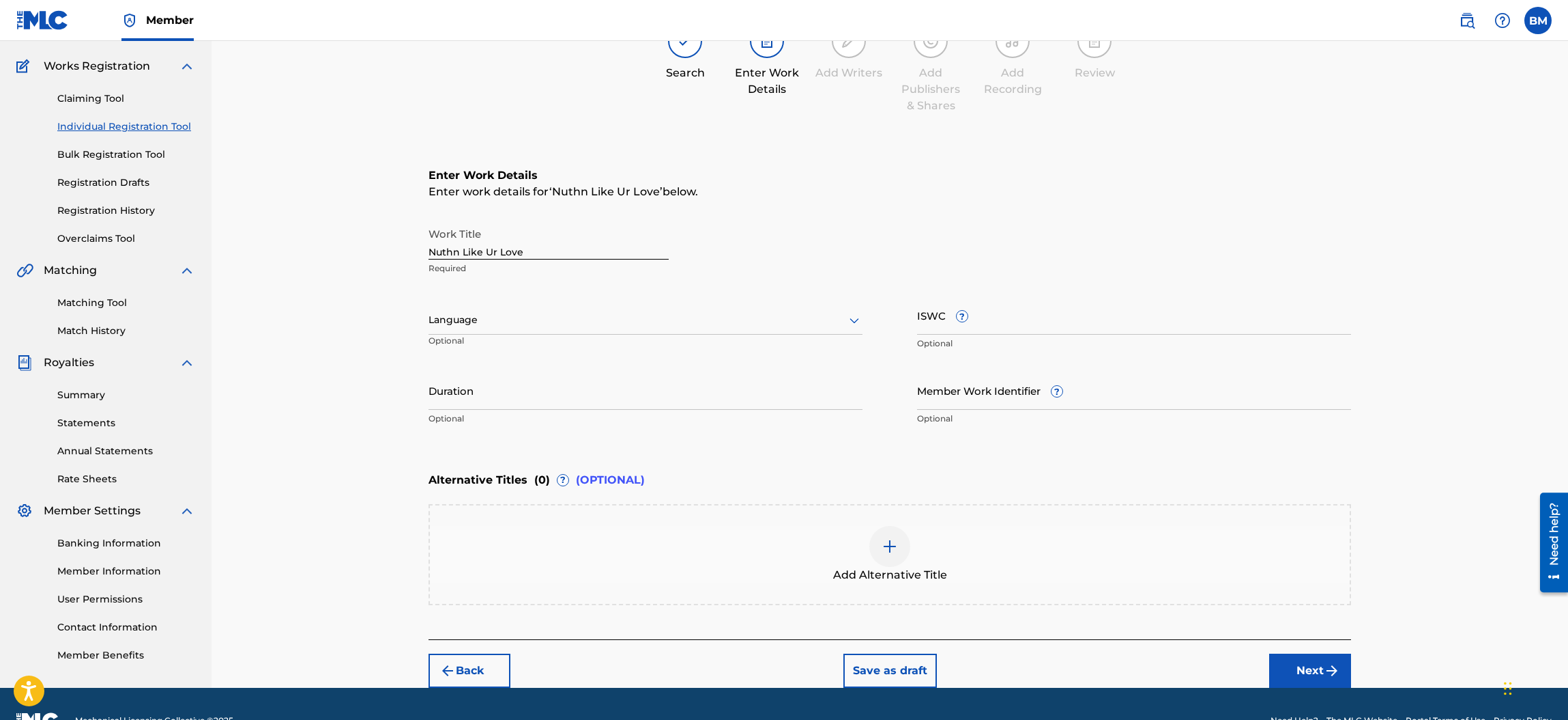
click at [853, 316] on icon at bounding box center [854, 320] width 17 height 17
click at [634, 346] on div "English" at bounding box center [646, 350] width 432 height 31
click at [1316, 663] on button "Next" at bounding box center [1310, 670] width 82 height 34
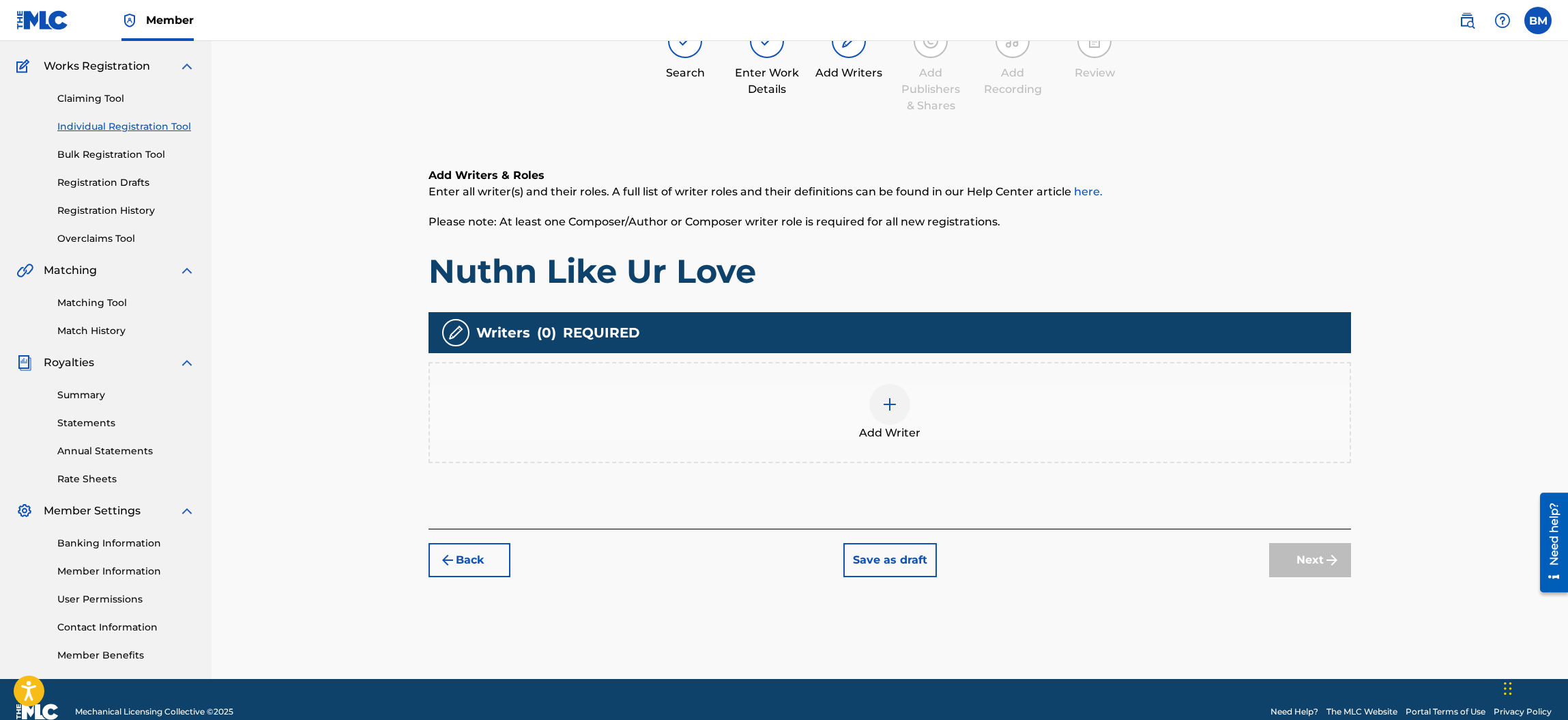
scroll to position [60, 0]
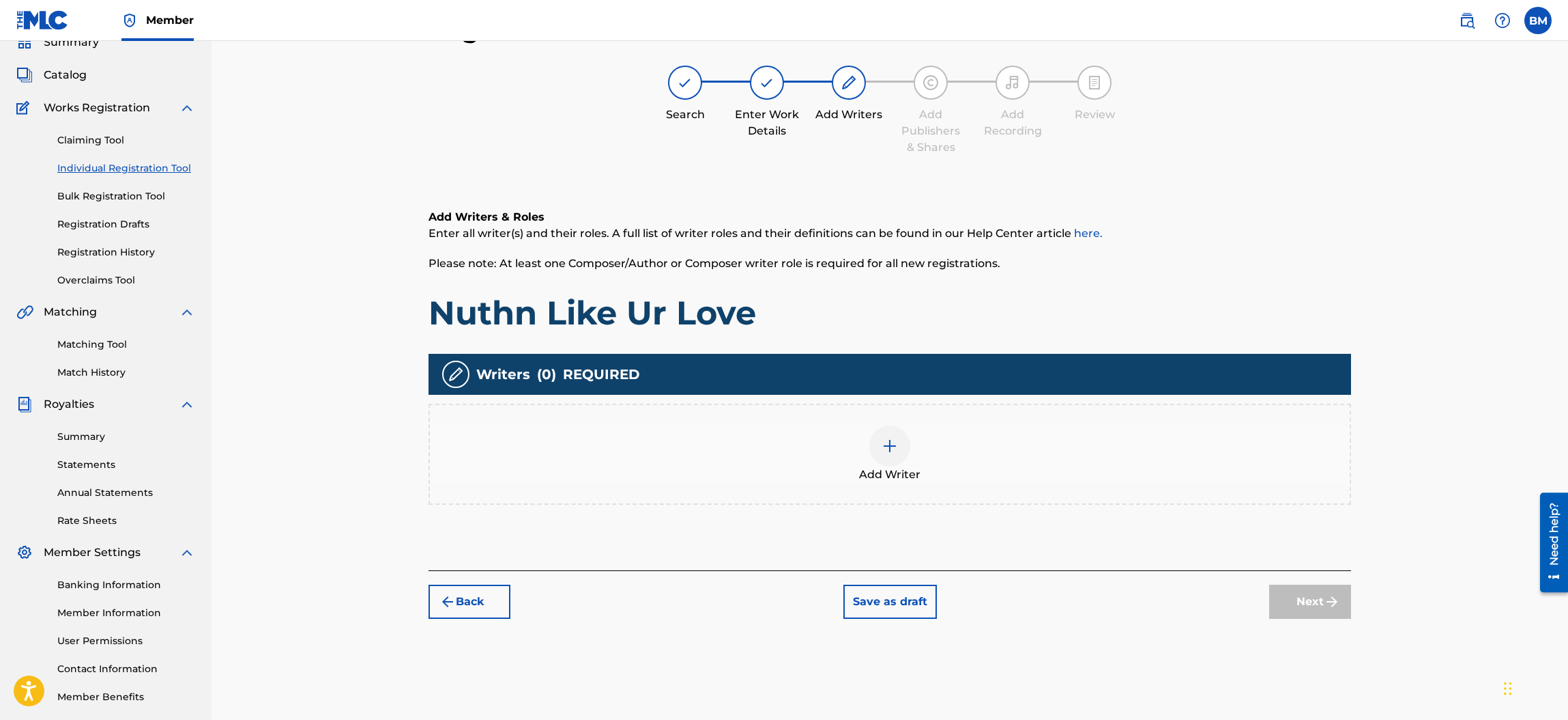
click at [890, 446] on img at bounding box center [889, 445] width 17 height 17
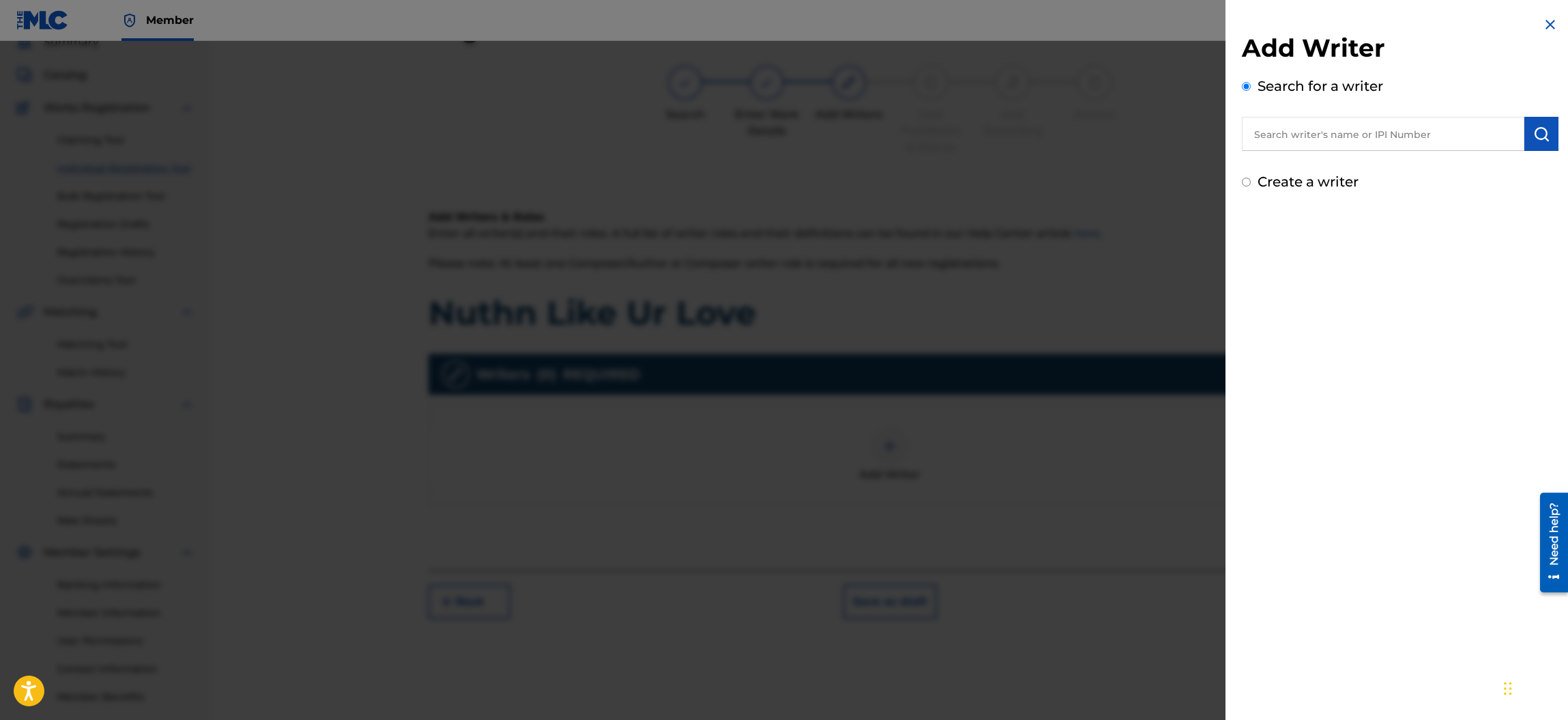
click at [1313, 126] on input "text" at bounding box center [1383, 133] width 282 height 34
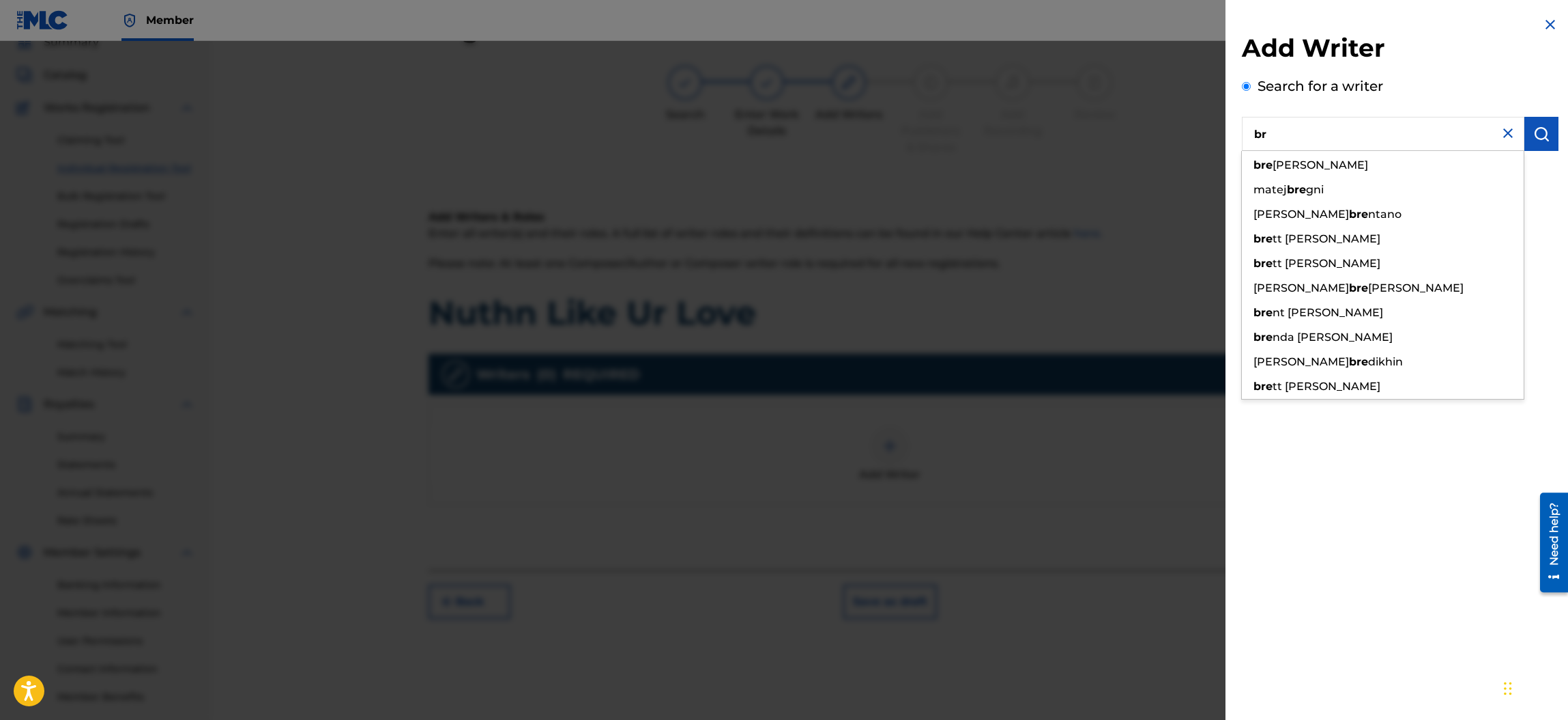
type input "b"
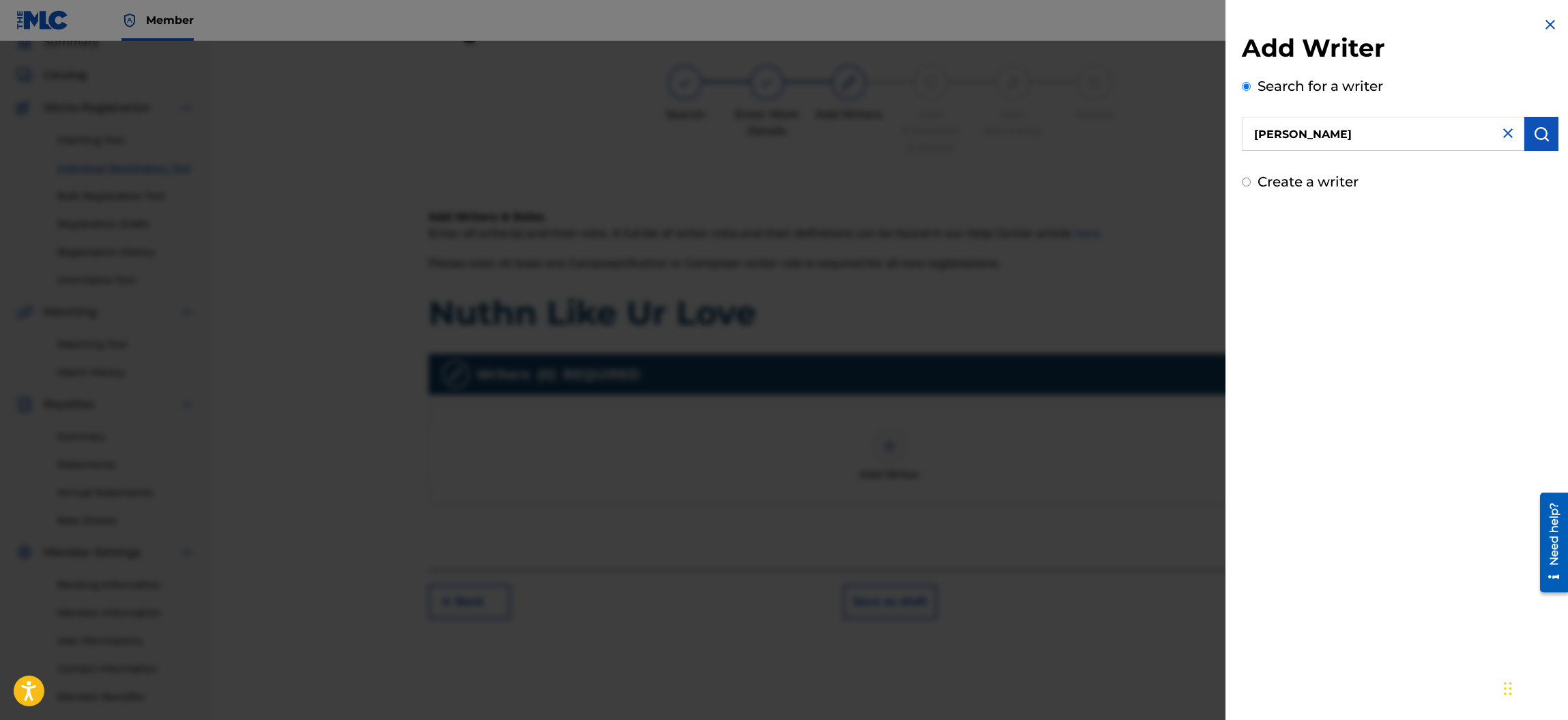
type input "[PERSON_NAME]"
click at [1247, 180] on input "Create a writer" at bounding box center [1246, 181] width 9 height 9
radio input "false"
radio input "true"
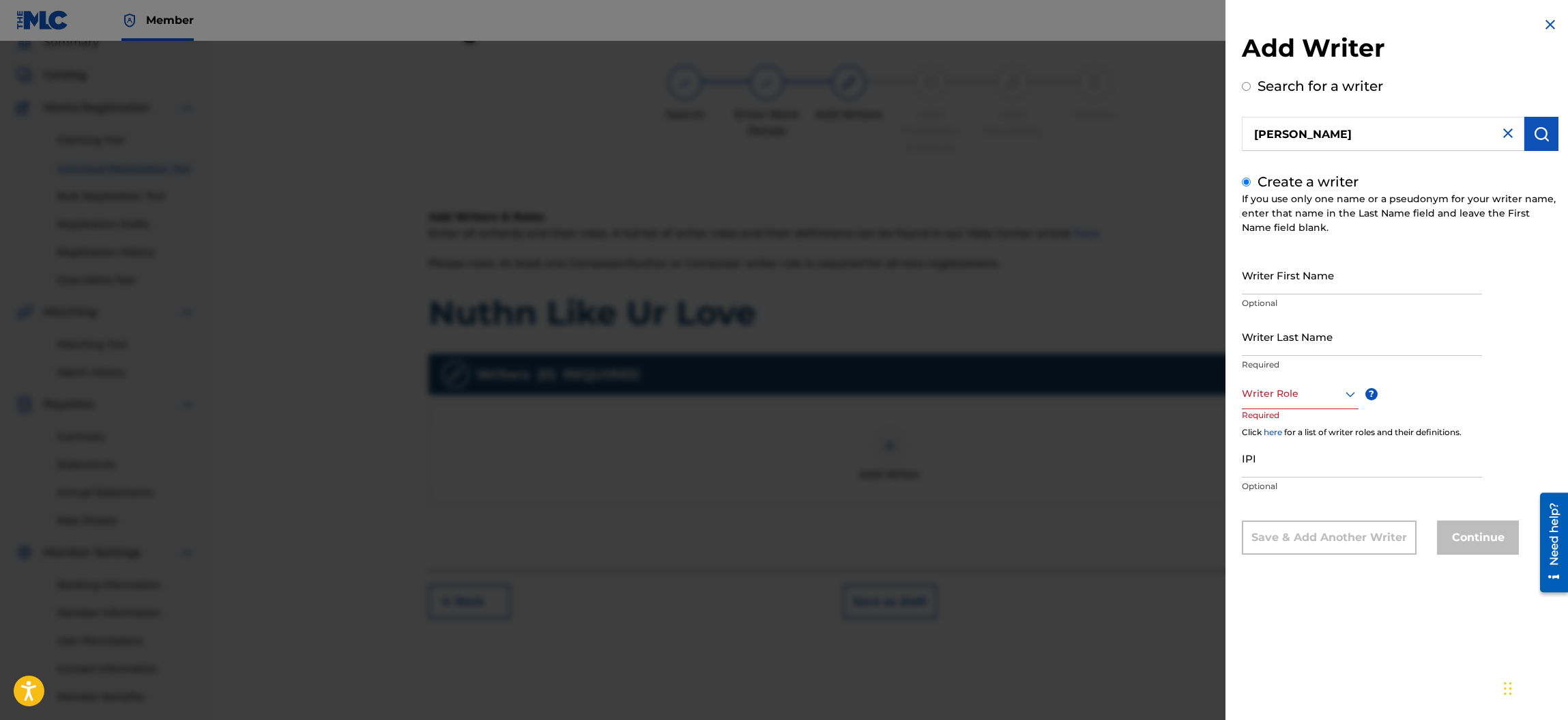
click at [1276, 334] on input "Writer Last Name" at bounding box center [1362, 336] width 241 height 39
type input "[PERSON_NAME] Eclectic"
click at [1349, 392] on icon at bounding box center [1350, 394] width 17 height 17
click at [1299, 423] on div "Composer/Author" at bounding box center [1300, 425] width 115 height 31
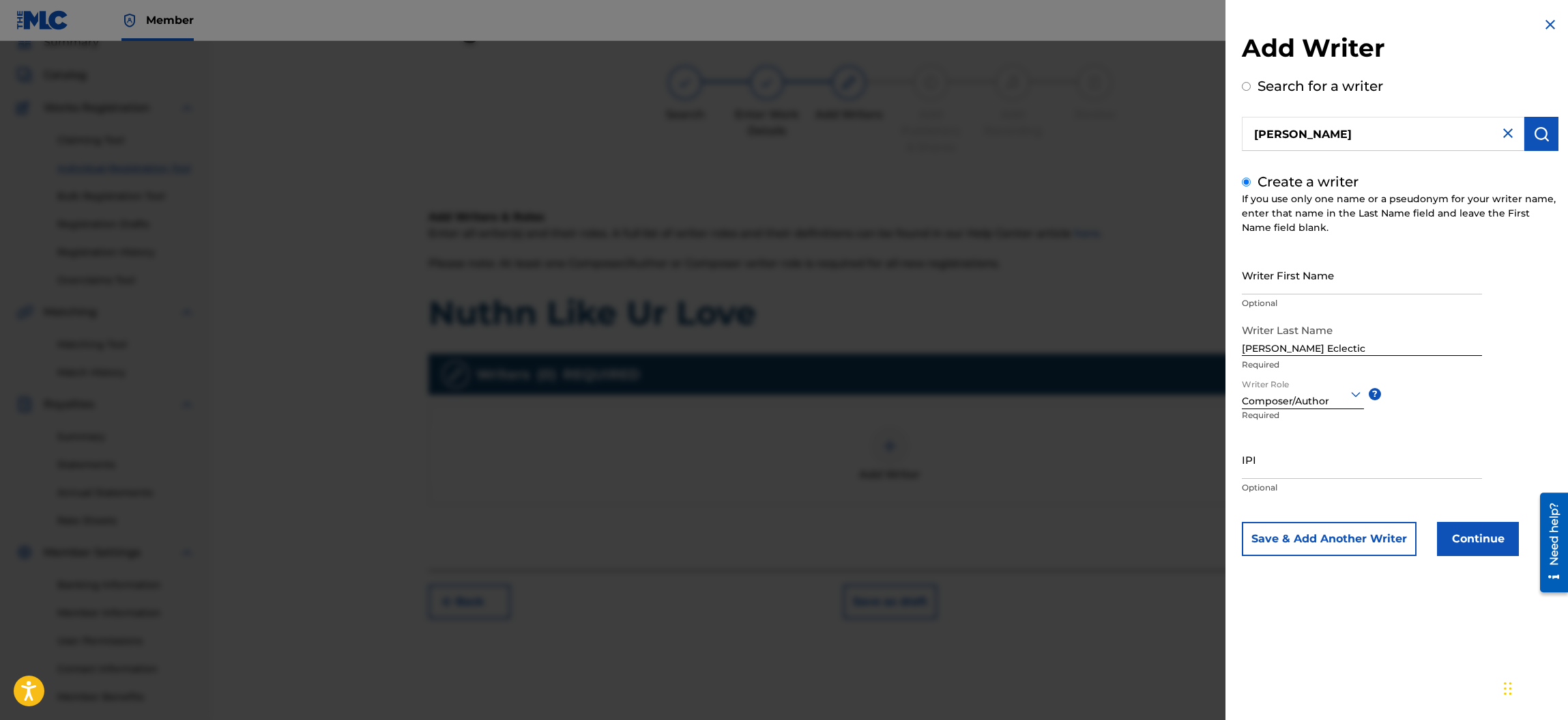
click at [1484, 531] on button "Continue" at bounding box center [1478, 538] width 82 height 34
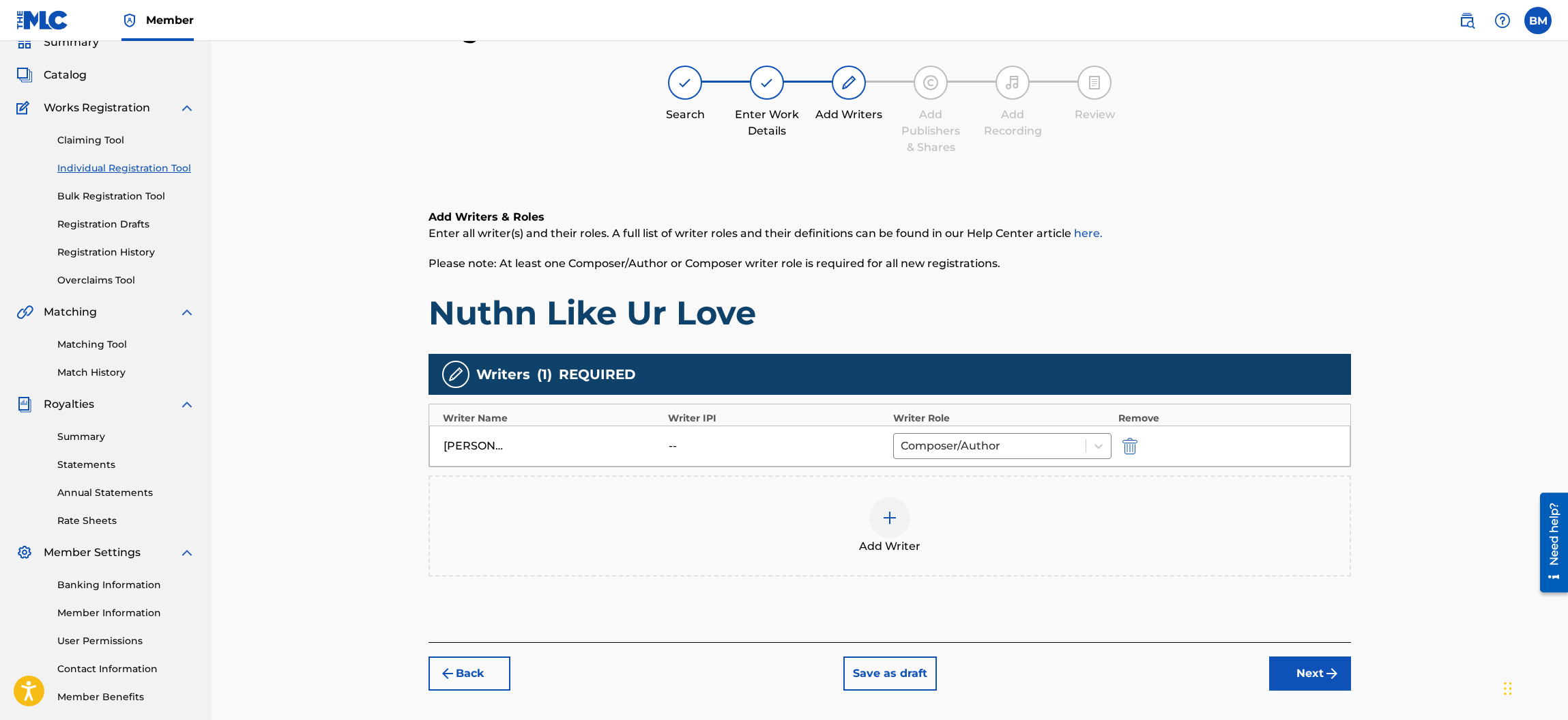
click at [1318, 674] on button "Next" at bounding box center [1310, 672] width 82 height 34
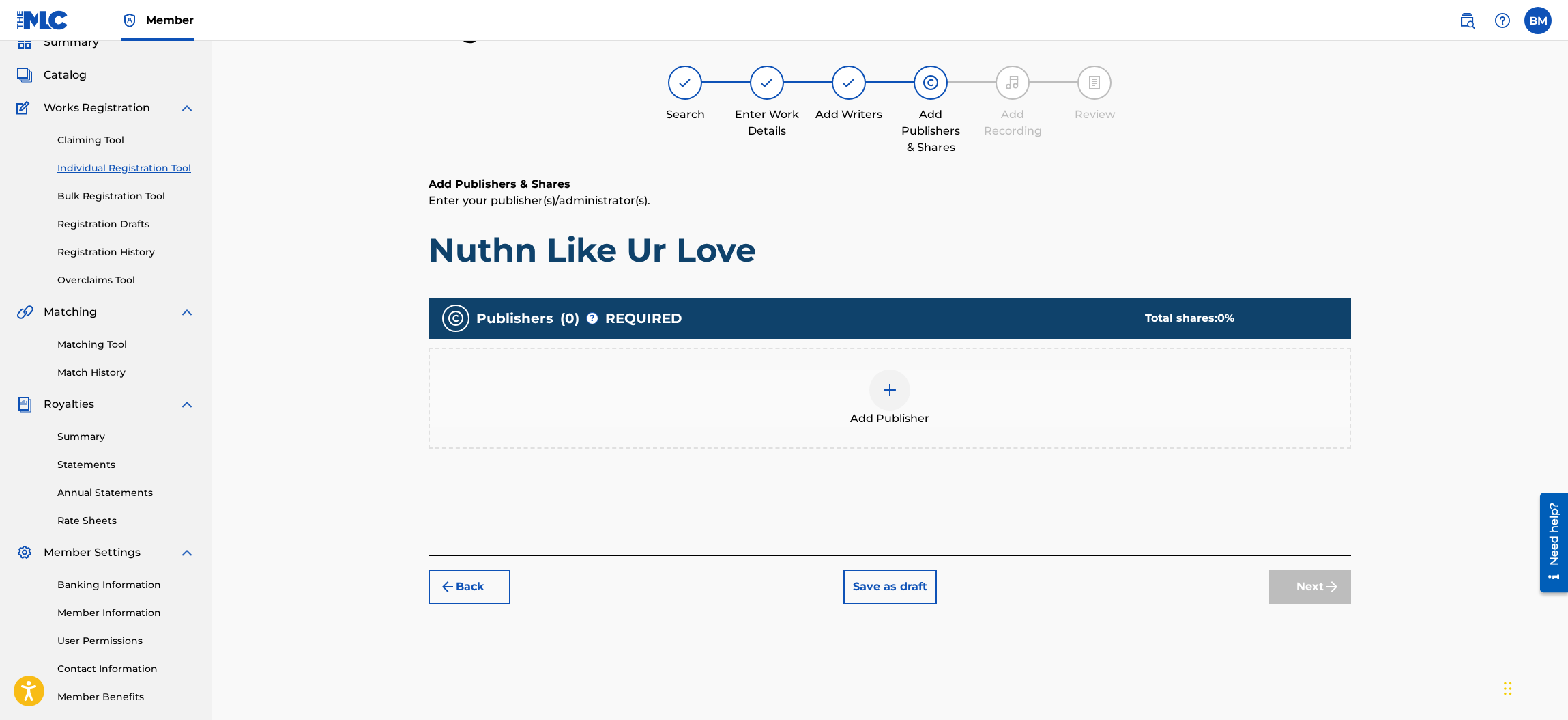
click at [898, 373] on div at bounding box center [890, 390] width 41 height 41
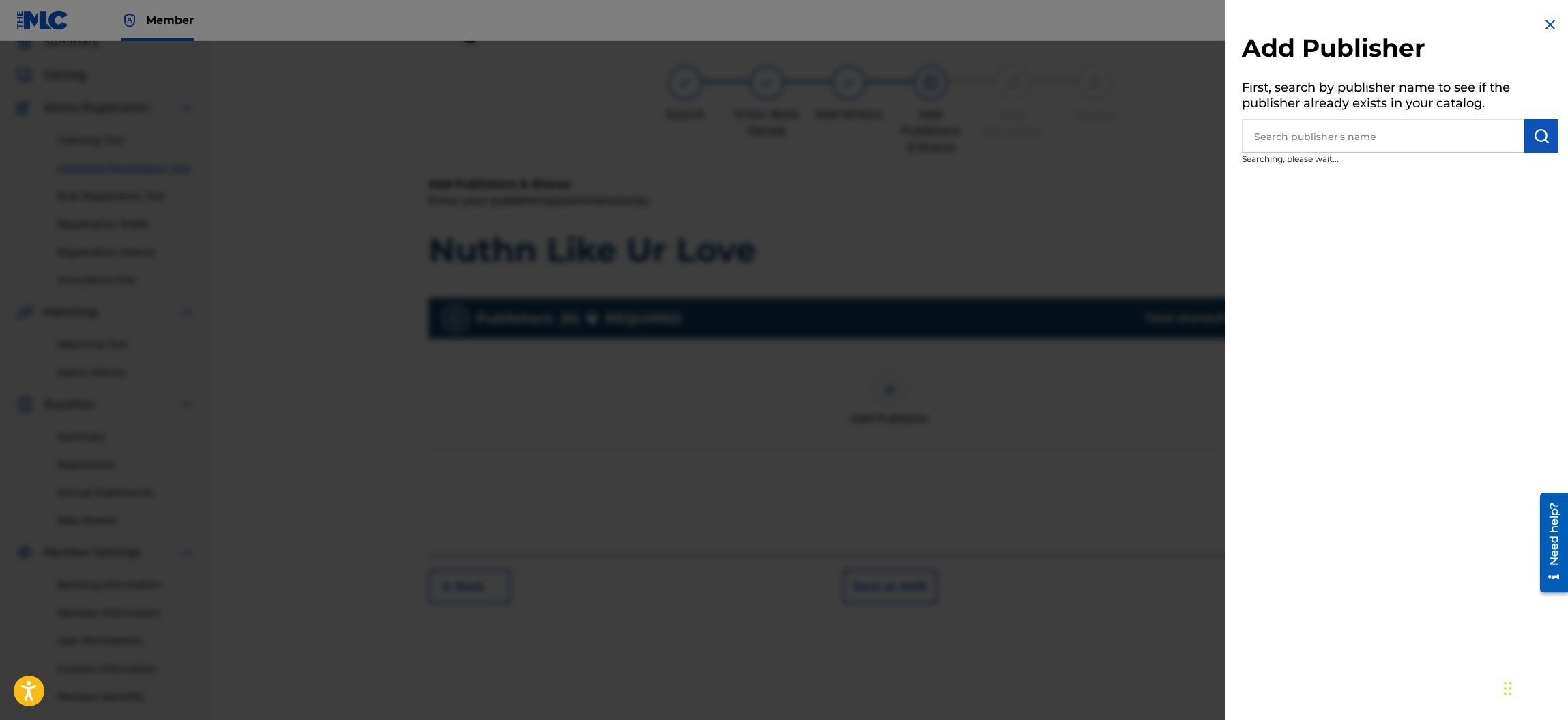
click at [1395, 135] on input "text" at bounding box center [1383, 135] width 282 height 34
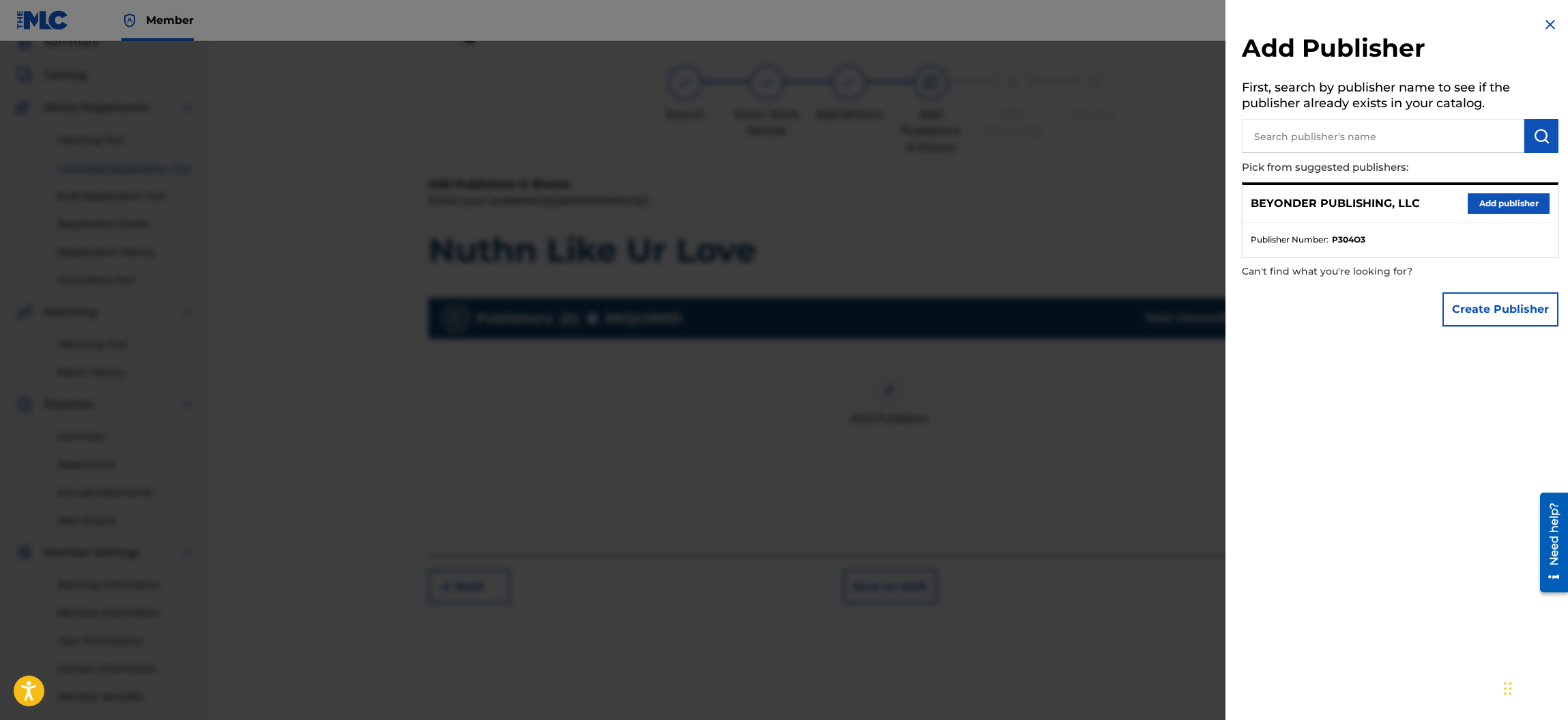
click at [1481, 203] on button "Add publisher" at bounding box center [1509, 203] width 82 height 20
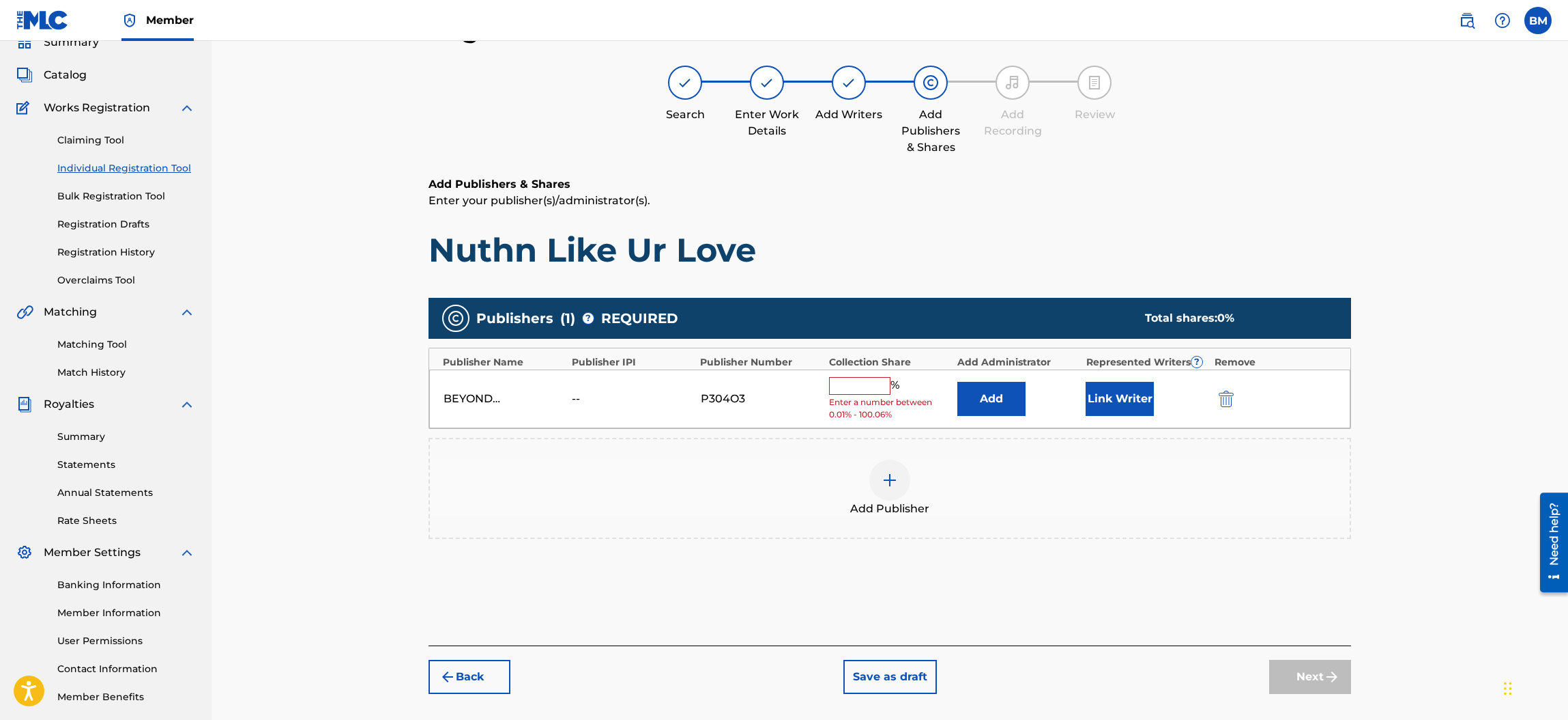
click at [866, 383] on input "text" at bounding box center [859, 386] width 61 height 18
type input "100"
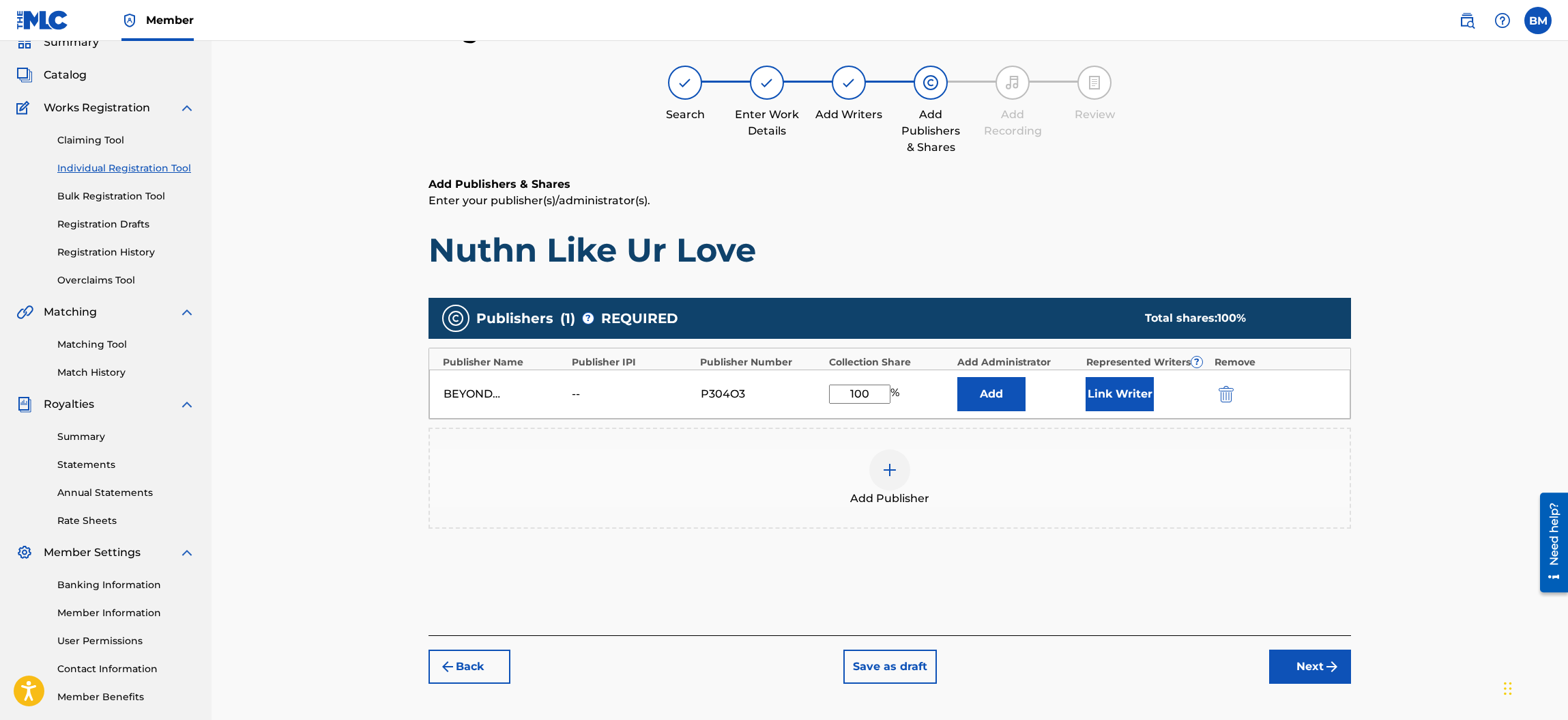
click at [1317, 665] on button "Next" at bounding box center [1310, 665] width 82 height 34
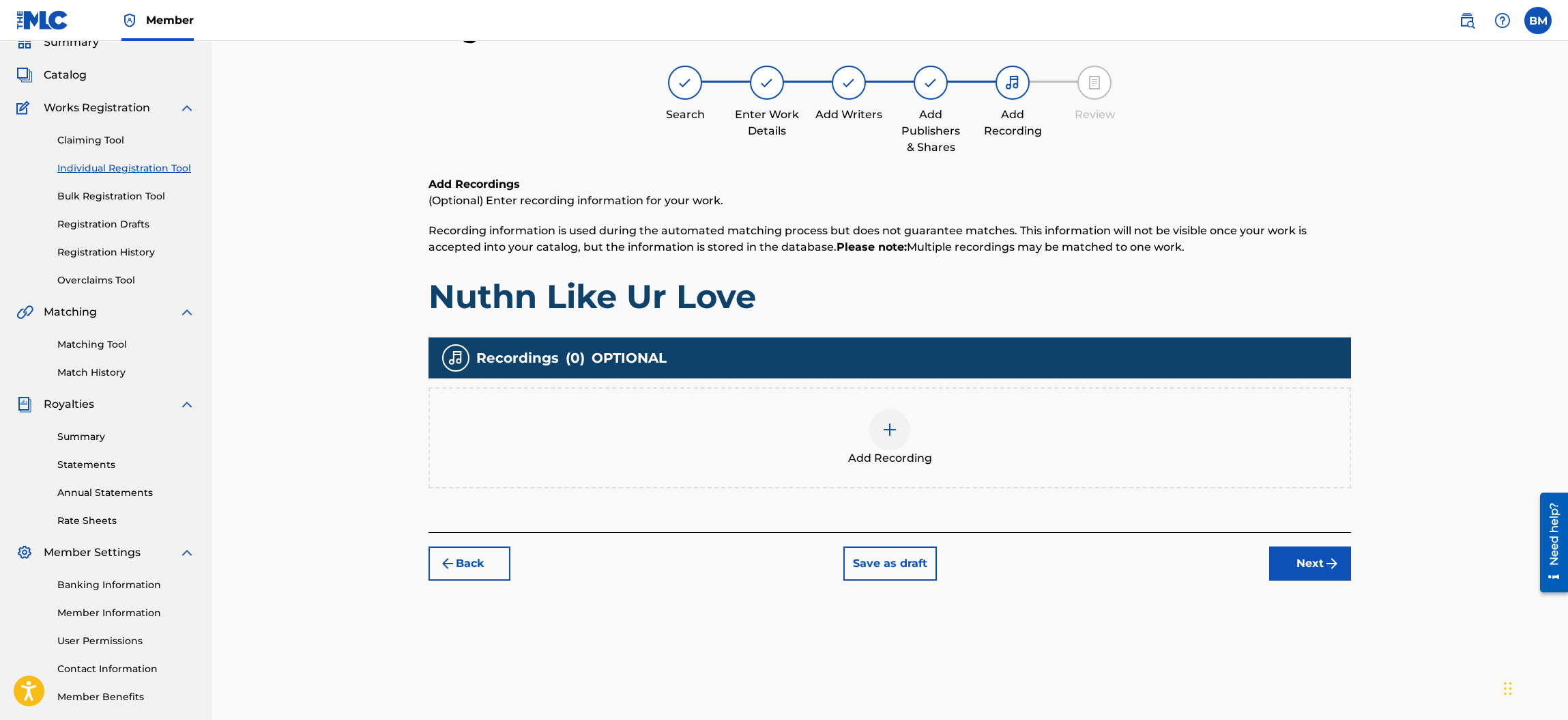
click at [893, 426] on img at bounding box center [889, 429] width 17 height 17
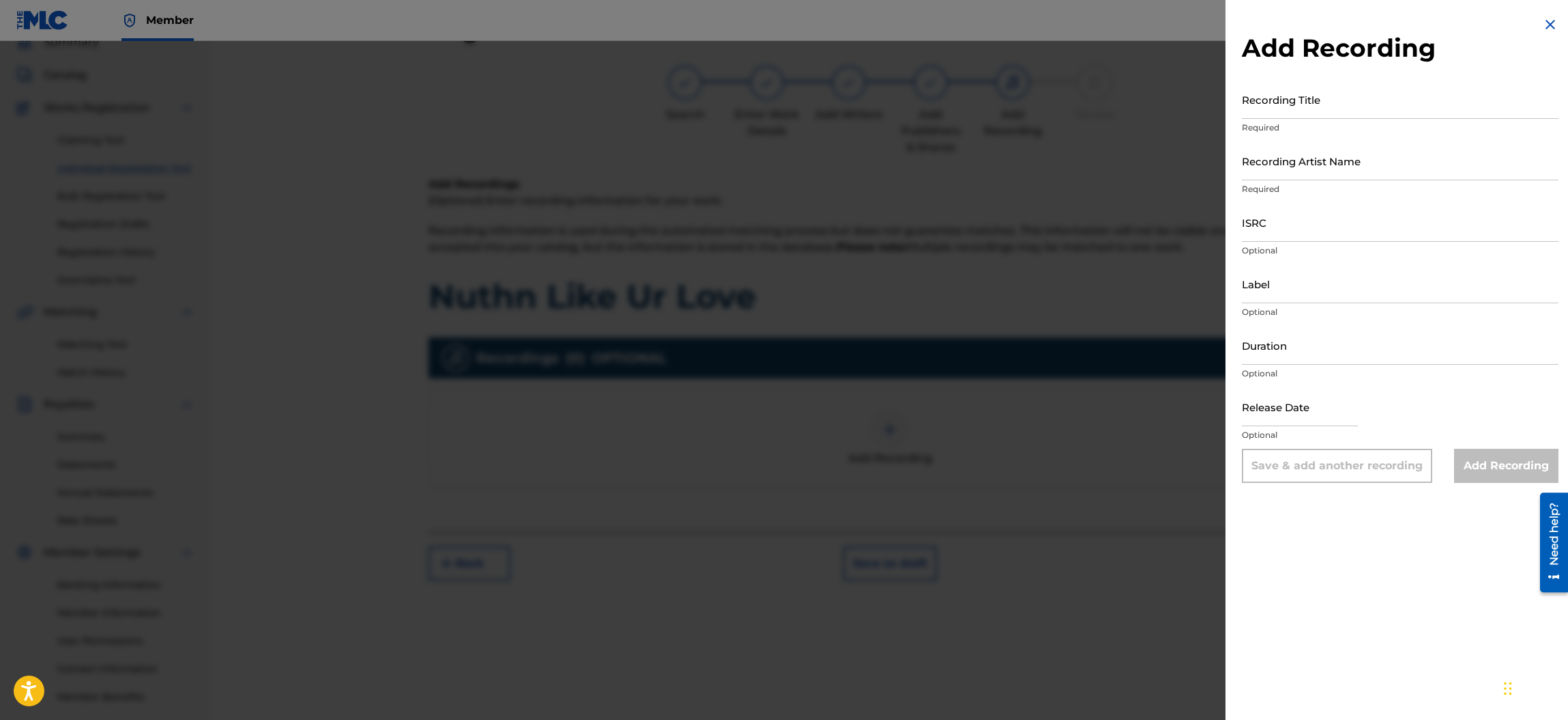
click at [1295, 98] on input "Recording Title" at bounding box center [1400, 99] width 317 height 39
type input "Nuthn Like Ur Love"
click at [1344, 166] on input "Recording Artist Name" at bounding box center [1400, 161] width 317 height 39
type input "[PERSON_NAME] Eclectic"
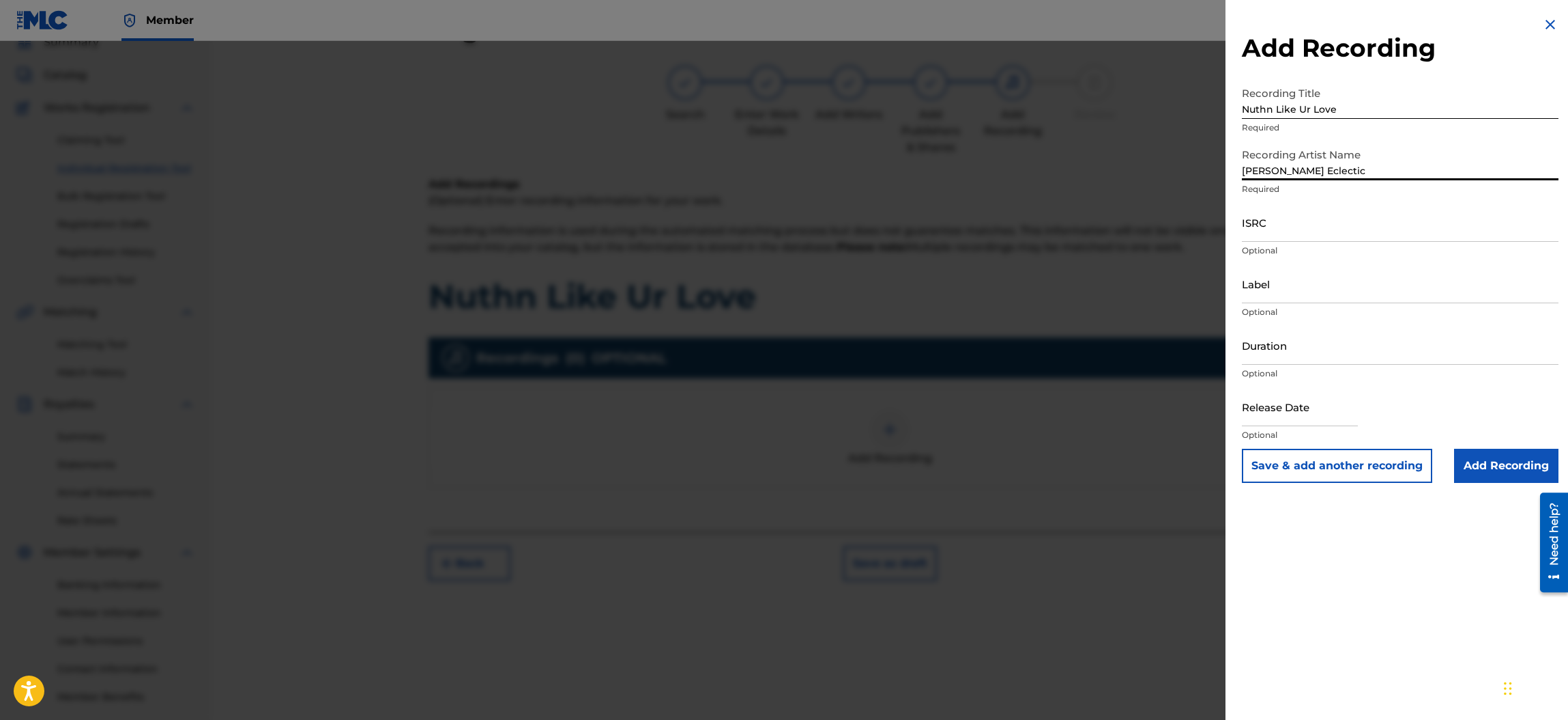
click at [1290, 225] on input "ISRC" at bounding box center [1400, 222] width 317 height 39
paste input "QZ-2UP-24-00393"
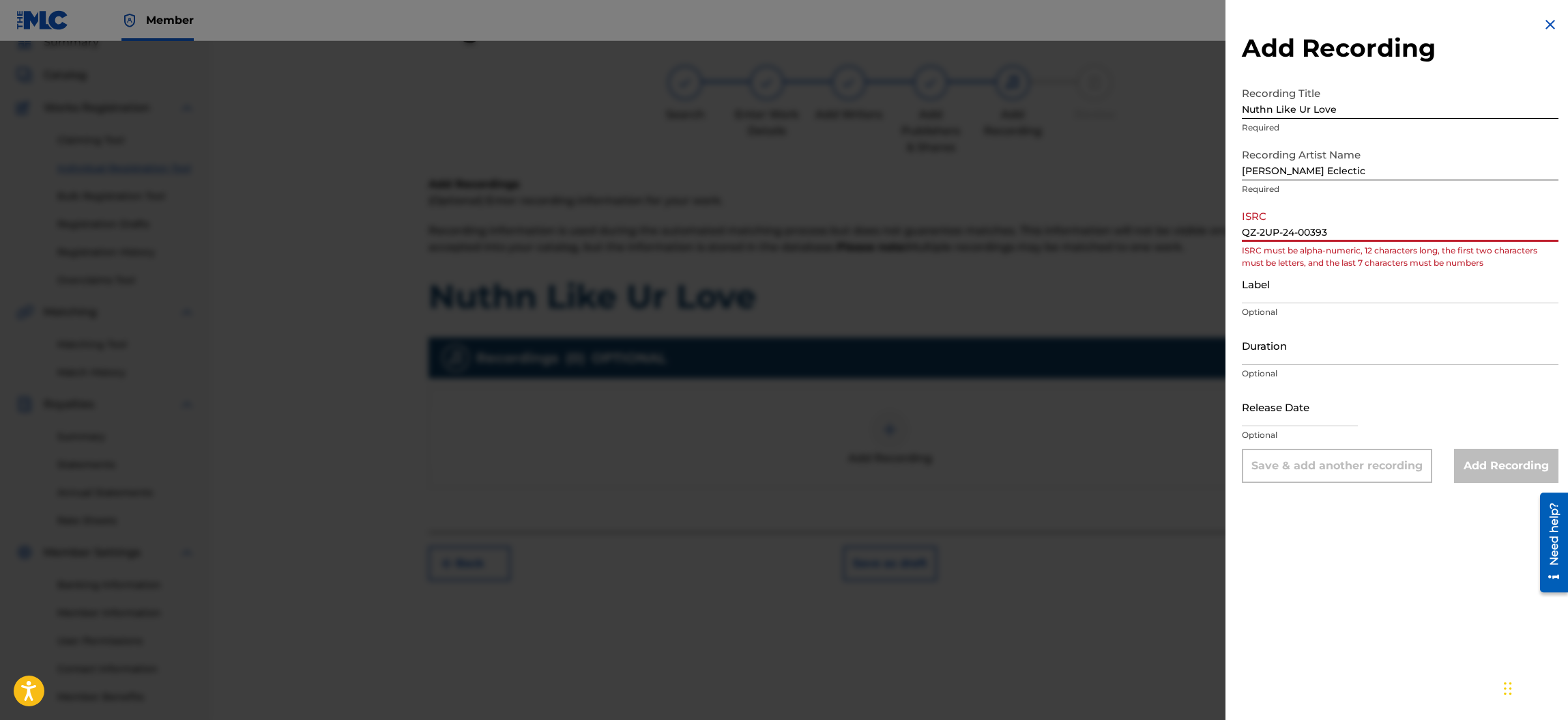
click at [1259, 232] on input "QZ-2UP-24-00393" at bounding box center [1400, 222] width 317 height 39
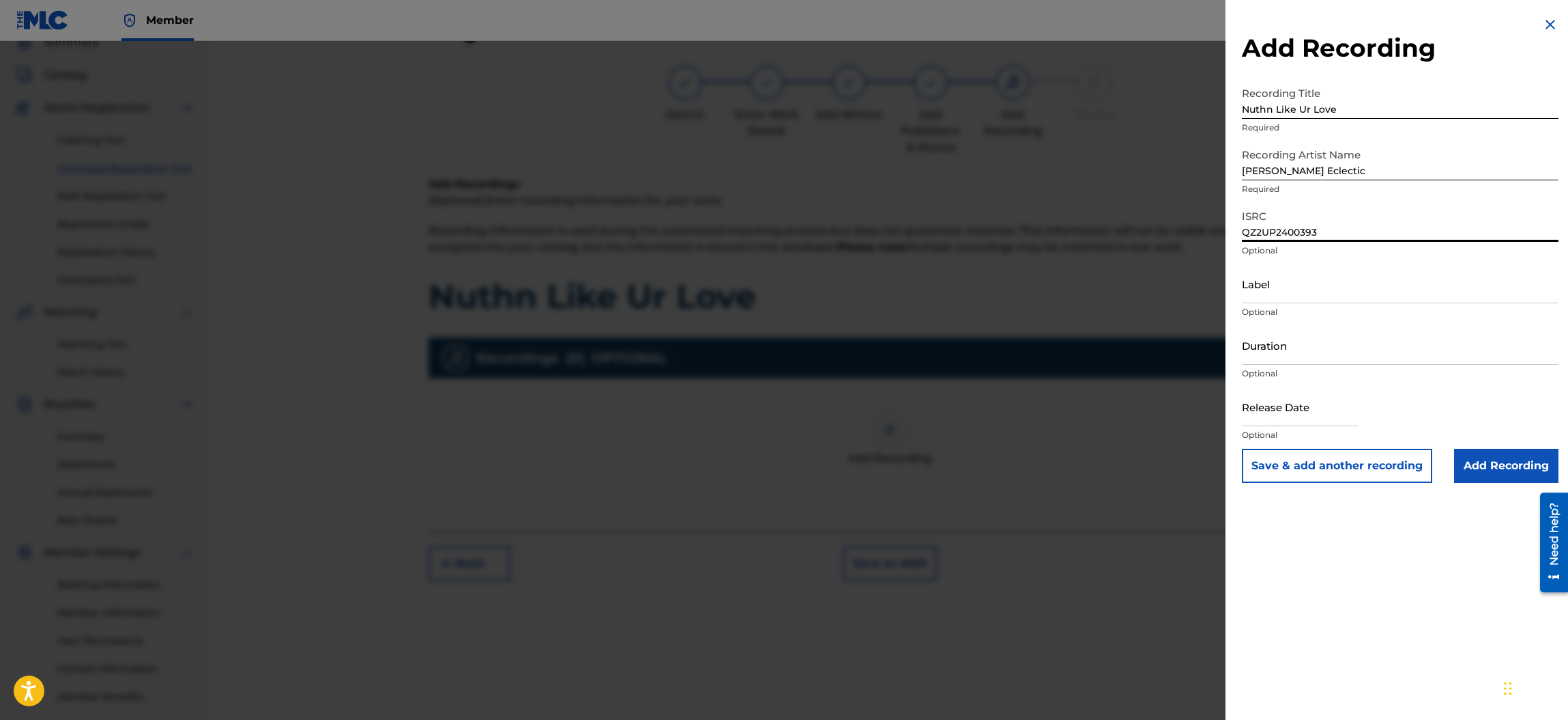
type input "QZ2UP2400393"
click at [1262, 293] on input "Label" at bounding box center [1400, 284] width 317 height 39
type input "Sneer Records"
click at [1273, 407] on input "text" at bounding box center [1299, 406] width 116 height 39
select select "7"
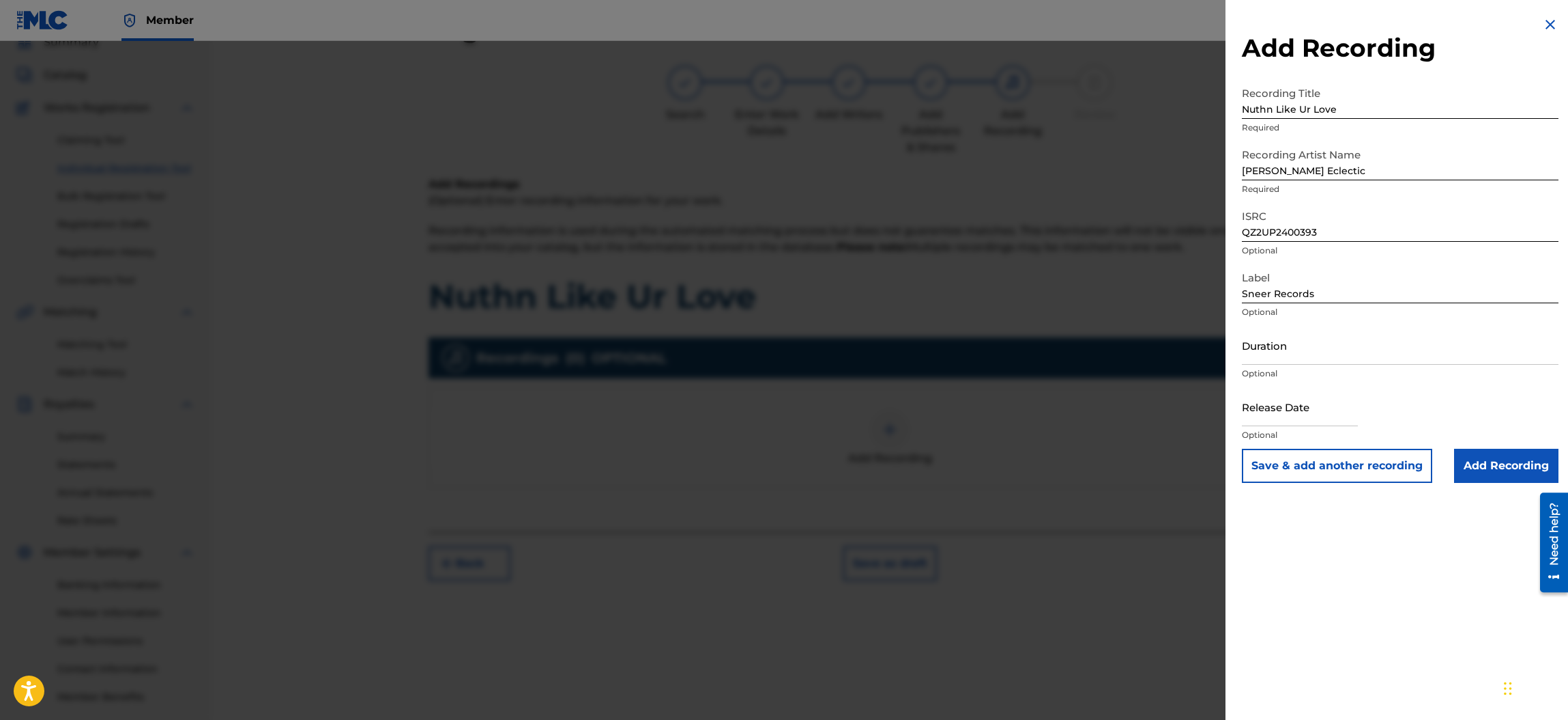
select select "2025"
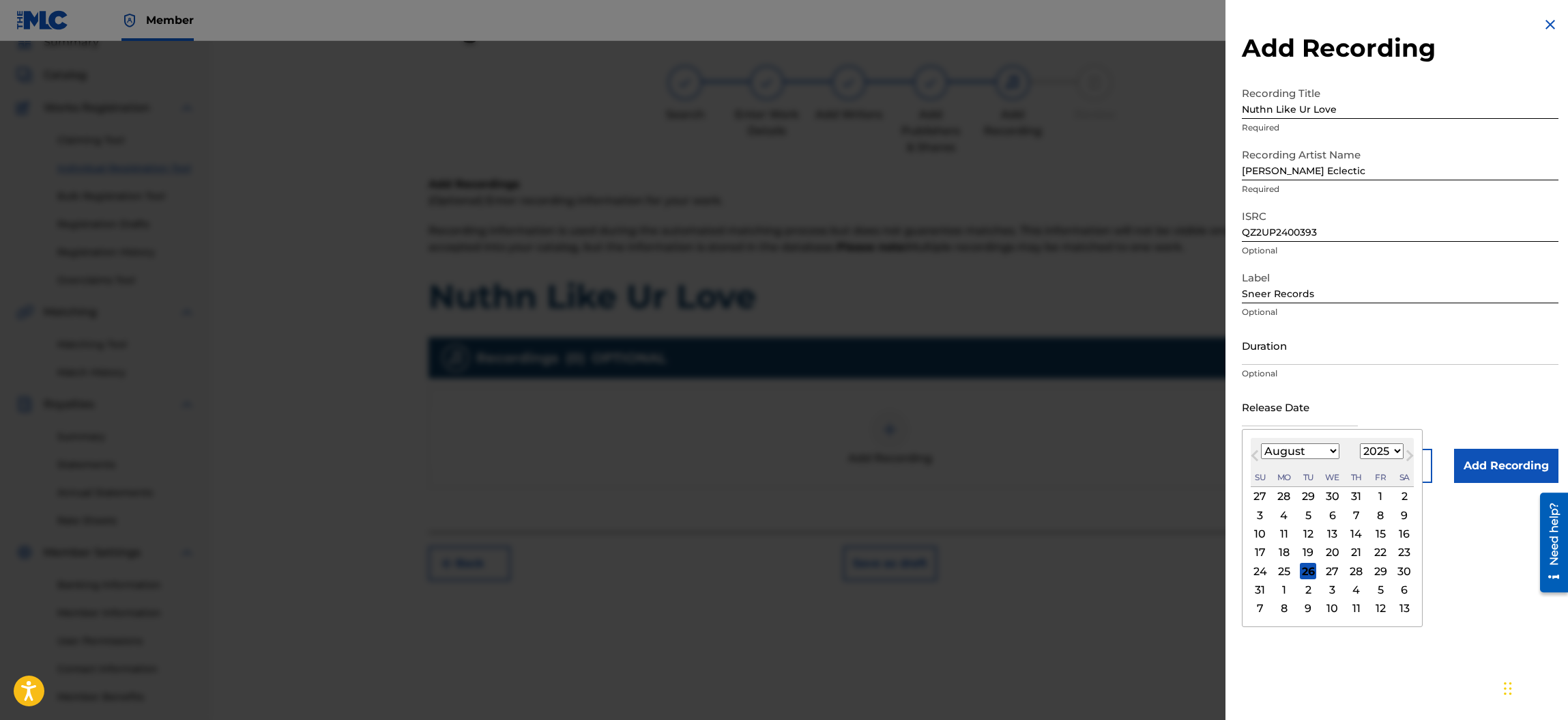
type input "[DATE]"
select select "9"
select select "2024"
click at [1461, 389] on div "Release Date [DATE] [DATE] Previous Month Next Month [DATE] January February Ma…" at bounding box center [1400, 417] width 317 height 61
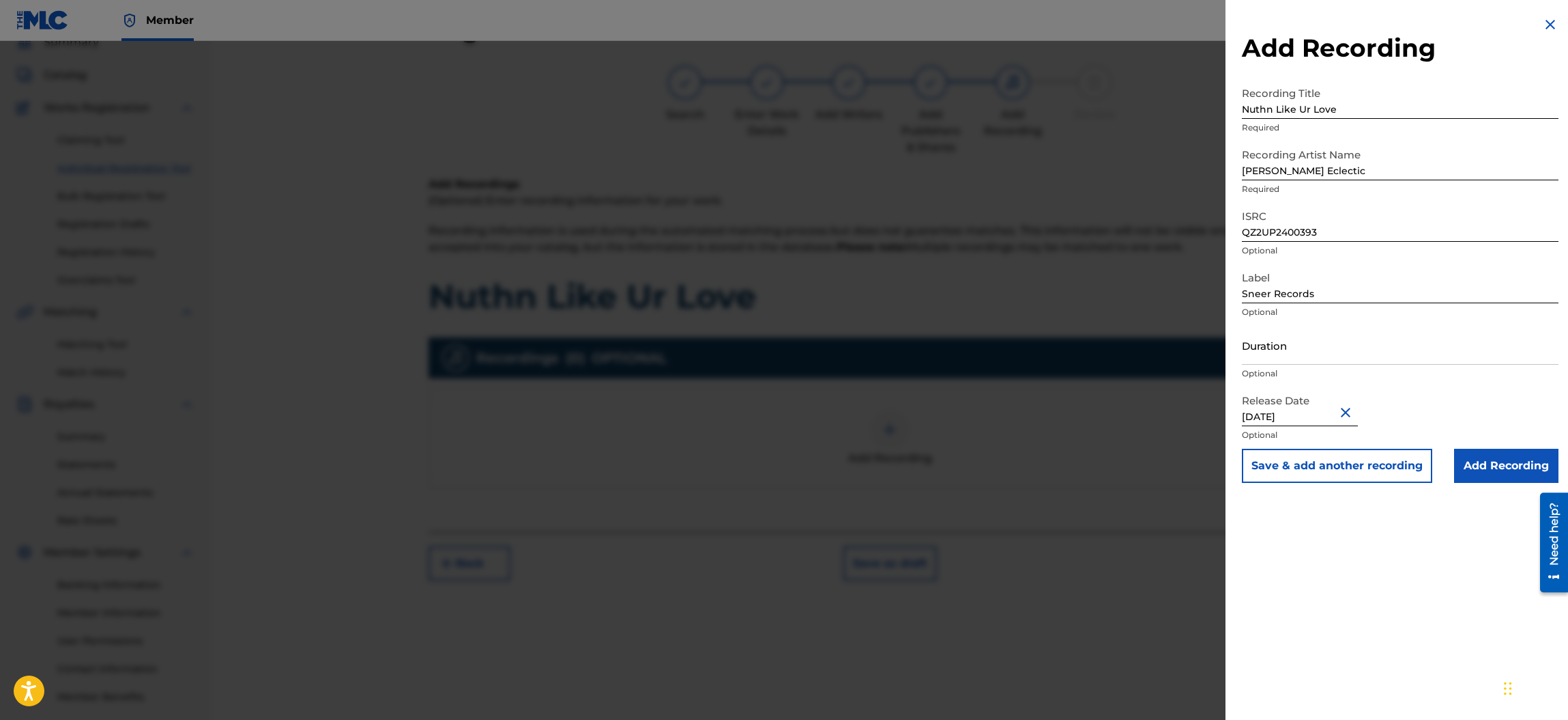
click at [1509, 458] on input "Add Recording" at bounding box center [1506, 465] width 104 height 34
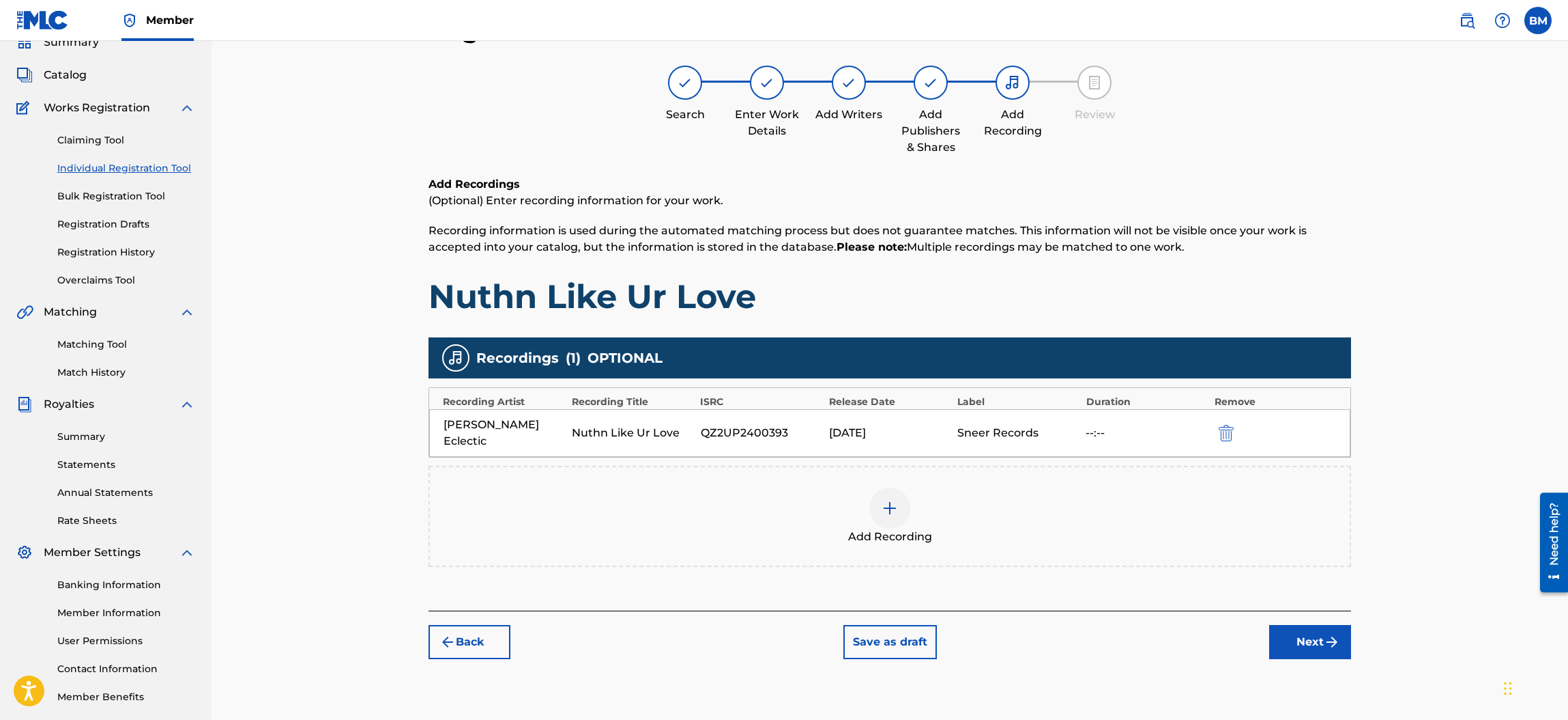
click at [1309, 625] on button "Next" at bounding box center [1310, 641] width 82 height 34
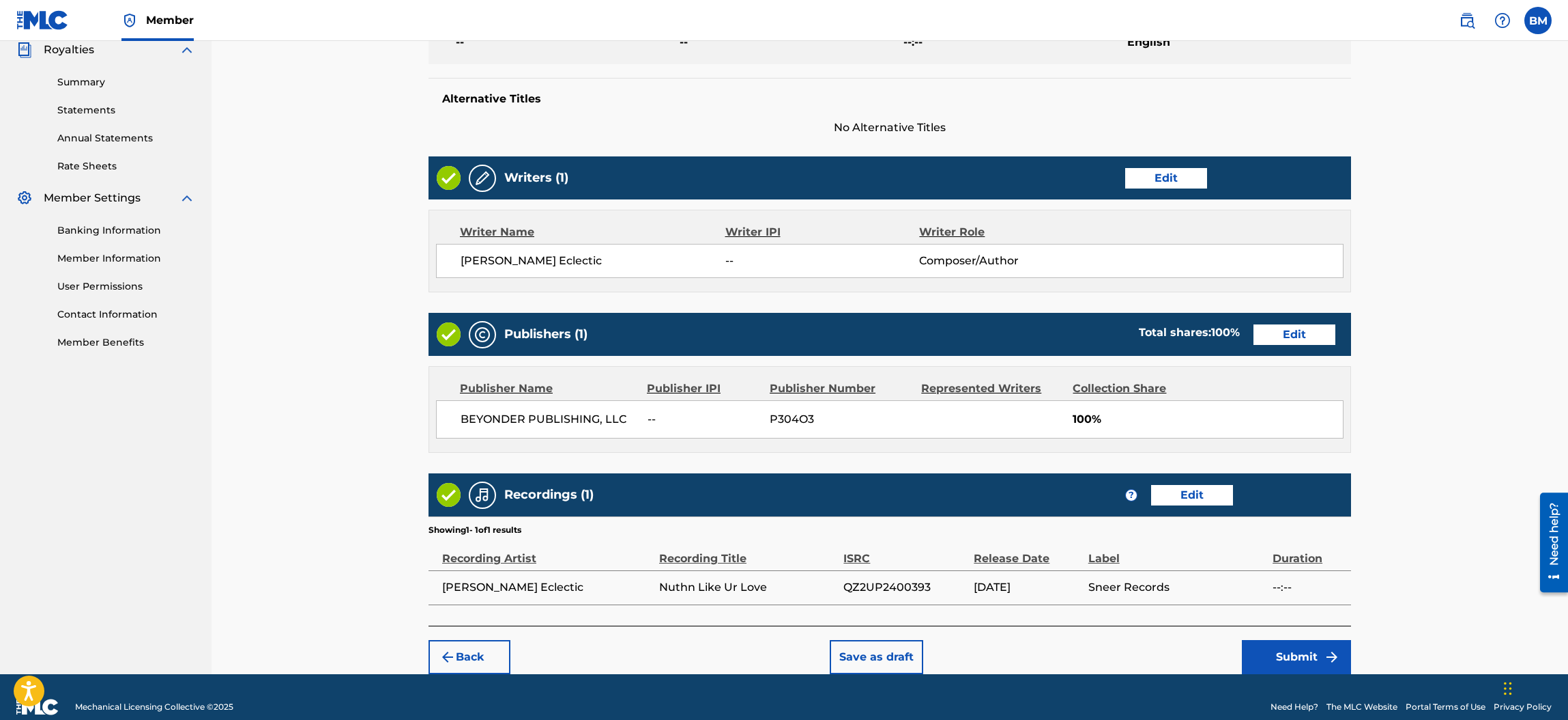
scroll to position [435, 0]
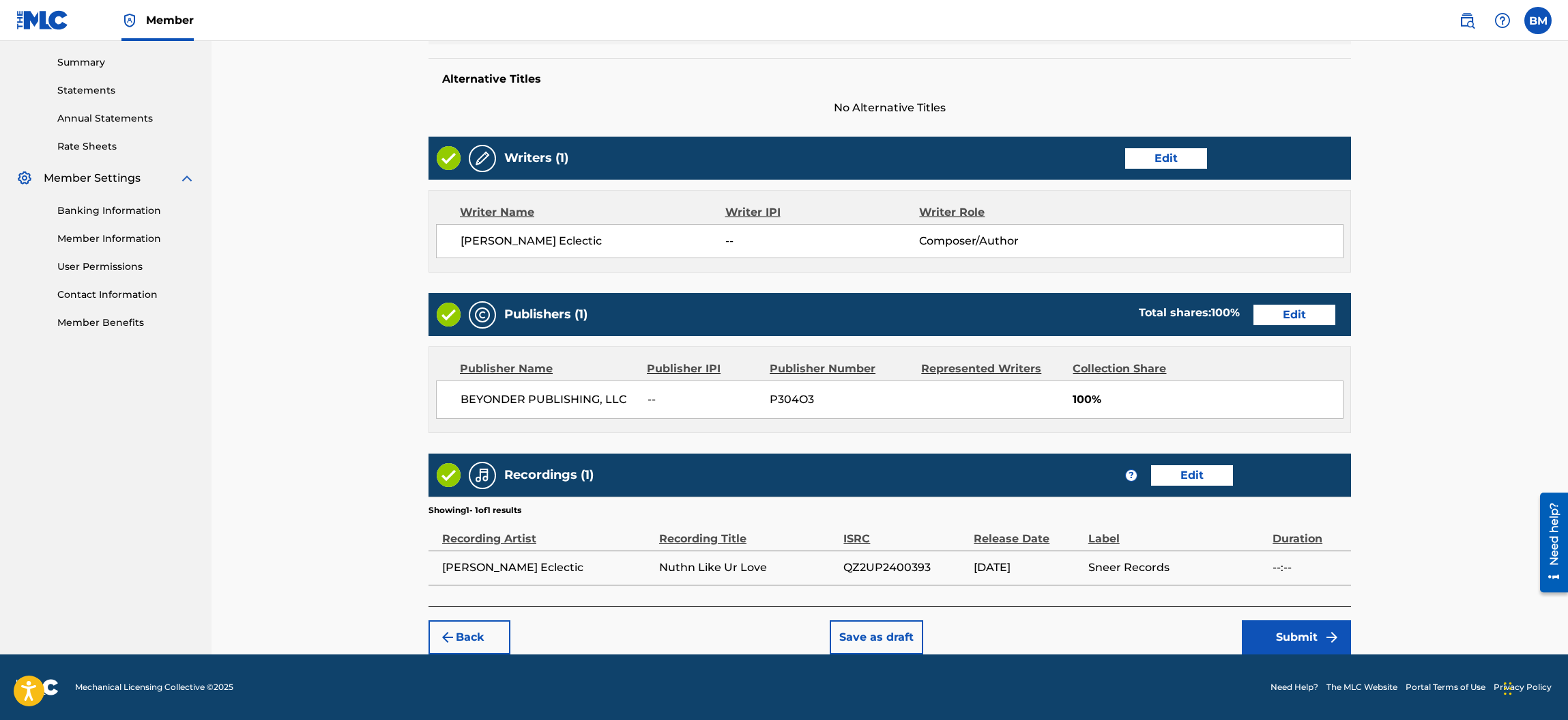
click at [1283, 634] on button "Submit" at bounding box center [1296, 636] width 109 height 34
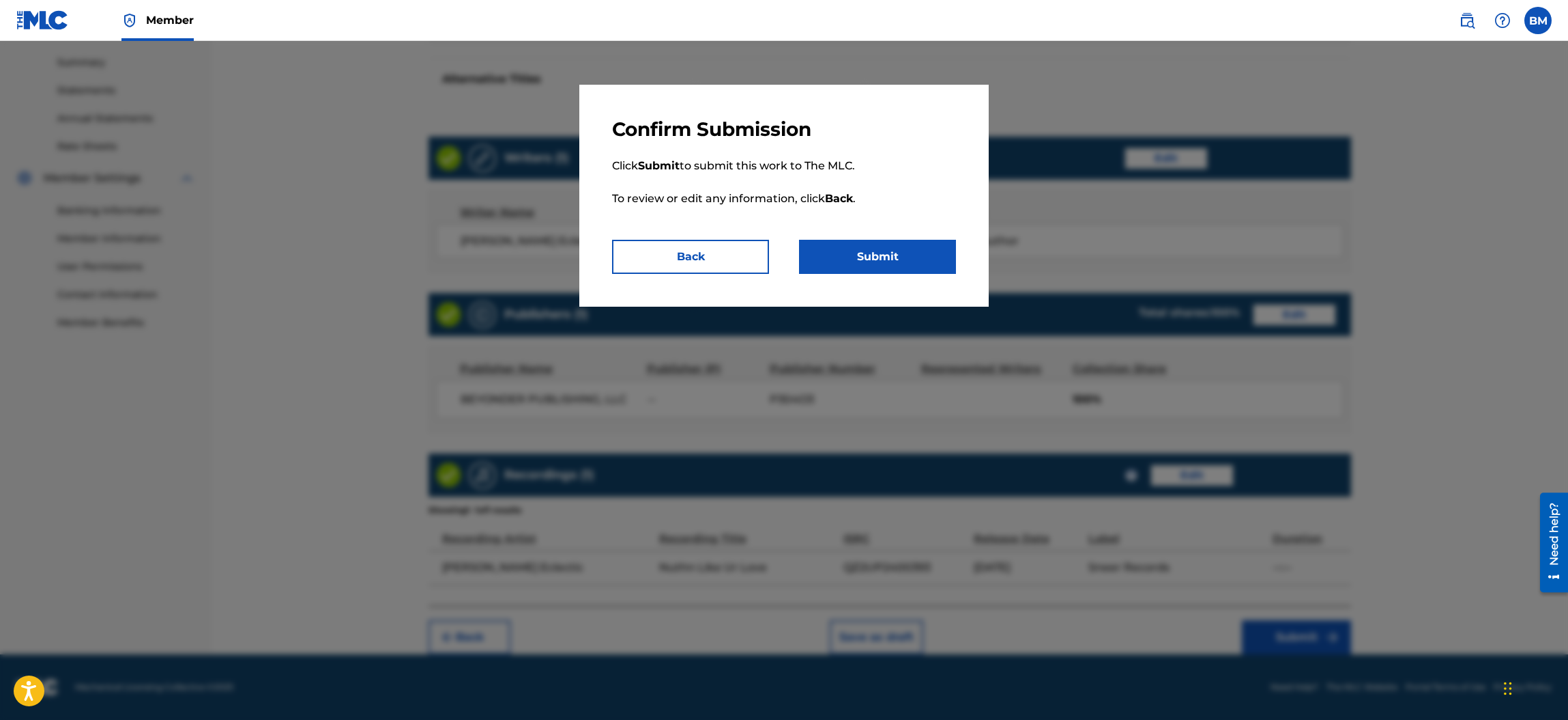
click at [892, 255] on button "Submit" at bounding box center [877, 256] width 157 height 34
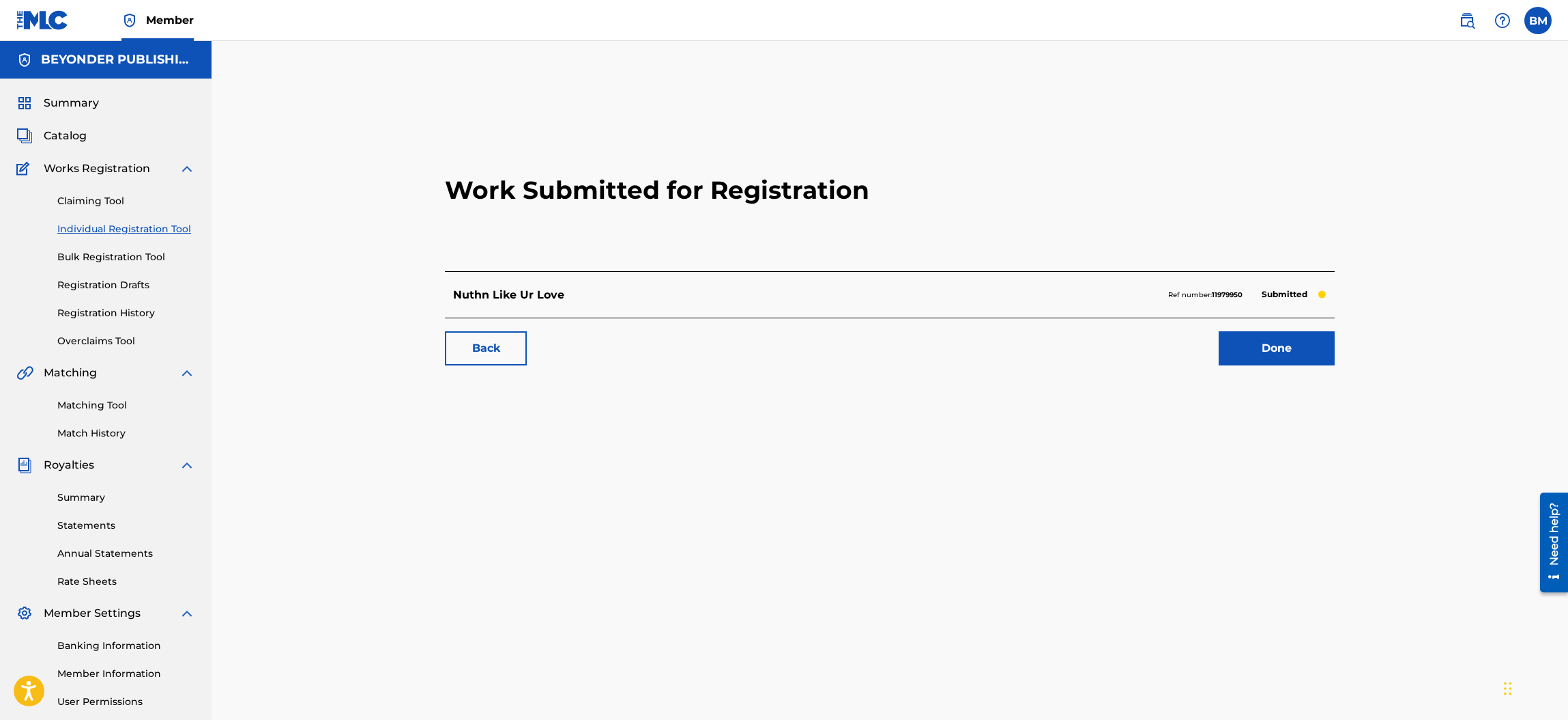
click at [1267, 348] on link "Done" at bounding box center [1277, 348] width 116 height 34
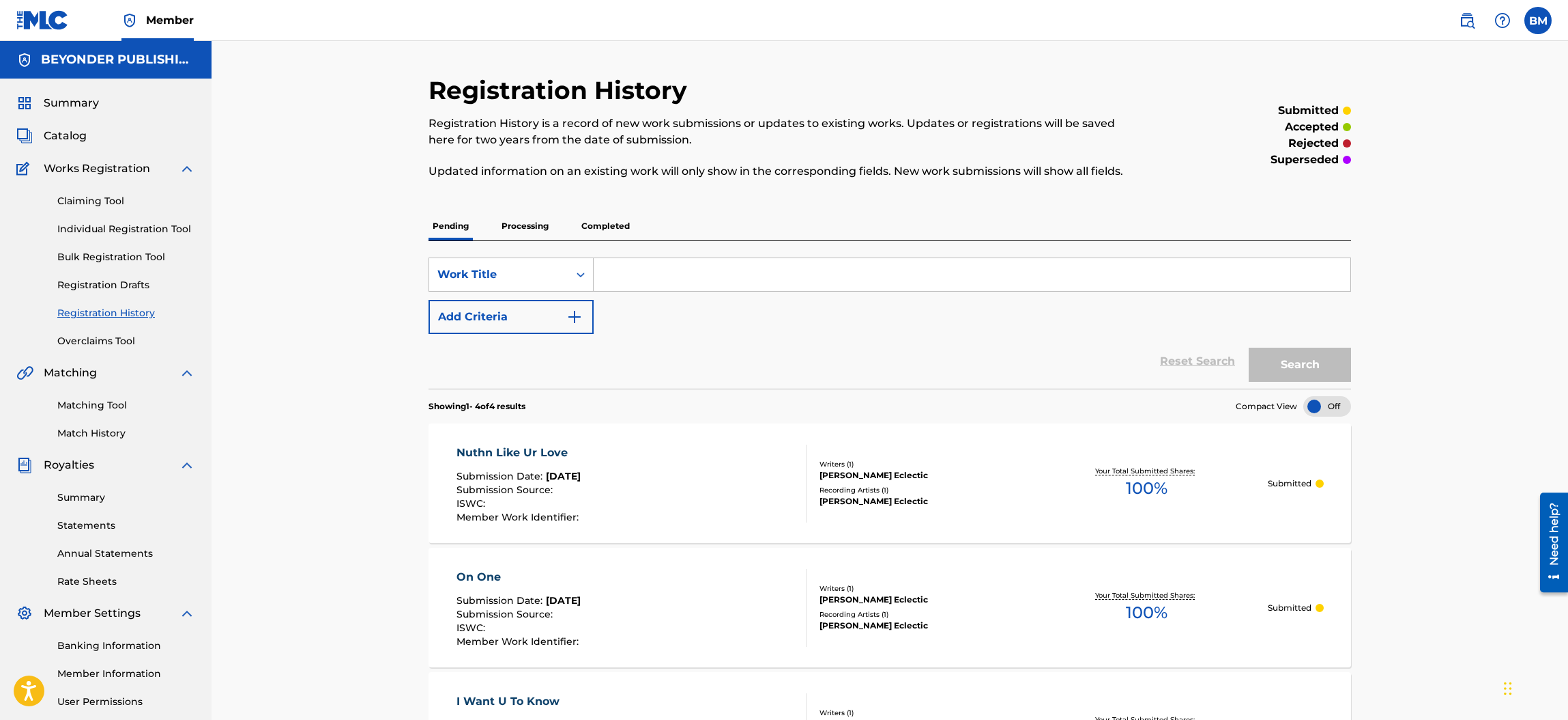
click at [170, 21] on span "Member" at bounding box center [169, 20] width 48 height 16
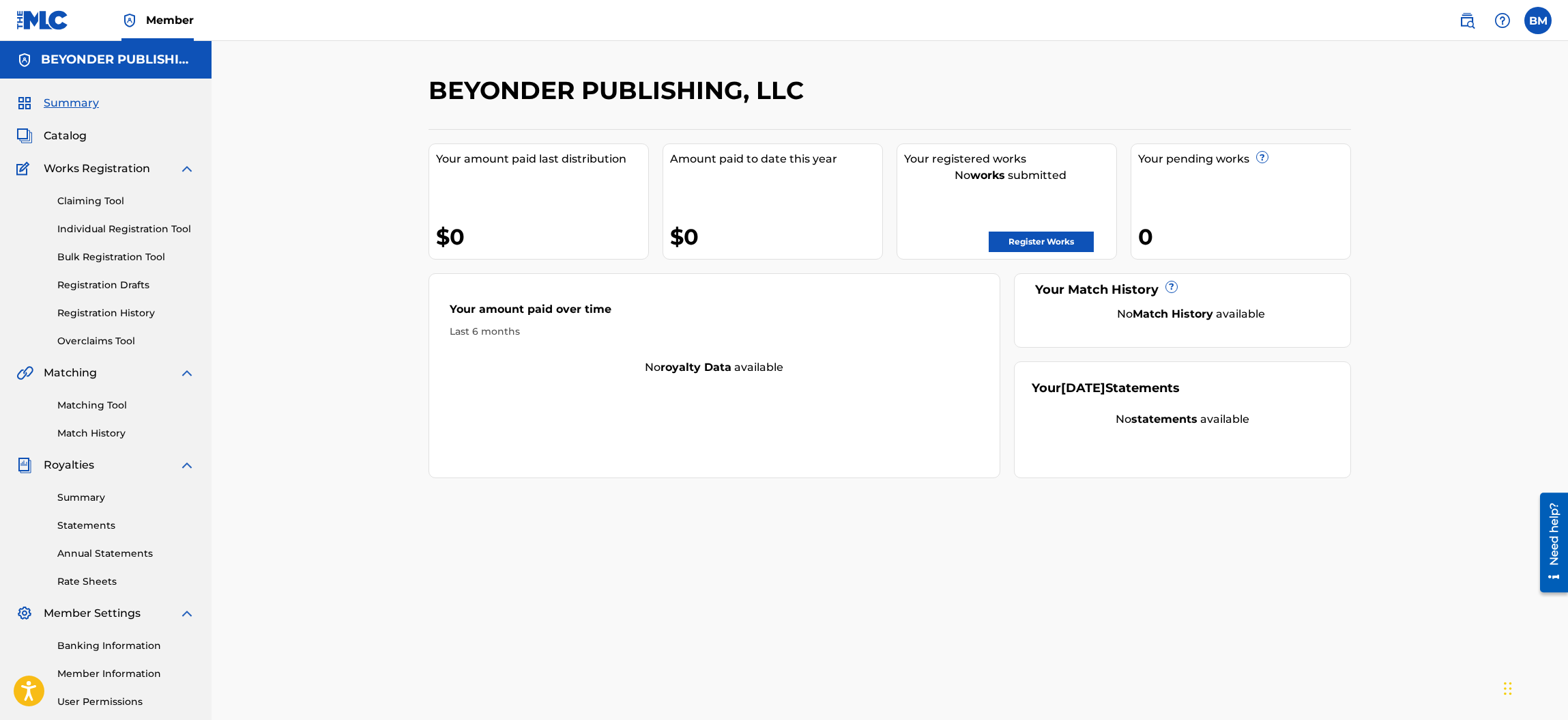
click at [1013, 238] on link "Register Works" at bounding box center [1041, 242] width 105 height 20
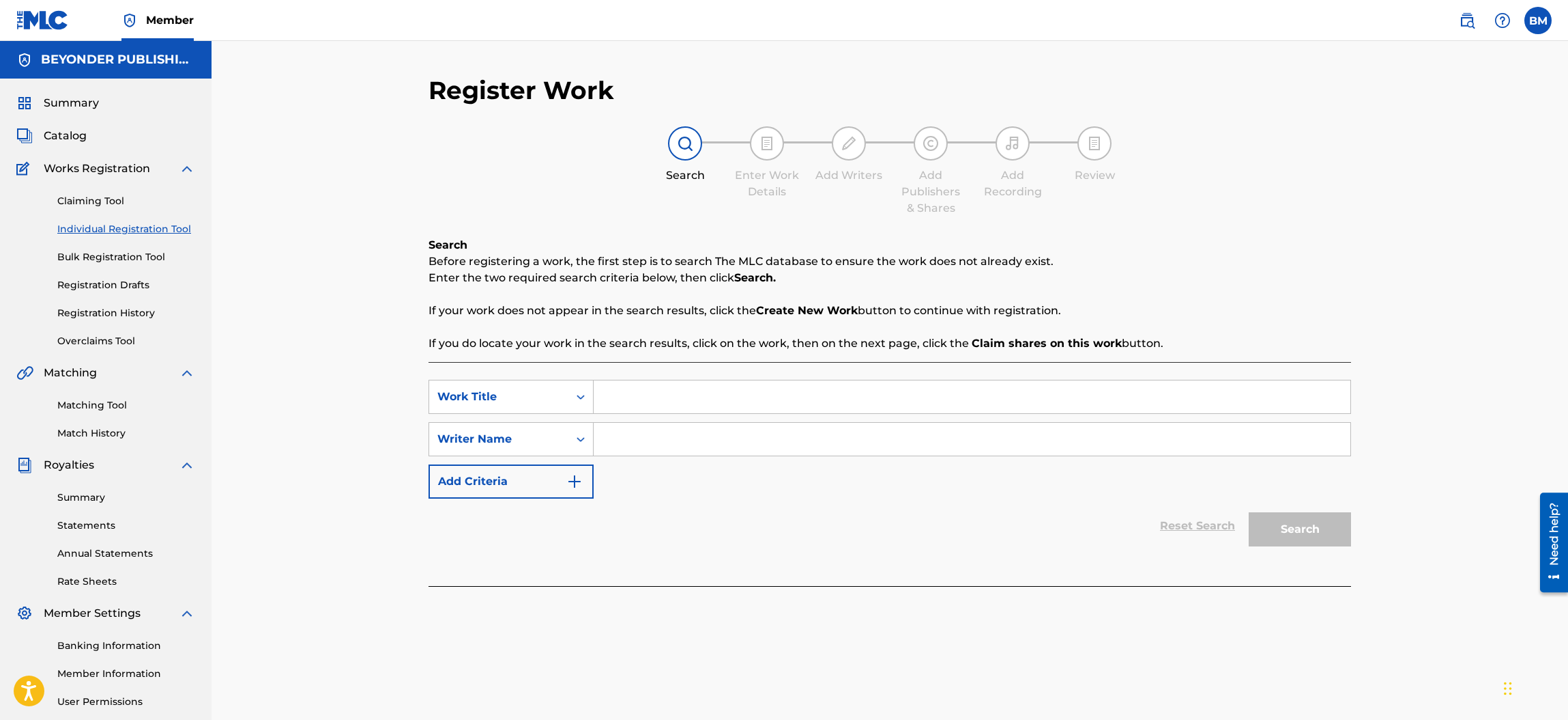
click at [669, 398] on input "Search Form" at bounding box center [972, 397] width 757 height 33
click at [658, 448] on input "Search Form" at bounding box center [972, 439] width 757 height 33
click at [620, 396] on input "Fukn On" at bounding box center [972, 397] width 757 height 33
type input "Funkn On"
click at [613, 440] on input "Search Form" at bounding box center [972, 439] width 757 height 33
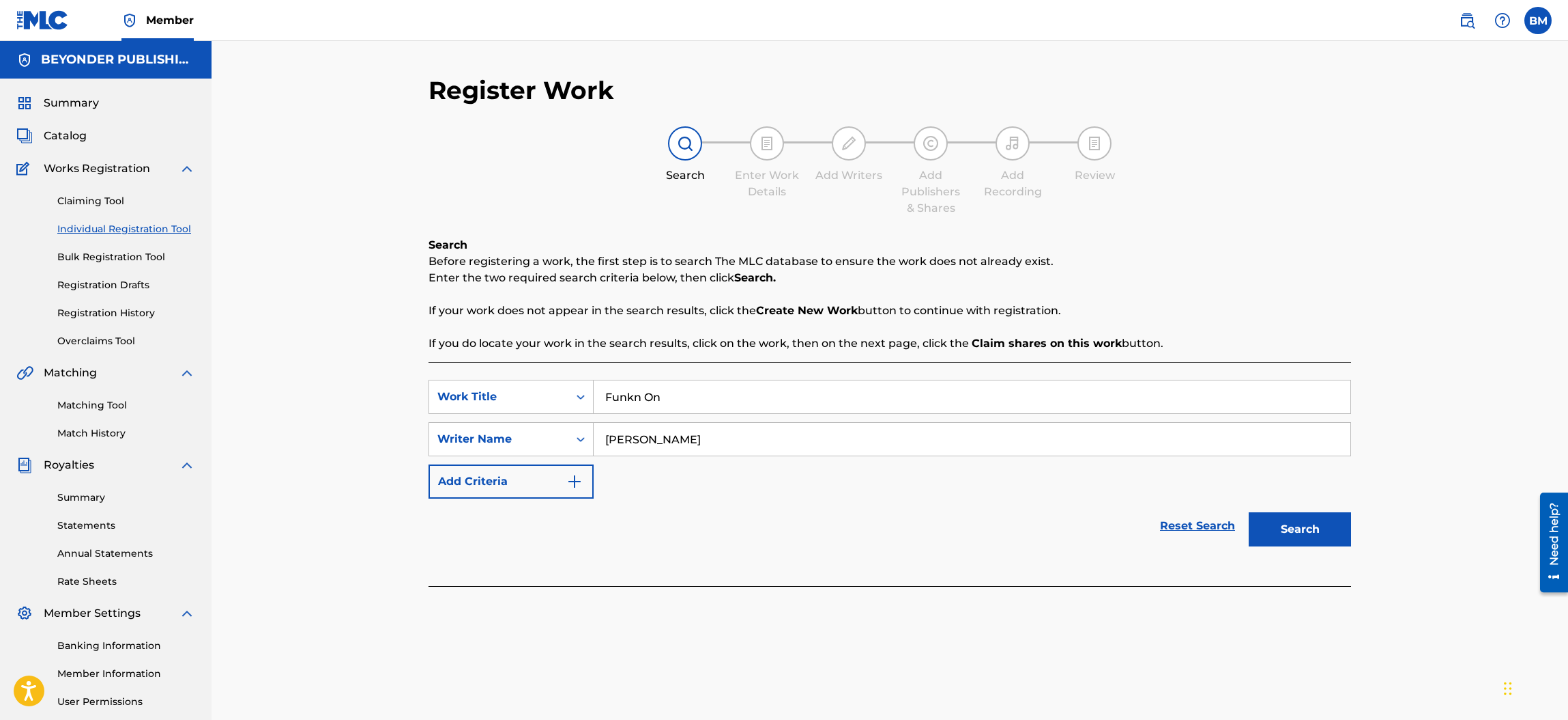
type input "[PERSON_NAME]"
click at [1301, 527] on button "Search" at bounding box center [1299, 529] width 102 height 34
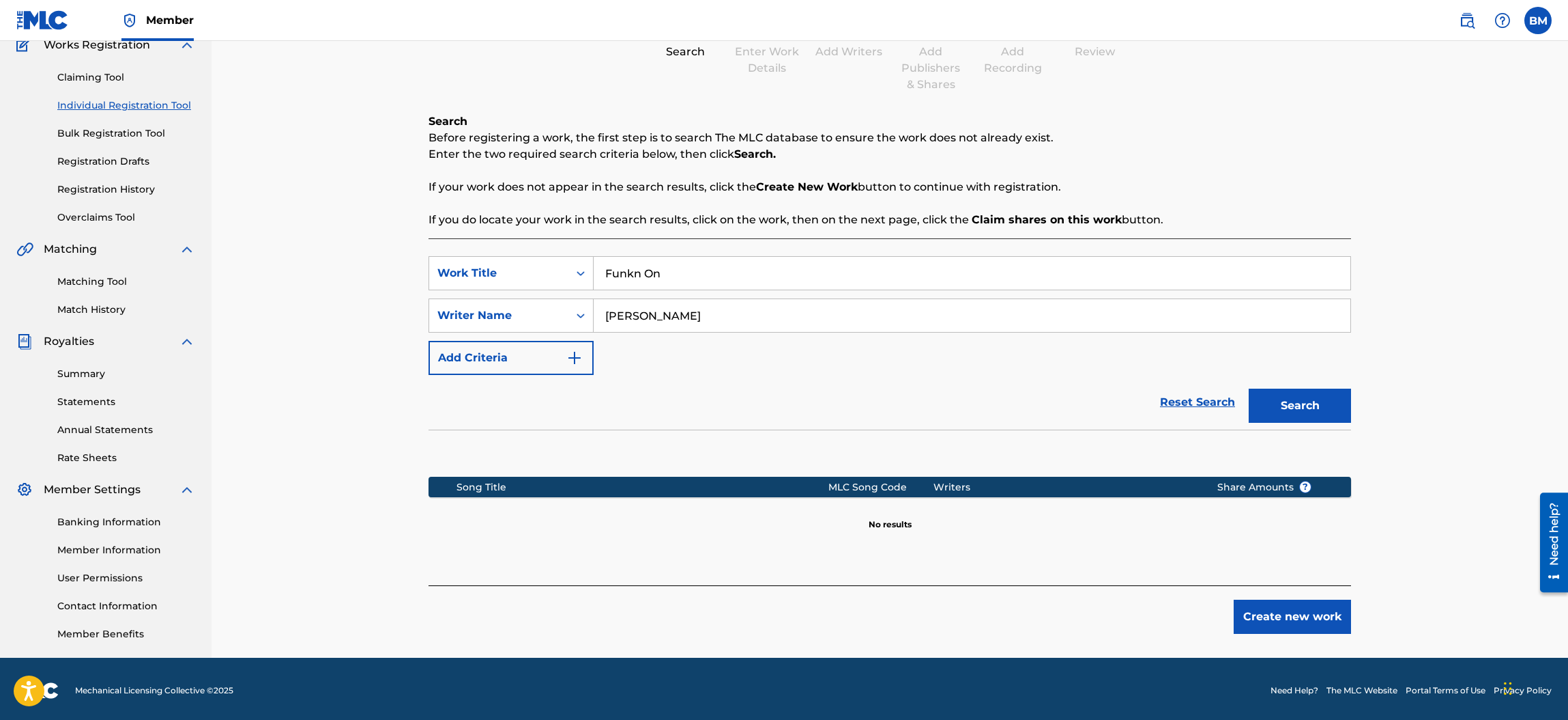
scroll to position [23, 0]
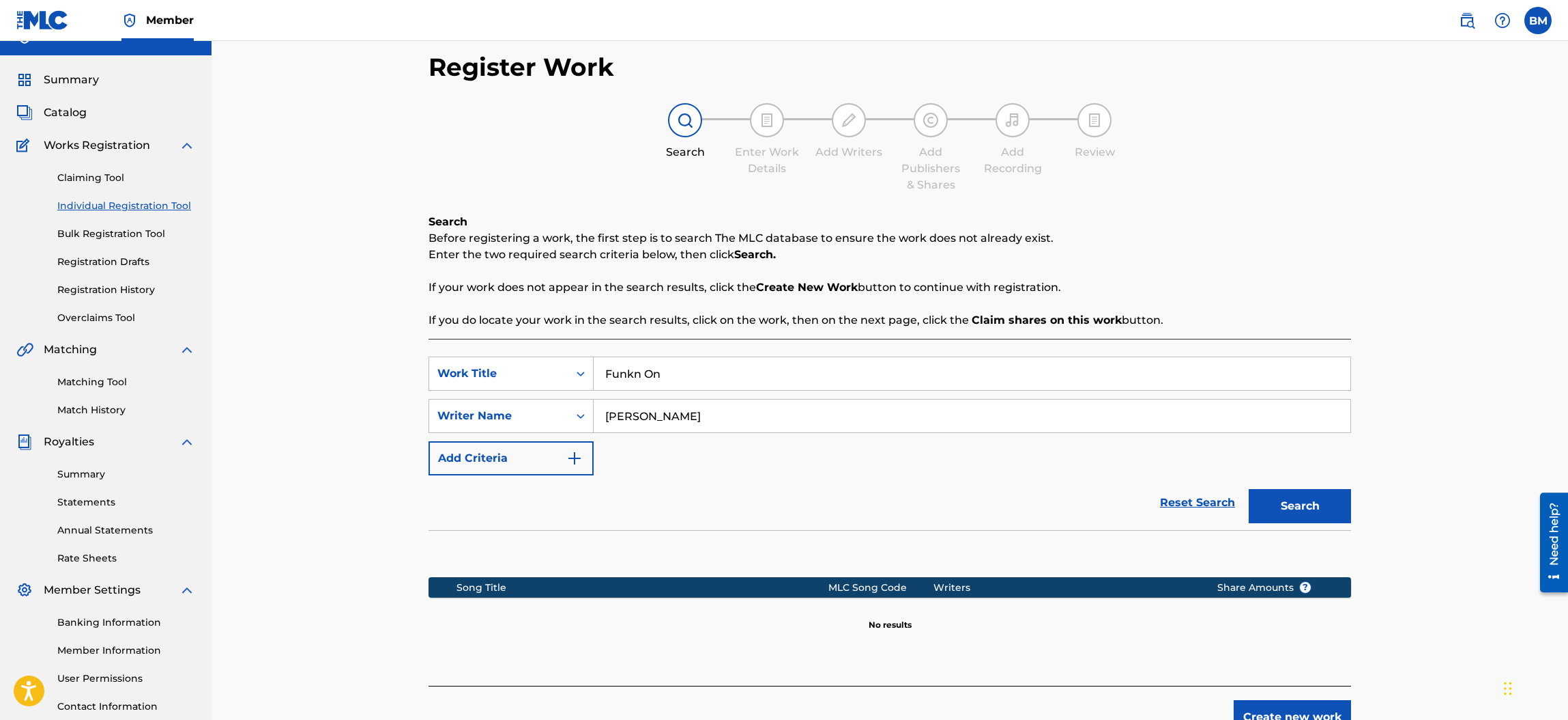
click at [1500, 498] on div "Register Work Search Enter Work Details Add Writers Add Publishers & Shares Add…" at bounding box center [889, 388] width 1357 height 740
click at [1297, 704] on button "Create new work" at bounding box center [1292, 716] width 118 height 34
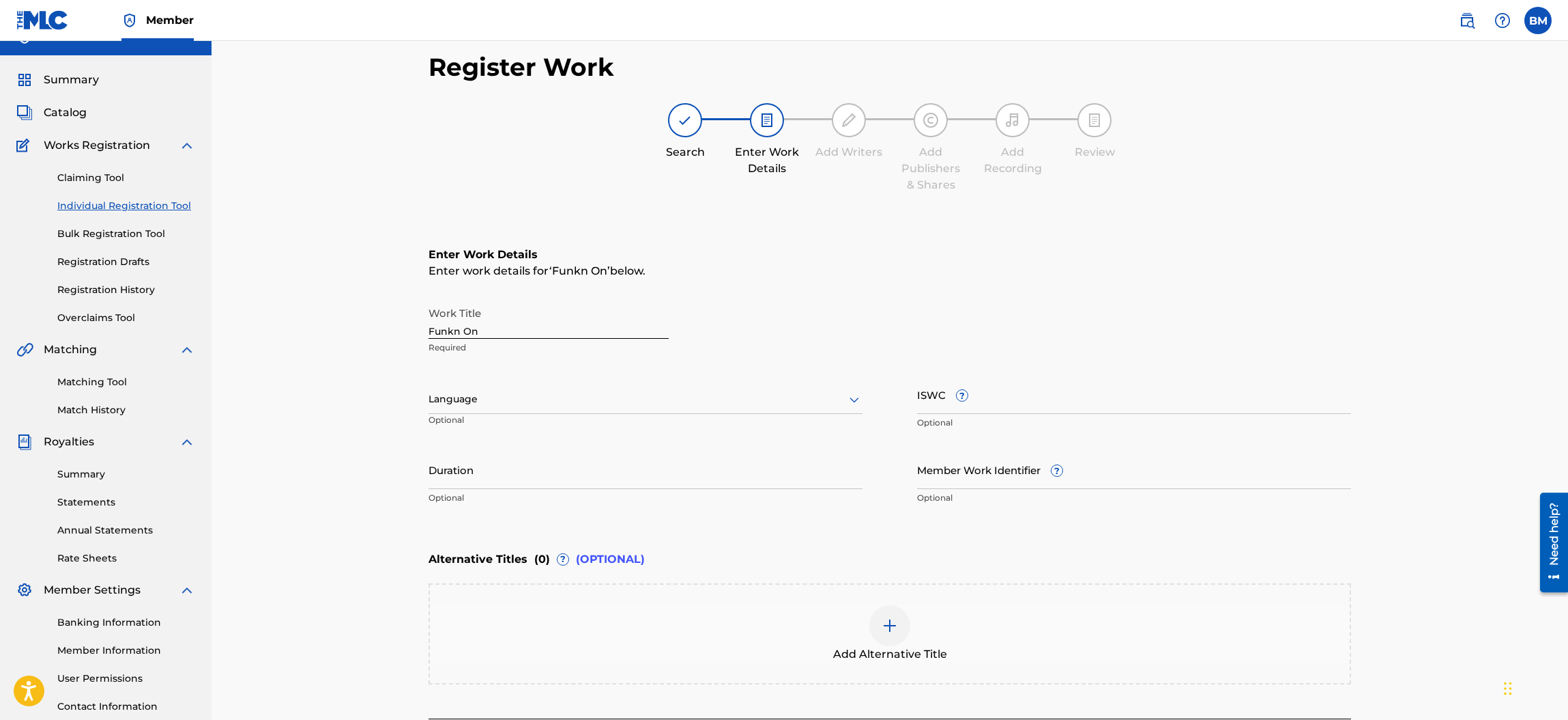
click at [852, 398] on icon at bounding box center [854, 400] width 10 height 6
click at [616, 421] on div "English" at bounding box center [646, 430] width 432 height 31
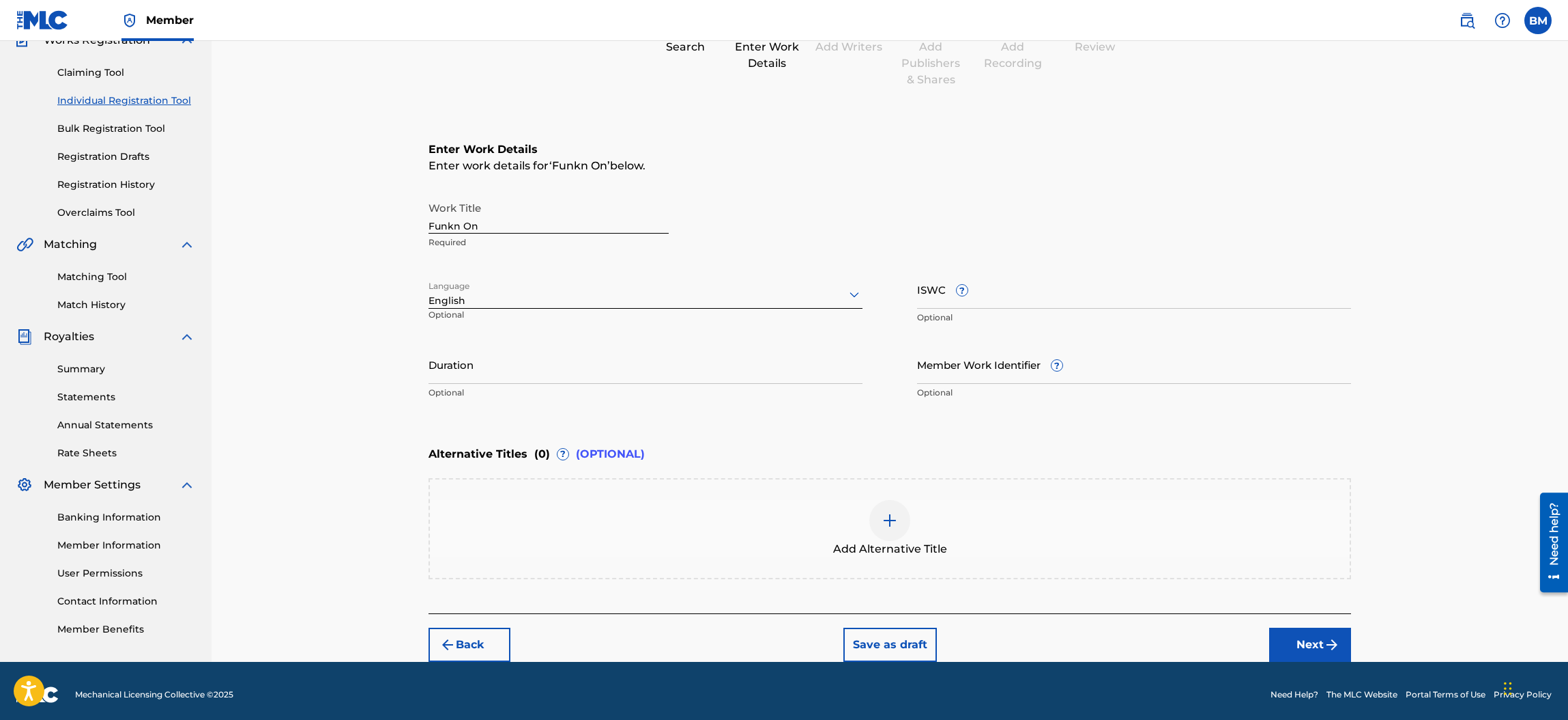
scroll to position [133, 0]
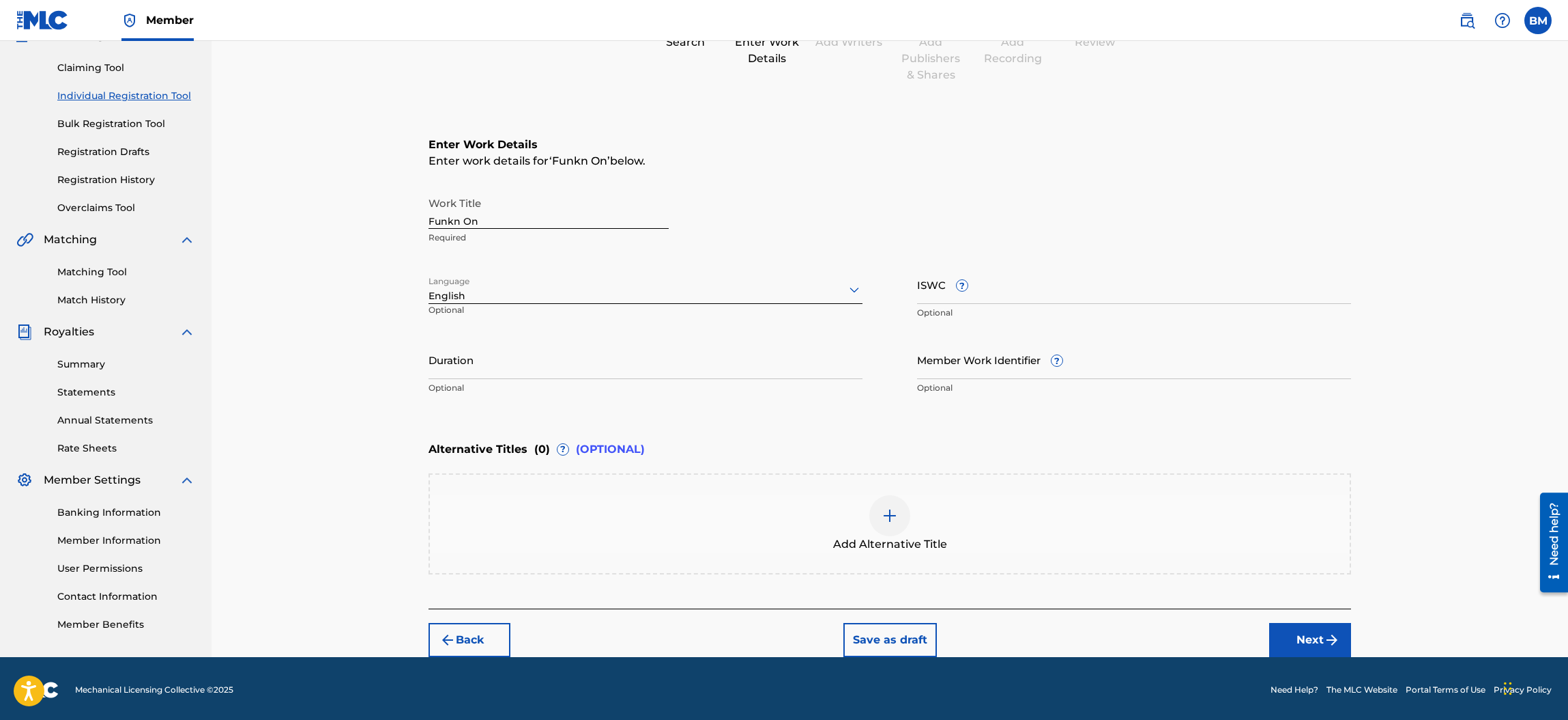
click at [1315, 635] on button "Next" at bounding box center [1310, 639] width 82 height 34
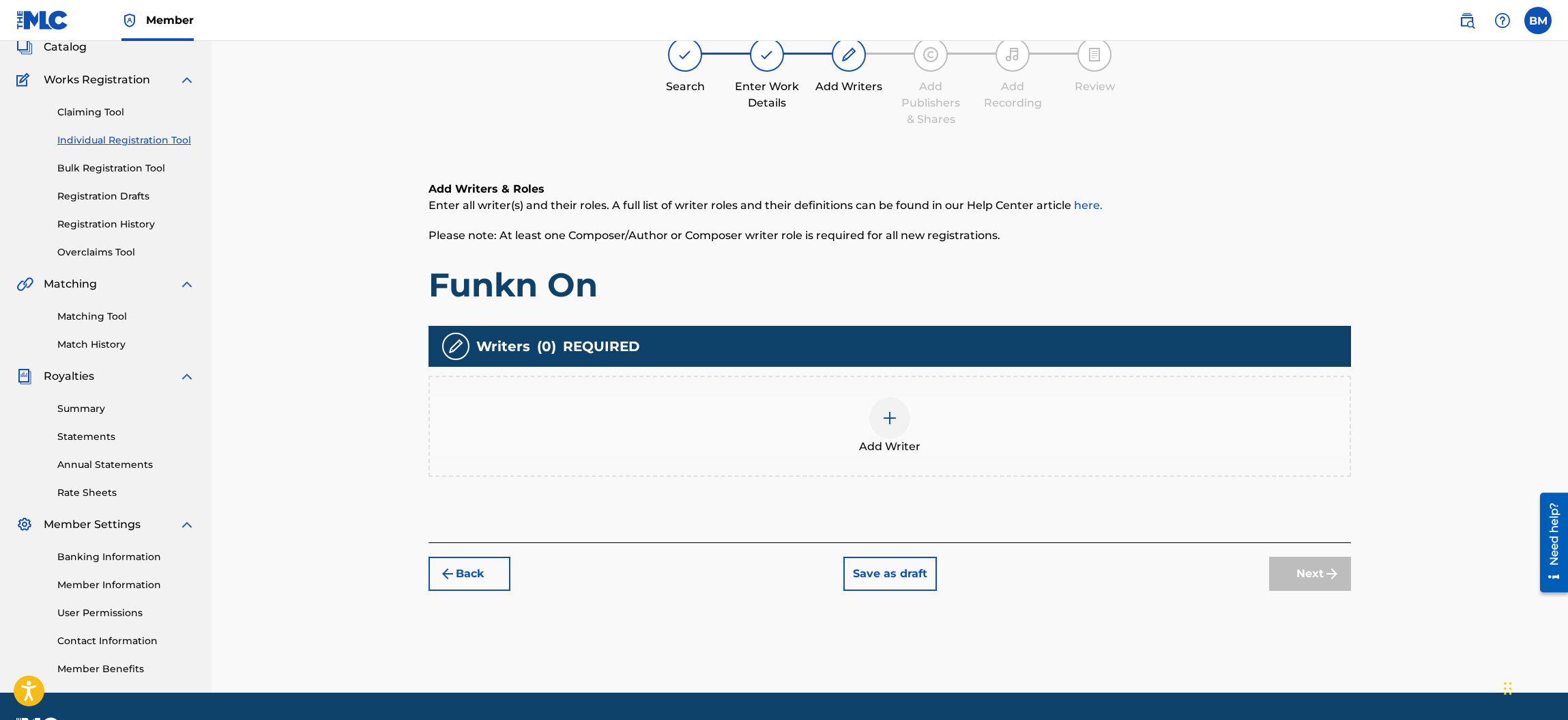
scroll to position [60, 0]
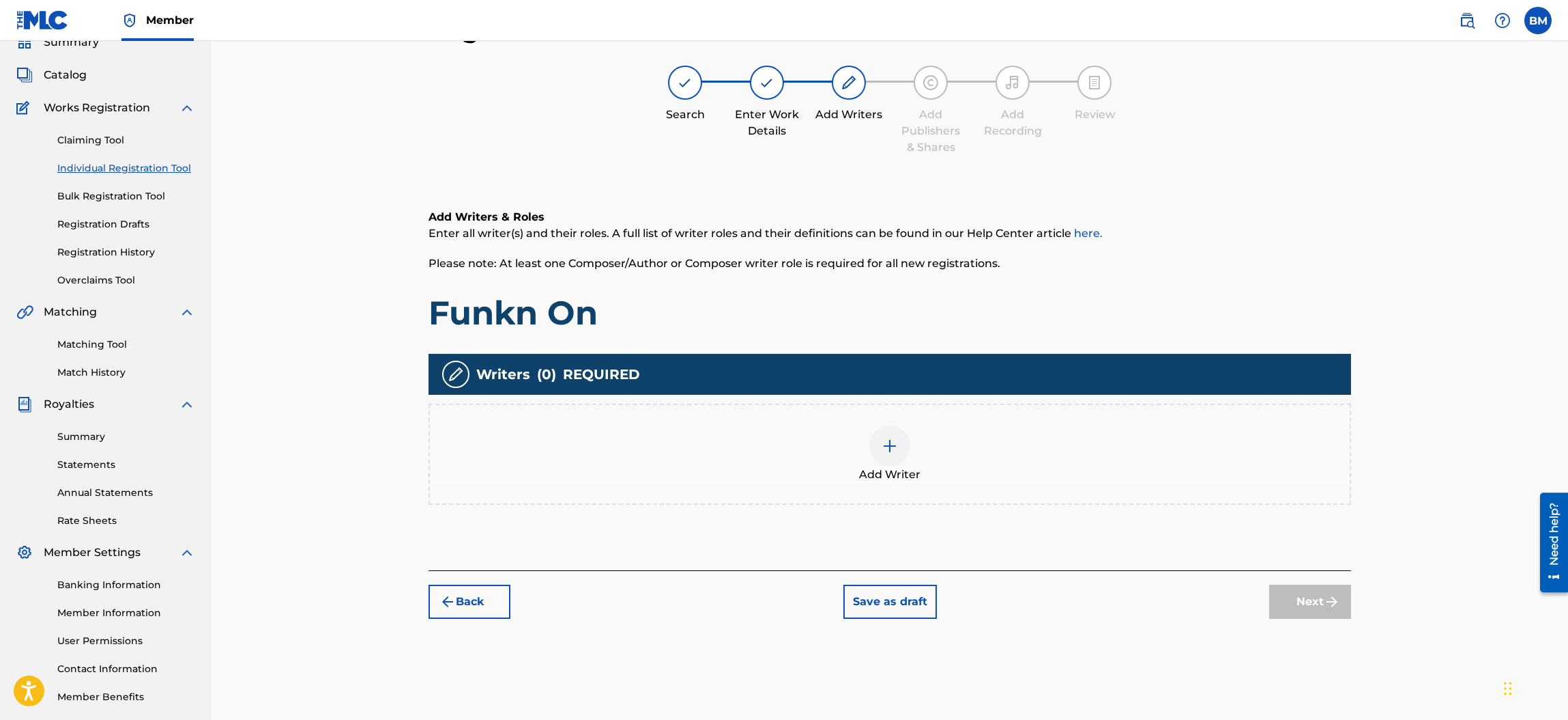
click at [890, 448] on img at bounding box center [889, 445] width 17 height 17
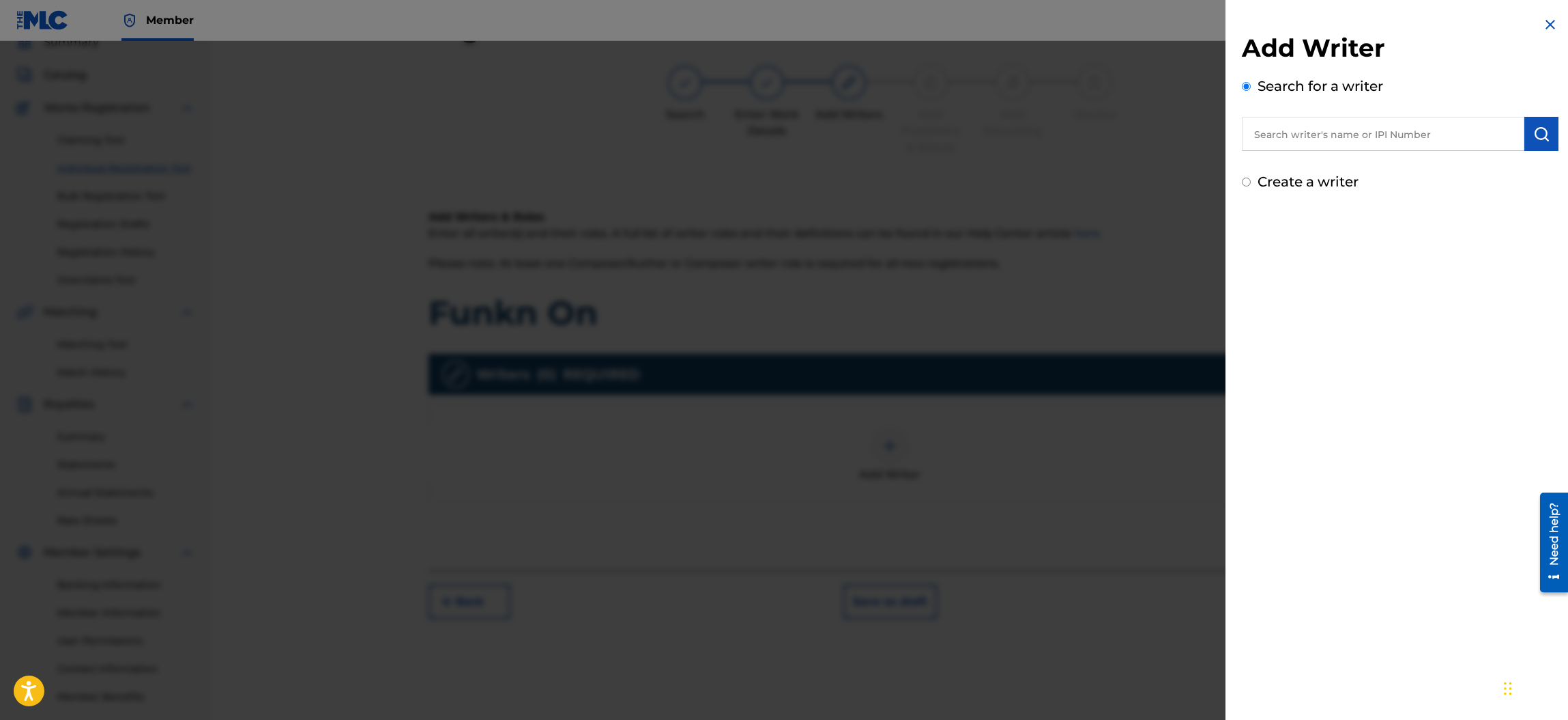
click at [1288, 138] on input "text" at bounding box center [1383, 133] width 282 height 34
type input "[PERSON_NAME]"
click at [1247, 182] on input "Create a writer" at bounding box center [1246, 181] width 9 height 9
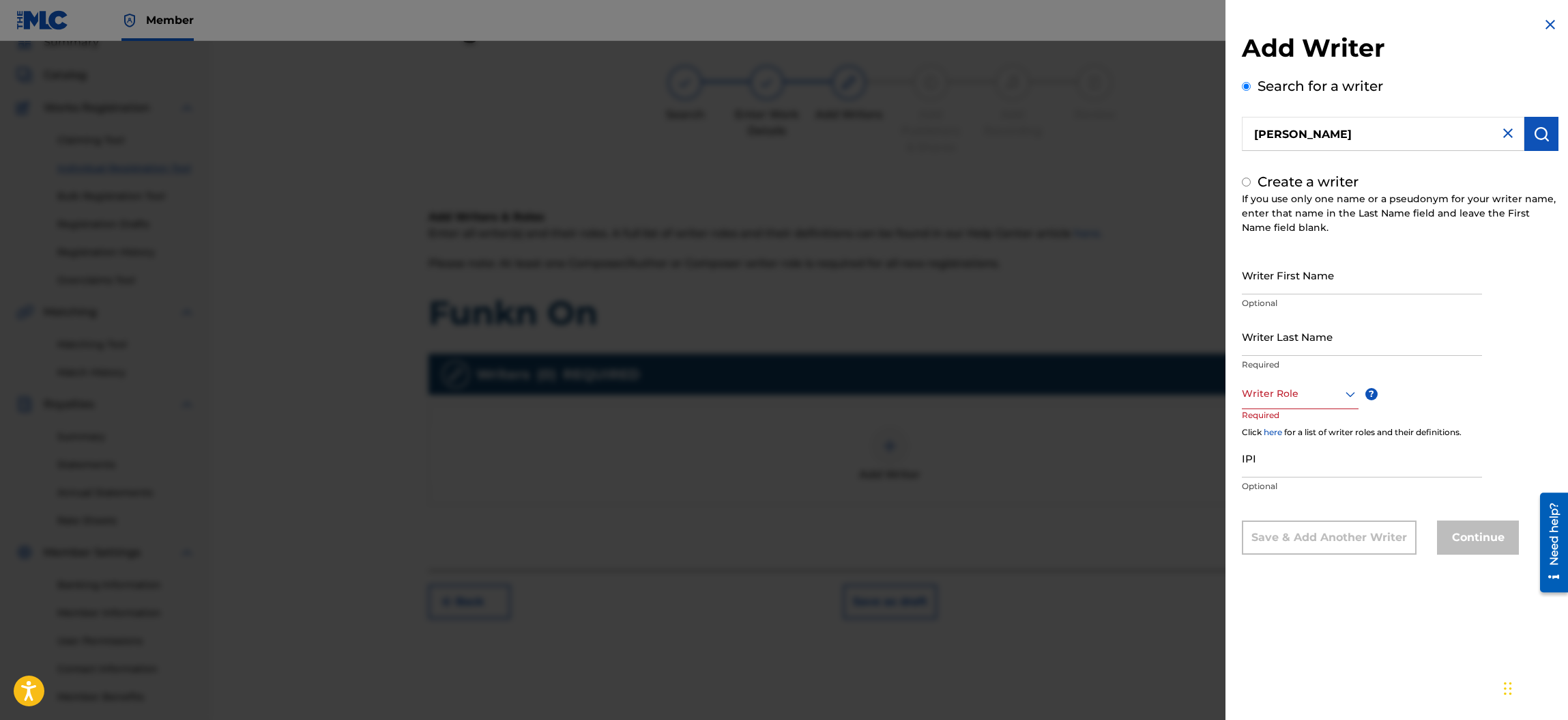
radio input "false"
radio input "true"
click at [1288, 334] on input "Writer Last Name" at bounding box center [1362, 336] width 241 height 39
type input "[PERSON_NAME] Eclectic"
click at [1346, 394] on icon at bounding box center [1351, 394] width 10 height 6
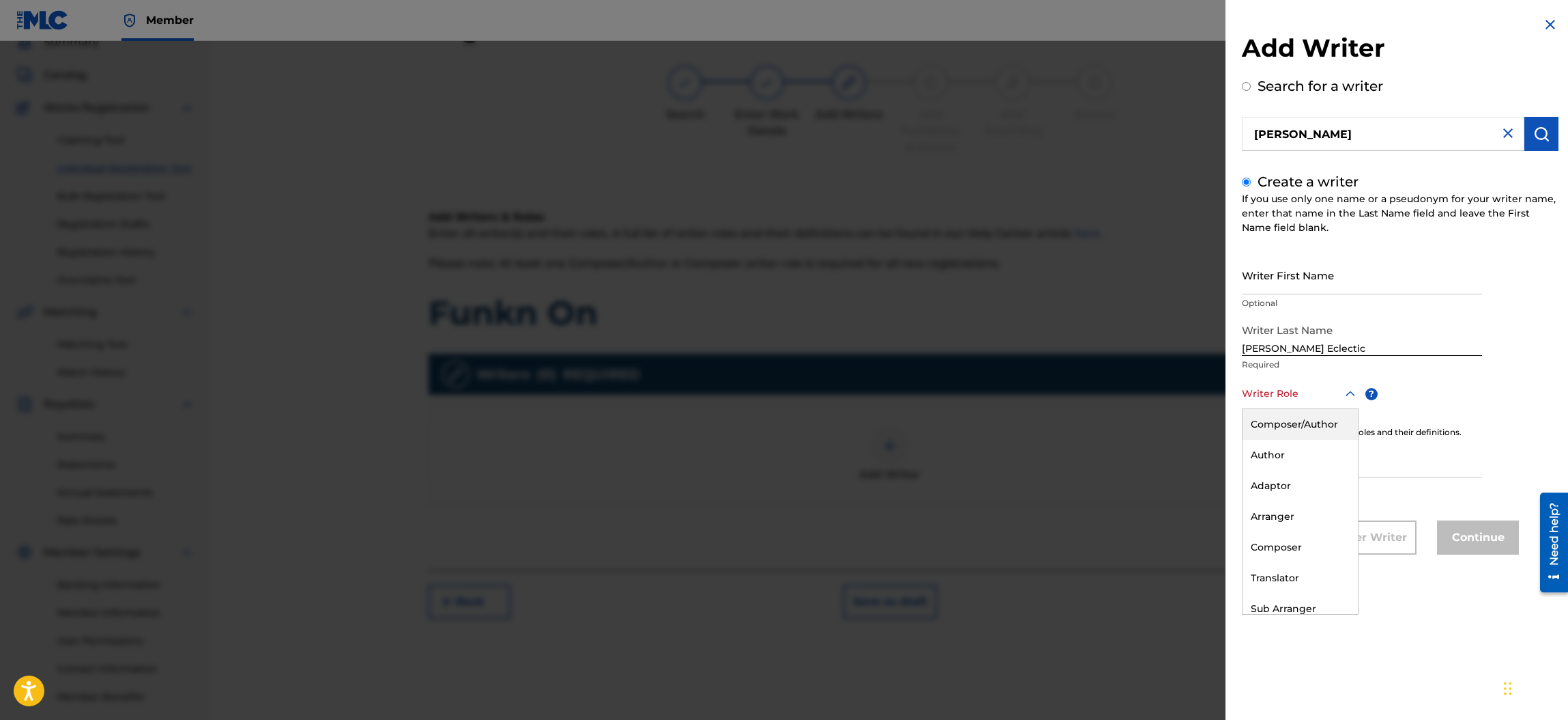
click at [1318, 423] on div "Composer/Author" at bounding box center [1300, 425] width 115 height 31
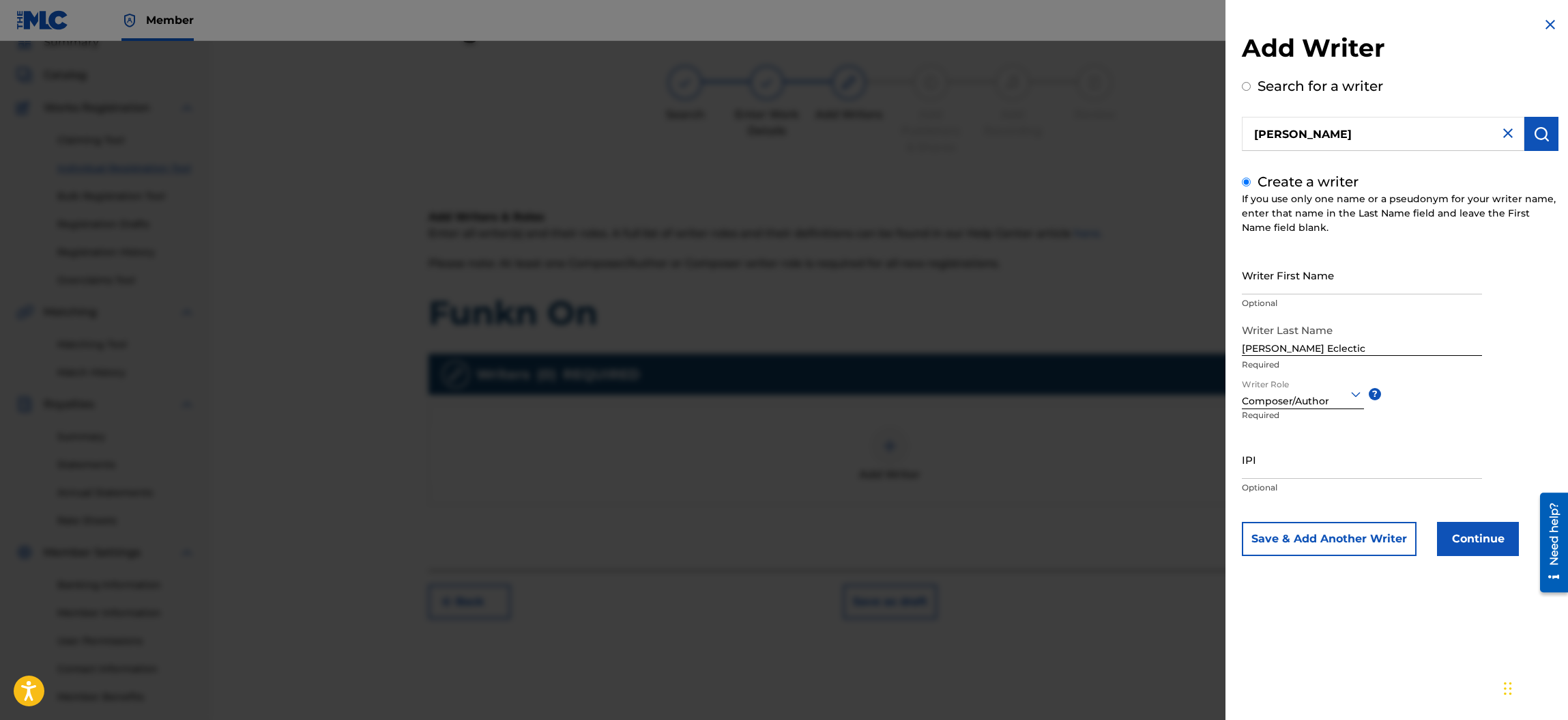
click at [1489, 539] on button "Continue" at bounding box center [1478, 538] width 82 height 34
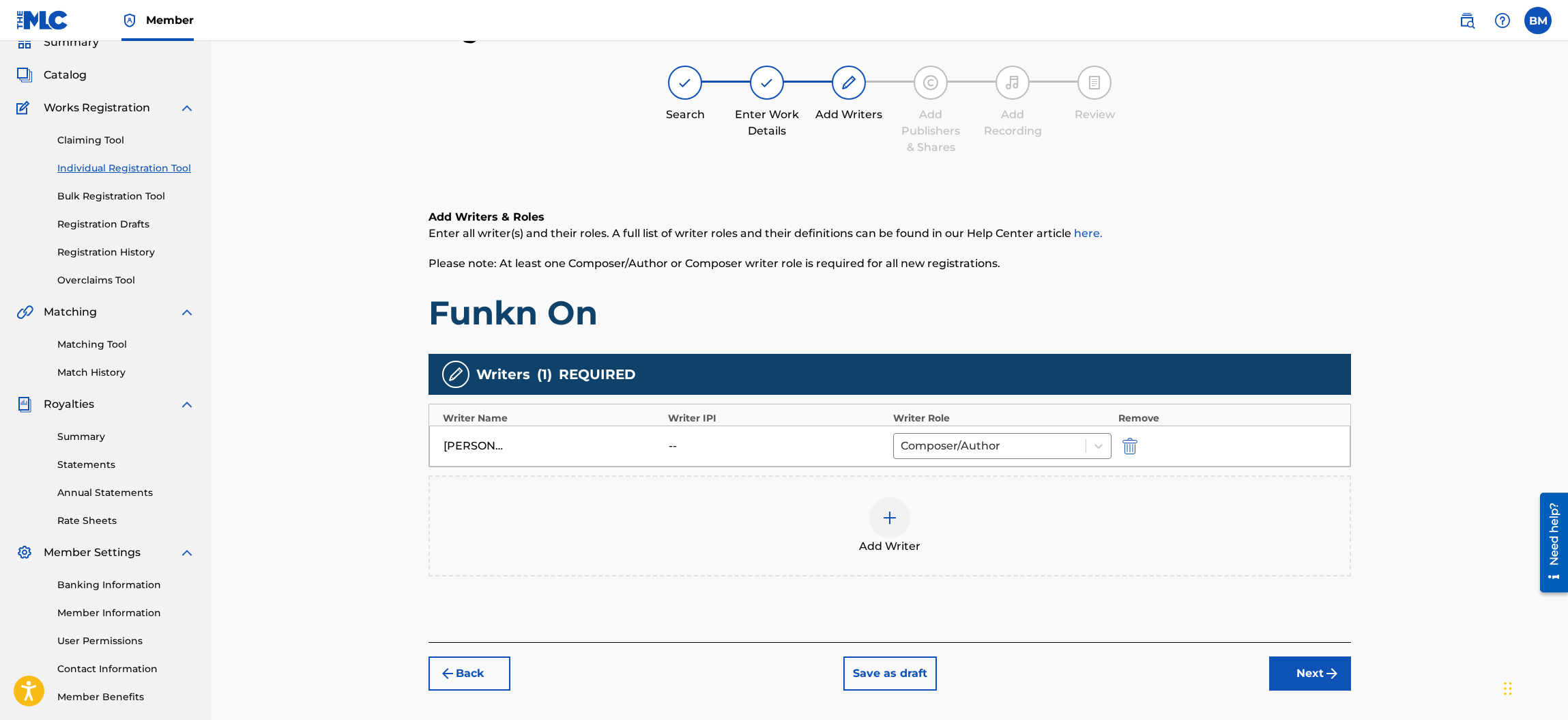
click at [1299, 670] on button "Next" at bounding box center [1310, 672] width 82 height 34
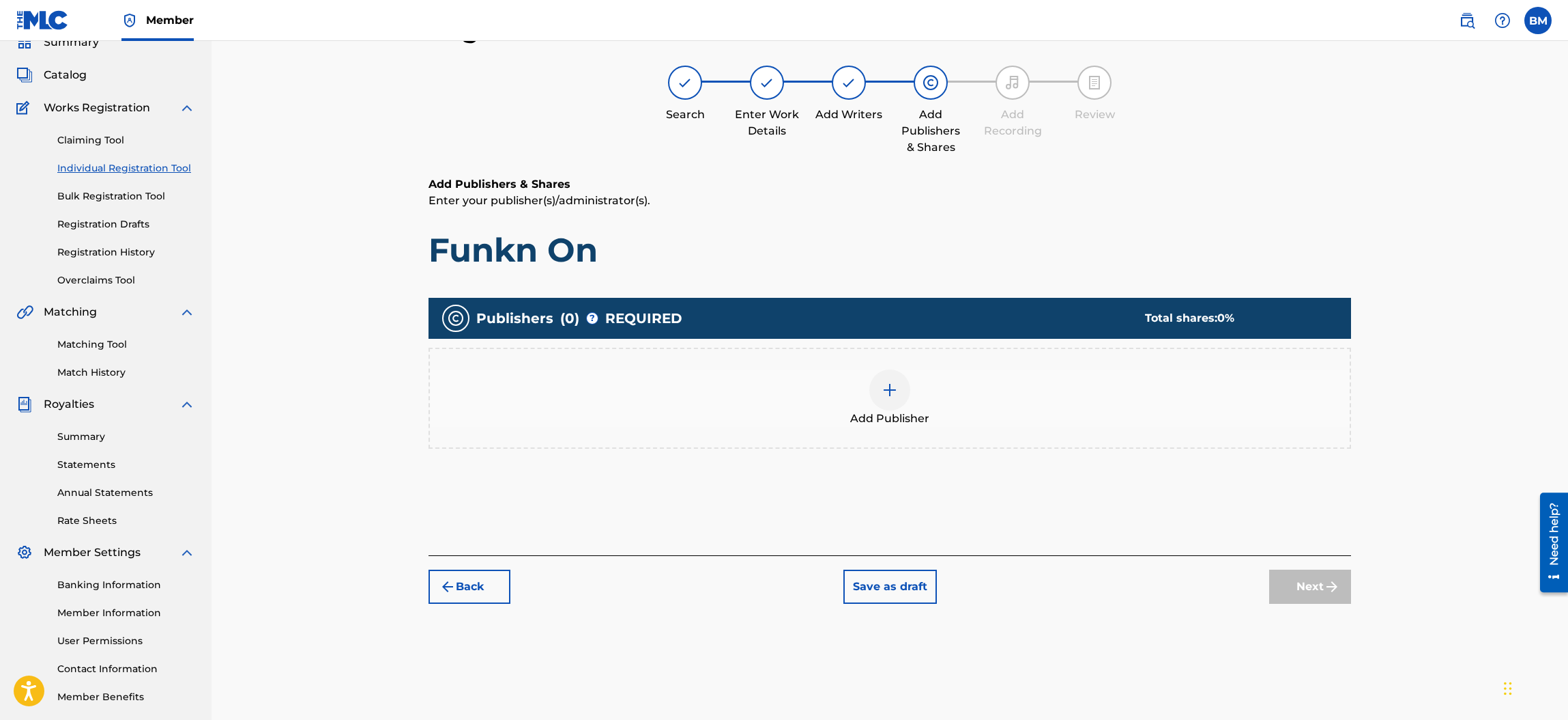
click at [891, 384] on img at bounding box center [889, 390] width 17 height 17
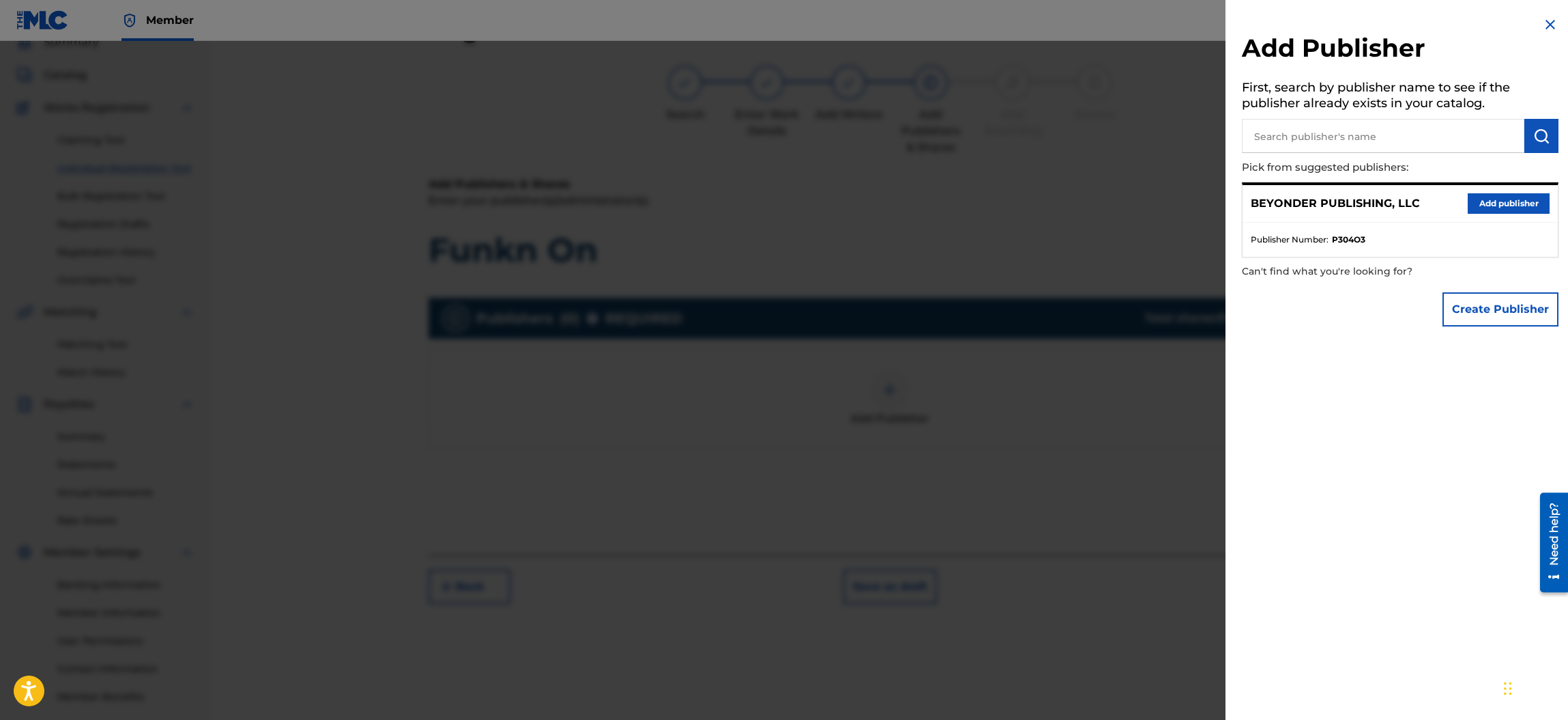
click at [1484, 199] on button "Add publisher" at bounding box center [1509, 203] width 82 height 20
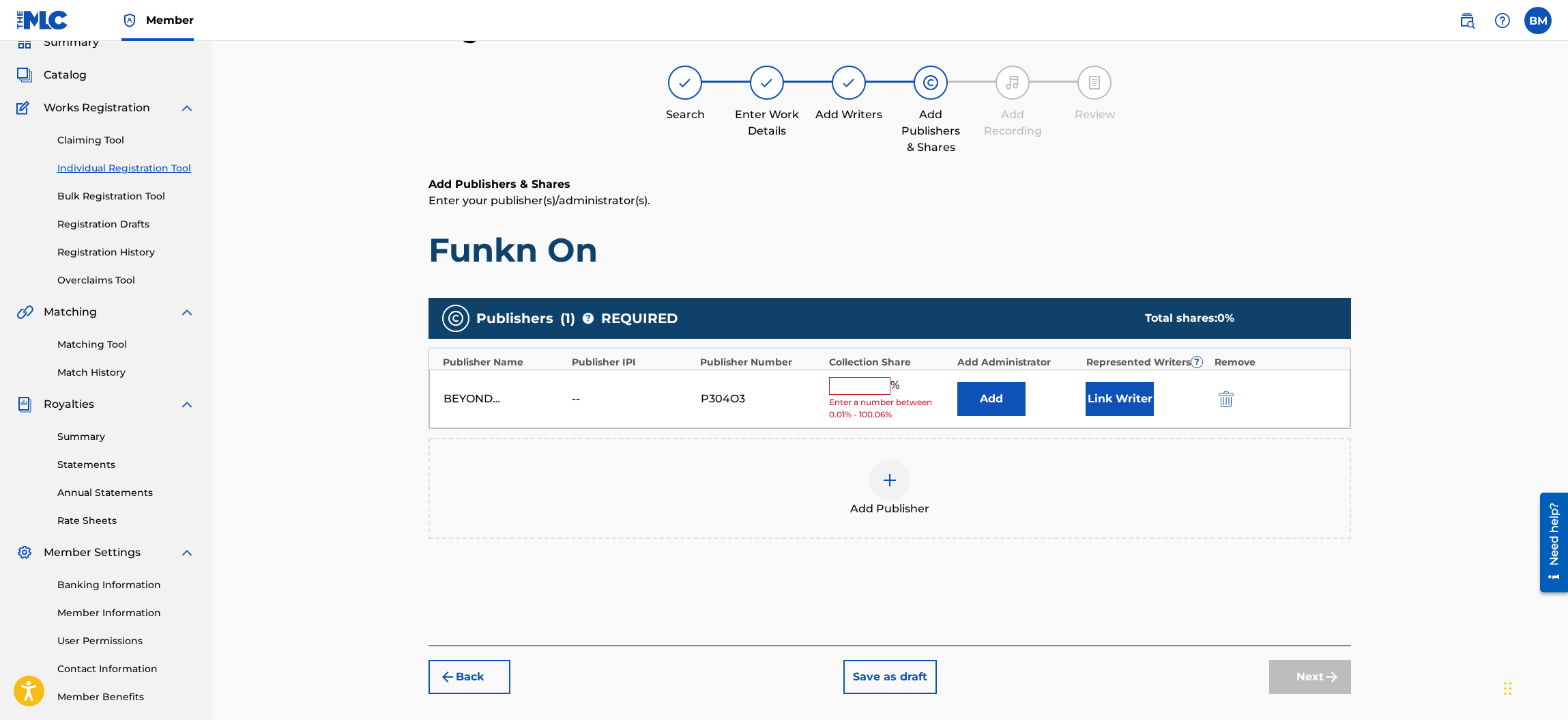
click at [842, 388] on input "text" at bounding box center [859, 386] width 61 height 18
type input "100"
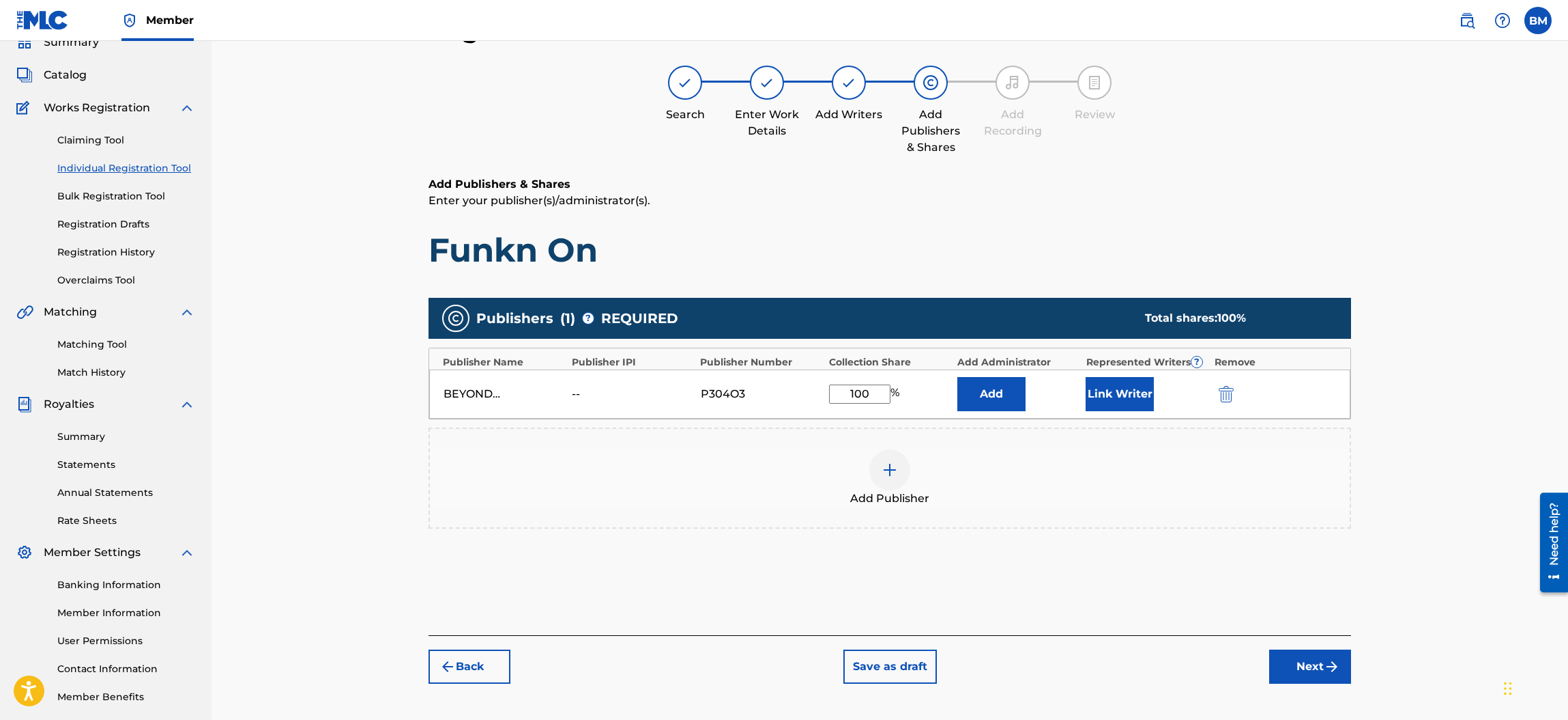
click at [1132, 391] on button "Link Writer" at bounding box center [1120, 394] width 68 height 34
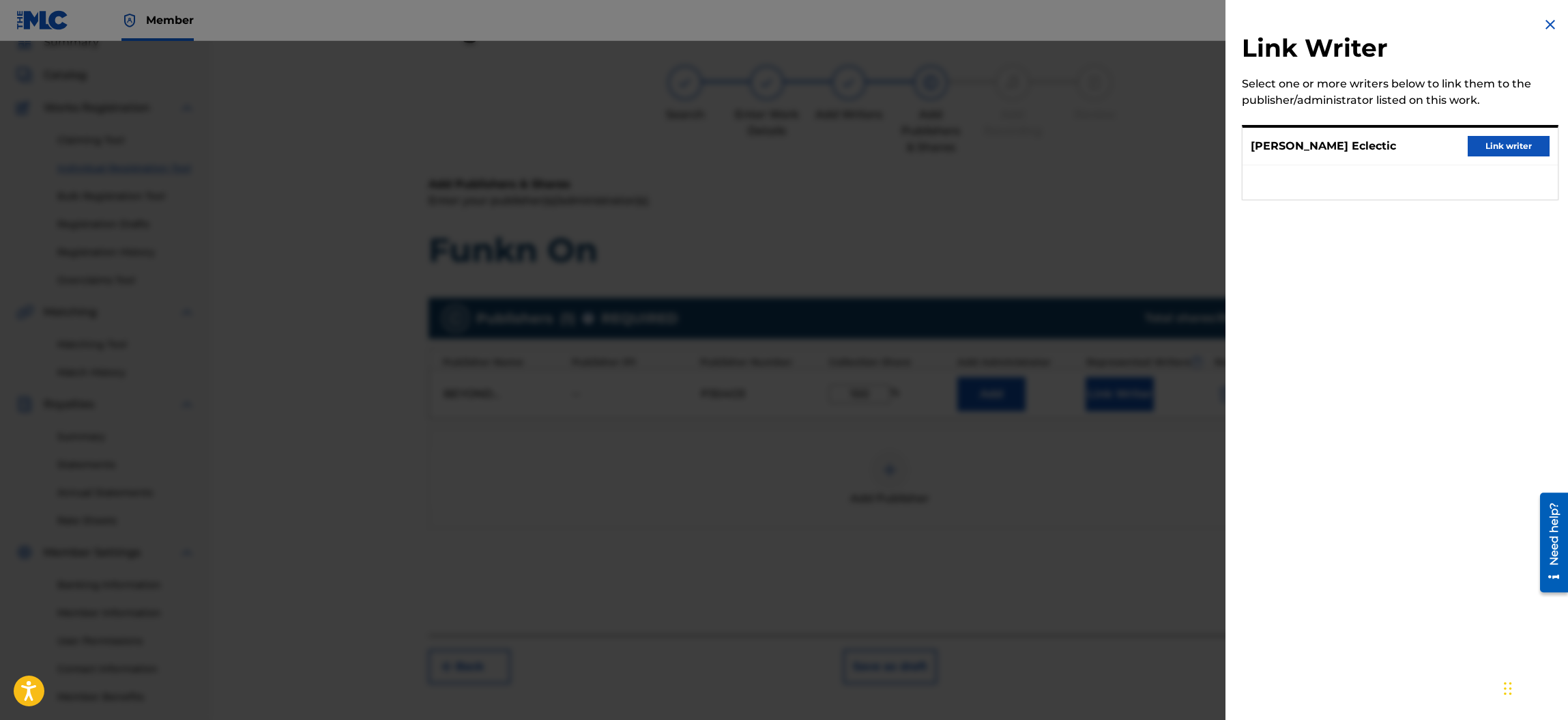
click at [1492, 138] on button "Link writer" at bounding box center [1509, 145] width 82 height 20
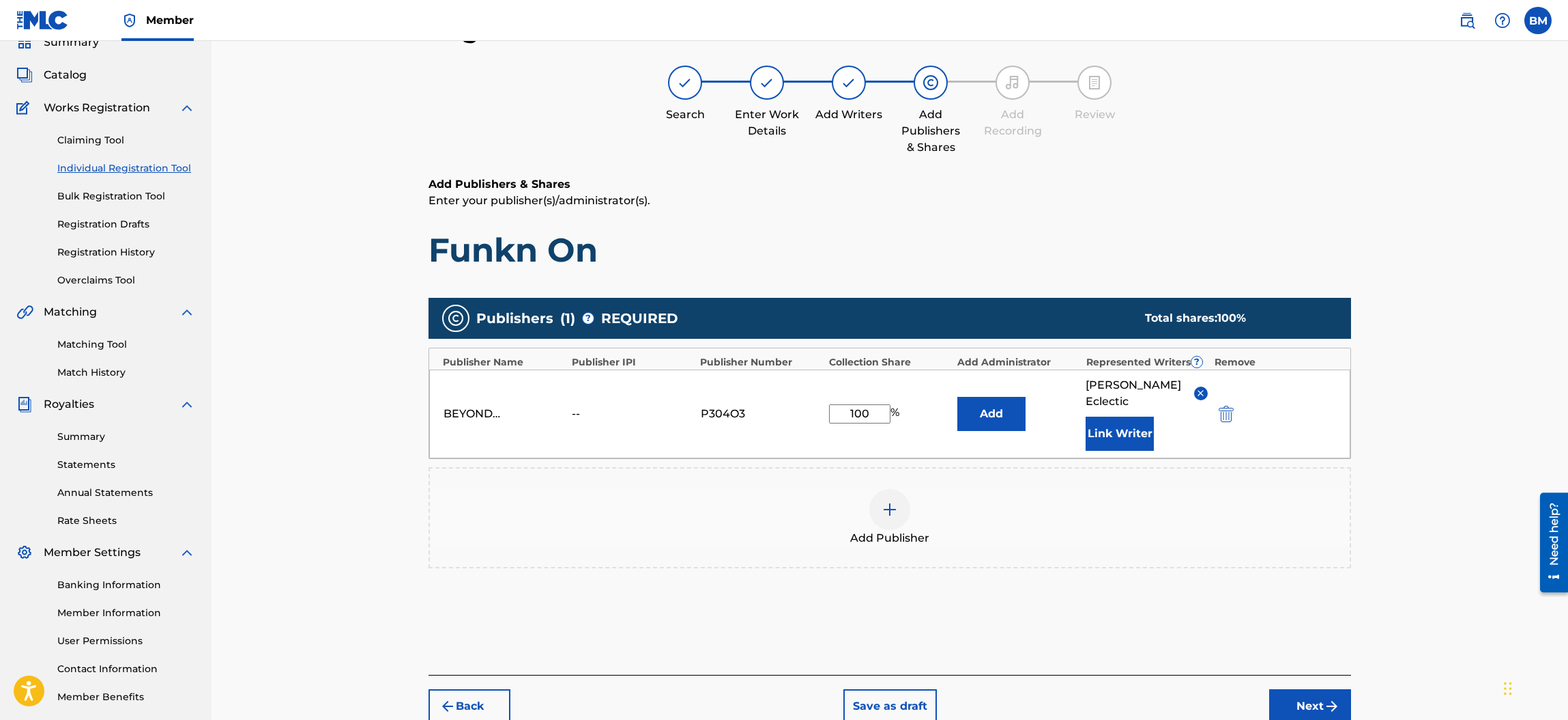
click at [1305, 689] on button "Next" at bounding box center [1310, 705] width 82 height 34
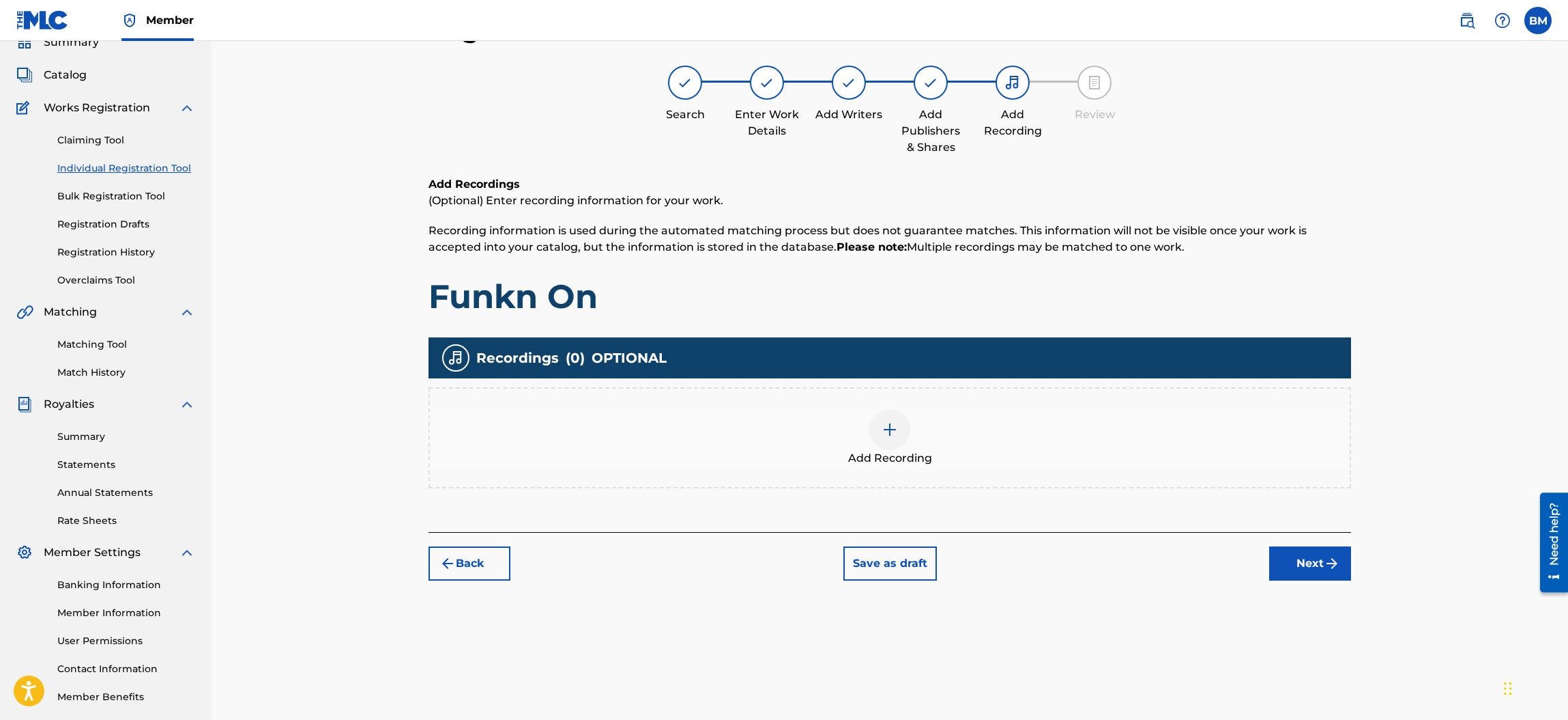
click at [891, 426] on img at bounding box center [889, 429] width 17 height 17
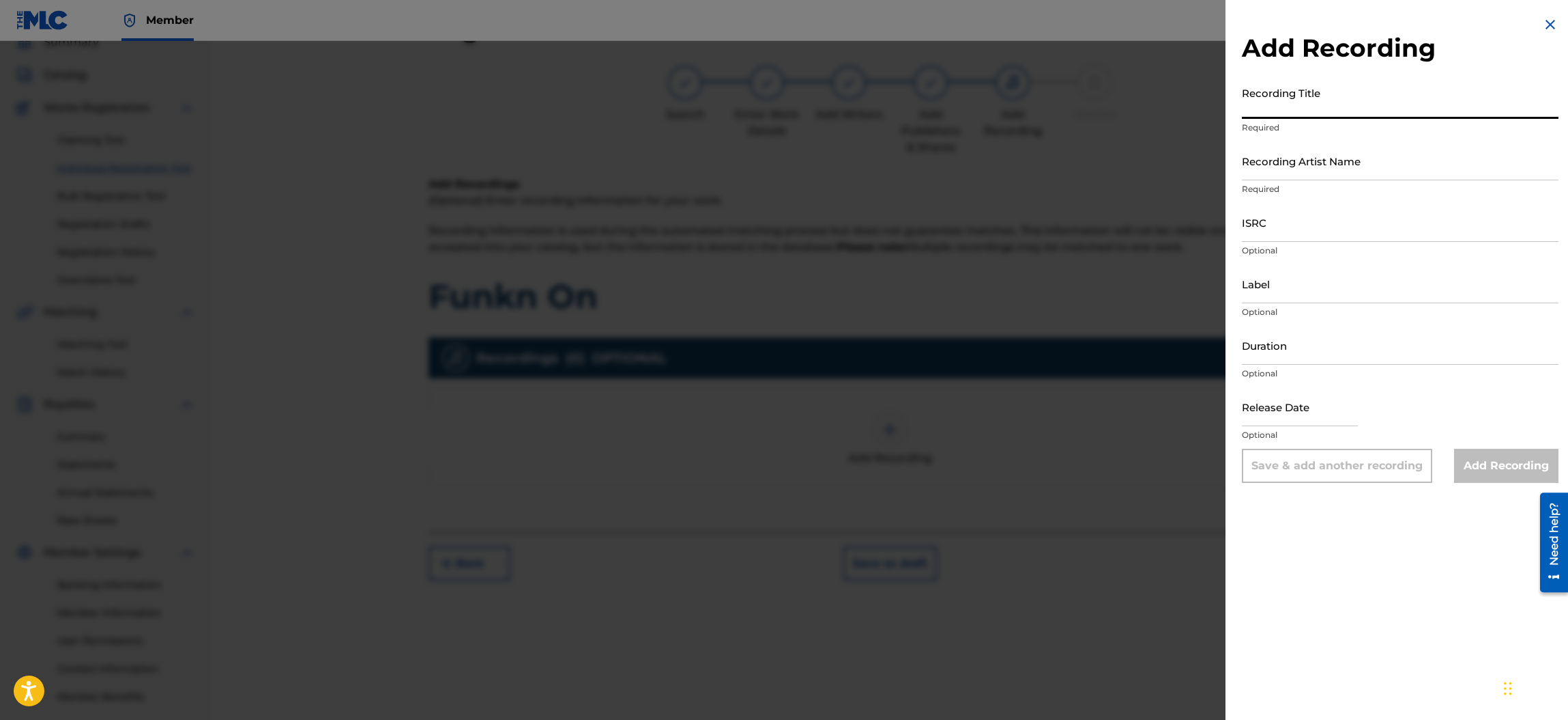
click at [1281, 102] on input "Recording Title" at bounding box center [1400, 99] width 317 height 39
type input "Funkn On"
click at [1281, 163] on input "Recording Artist Name" at bounding box center [1400, 161] width 317 height 39
type input "[PERSON_NAME] Eclectic"
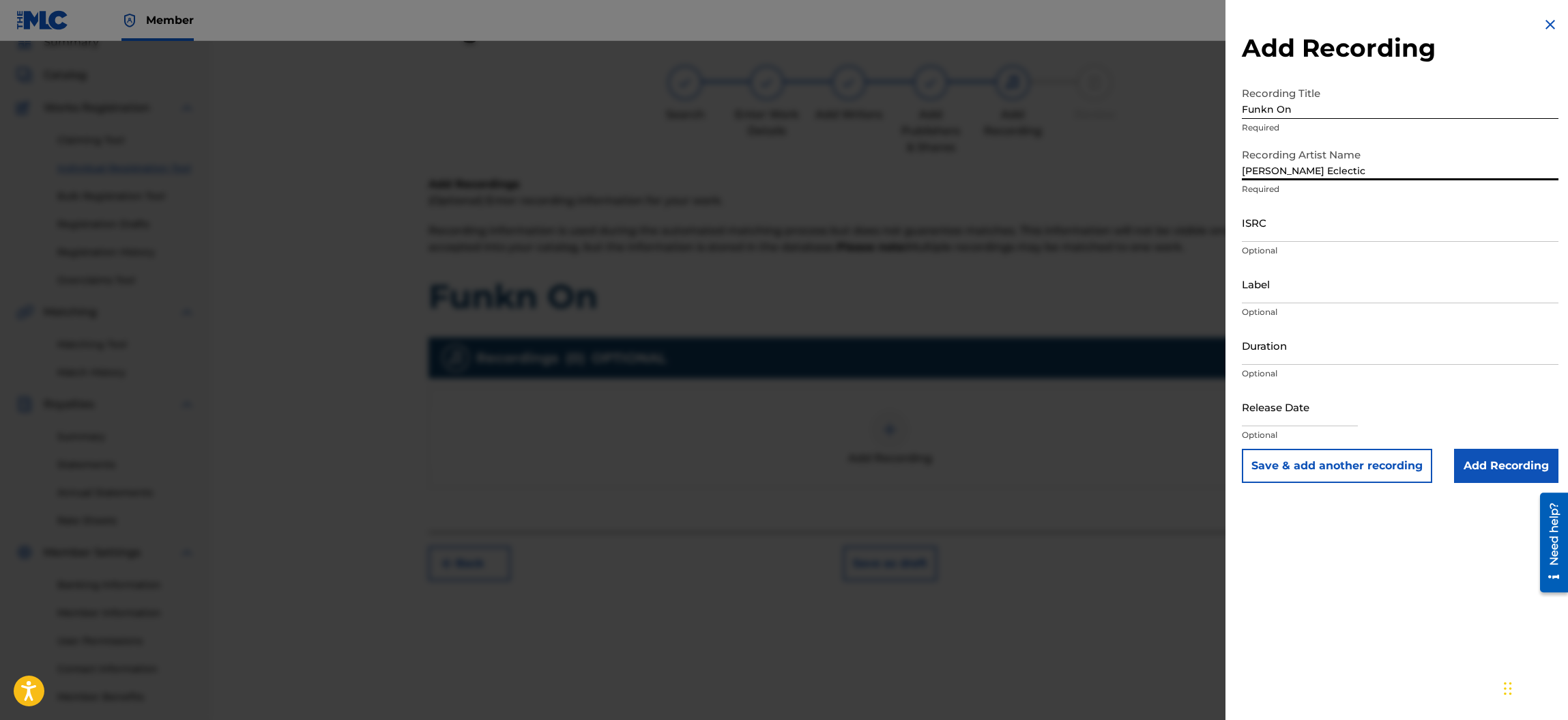
click at [1293, 221] on input "ISRC" at bounding box center [1400, 222] width 317 height 39
paste input "QZ-2UP-24-00394"
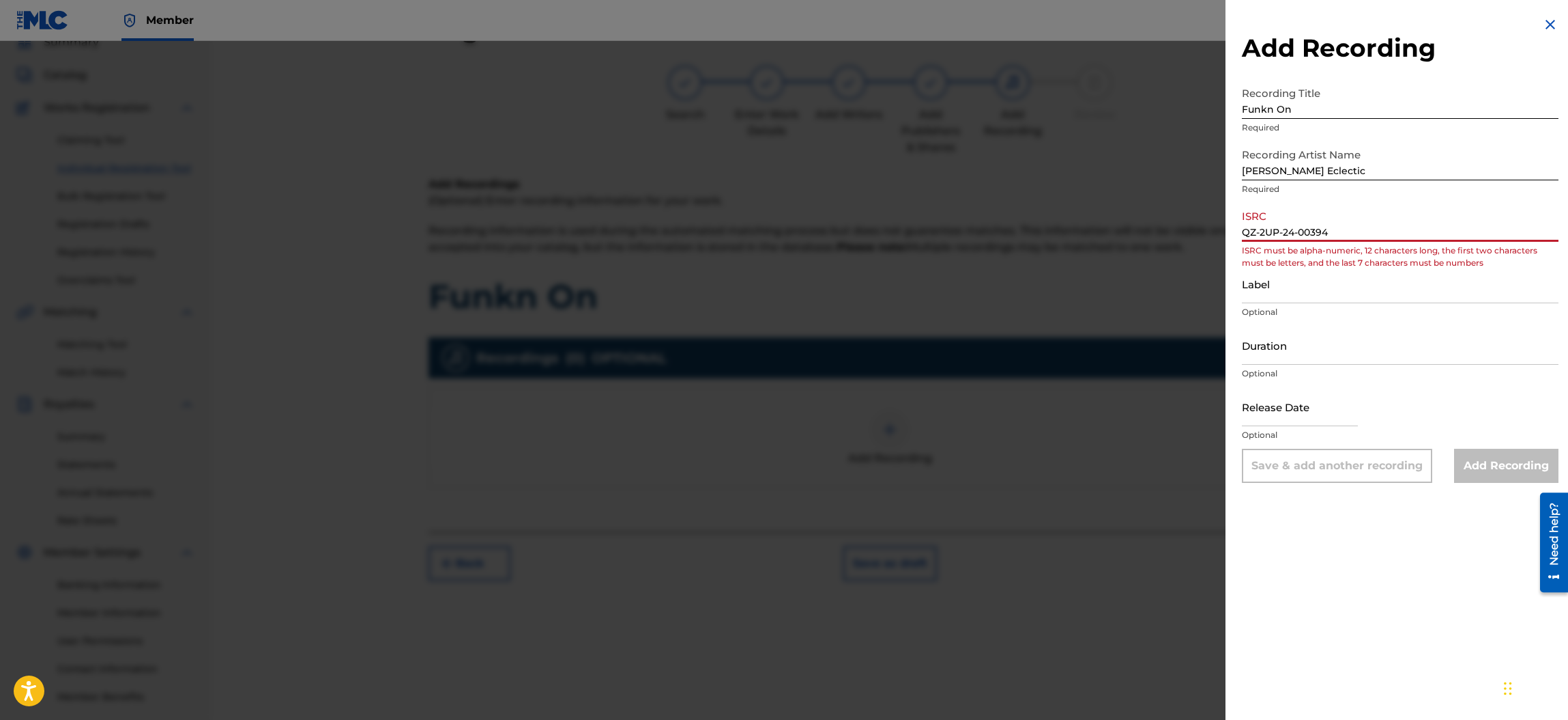
click at [1258, 231] on input "QZ-2UP-24-00394" at bounding box center [1400, 222] width 317 height 39
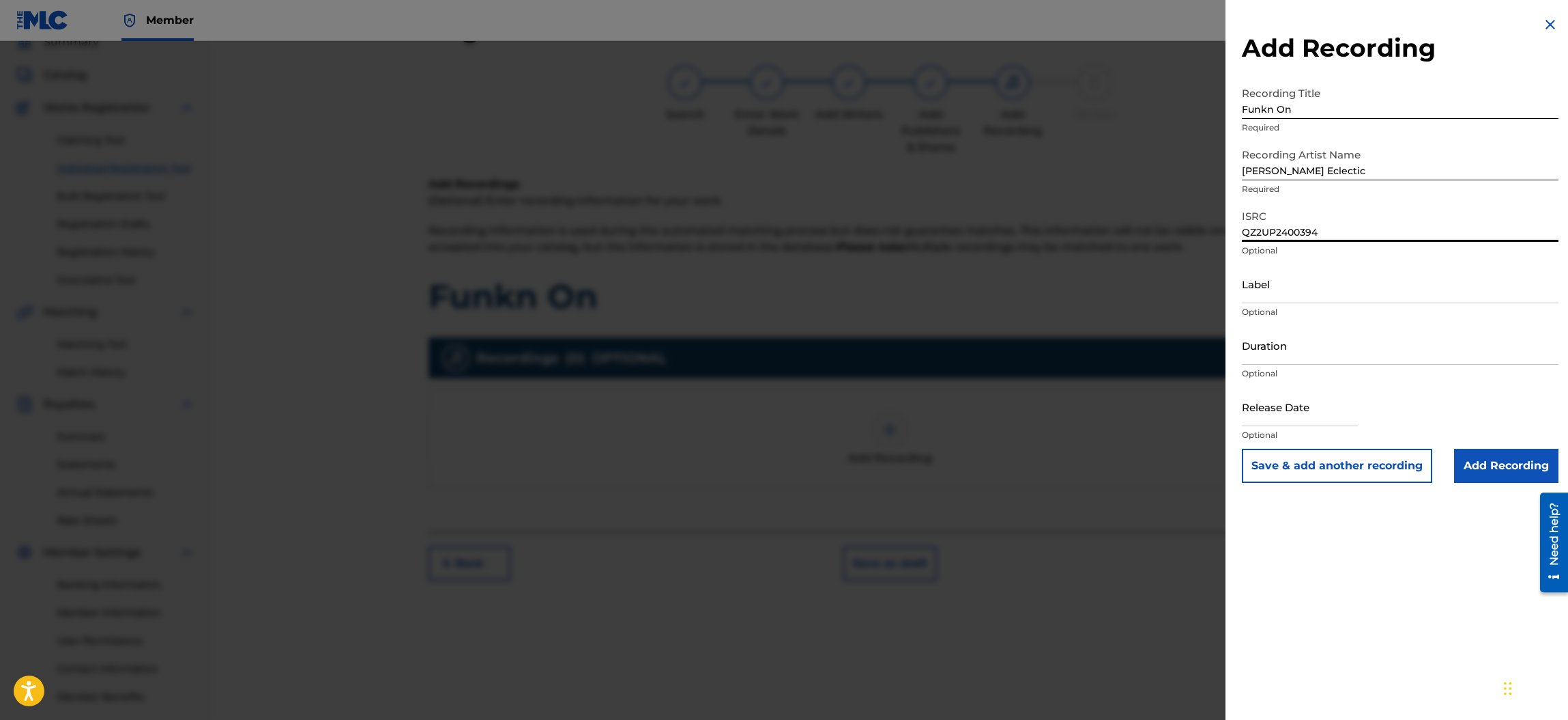
type input "QZ2UP2400394"
click at [1258, 284] on input "Label" at bounding box center [1400, 284] width 317 height 39
type input "Sneer Records"
click at [1288, 411] on input "text" at bounding box center [1299, 406] width 116 height 39
select select "7"
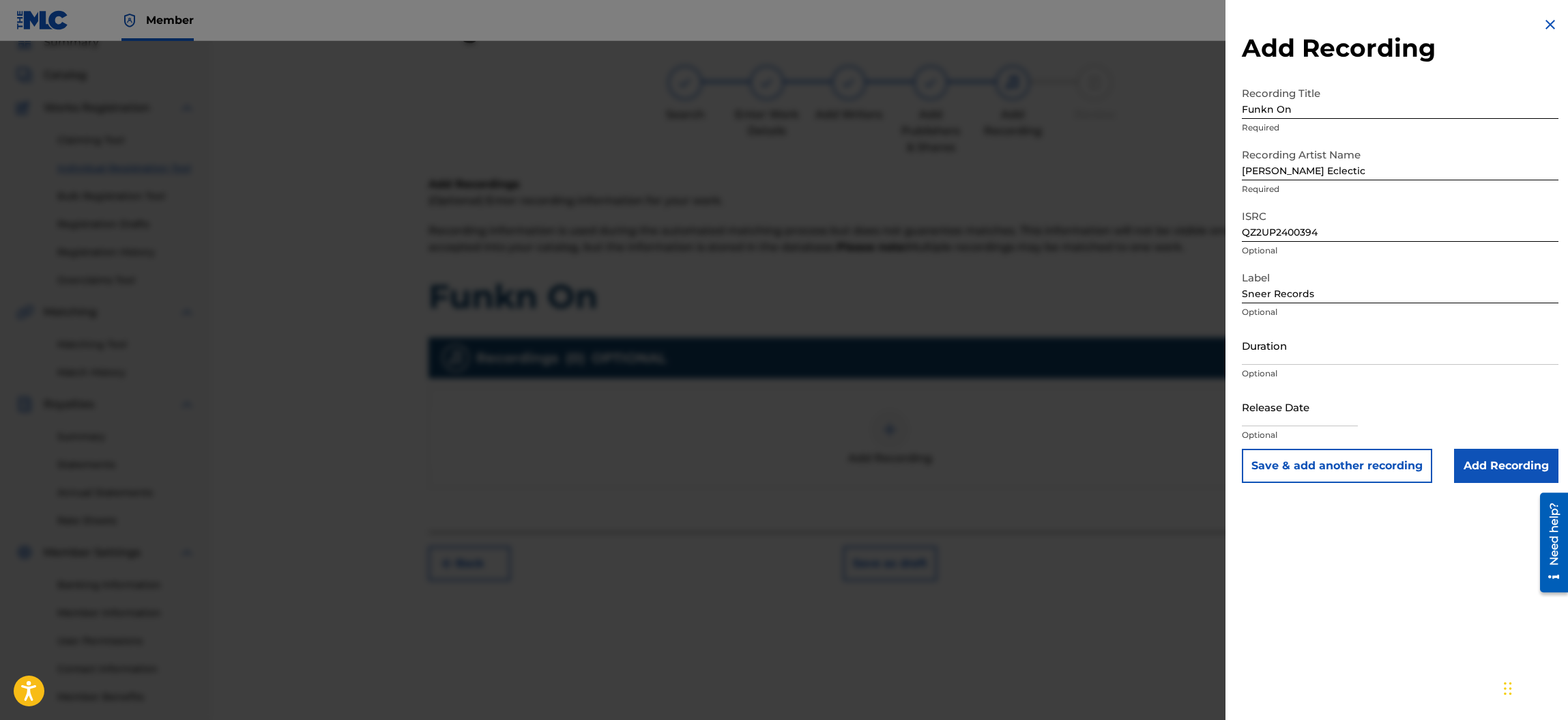
select select "2025"
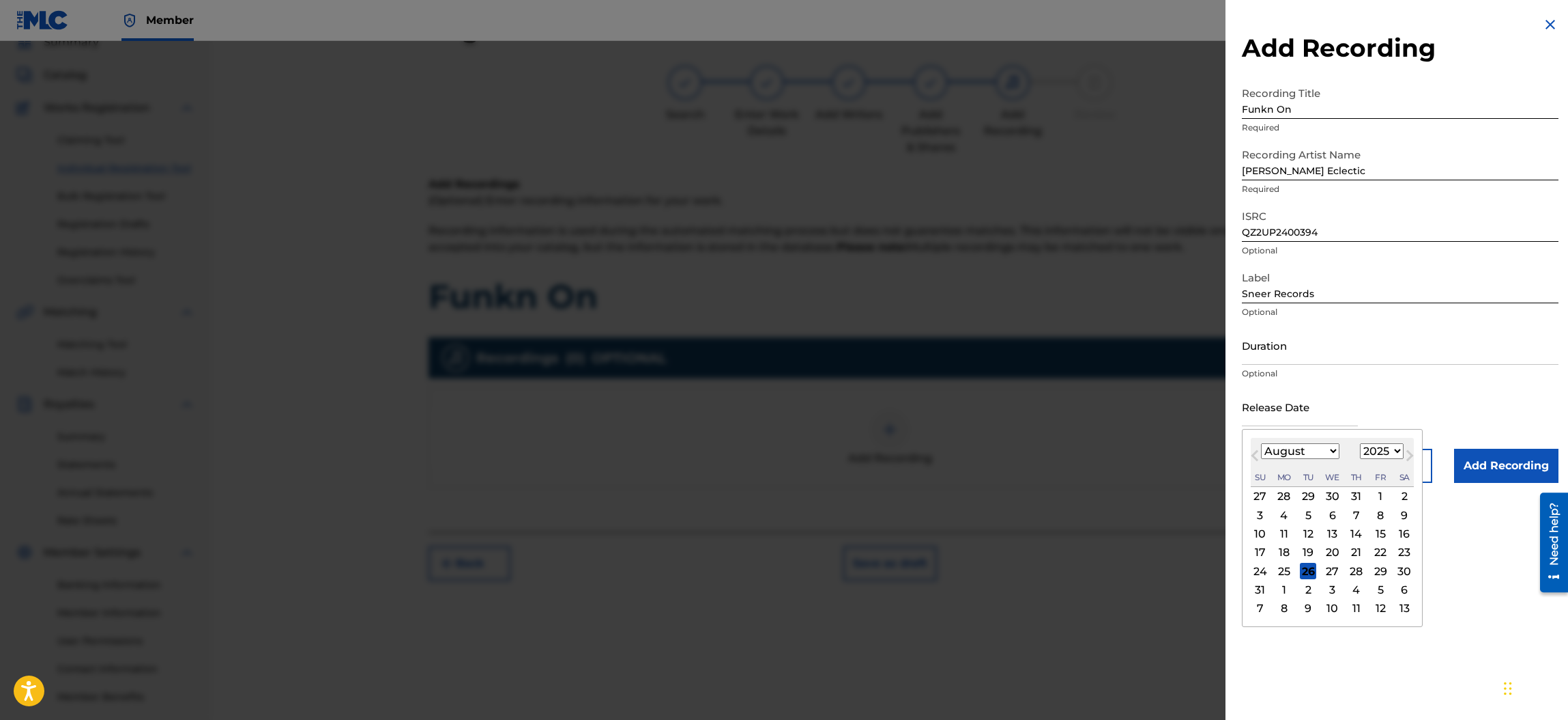
type input "[DATE]"
select select "9"
select select "2024"
click at [1468, 384] on div "Duration Optional" at bounding box center [1400, 356] width 317 height 61
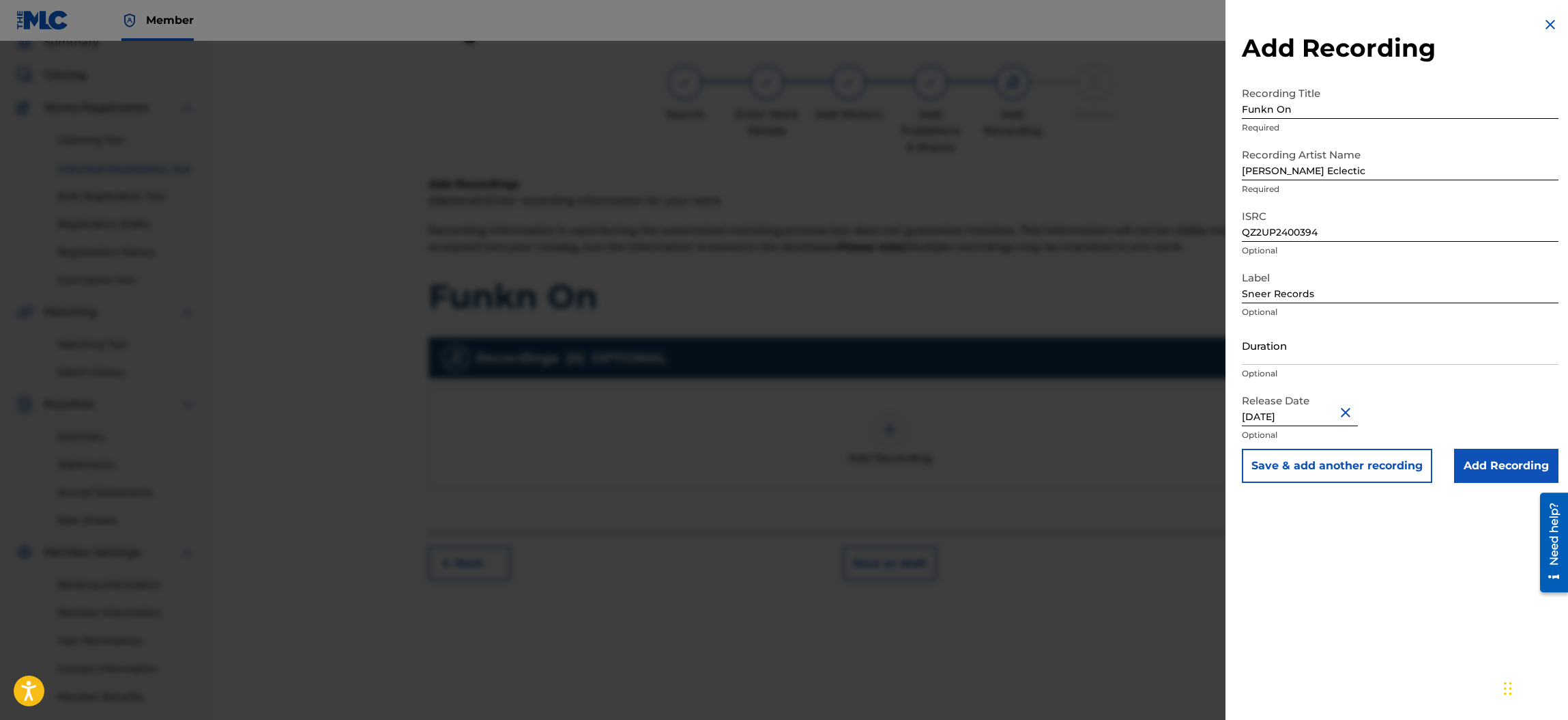
click at [1496, 469] on input "Add Recording" at bounding box center [1506, 465] width 104 height 34
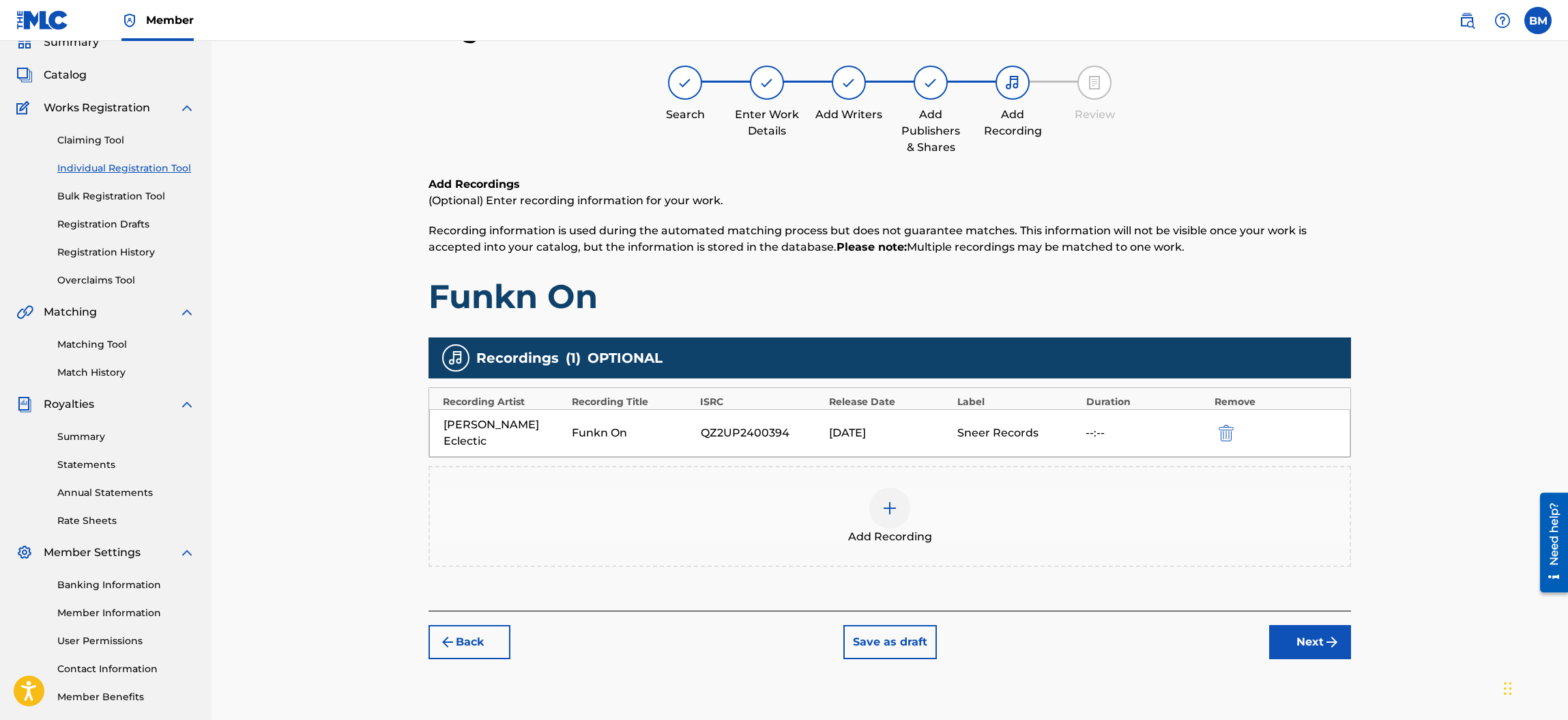
click at [1297, 625] on button "Next" at bounding box center [1310, 641] width 82 height 34
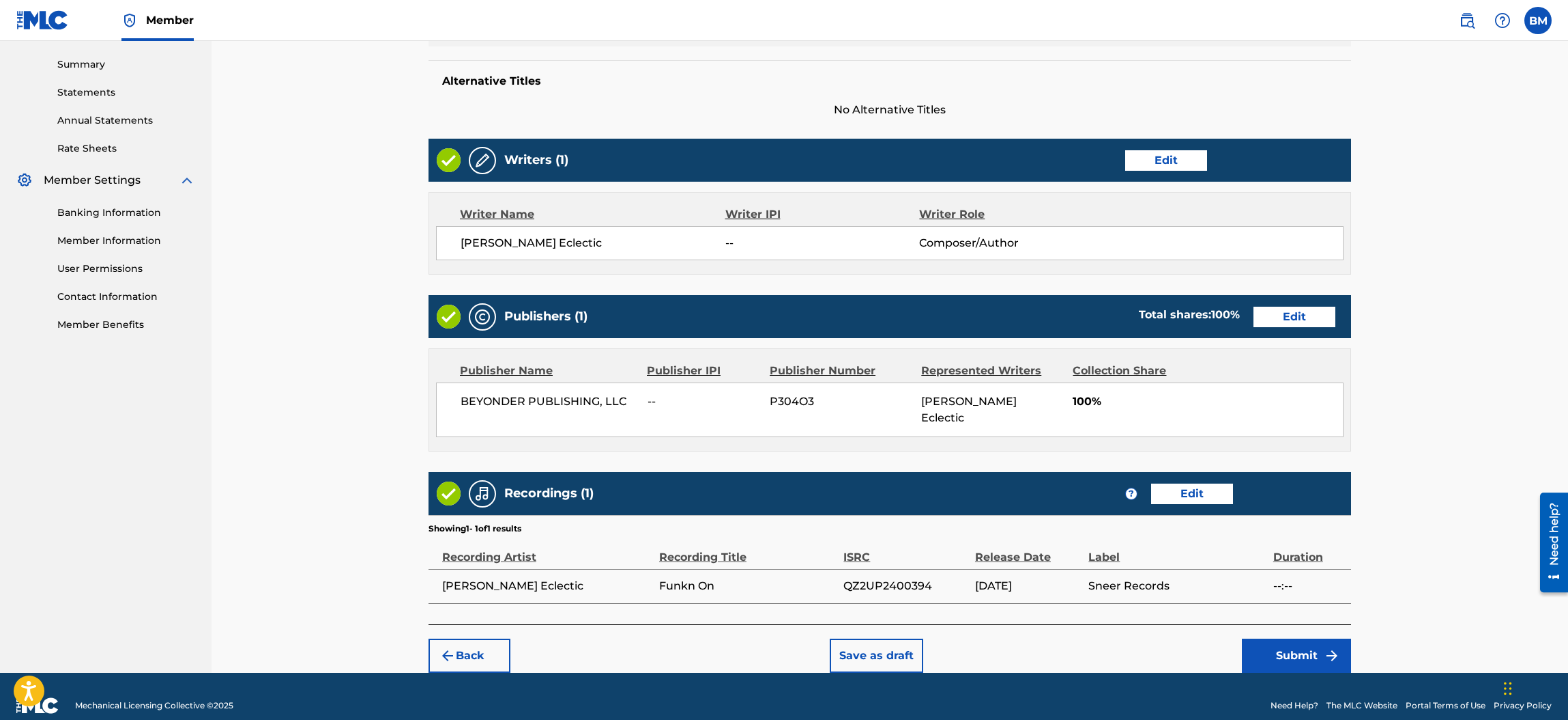
scroll to position [435, 0]
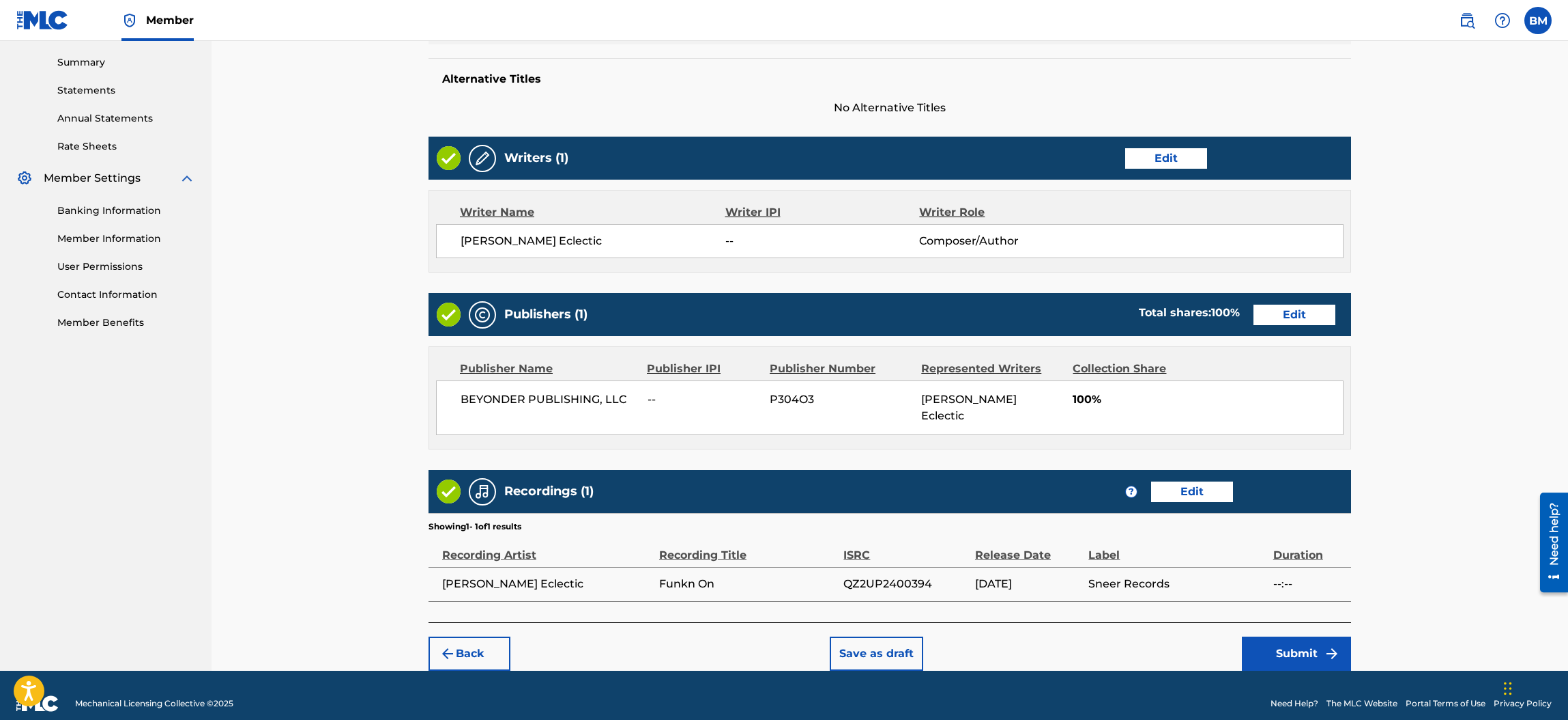
click at [1289, 638] on button "Submit" at bounding box center [1296, 653] width 109 height 34
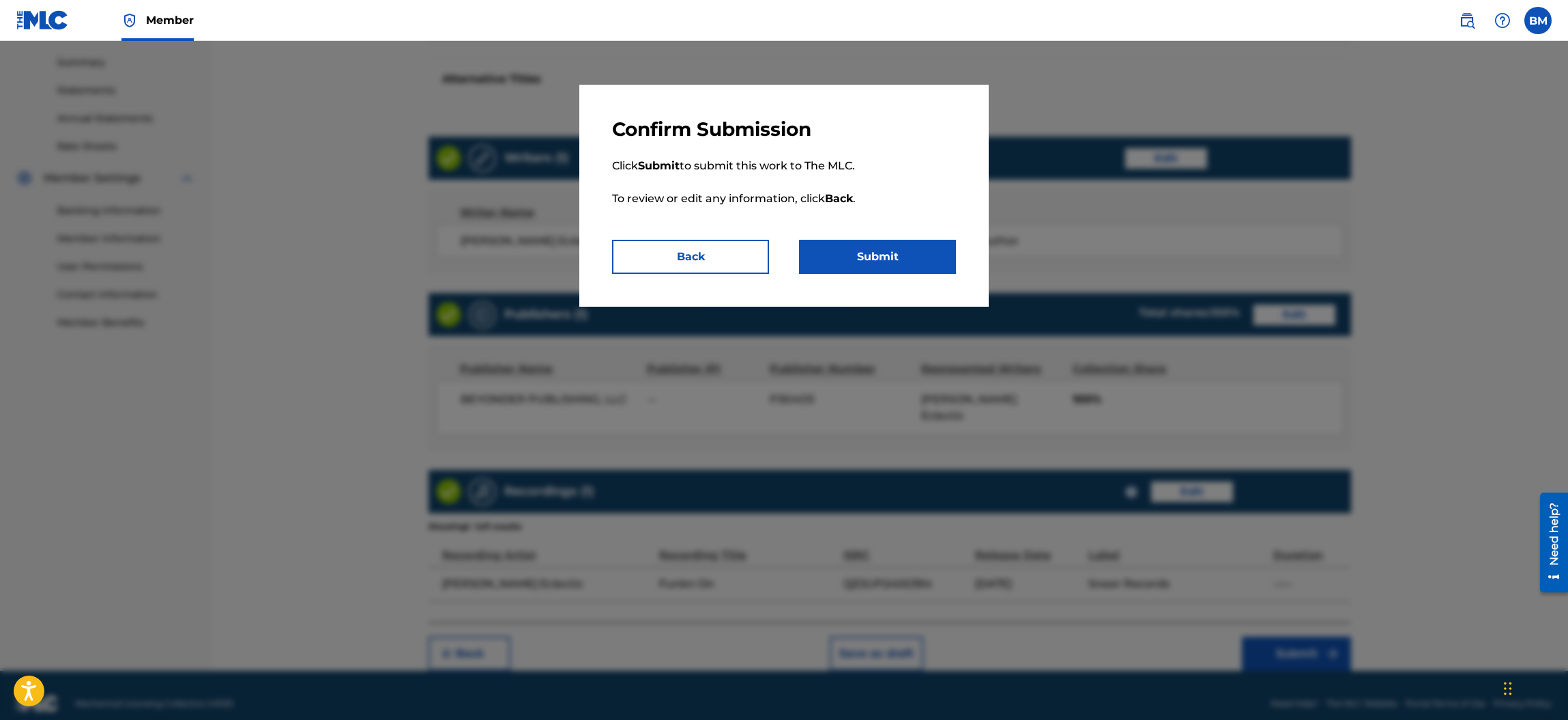
click at [870, 253] on button "Submit" at bounding box center [877, 256] width 157 height 34
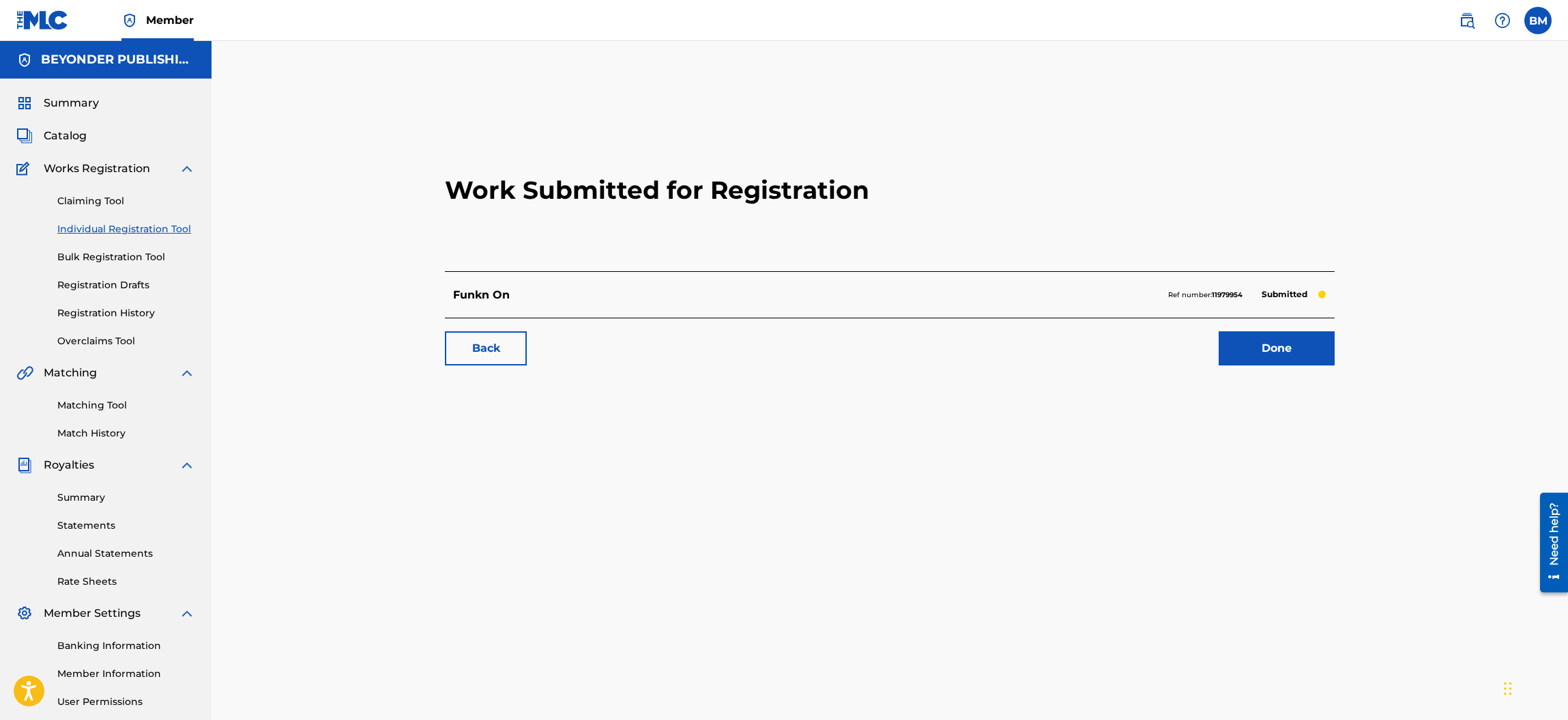
click at [1285, 351] on link "Done" at bounding box center [1277, 348] width 116 height 34
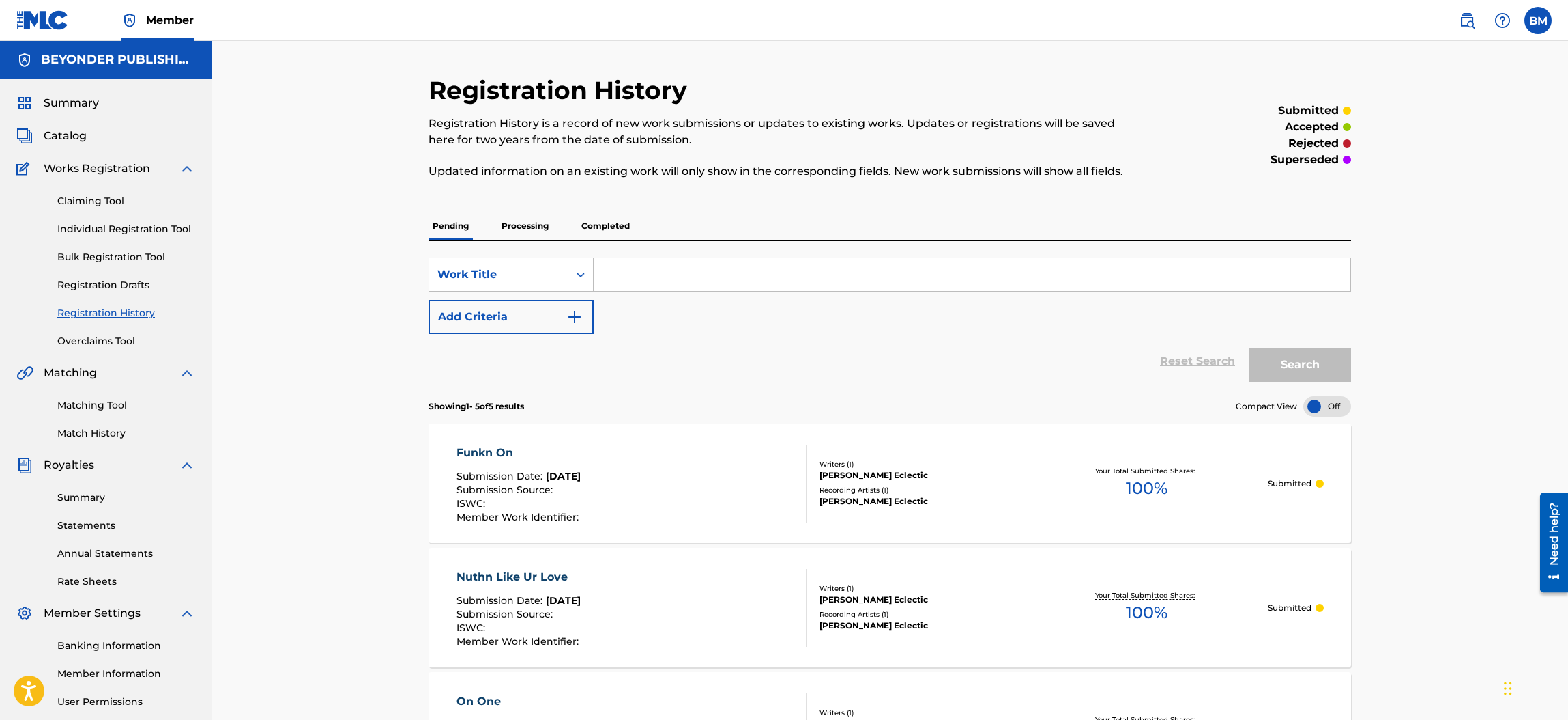
click at [173, 15] on span "Member" at bounding box center [169, 20] width 48 height 16
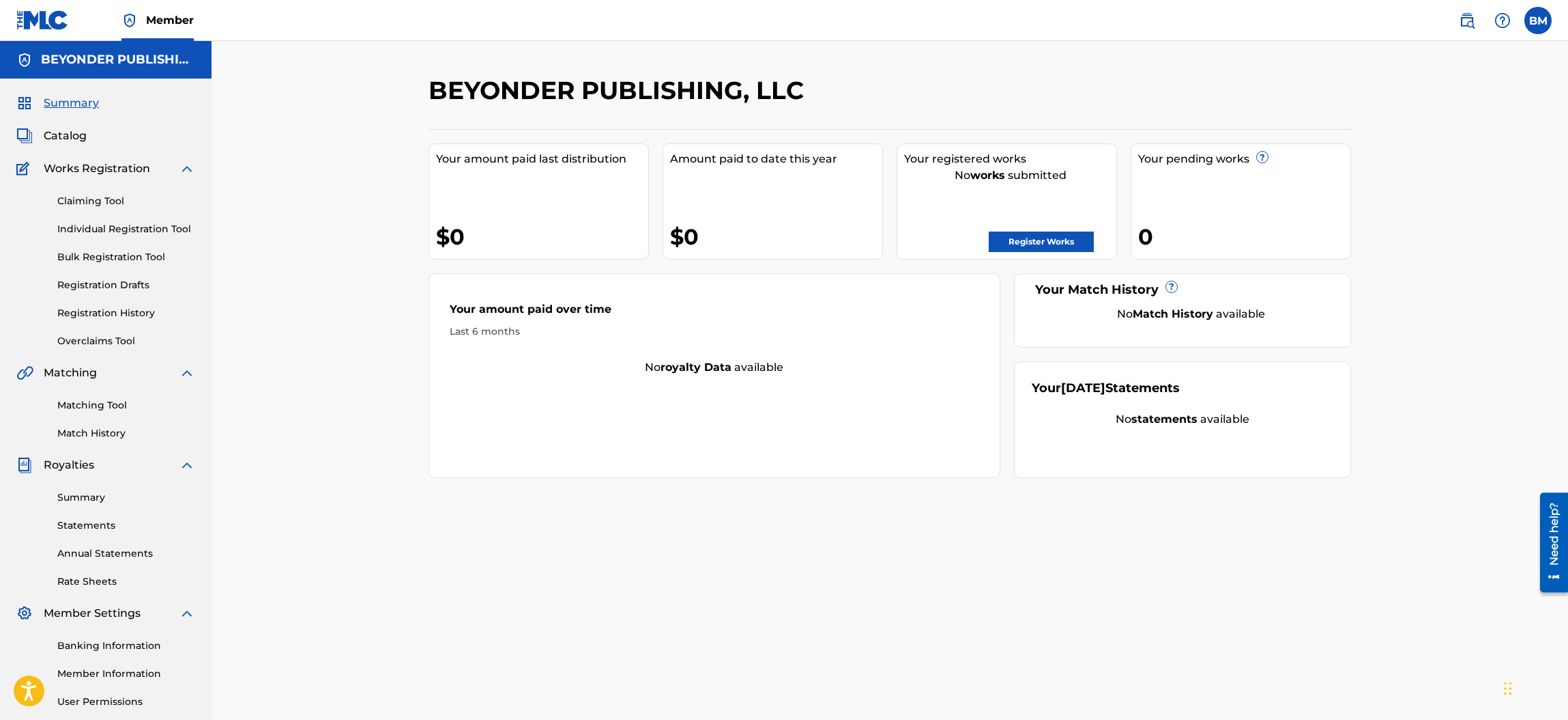
click at [1019, 244] on link "Register Works" at bounding box center [1041, 242] width 105 height 20
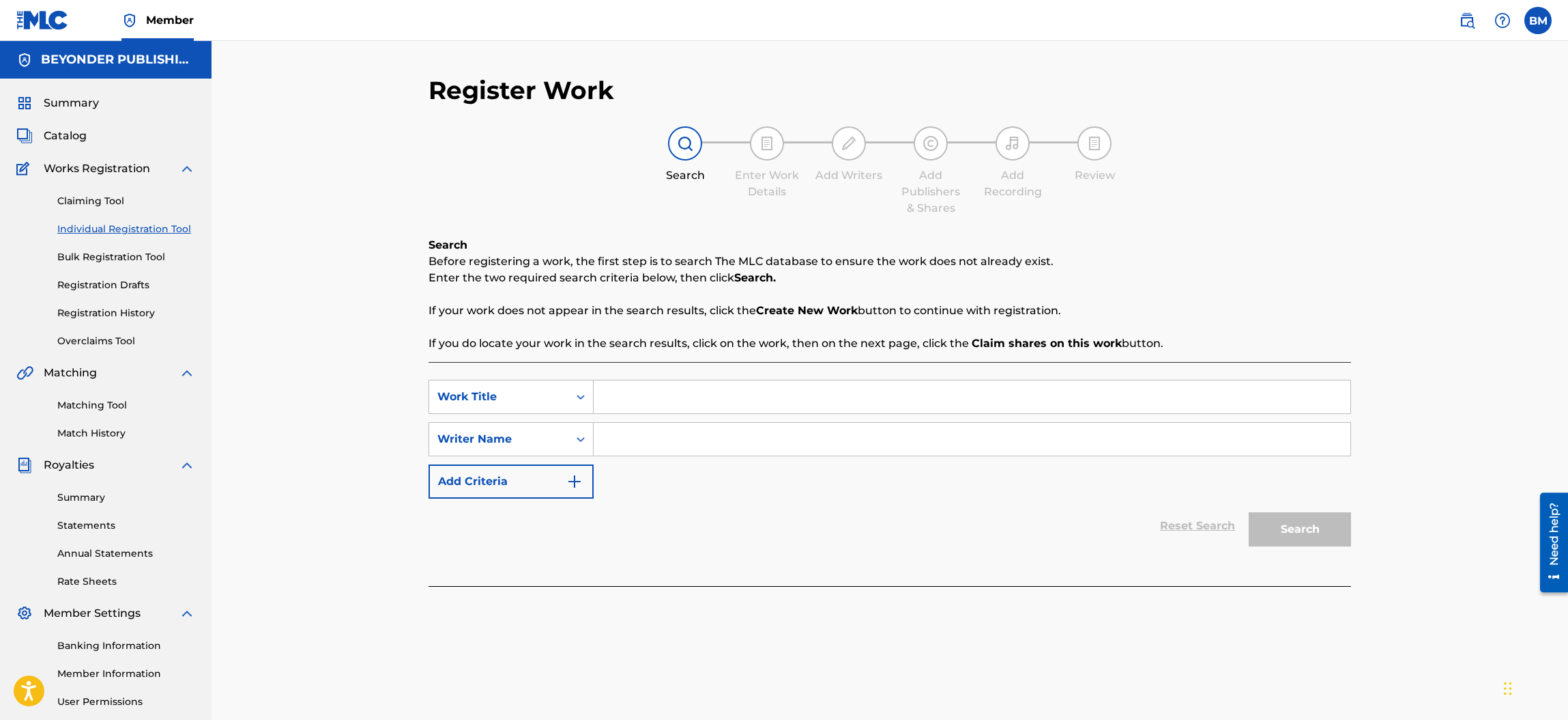
click at [636, 395] on input "Search Form" at bounding box center [972, 397] width 757 height 33
type input "Eternal Flight"
click at [657, 442] on input "Search Form" at bounding box center [972, 439] width 757 height 33
type input "[PERSON_NAME]"
click at [1293, 524] on button "Search" at bounding box center [1299, 529] width 102 height 34
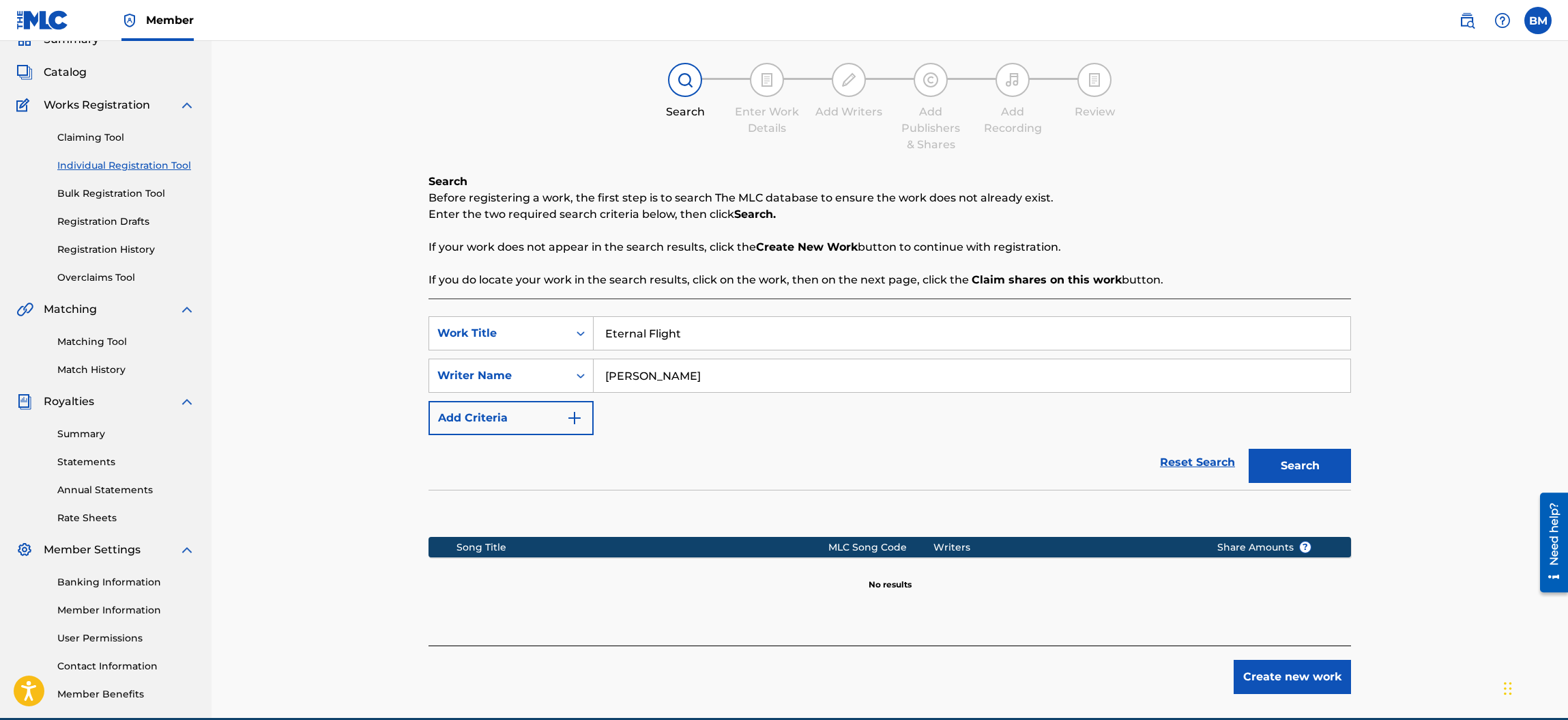
scroll to position [71, 0]
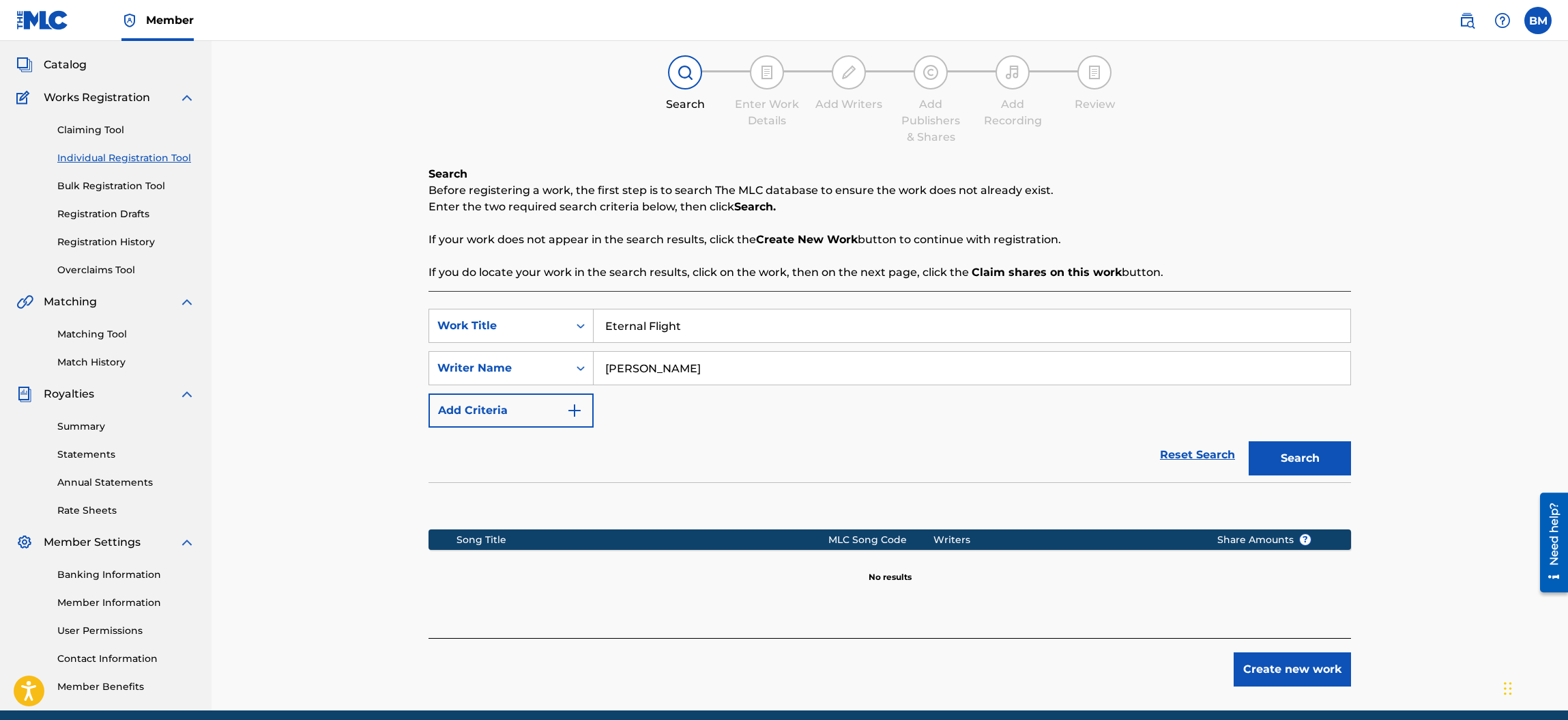
click at [1299, 667] on button "Create new work" at bounding box center [1292, 668] width 118 height 34
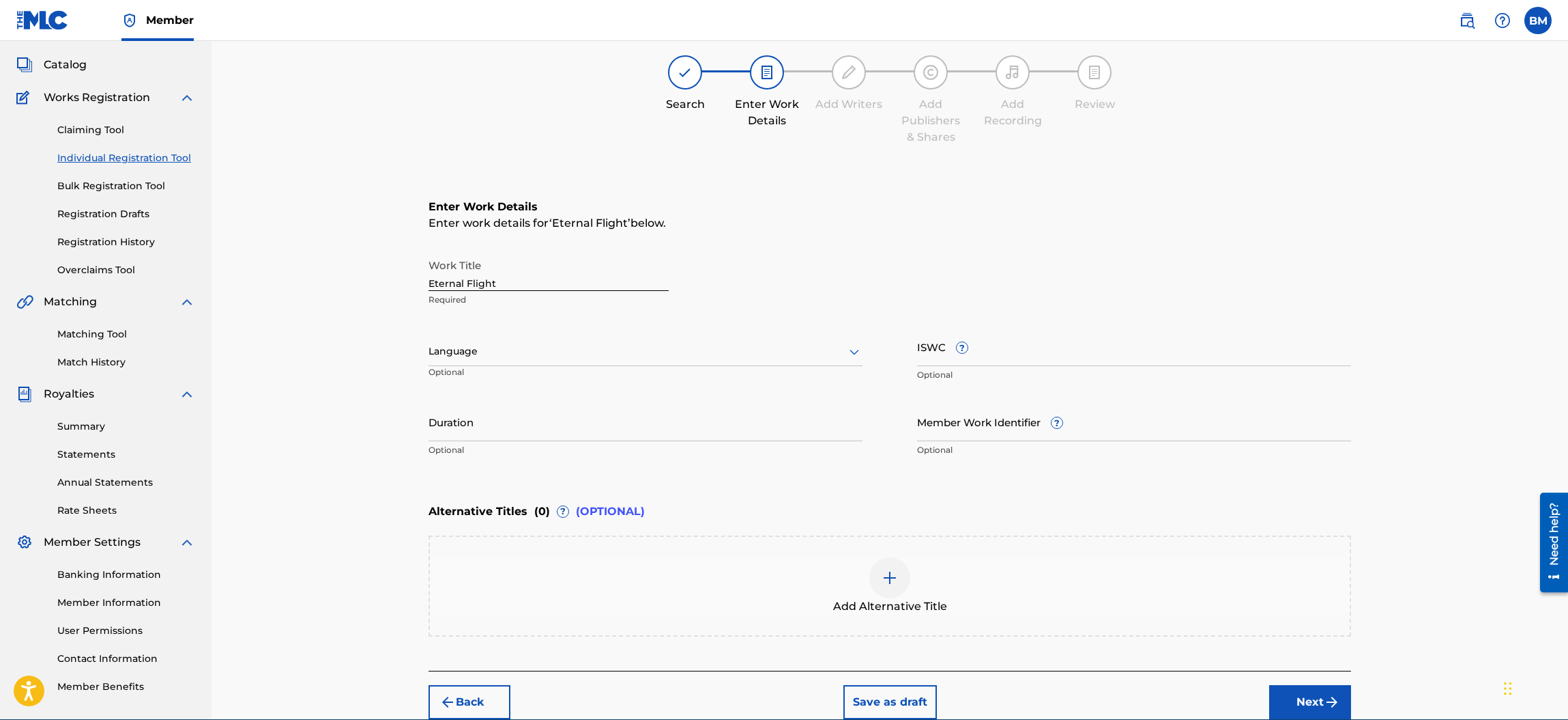
click at [852, 354] on icon at bounding box center [854, 351] width 17 height 17
click at [686, 380] on div "English" at bounding box center [646, 382] width 432 height 31
click at [1288, 693] on button "Next" at bounding box center [1310, 701] width 82 height 34
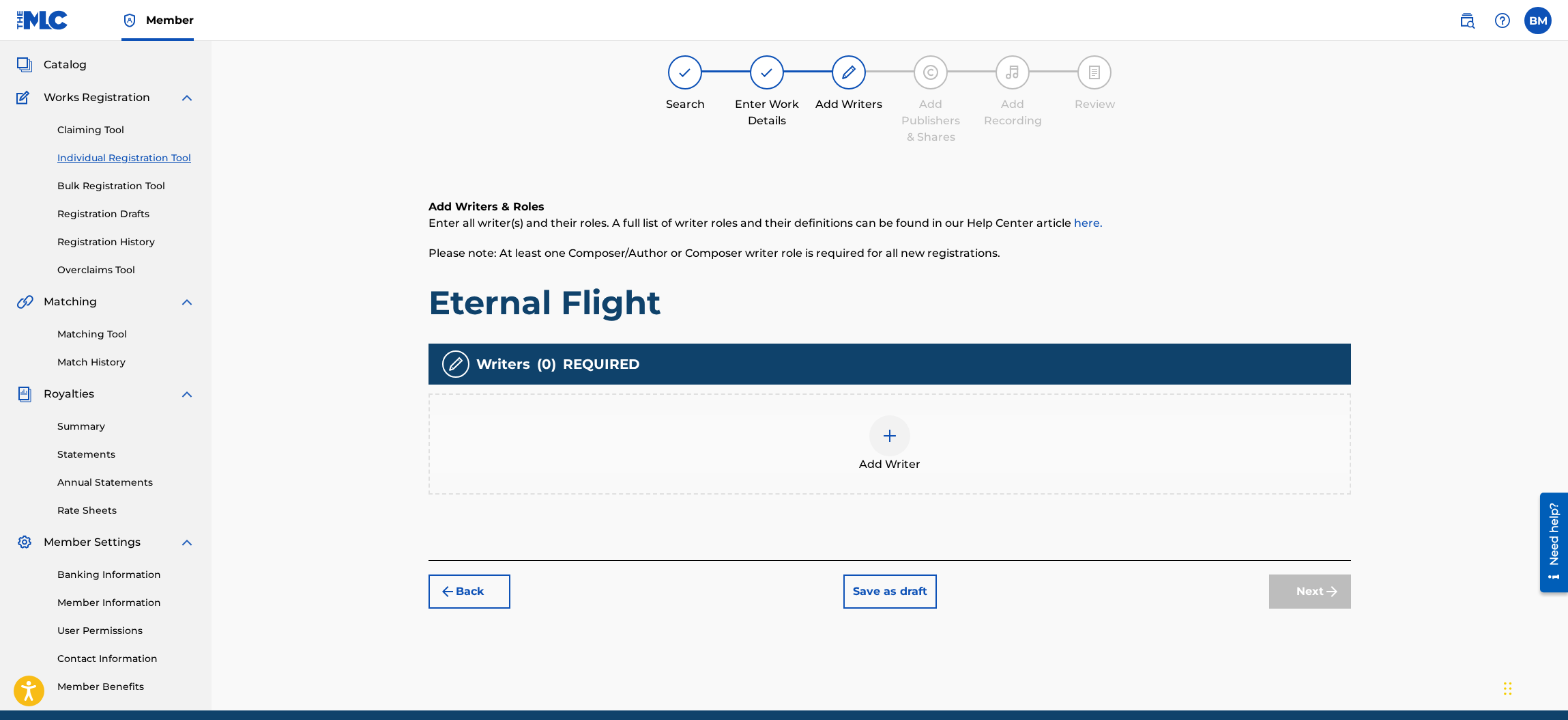
scroll to position [60, 0]
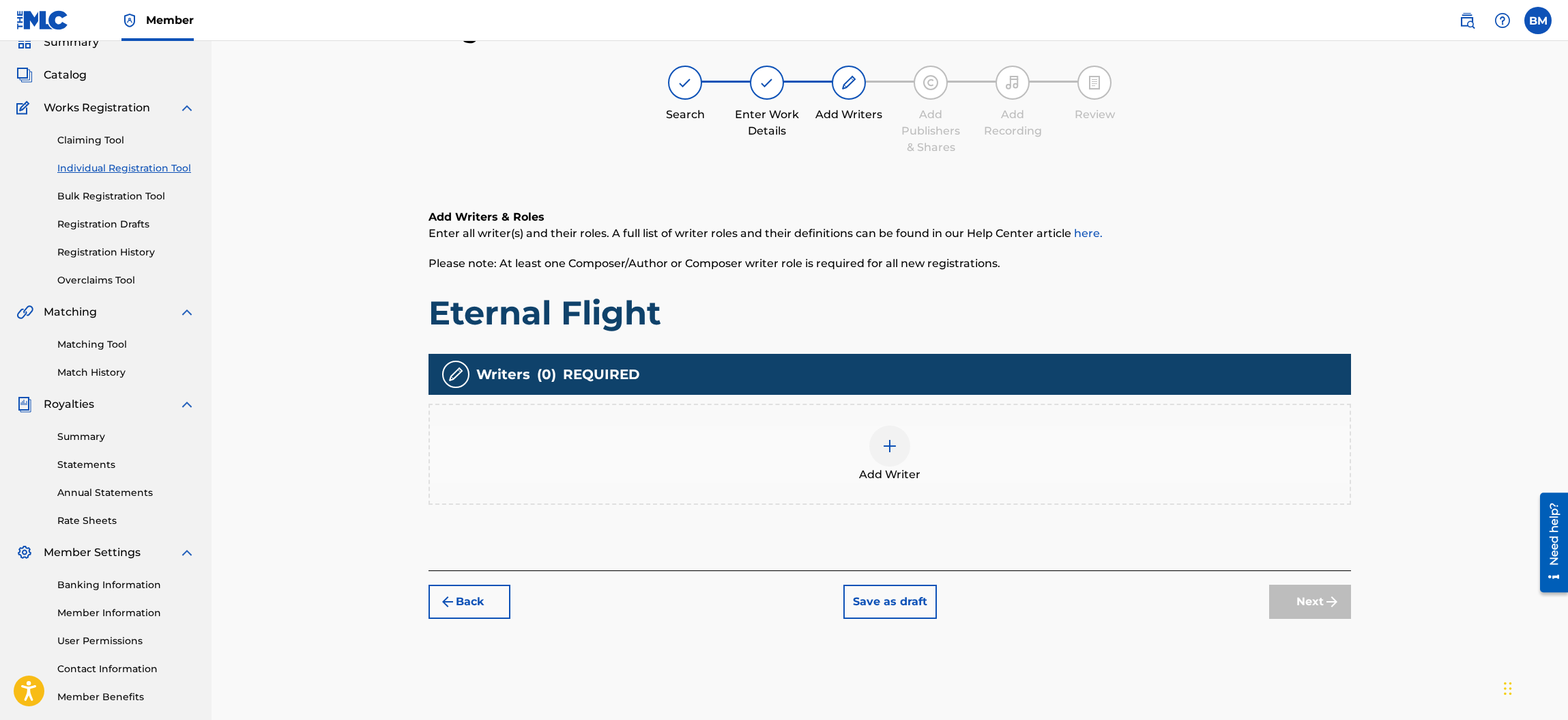
click at [882, 448] on img at bounding box center [889, 445] width 17 height 17
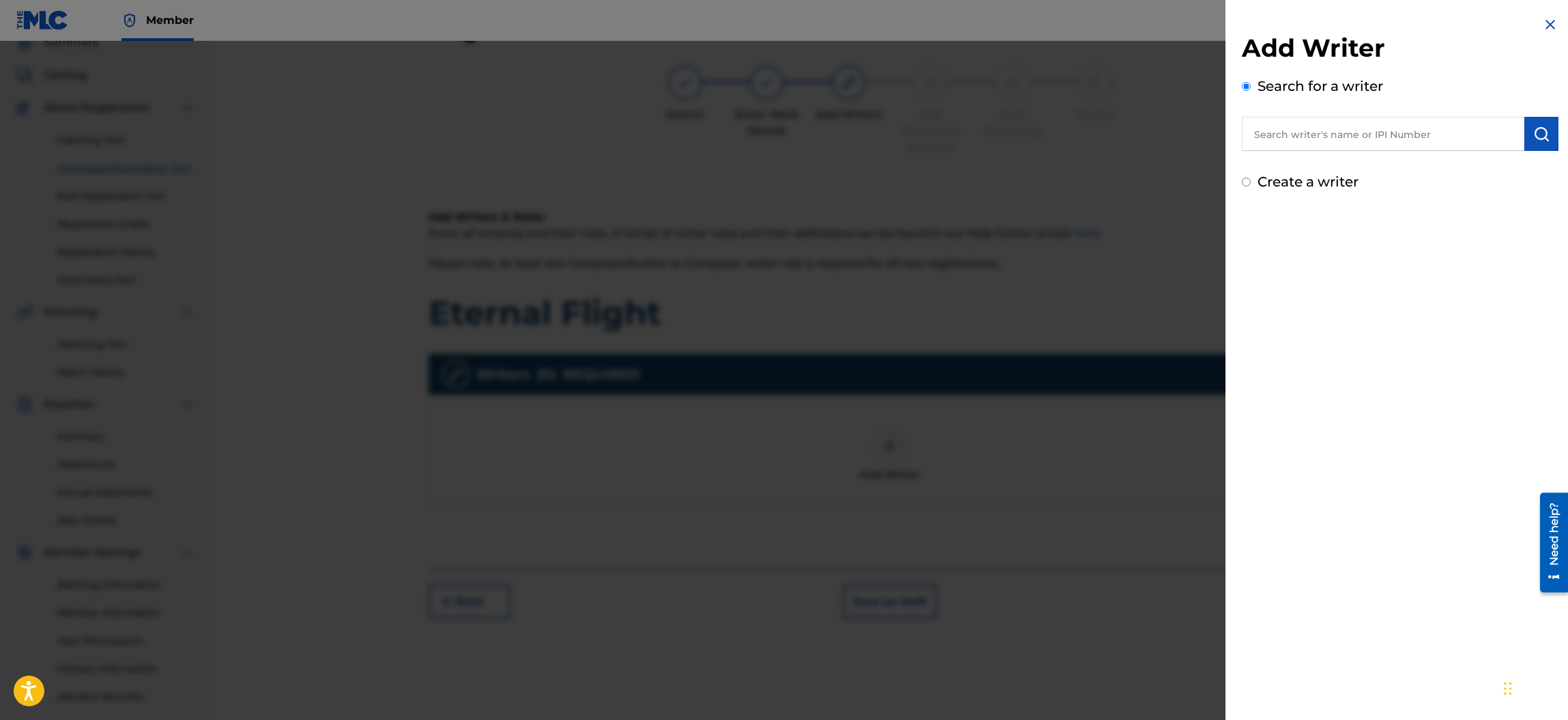
click at [1288, 135] on input "text" at bounding box center [1383, 133] width 282 height 34
type input "[PERSON_NAME]"
click at [1245, 179] on input "Create a writer" at bounding box center [1246, 181] width 9 height 9
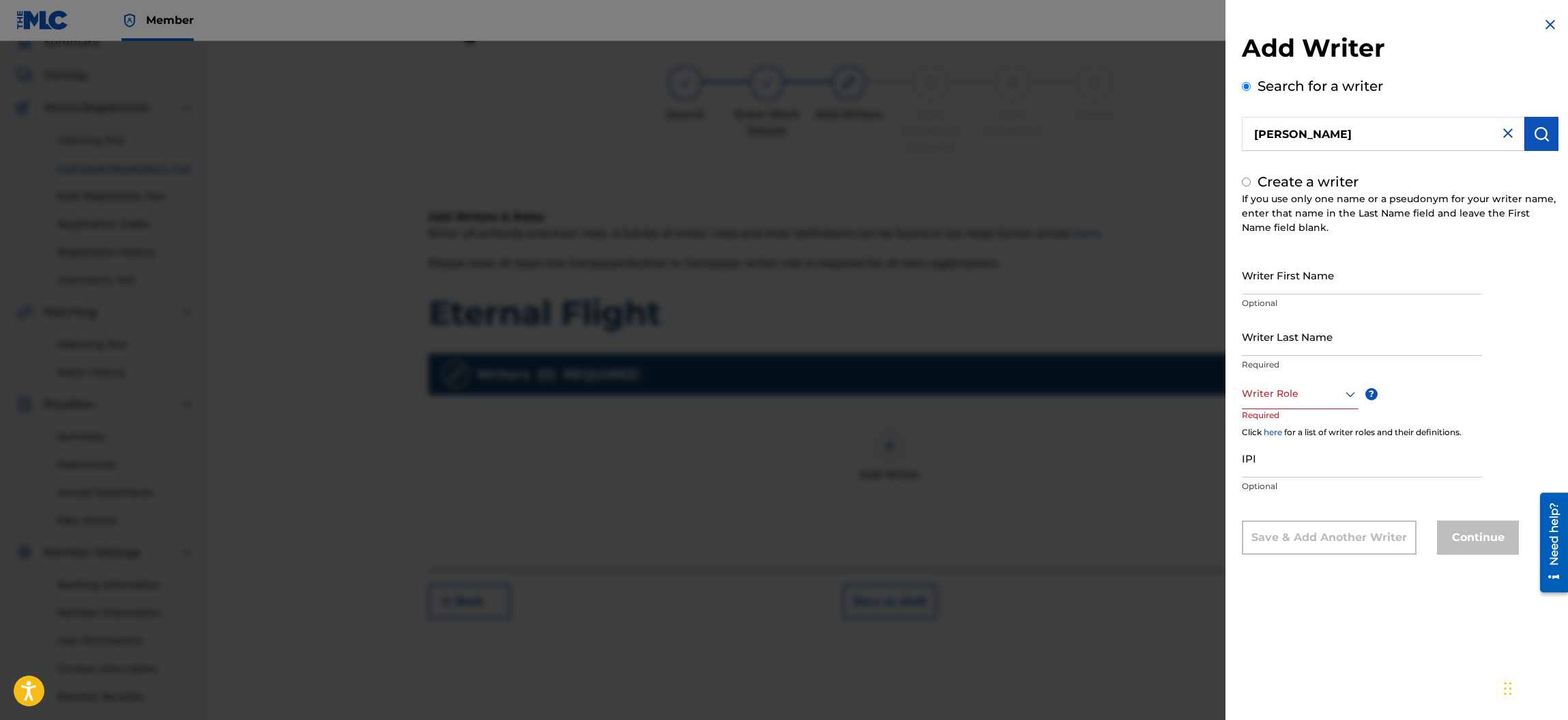
radio input "false"
radio input "true"
click at [1299, 340] on input "Writer Last Name" at bounding box center [1362, 336] width 241 height 39
type input "[PERSON_NAME] Eclectic"
click at [1349, 393] on icon at bounding box center [1350, 394] width 17 height 17
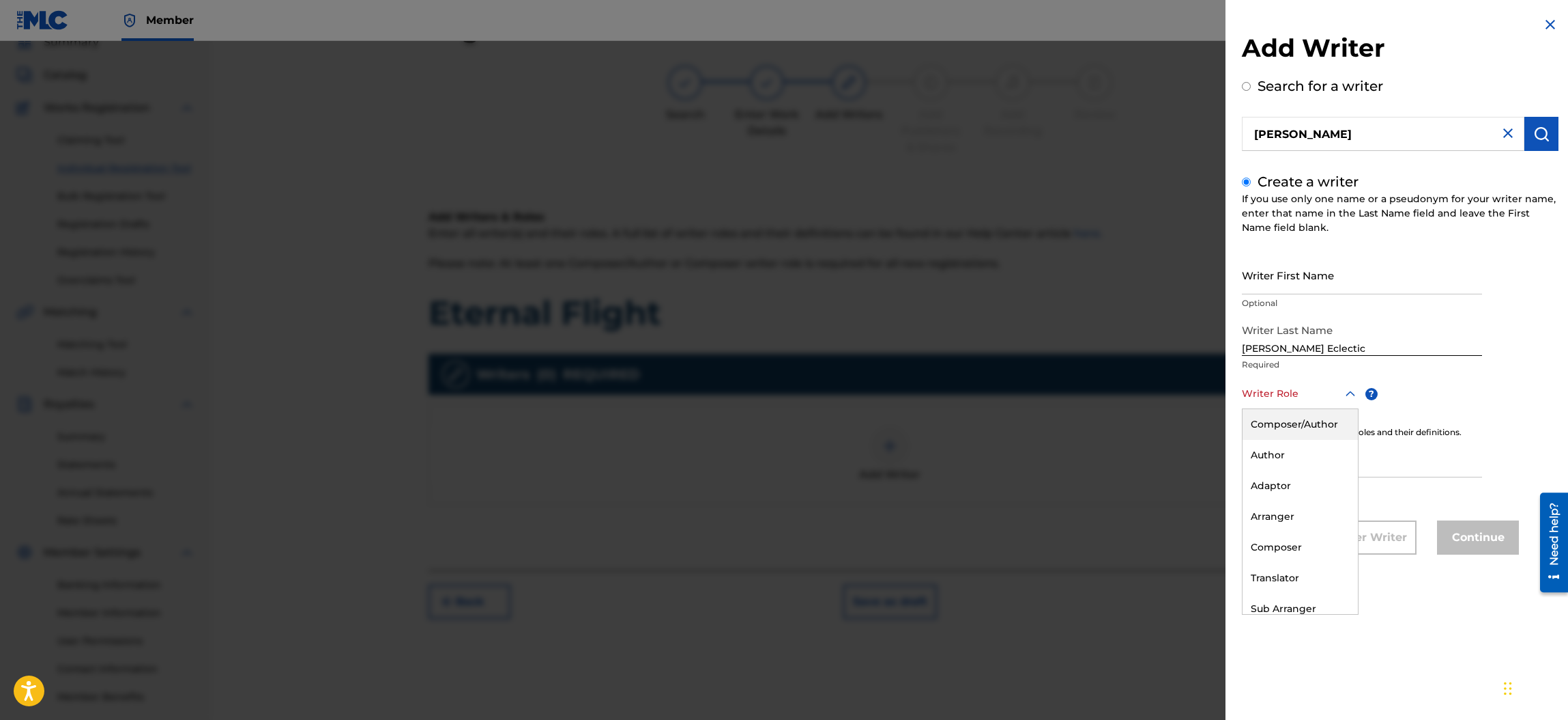
click at [1291, 418] on div "Composer/Author" at bounding box center [1300, 425] width 115 height 31
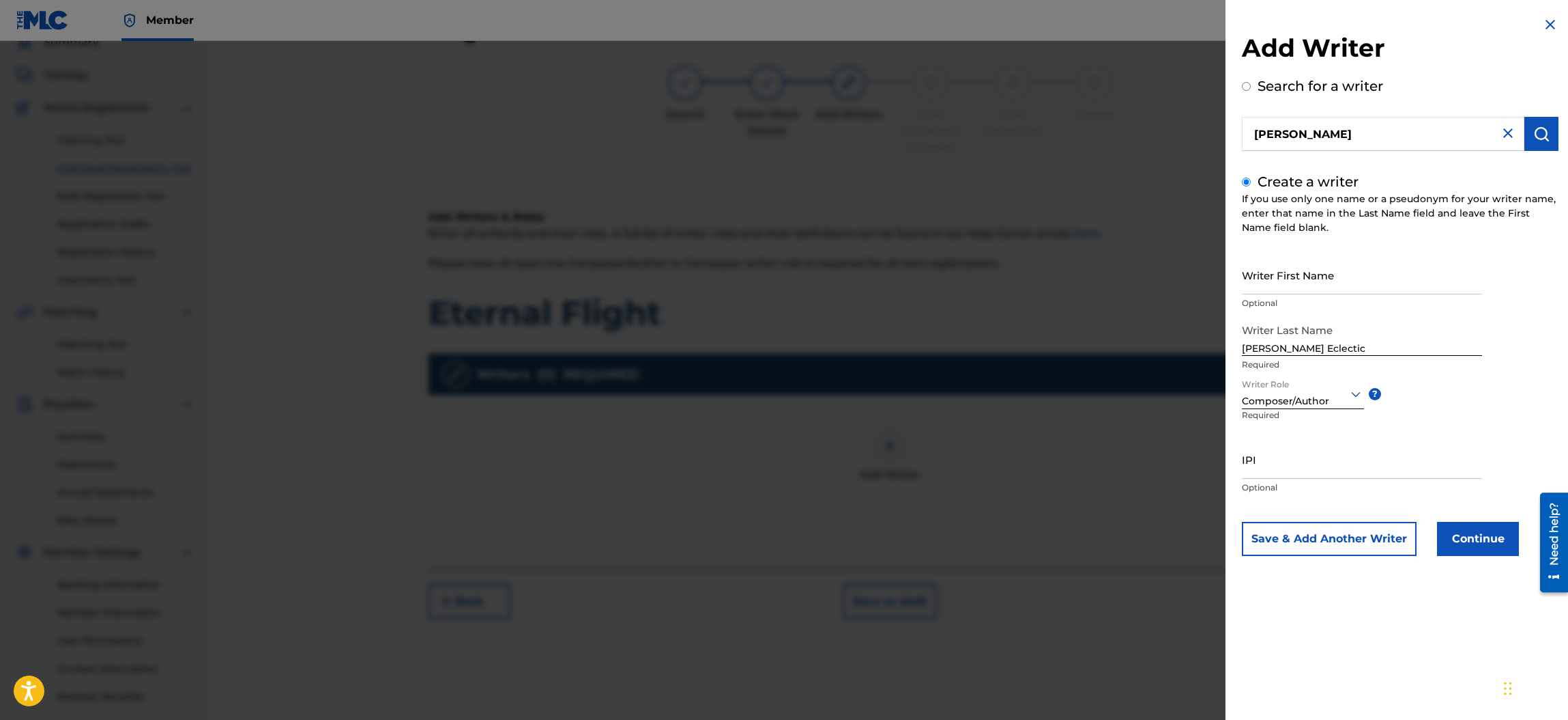
click at [1475, 536] on button "Continue" at bounding box center [1478, 538] width 82 height 34
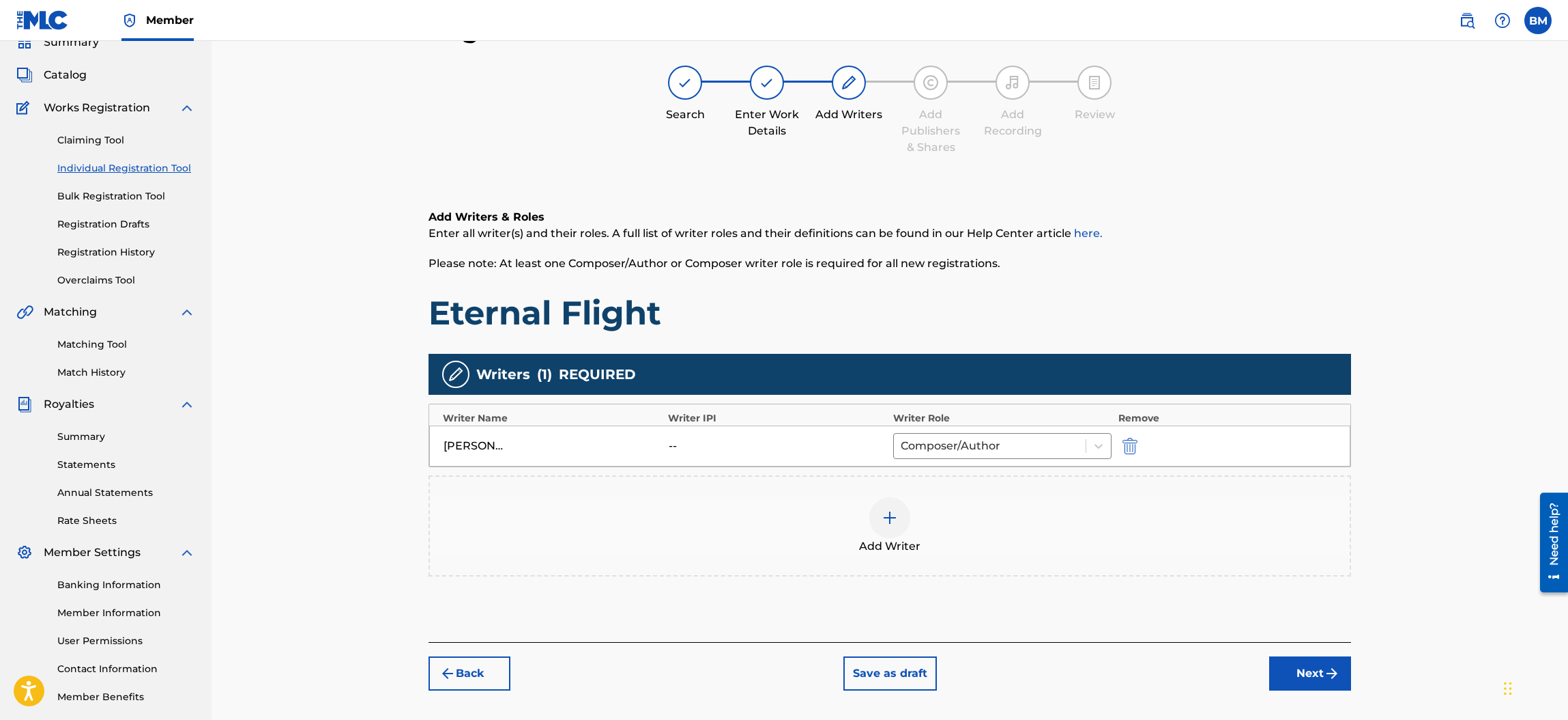
click at [1300, 673] on button "Next" at bounding box center [1310, 672] width 82 height 34
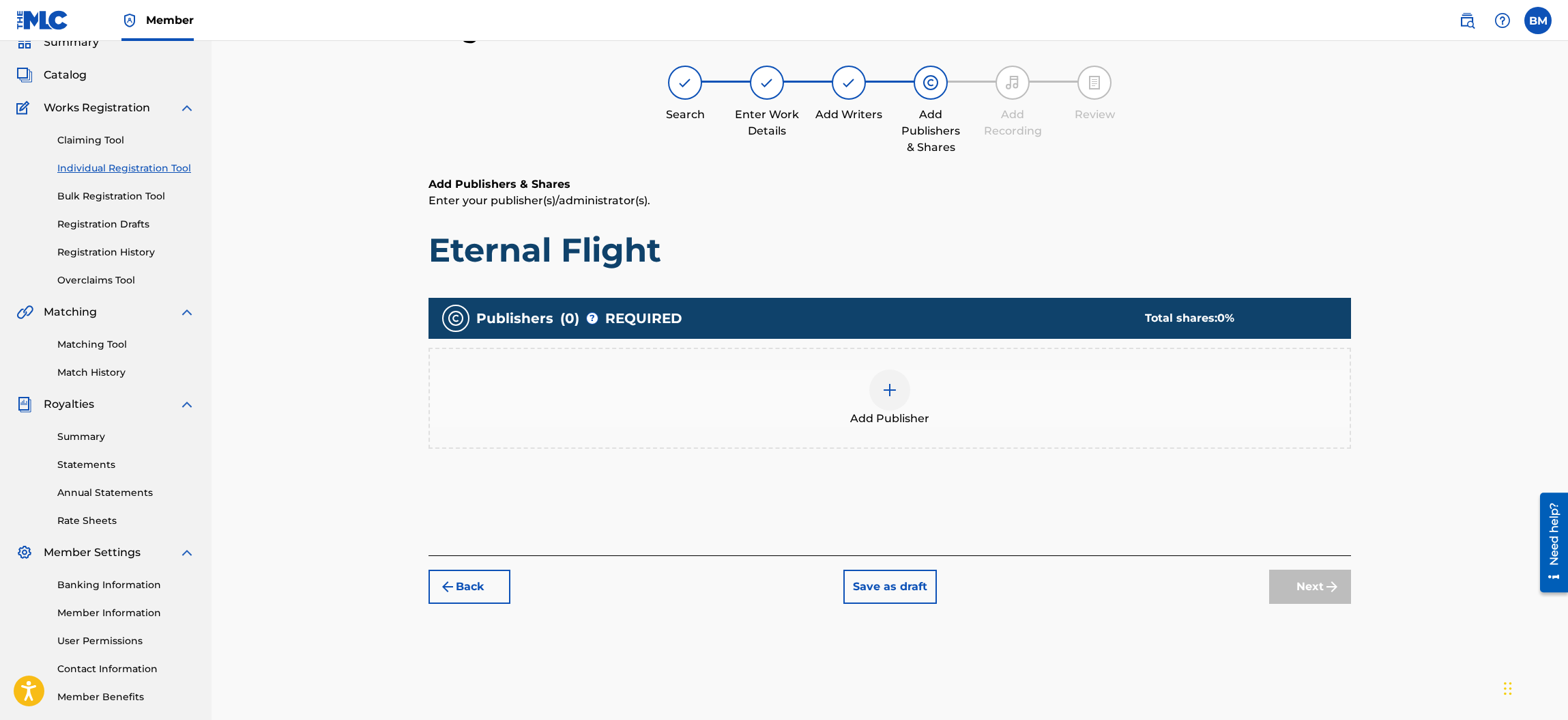
click at [893, 395] on img at bounding box center [889, 390] width 17 height 17
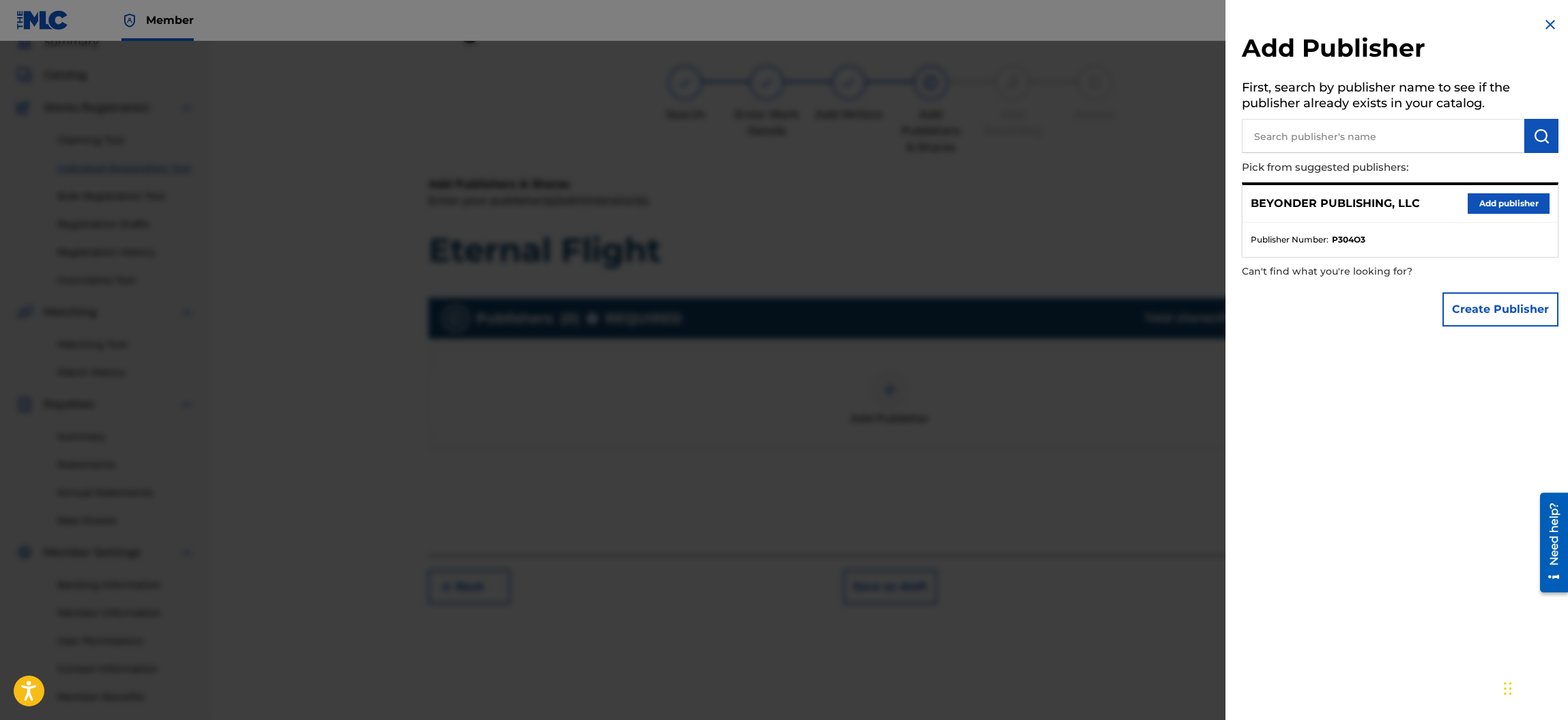
click at [1500, 197] on button "Add publisher" at bounding box center [1509, 203] width 82 height 20
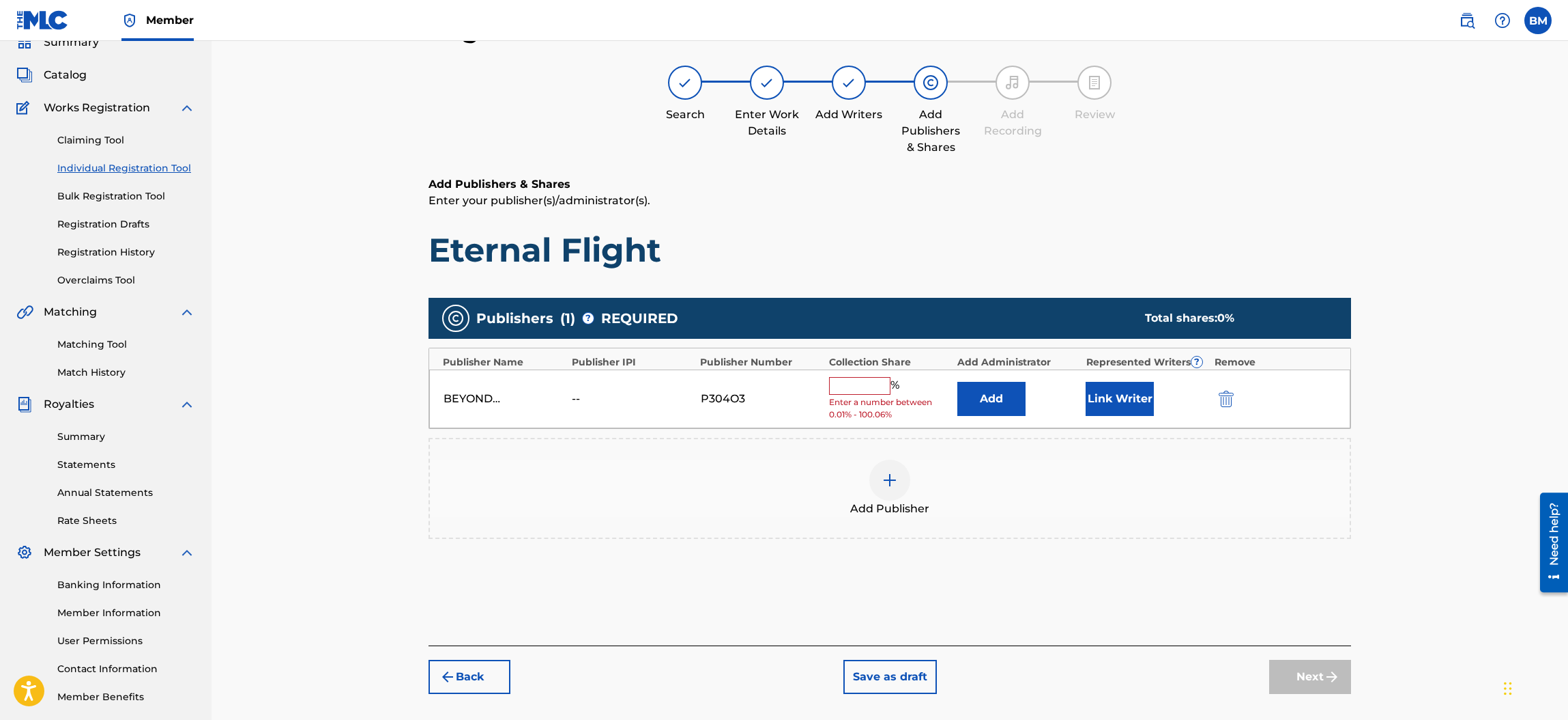
click at [851, 385] on input "text" at bounding box center [859, 386] width 61 height 18
type input "100"
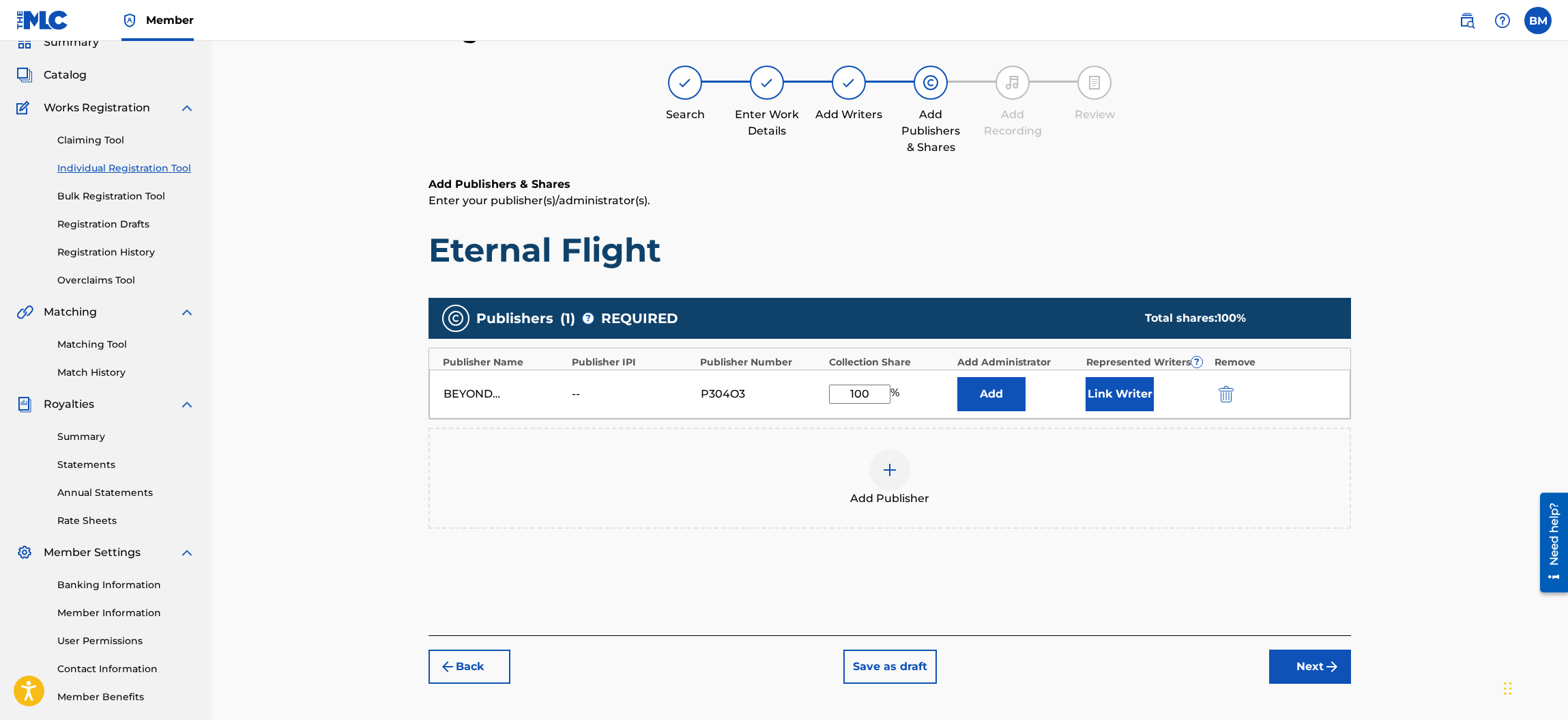
click at [1217, 497] on div "Add Publisher" at bounding box center [889, 477] width 920 height 57
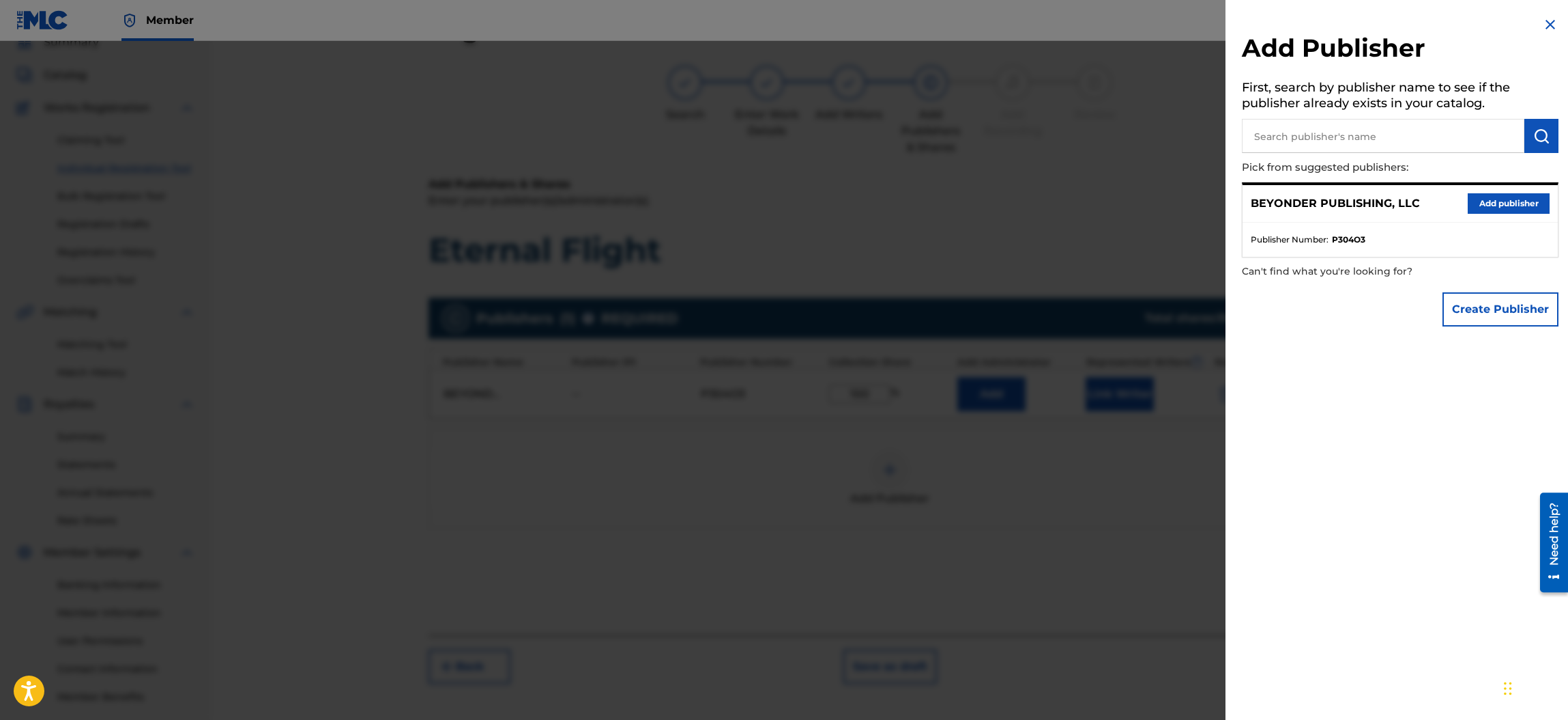
click at [1547, 22] on img at bounding box center [1550, 24] width 17 height 17
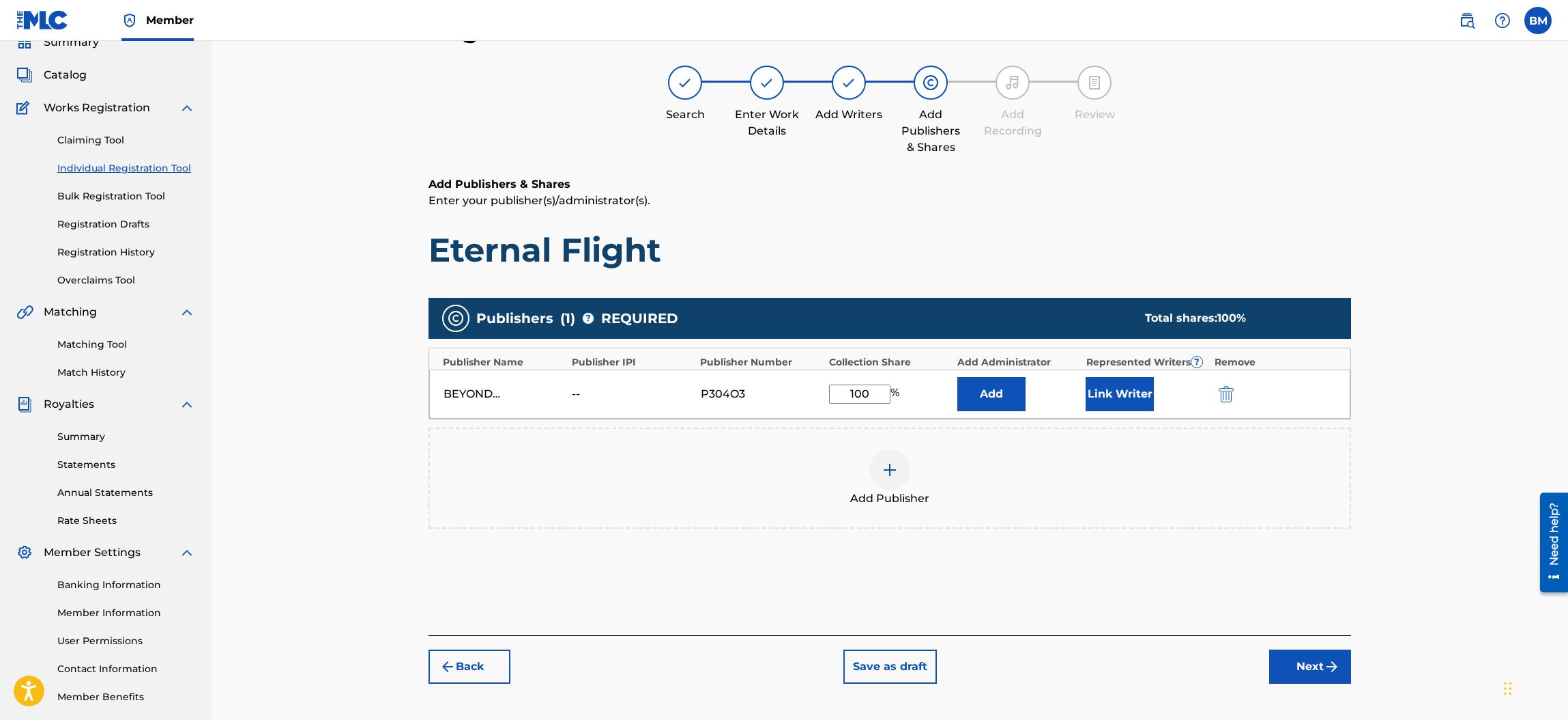
click at [1116, 392] on button "Link Writer" at bounding box center [1120, 394] width 68 height 34
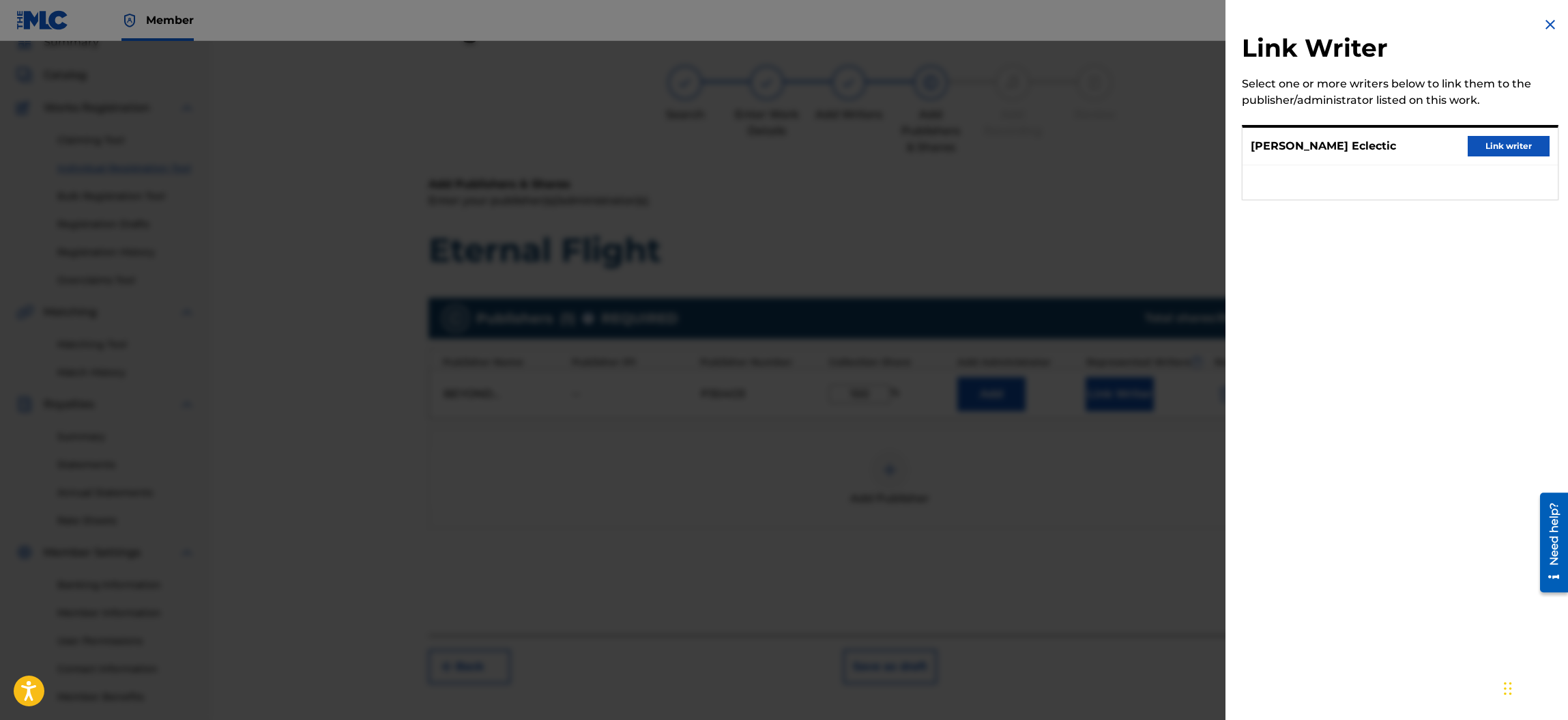
click at [1481, 145] on button "Link writer" at bounding box center [1509, 145] width 82 height 20
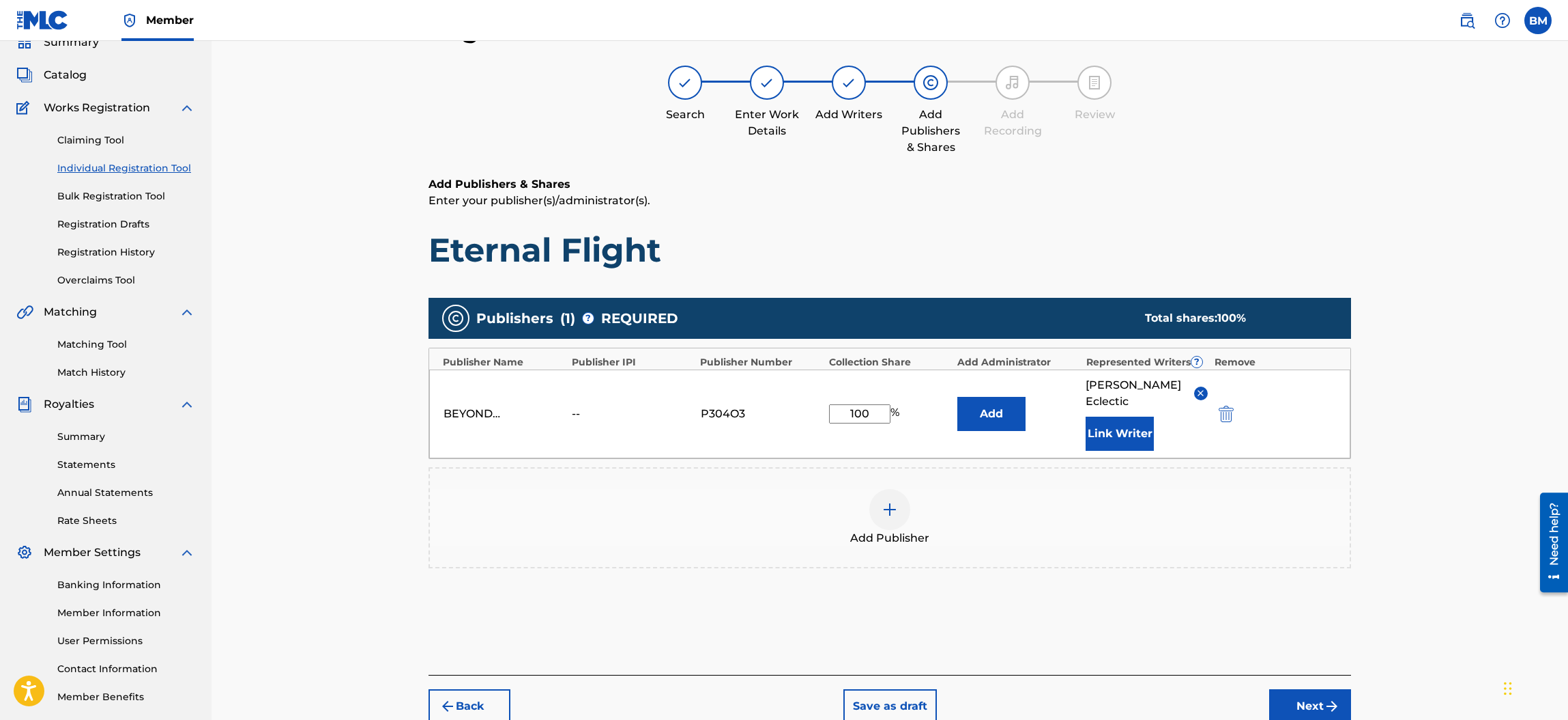
click at [1300, 689] on button "Next" at bounding box center [1310, 705] width 82 height 34
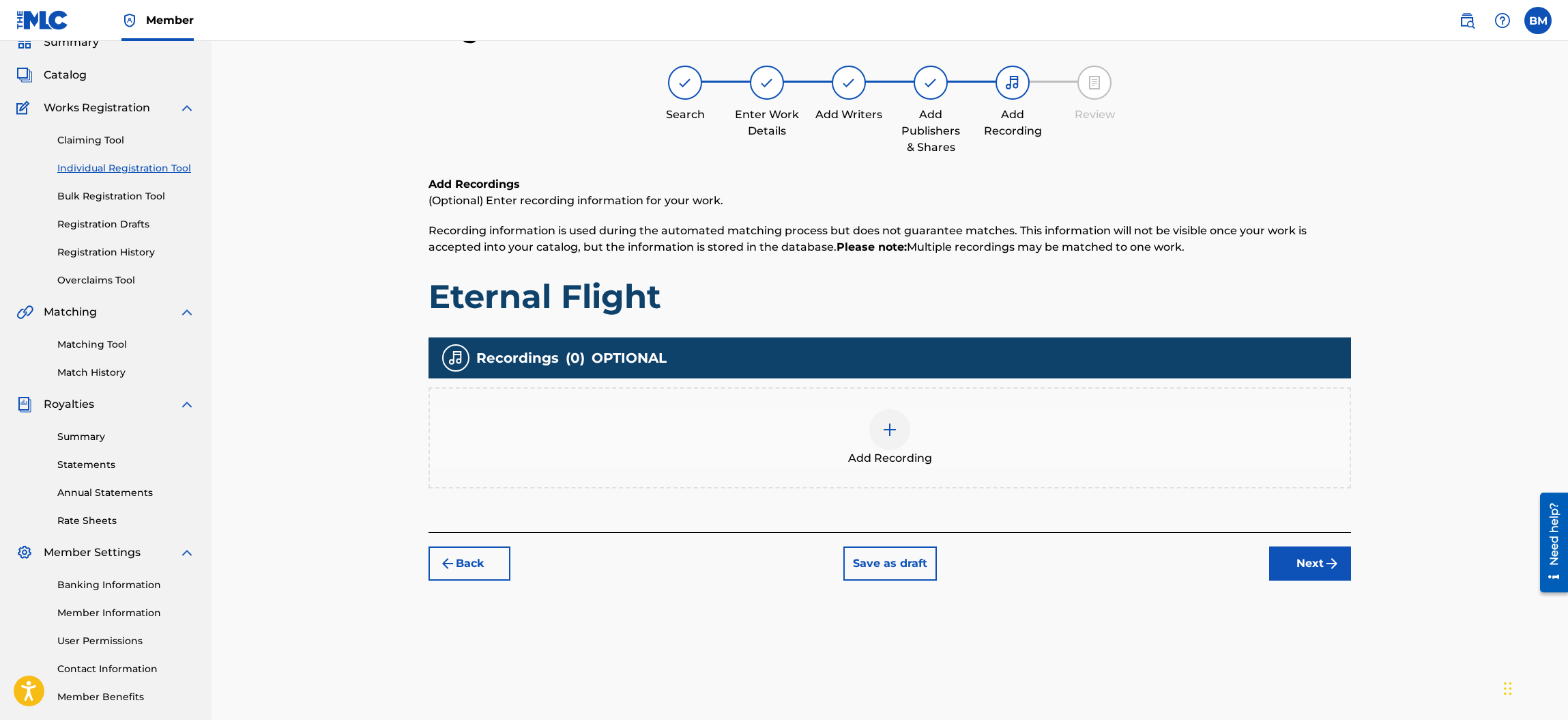
click at [881, 428] on img at bounding box center [889, 429] width 17 height 17
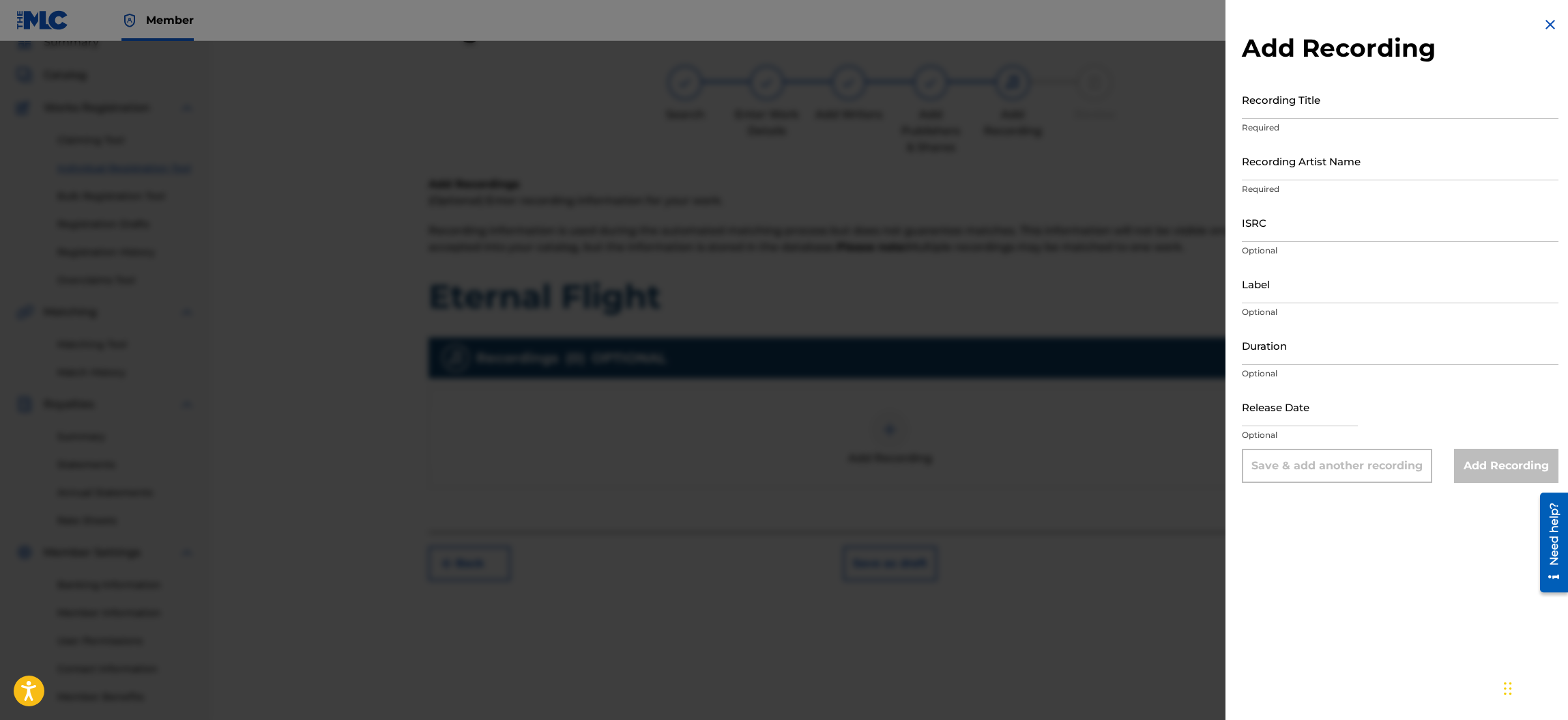
click at [1338, 101] on input "Recording Title" at bounding box center [1400, 99] width 317 height 39
type input "Eternal Flight"
click at [1320, 158] on input "Recording Artist Name" at bounding box center [1400, 161] width 317 height 39
type input "[PERSON_NAME] Eclectic"
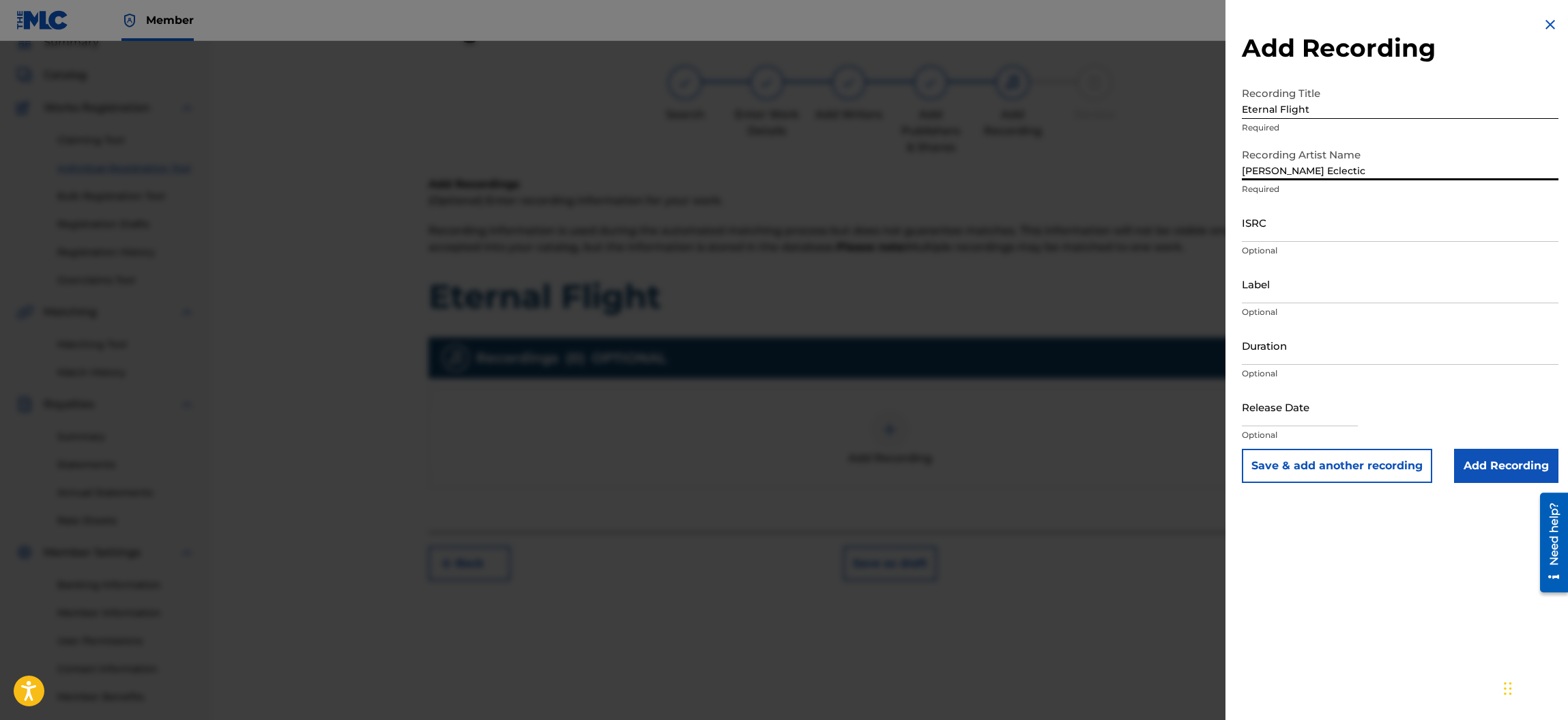
click at [1296, 225] on input "ISRC" at bounding box center [1400, 222] width 317 height 39
paste input "QZ-2UP-24-00395"
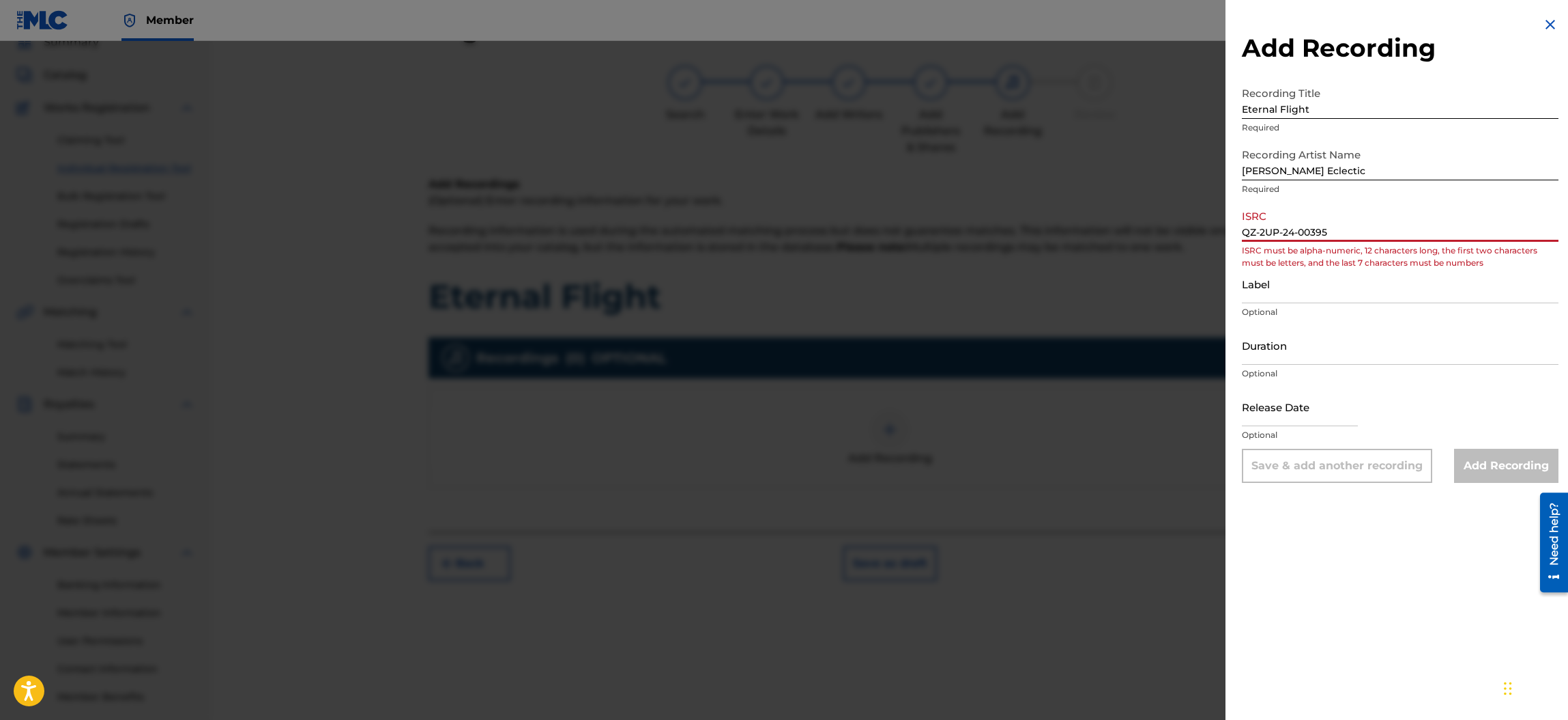
click at [1258, 231] on input "QZ-2UP-24-00395" at bounding box center [1400, 222] width 317 height 39
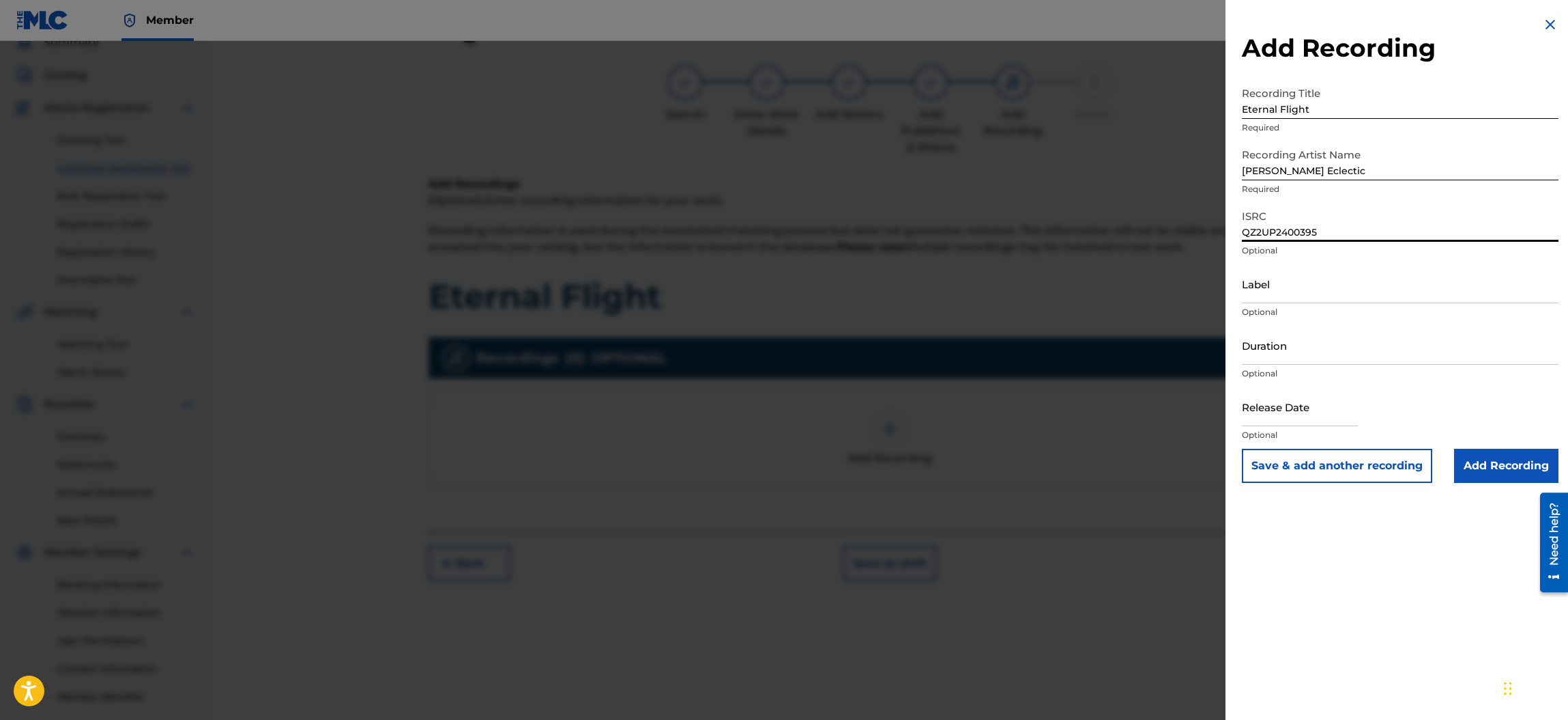
type input "QZ2UP2400395"
click at [1267, 288] on input "Label" at bounding box center [1400, 284] width 317 height 39
type input "Sneer Records"
click at [1301, 405] on input "text" at bounding box center [1299, 406] width 116 height 39
select select "7"
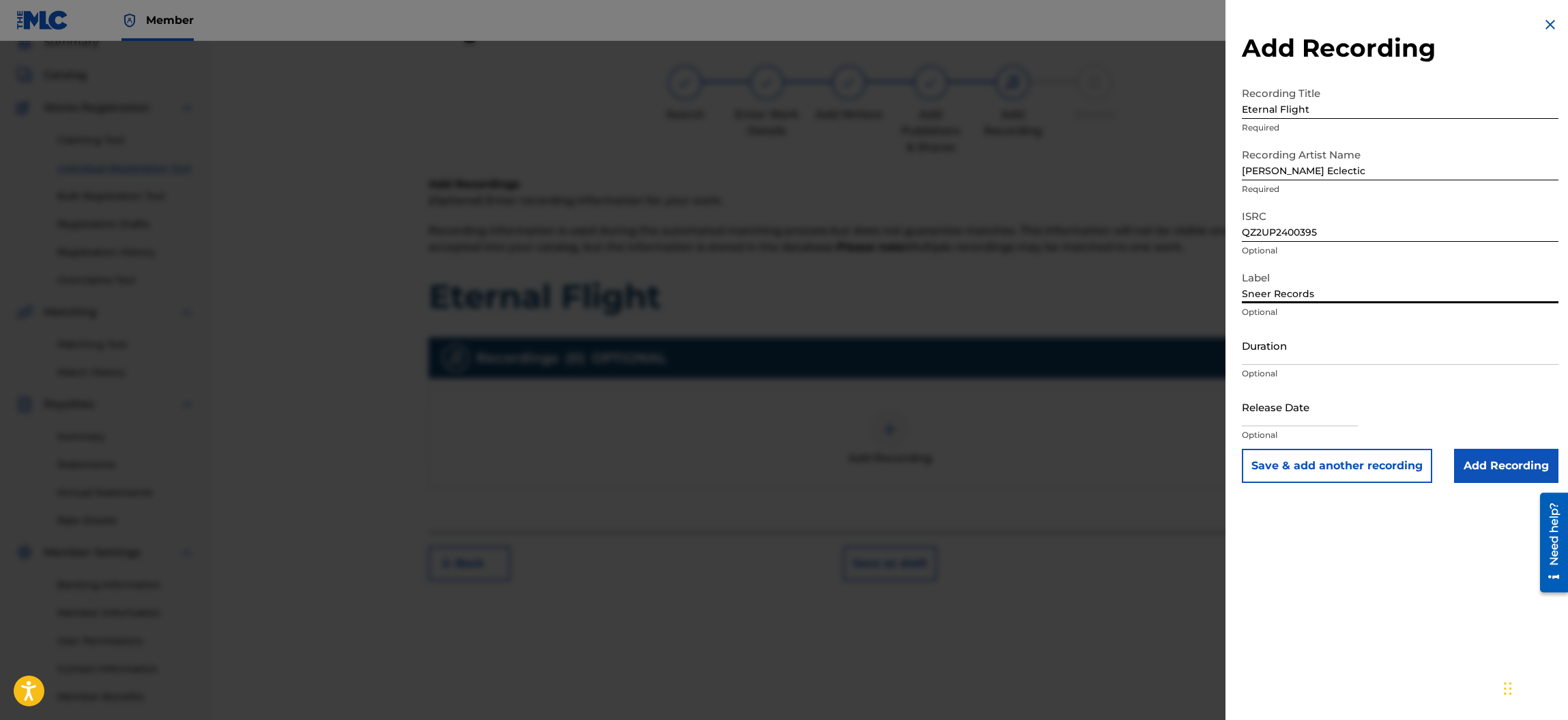
select select "2025"
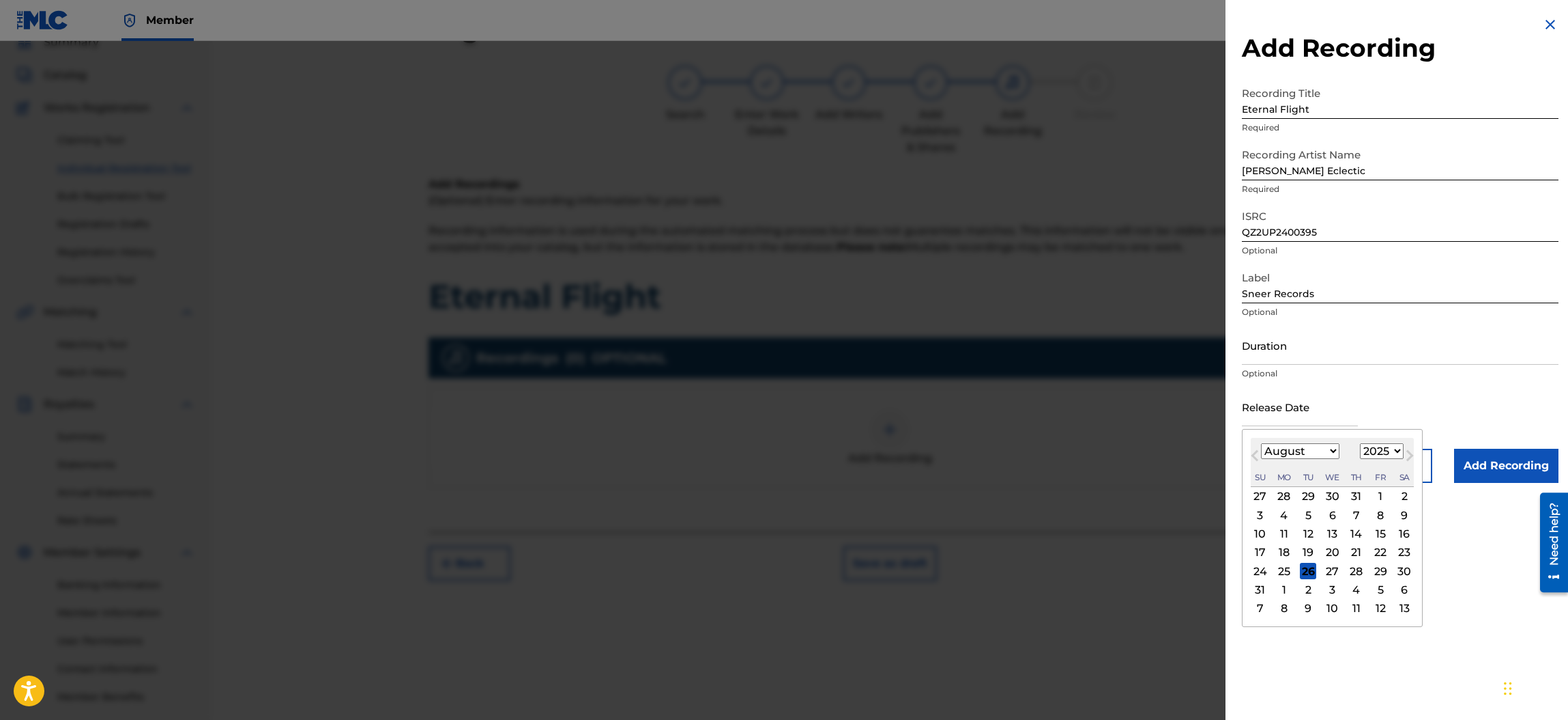
type input "[DATE]"
select select "9"
select select "2024"
click at [1446, 388] on div "Release Date [DATE] [DATE] Previous Month Next Month [DATE] January February Ma…" at bounding box center [1400, 417] width 317 height 61
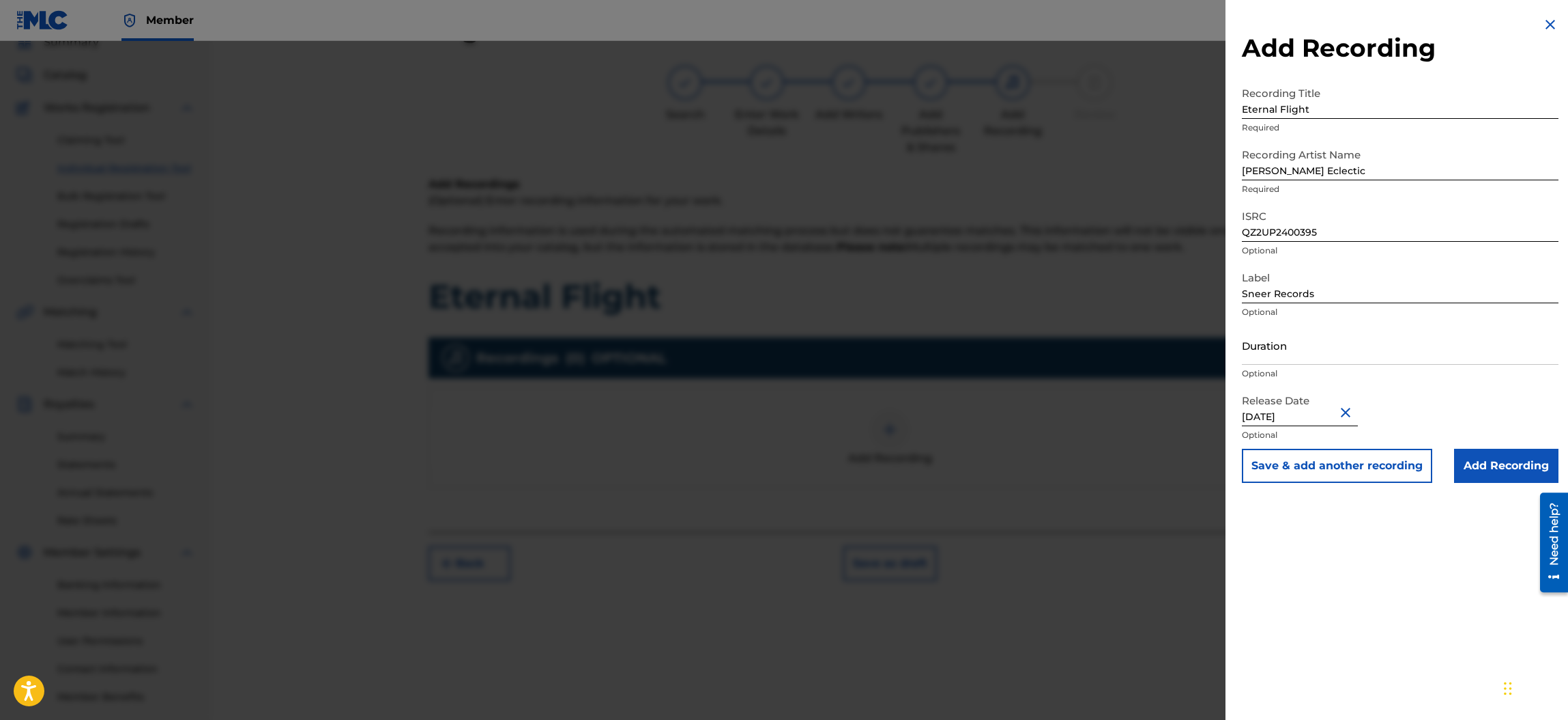
click at [1516, 463] on input "Add Recording" at bounding box center [1506, 465] width 104 height 34
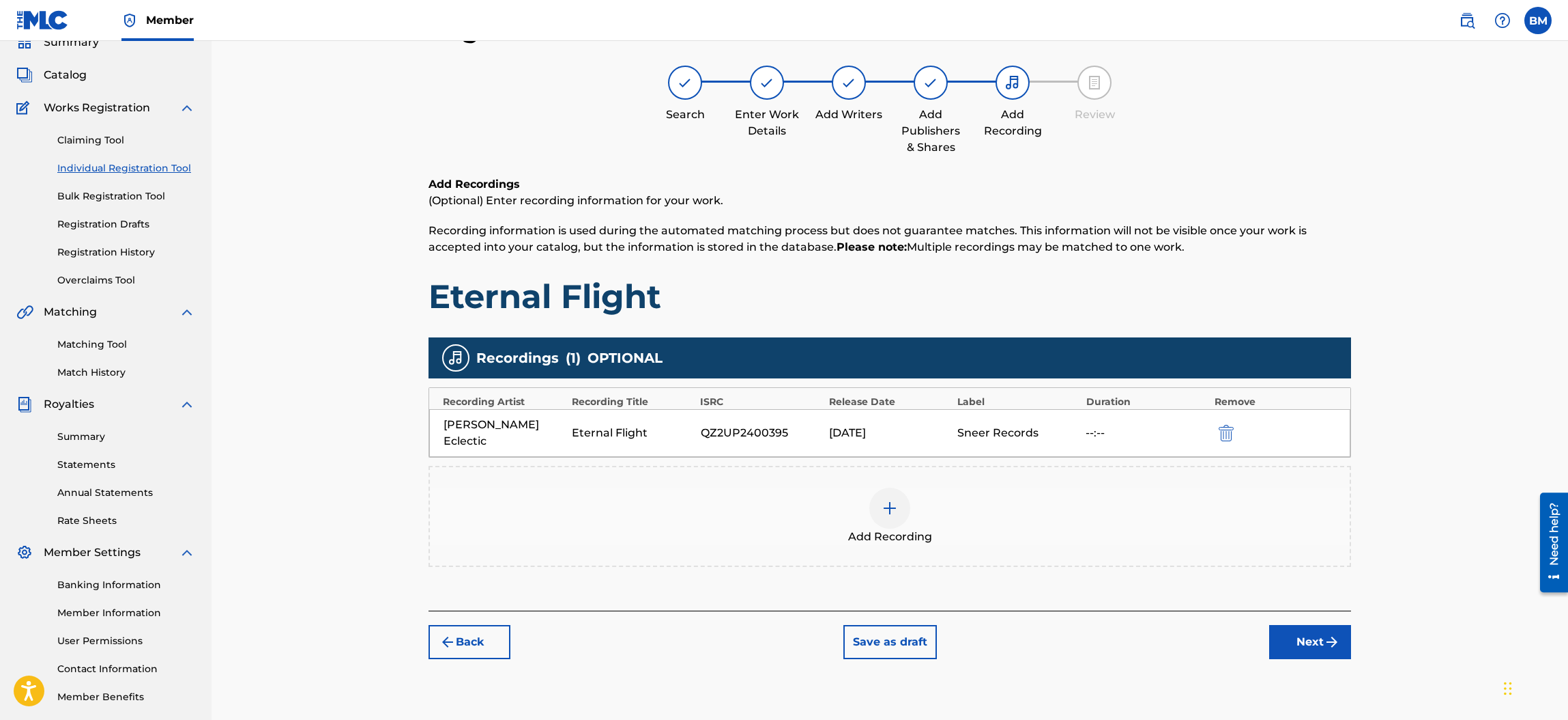
click at [1313, 625] on button "Next" at bounding box center [1310, 641] width 82 height 34
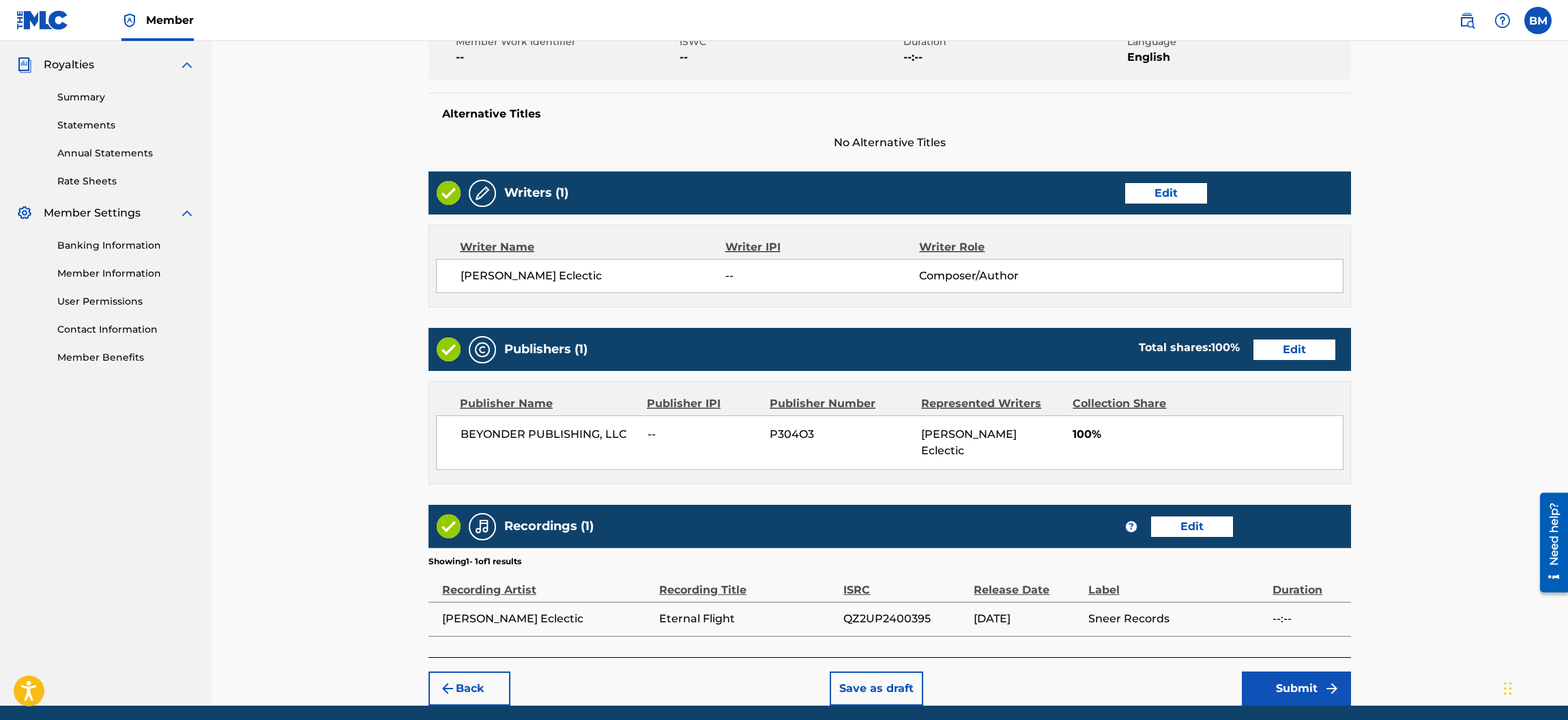
scroll to position [435, 0]
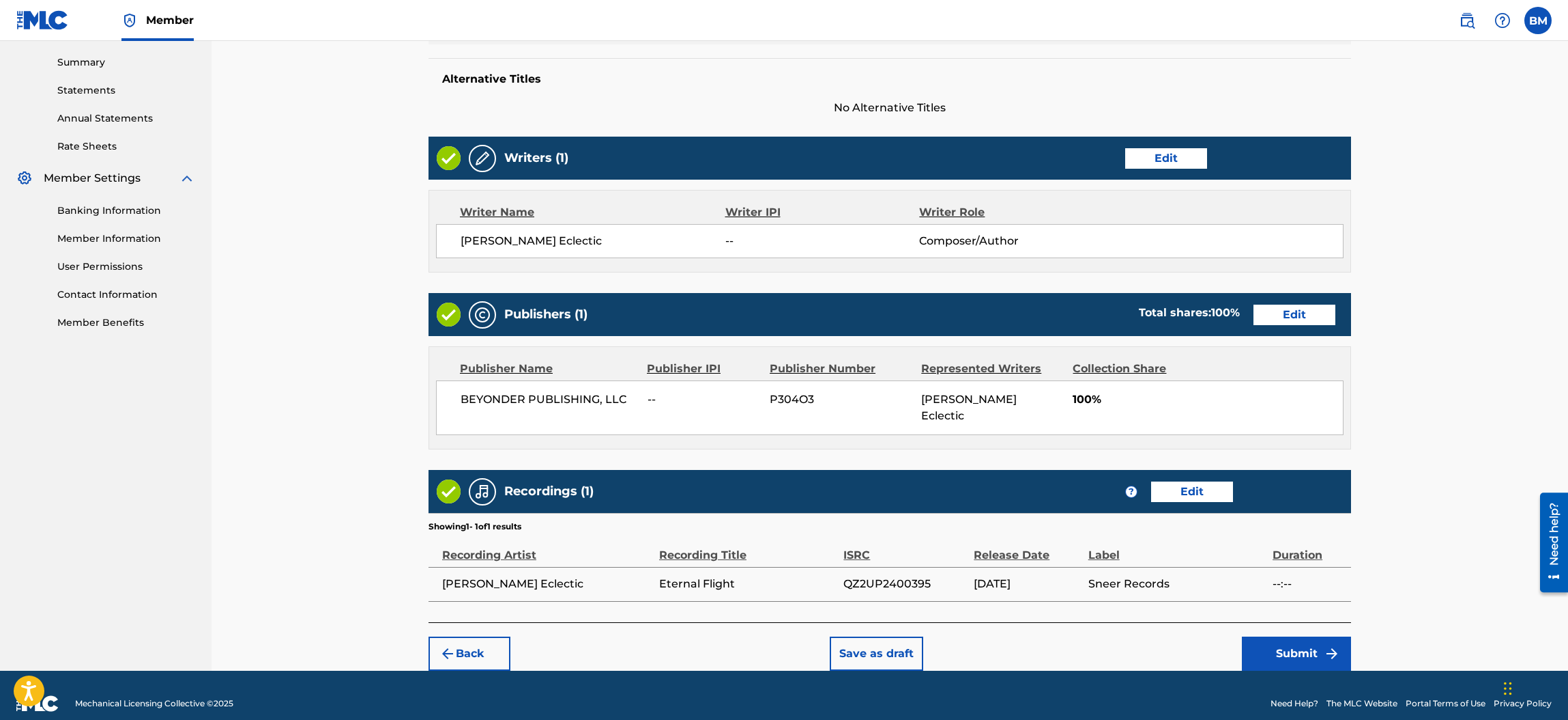
click at [1306, 636] on button "Submit" at bounding box center [1296, 653] width 109 height 34
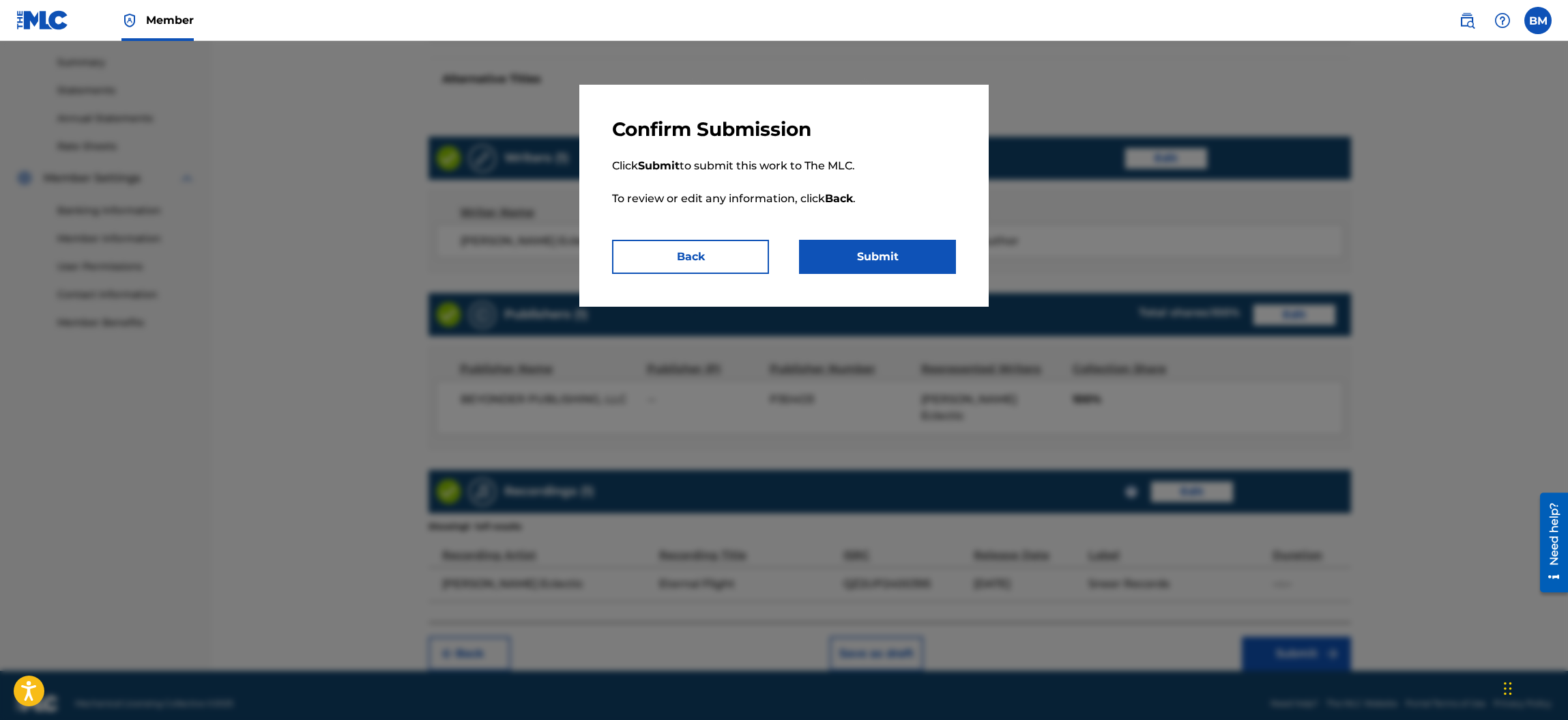
click at [863, 259] on button "Submit" at bounding box center [877, 256] width 157 height 34
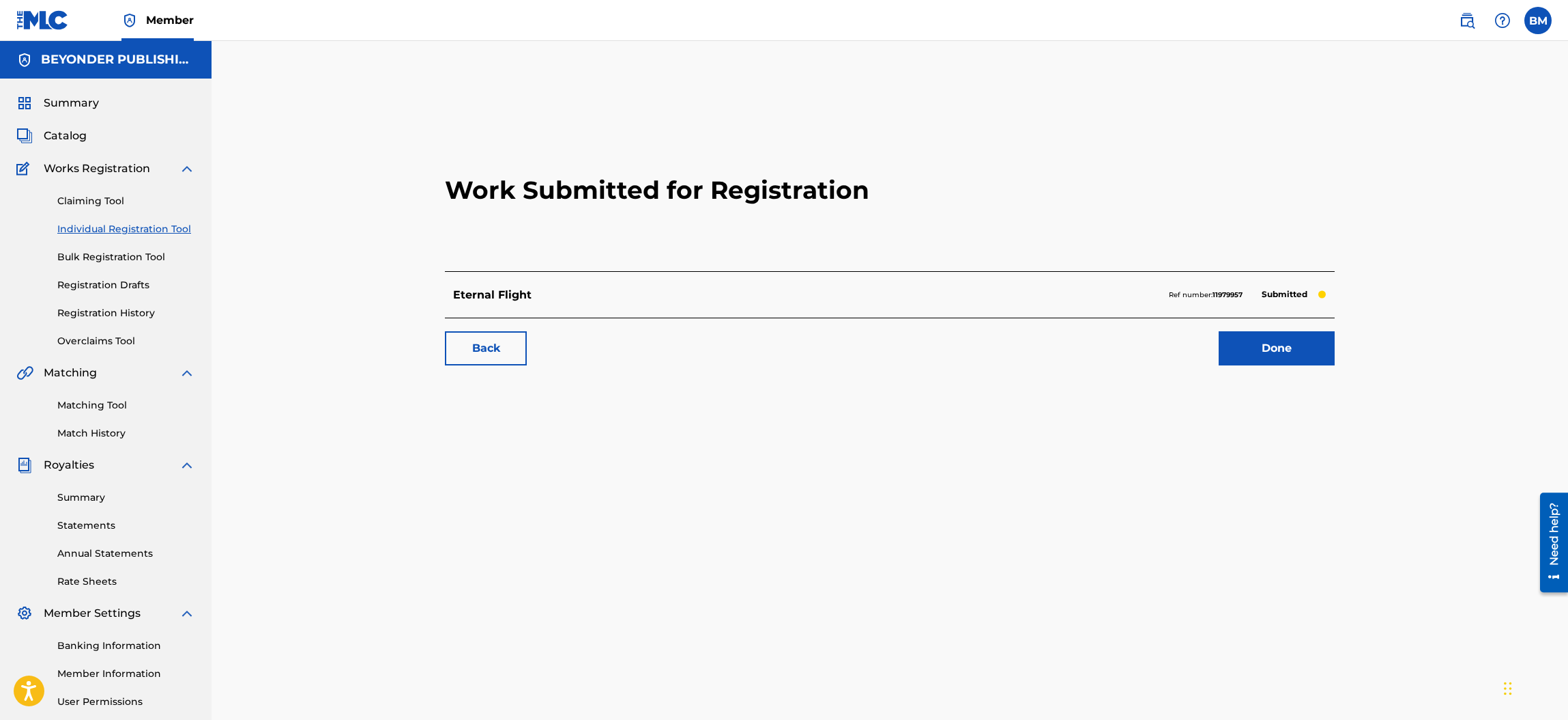
click at [1268, 347] on link "Done" at bounding box center [1277, 348] width 116 height 34
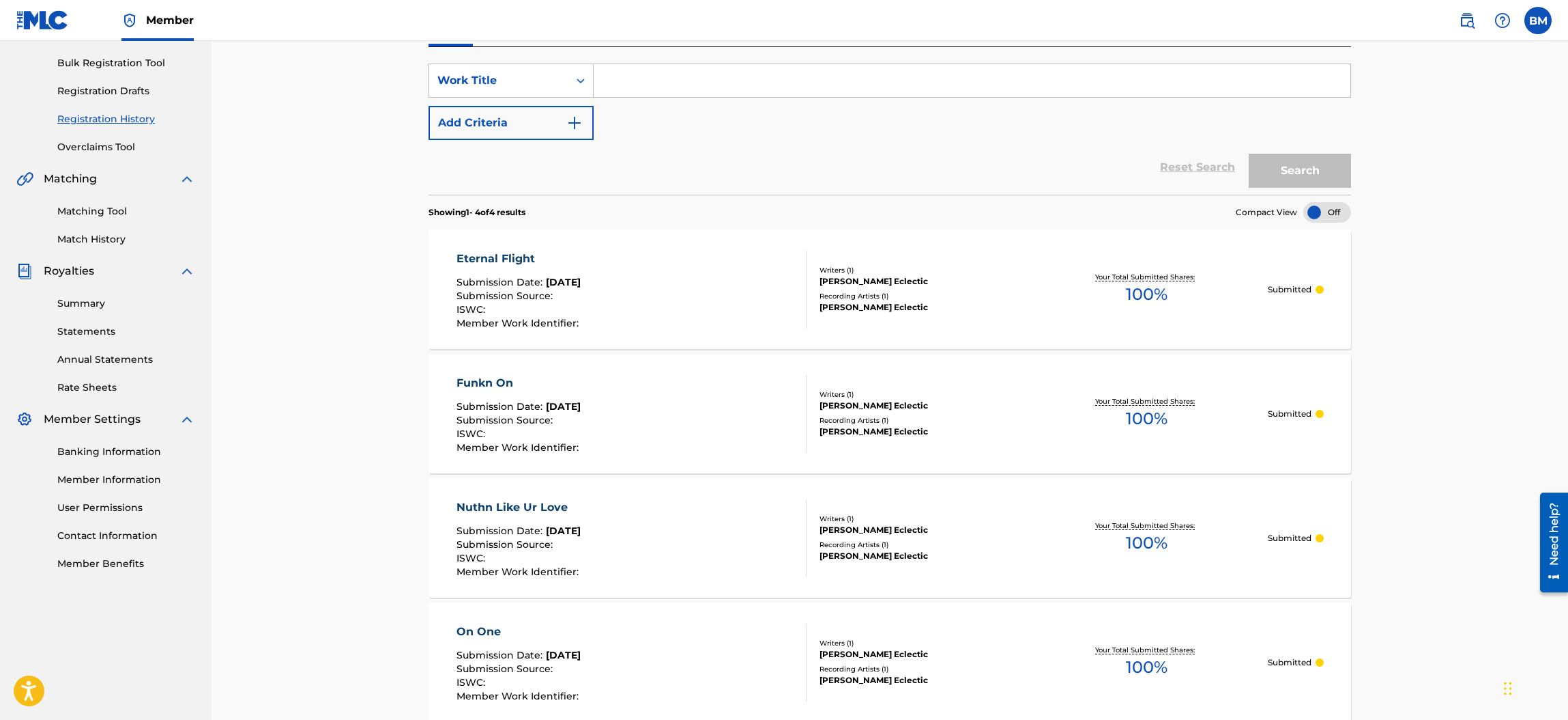
scroll to position [19, 0]
